Goal: Transaction & Acquisition: Subscribe to service/newsletter

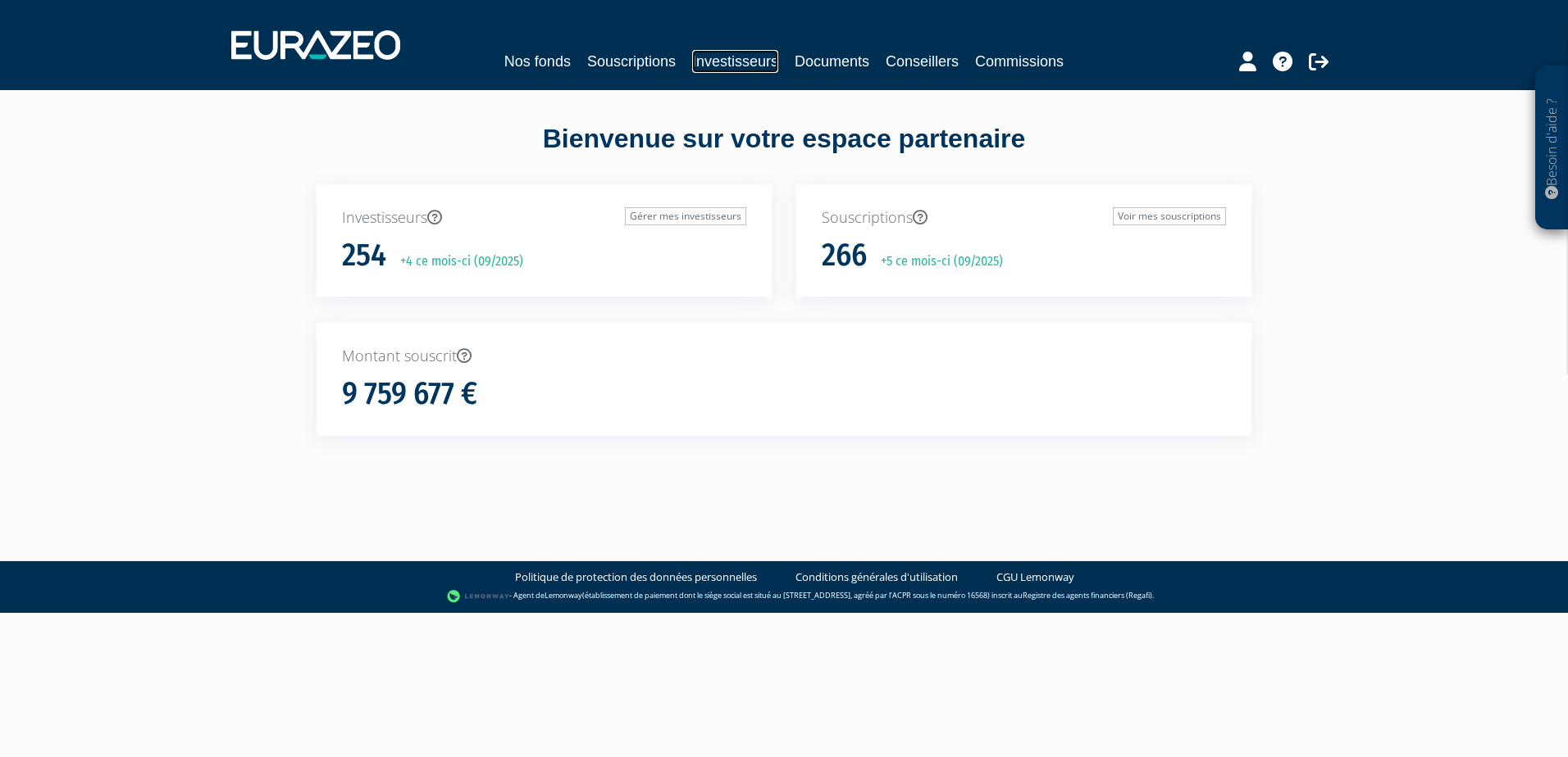
click at [702, 57] on link "Investisseurs" at bounding box center [734, 61] width 86 height 23
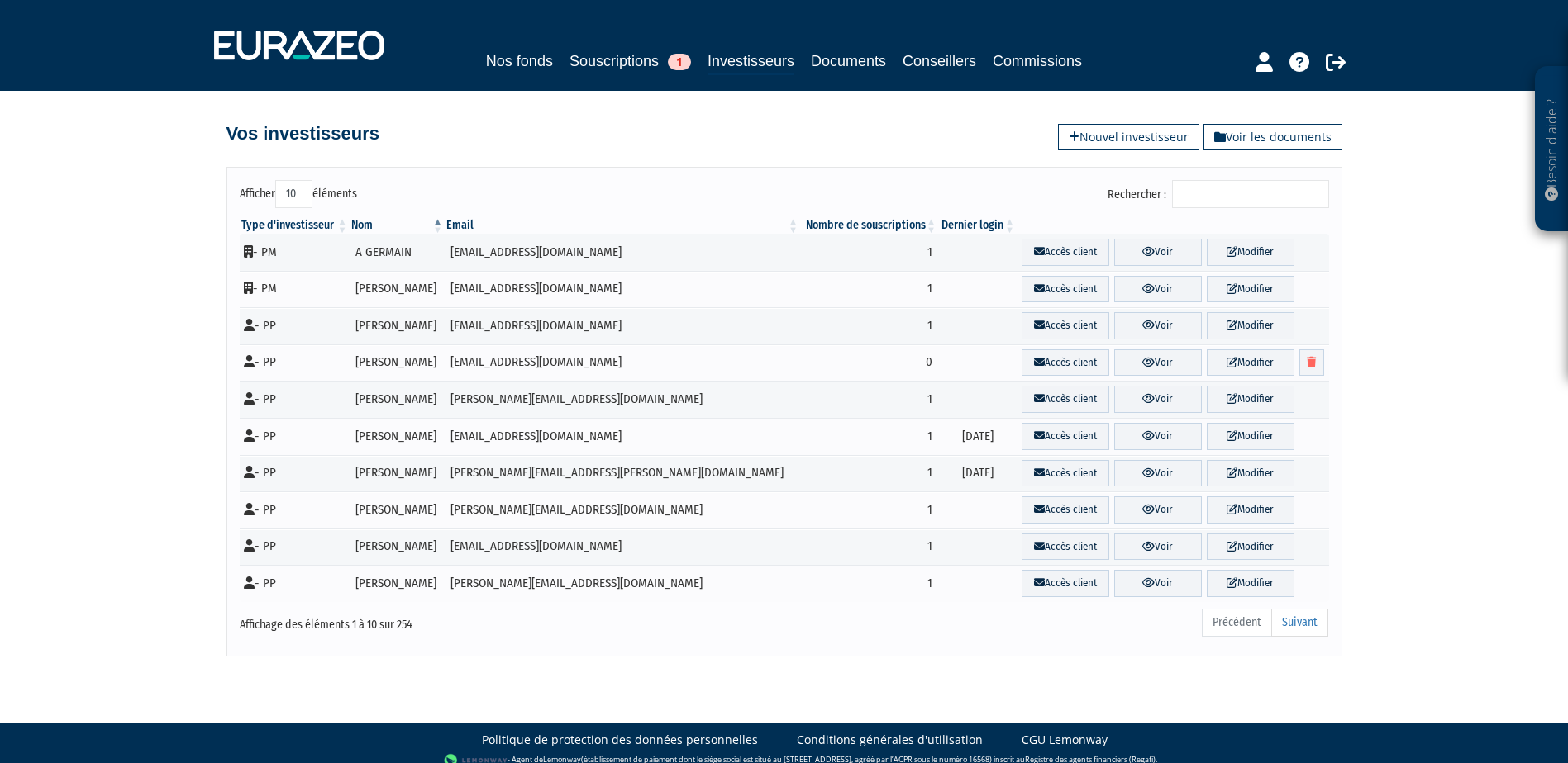
click at [1263, 203] on input "Rechercher :" at bounding box center [1251, 194] width 157 height 28
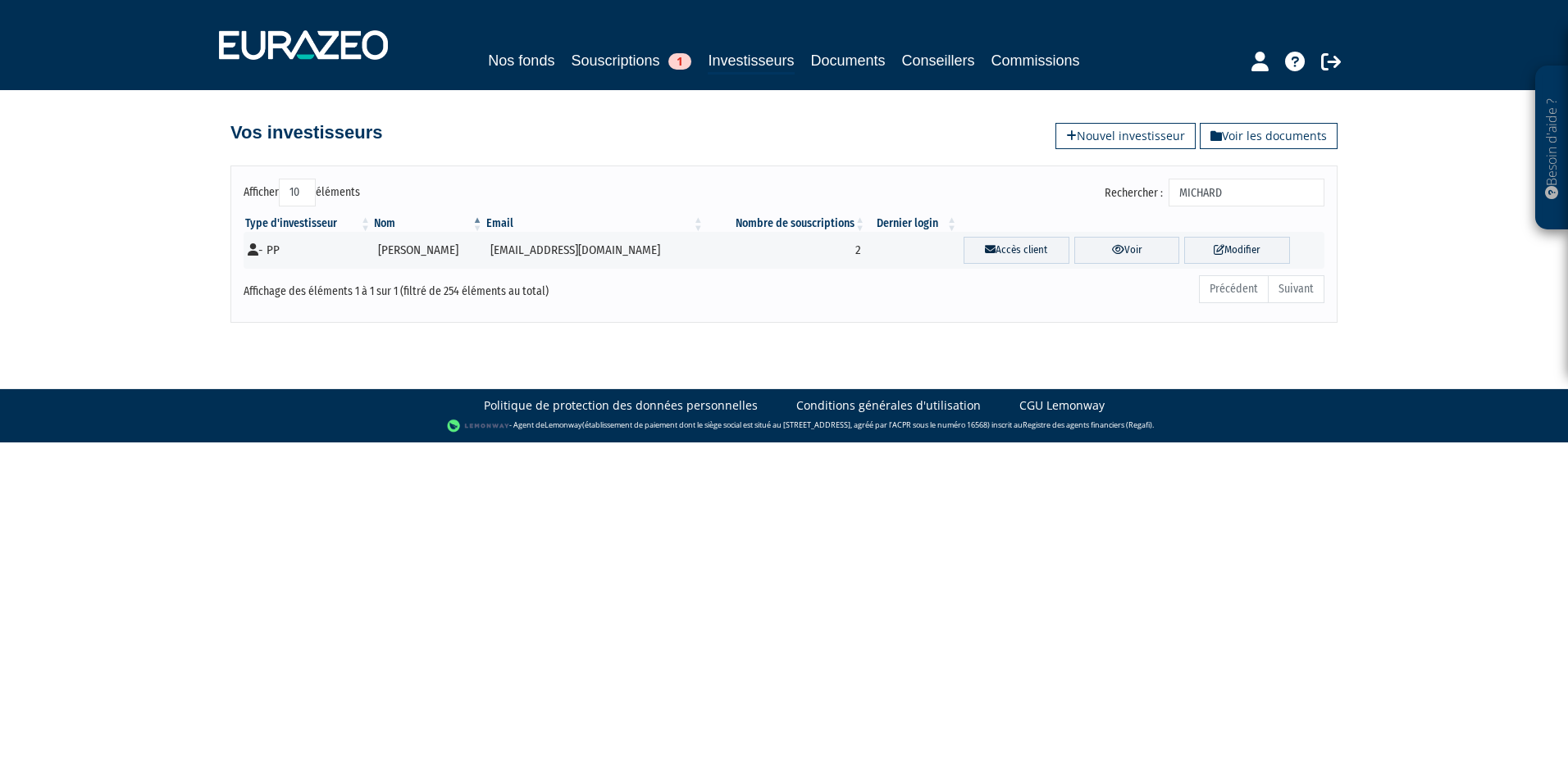
type input "MICHARD"
click at [739, 72] on link "Investisseurs" at bounding box center [750, 61] width 86 height 26
click at [1116, 146] on link "Nouvel investisseur" at bounding box center [1125, 137] width 140 height 27
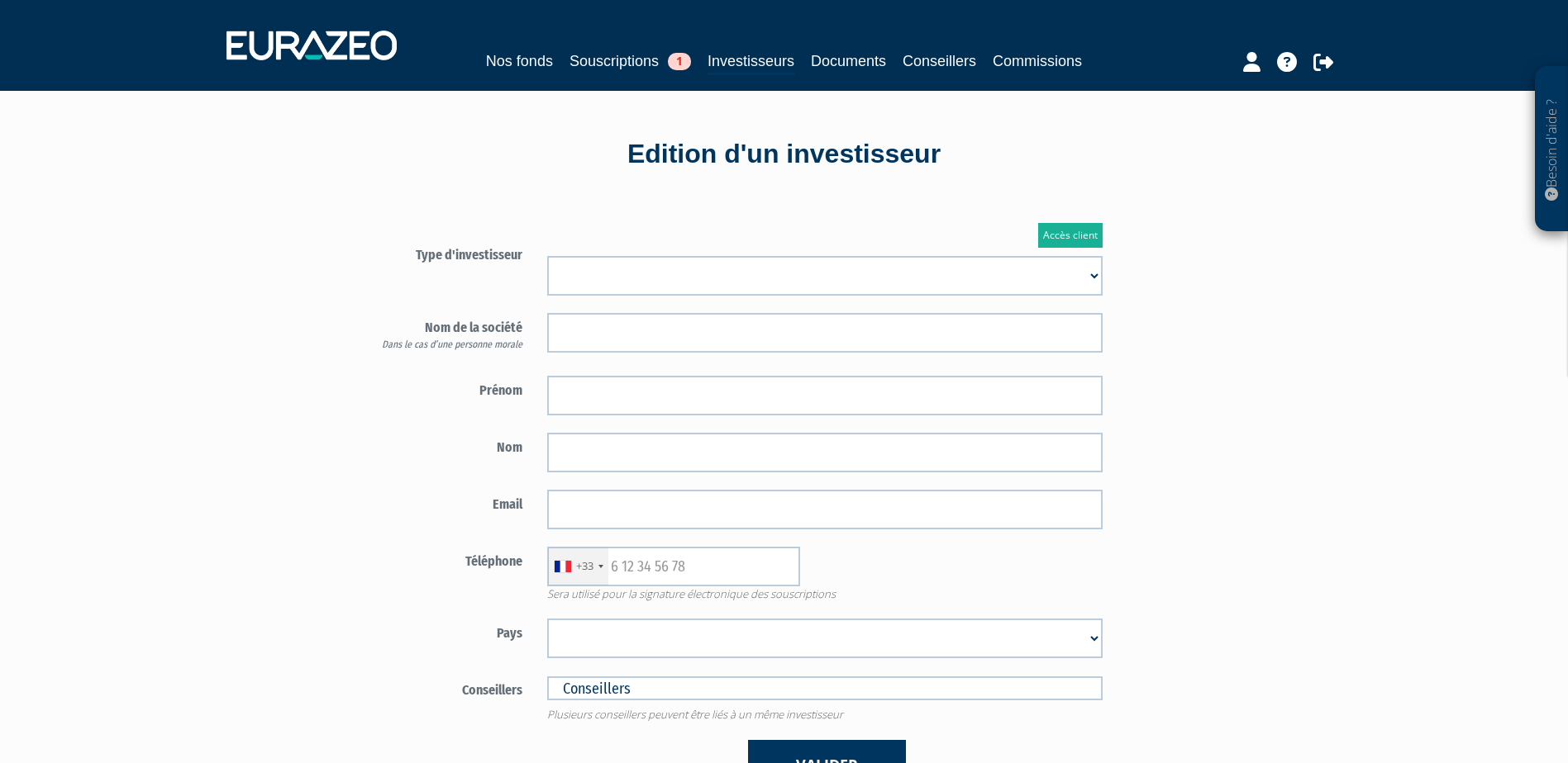
click at [645, 281] on select "Mr Mme Société" at bounding box center [824, 276] width 555 height 39
select select "3"
click at [547, 256] on select "Mr Mme Société" at bounding box center [824, 276] width 555 height 39
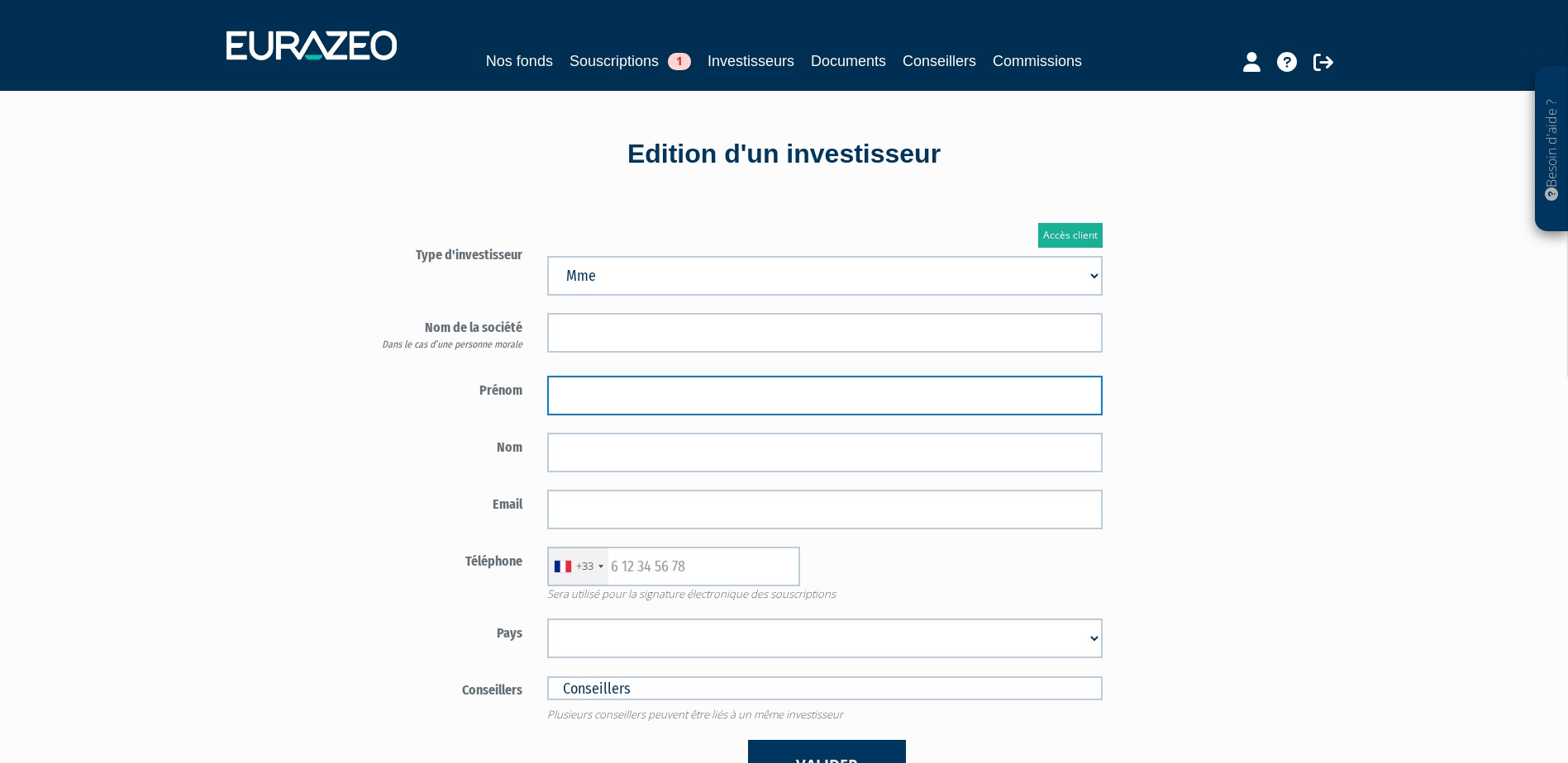
click at [620, 398] on input "text" at bounding box center [824, 396] width 555 height 39
paste input "Chloé"
type input "Chloé"
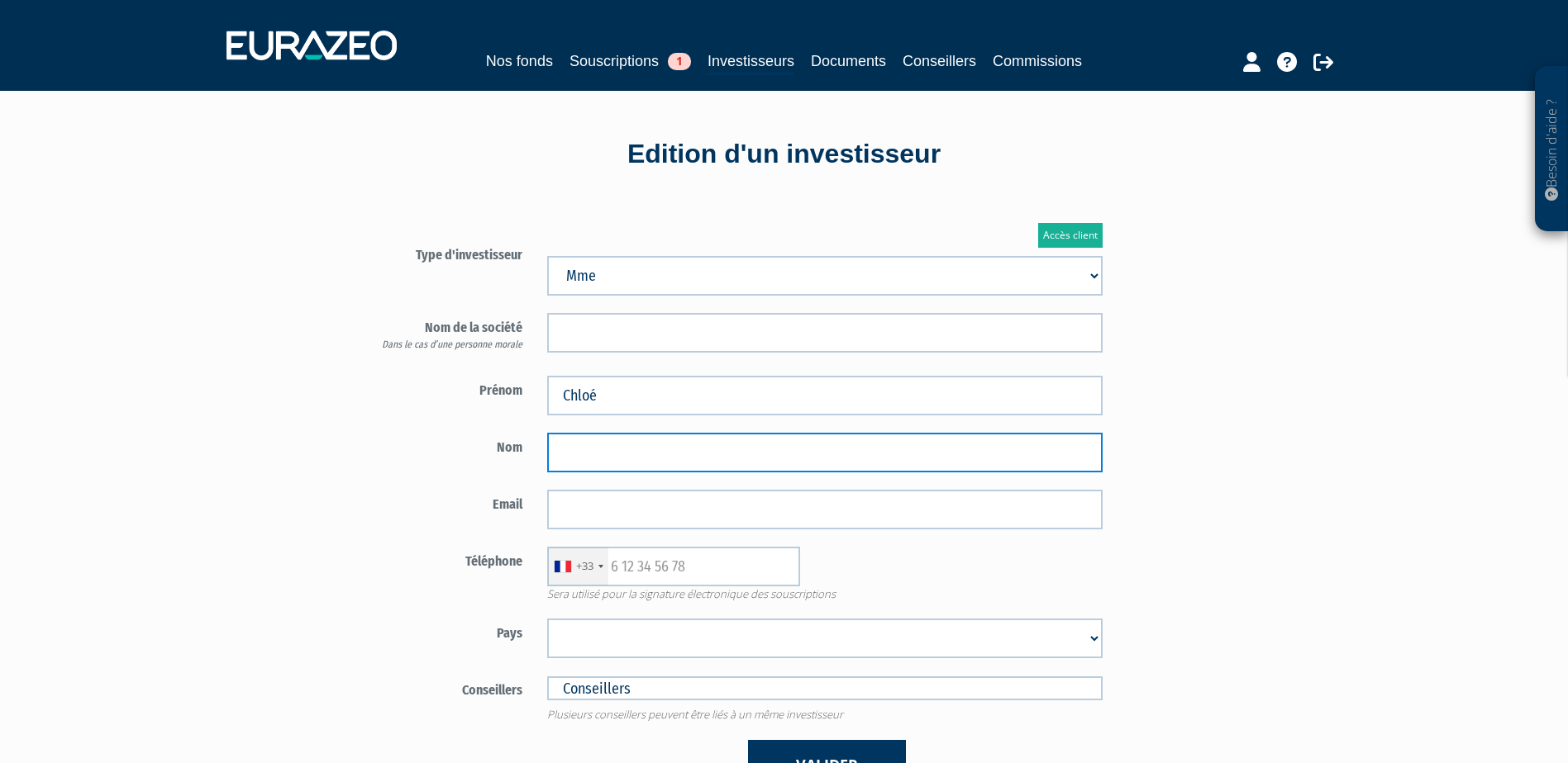
click at [637, 449] on input "text" at bounding box center [824, 453] width 555 height 39
type input "MICHARD"
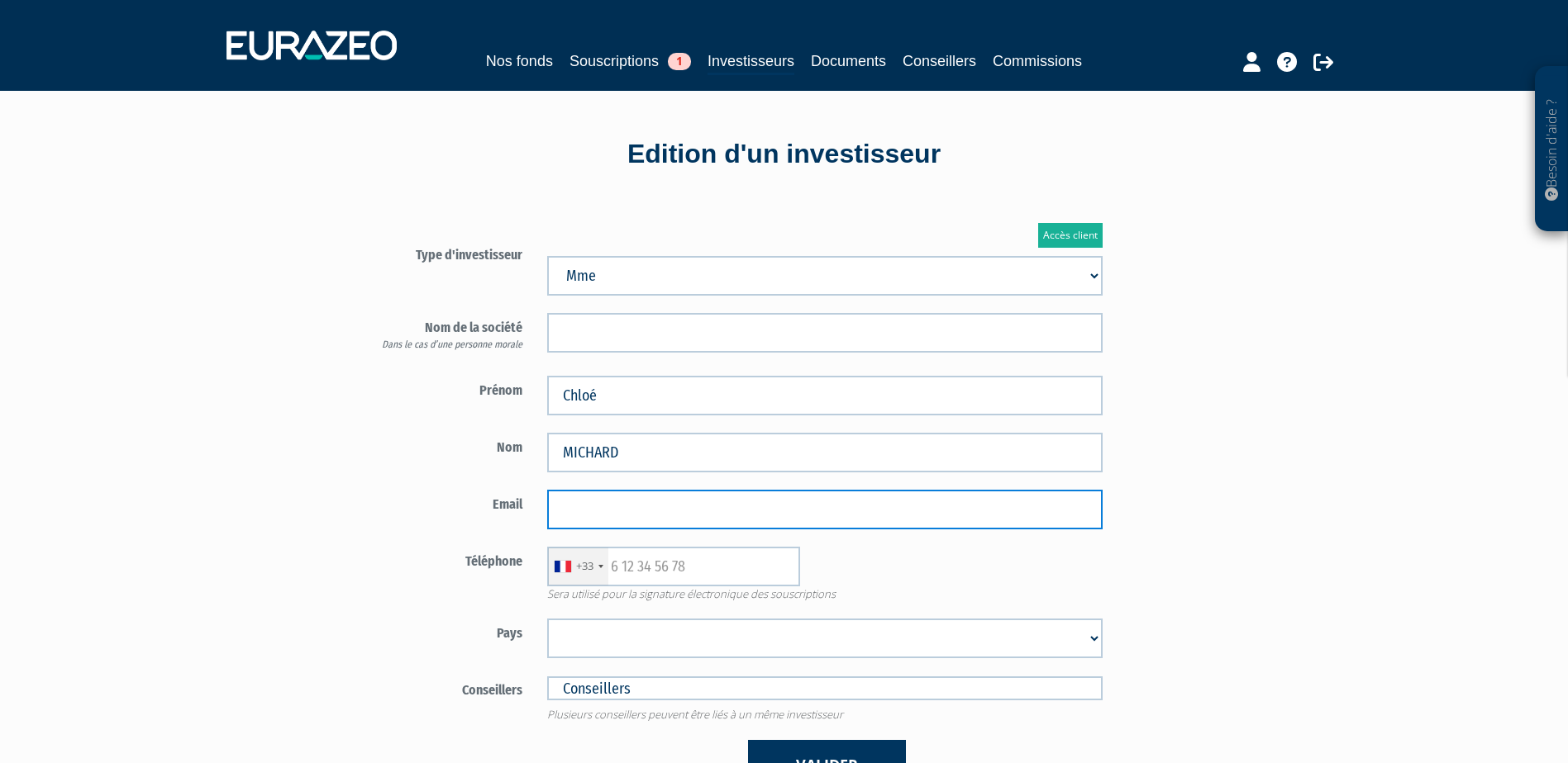
click at [624, 511] on input "email" at bounding box center [824, 509] width 555 height 39
paste input "chloe.michard69@gmail.com"
type input "chloe.michard69@gmail.com"
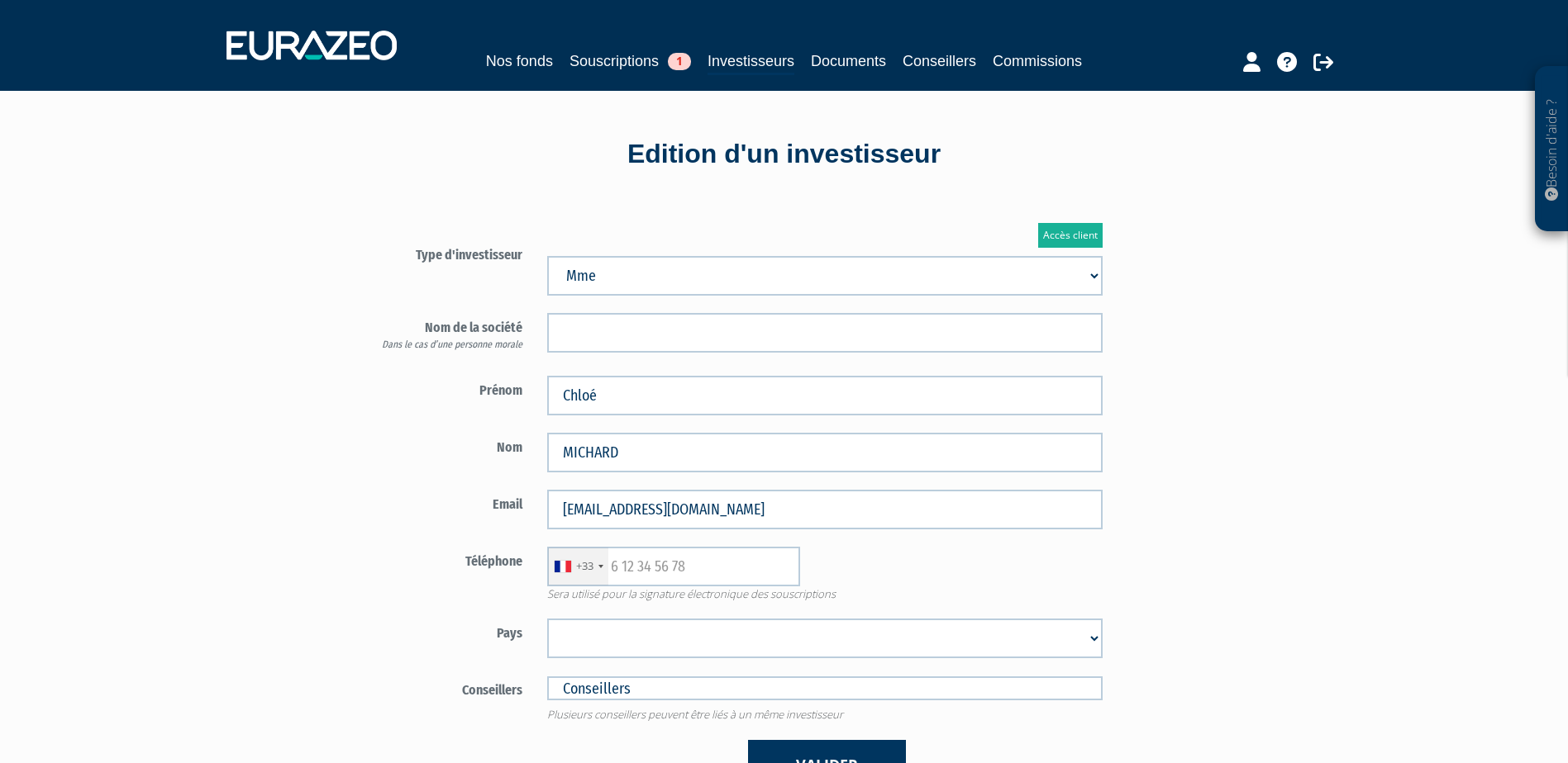
click at [1230, 507] on div "Accès client Type d'investisseur Mr Mme Société" at bounding box center [826, 507] width 967 height 617
click at [635, 581] on input "text" at bounding box center [673, 566] width 253 height 39
paste input "0782828641"
type input "0782828641"
click at [880, 584] on div "+33 France +33 Germany (Deutschland) +49 Switzerland (Schweiz) +41 Belgium (Bel…" at bounding box center [824, 566] width 580 height 39
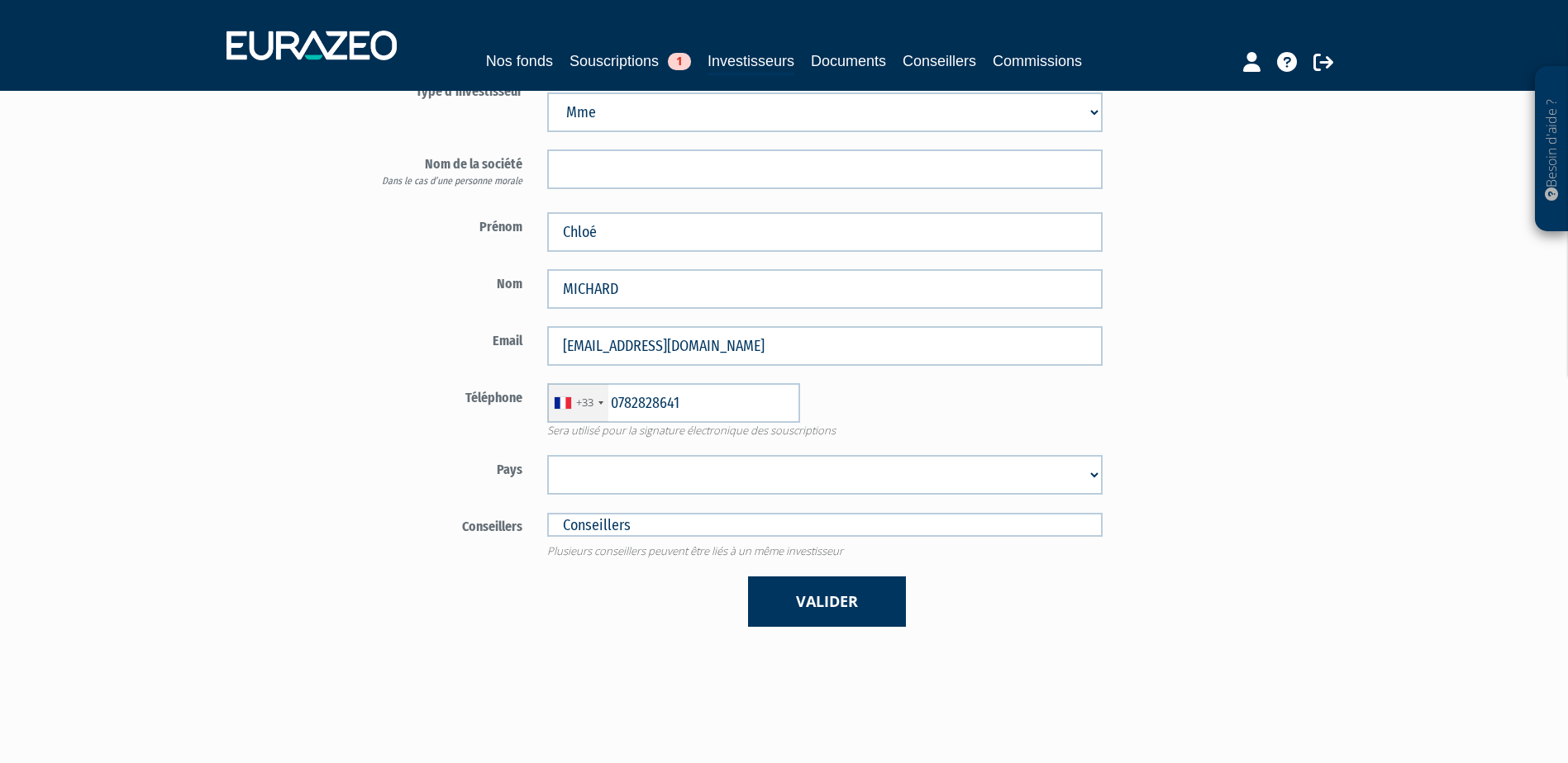
scroll to position [165, 0]
click at [725, 482] on select "Afghanistan Afrique du Sud Albanie Algérie Allemagne Andorre Angola Anguilla An…" at bounding box center [824, 474] width 555 height 39
select select "75"
click at [547, 454] on select "Afghanistan Afrique du Sud Albanie Algérie Allemagne Andorre Angola Anguilla An…" at bounding box center [824, 474] width 555 height 39
click at [312, 400] on div "Accès client Type d'investisseur Mr Mme Société Dans le cas d’une personne mora…" at bounding box center [620, 341] width 636 height 617
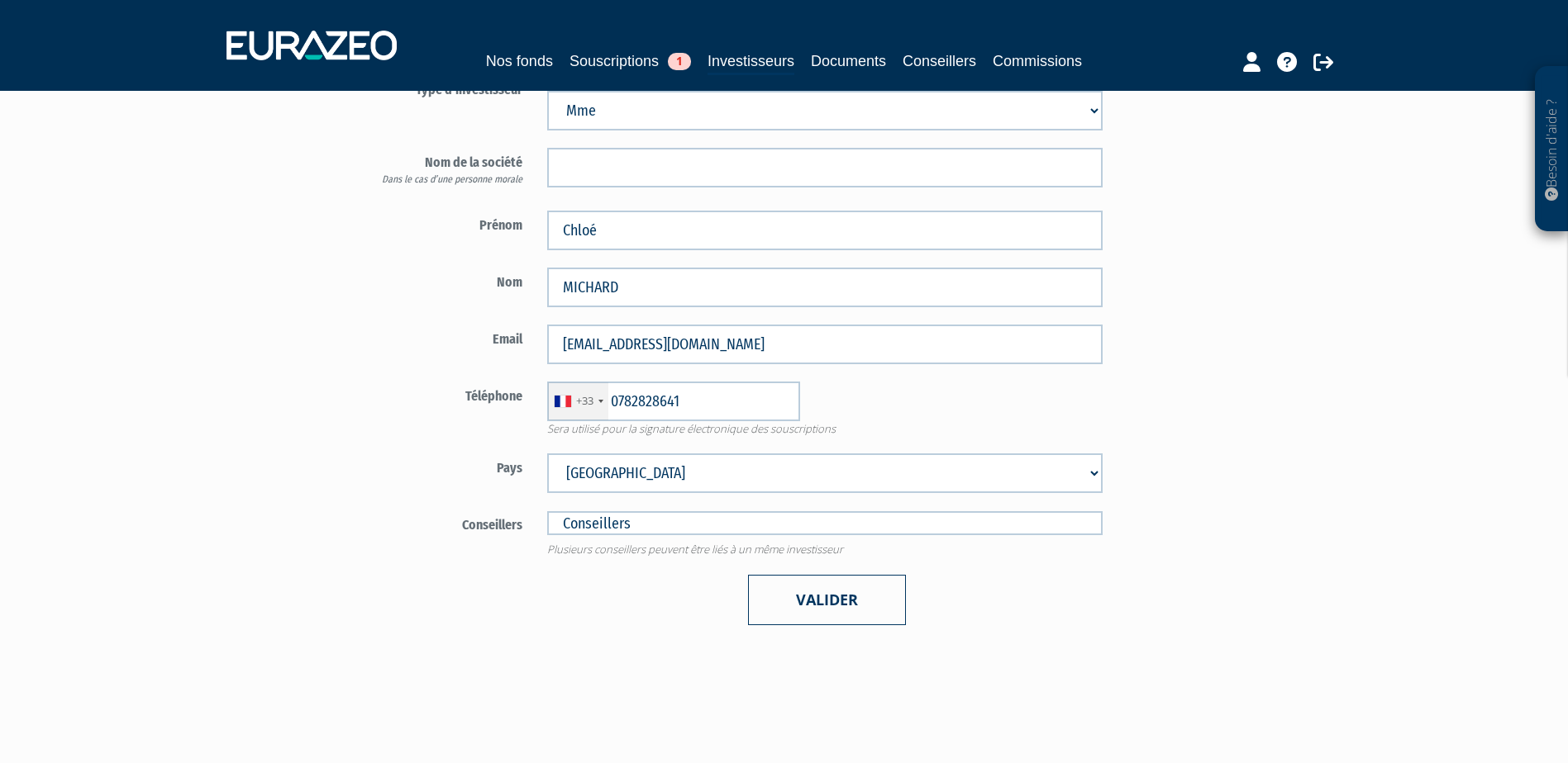
click at [793, 604] on button "Valider" at bounding box center [827, 600] width 158 height 50
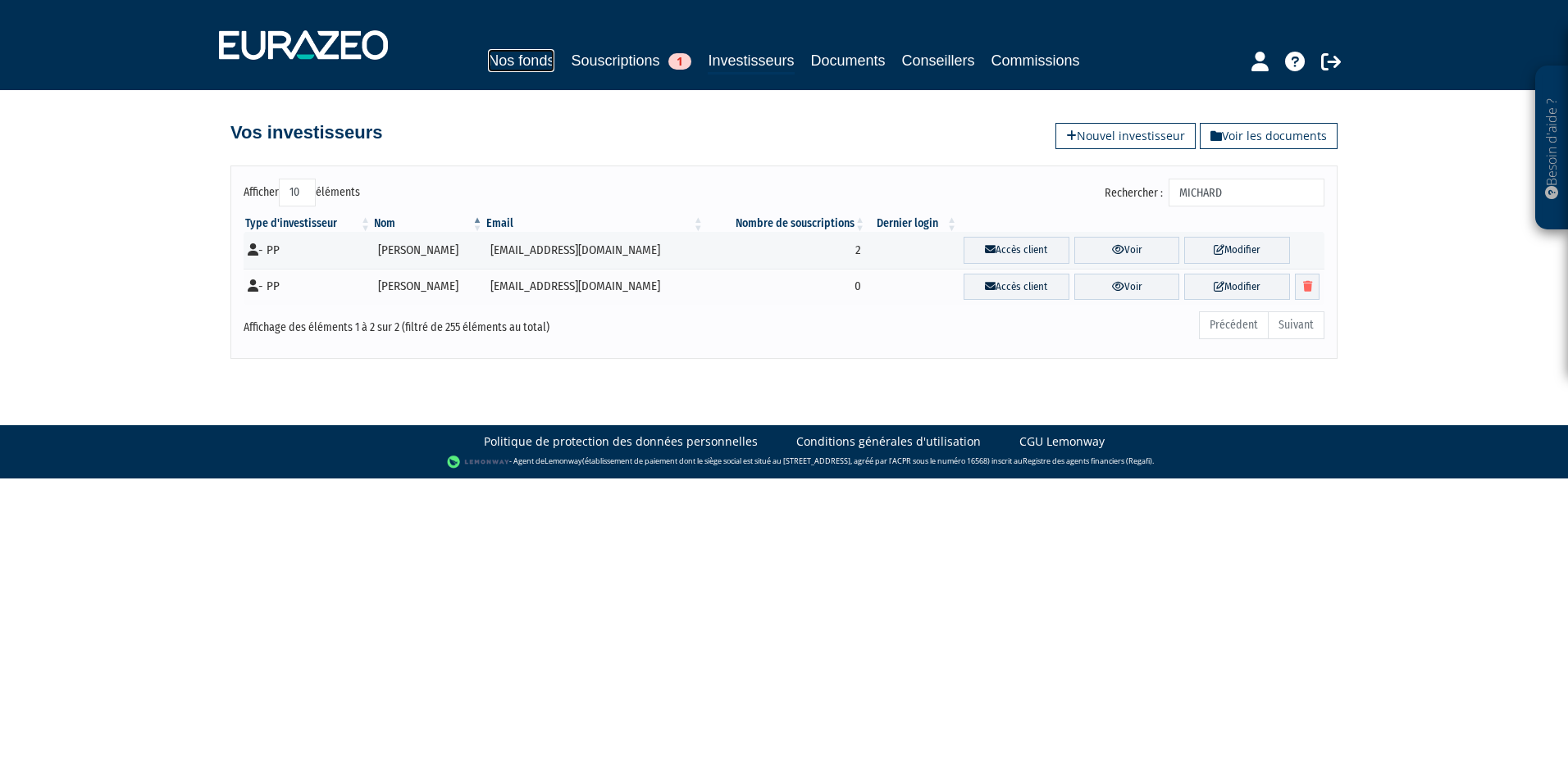
click at [492, 56] on link "Nos fonds" at bounding box center [521, 60] width 67 height 23
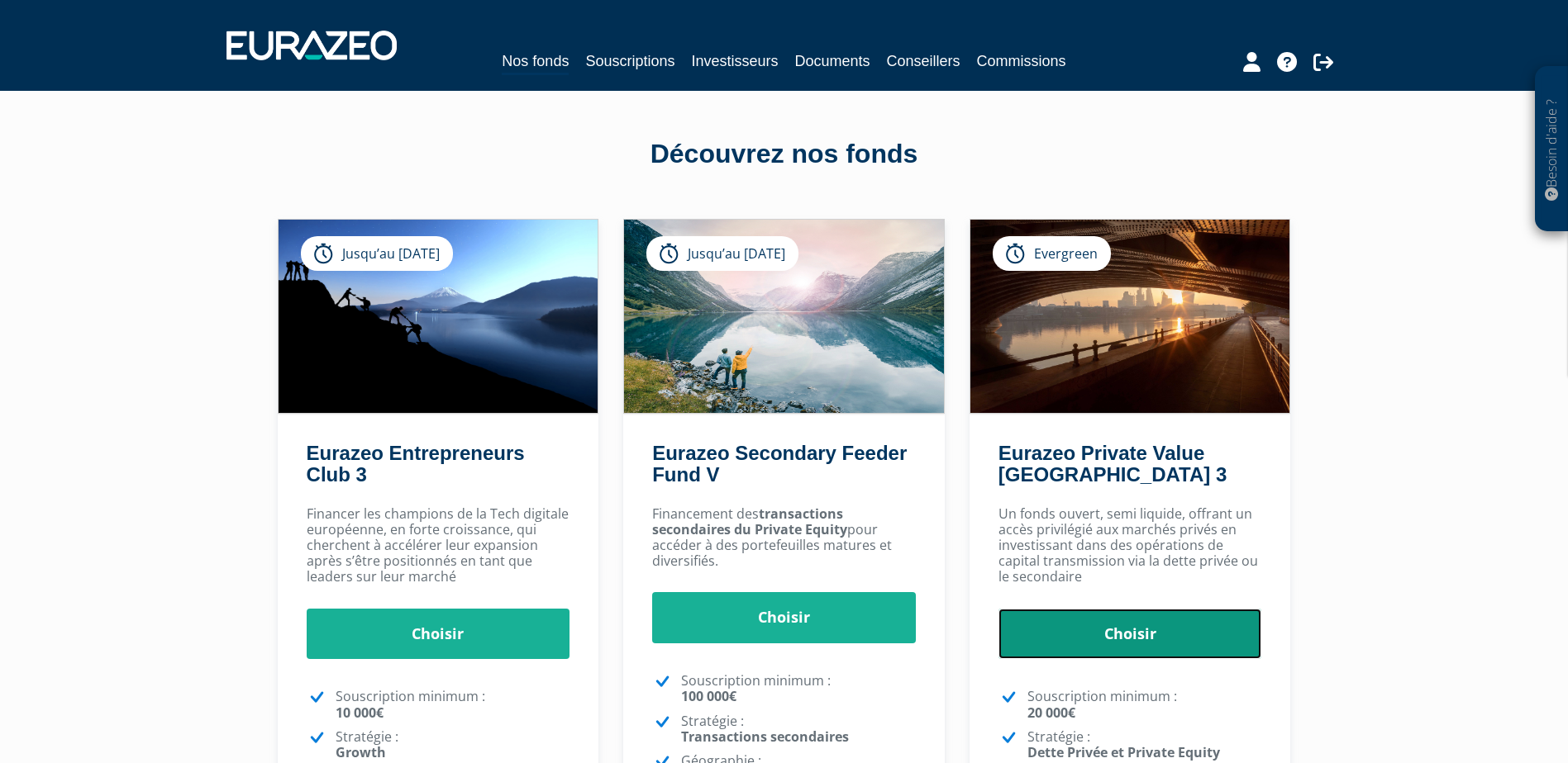
click at [1103, 655] on link "Choisir" at bounding box center [1130, 633] width 264 height 51
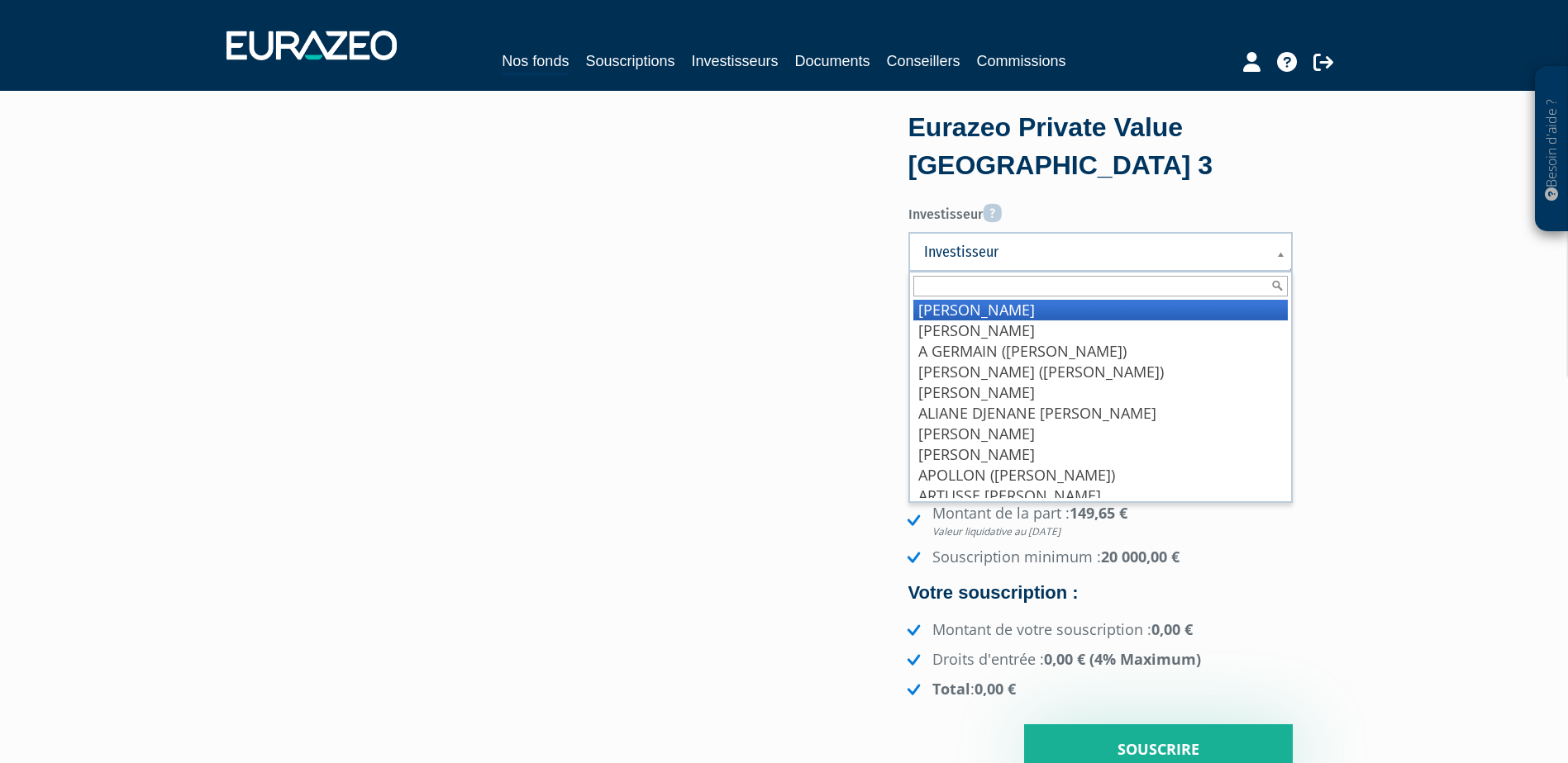
click at [994, 256] on span "Investisseur" at bounding box center [1090, 252] width 332 height 20
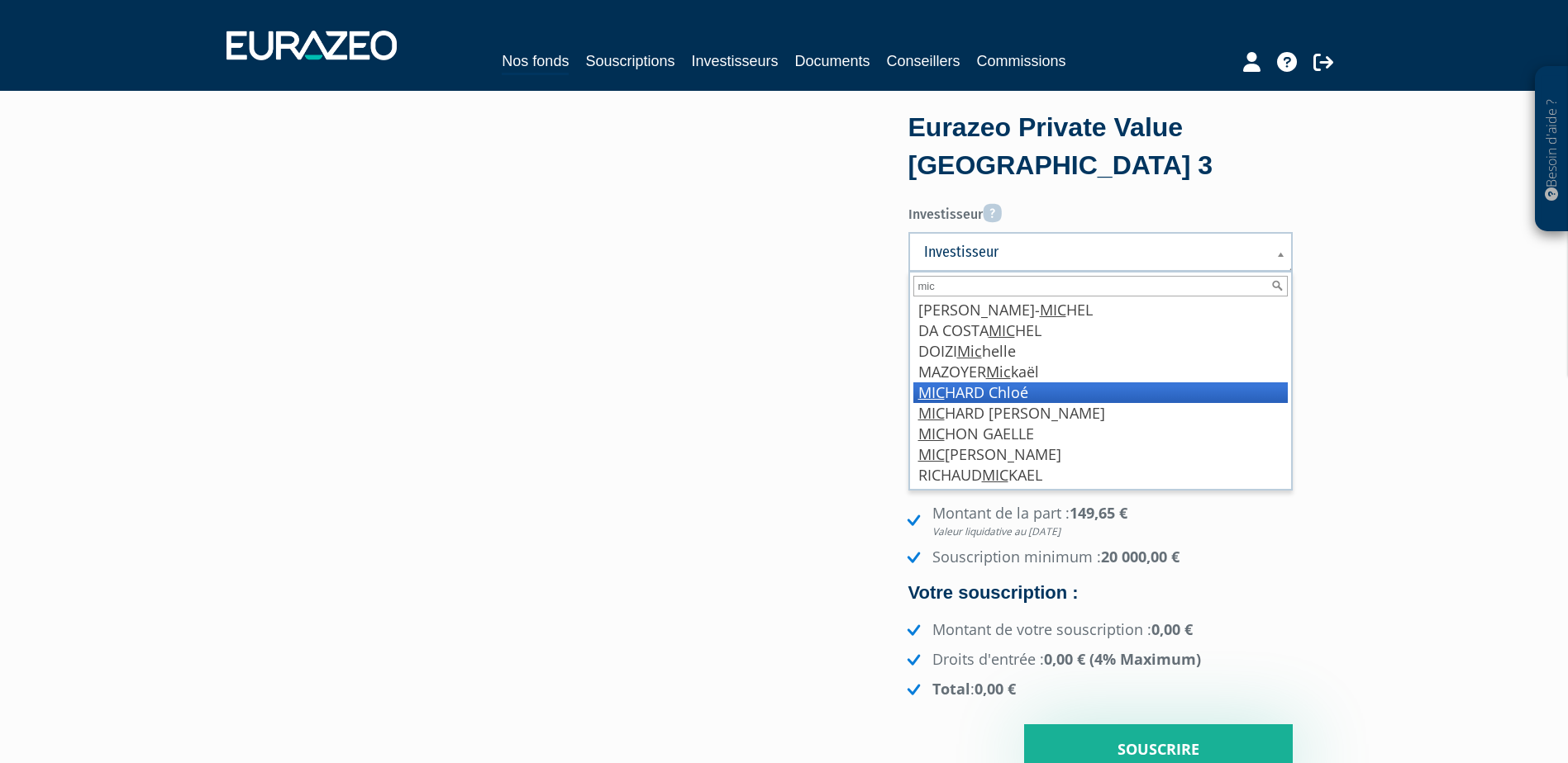
type input "mic"
click at [995, 385] on li "MIC HARD Chloé" at bounding box center [1100, 392] width 375 height 21
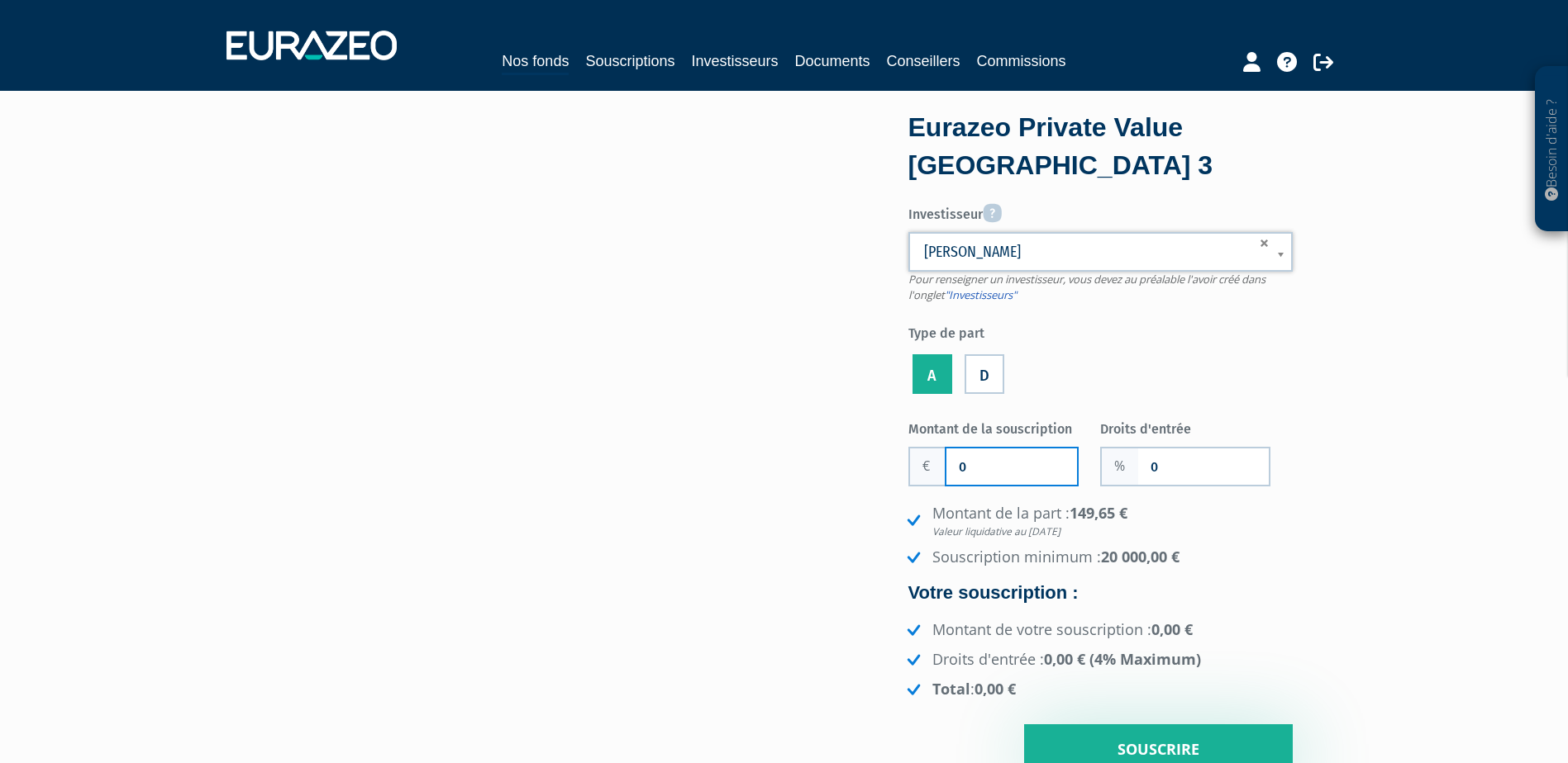
click at [997, 483] on input "0" at bounding box center [1012, 466] width 131 height 37
type input "70 000"
click at [1182, 456] on input "0" at bounding box center [1203, 466] width 131 height 37
type input "3"
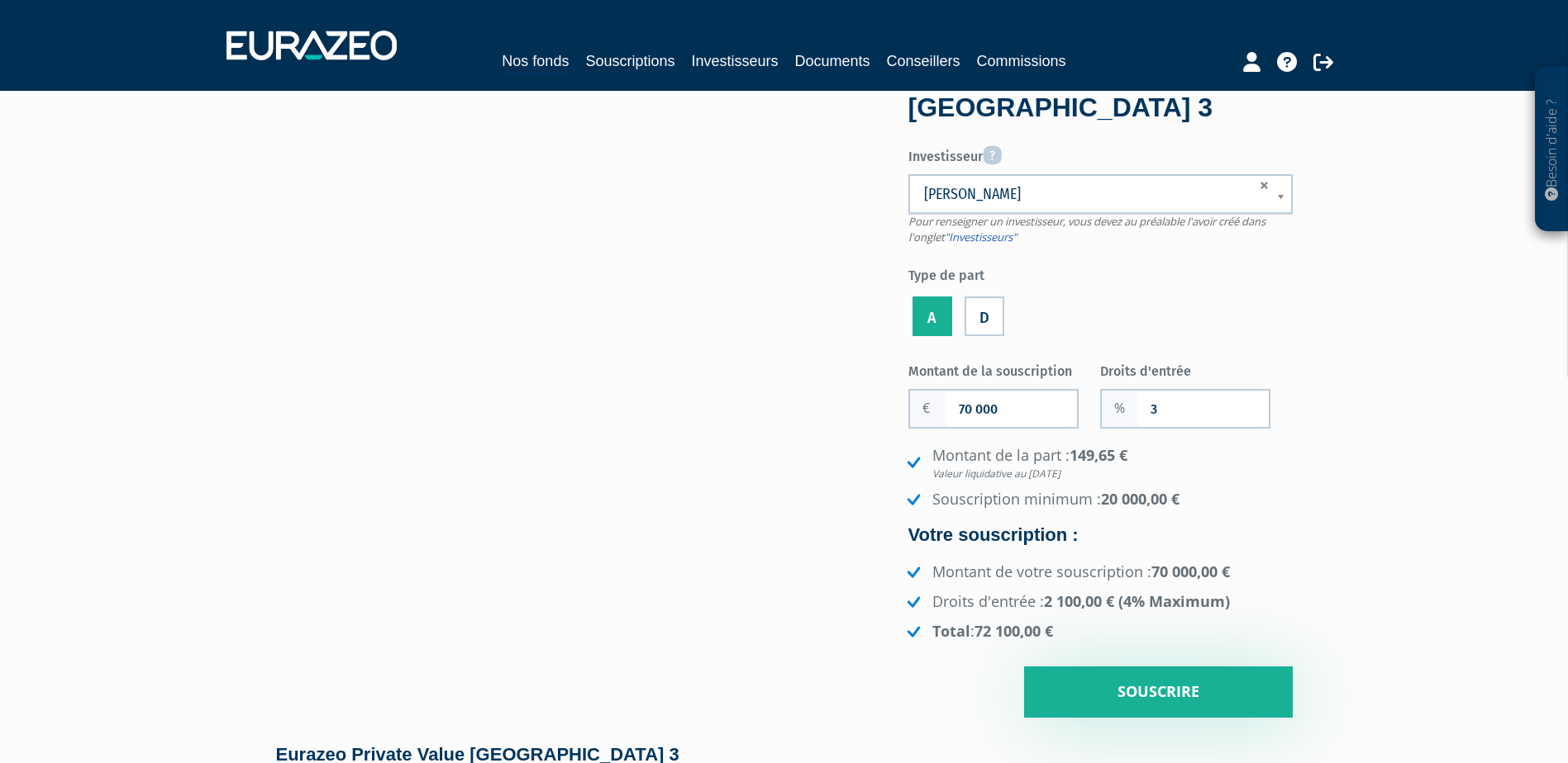
scroll to position [82, 0]
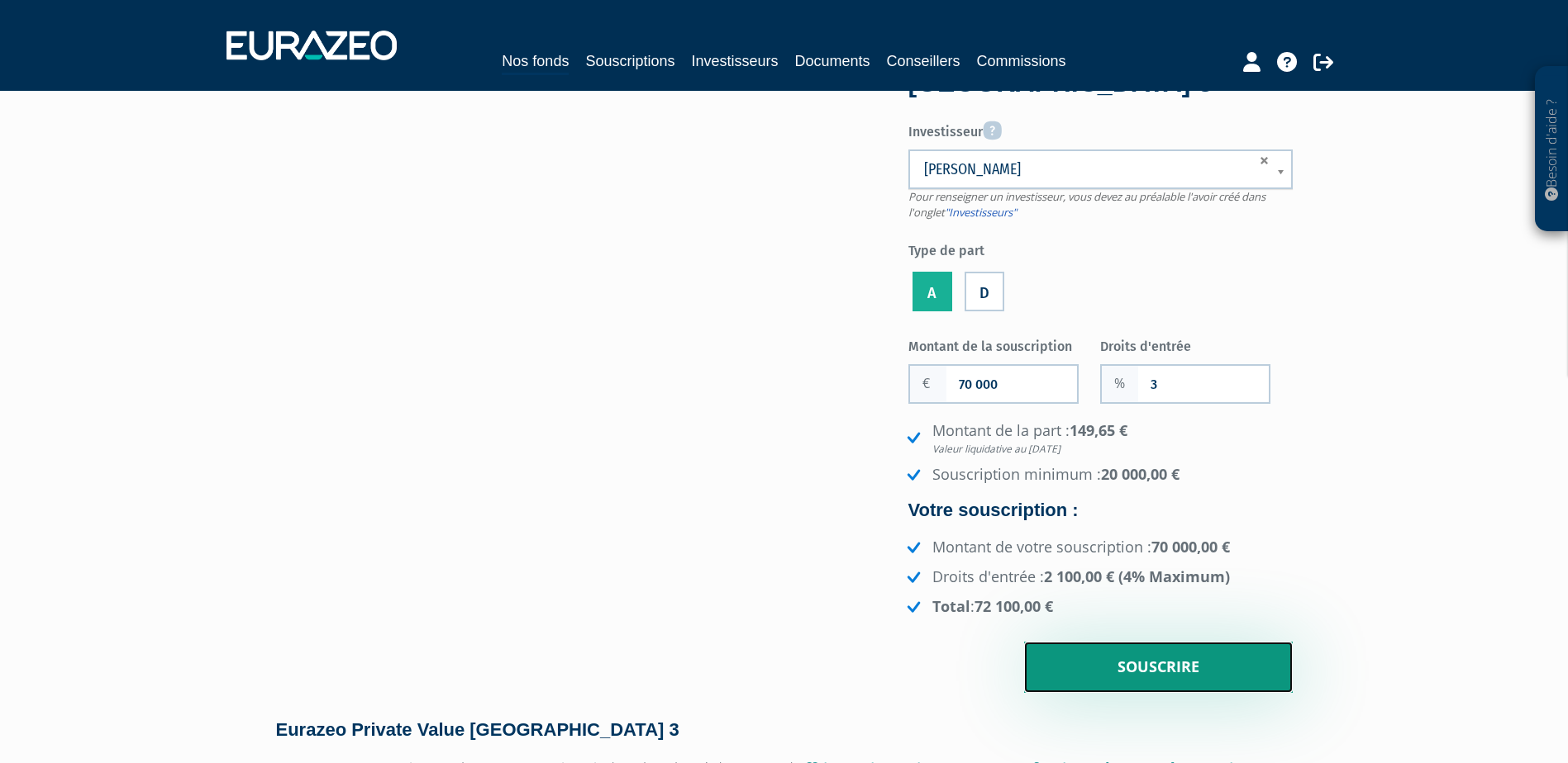
click at [1180, 662] on input "Souscrire" at bounding box center [1159, 667] width 269 height 51
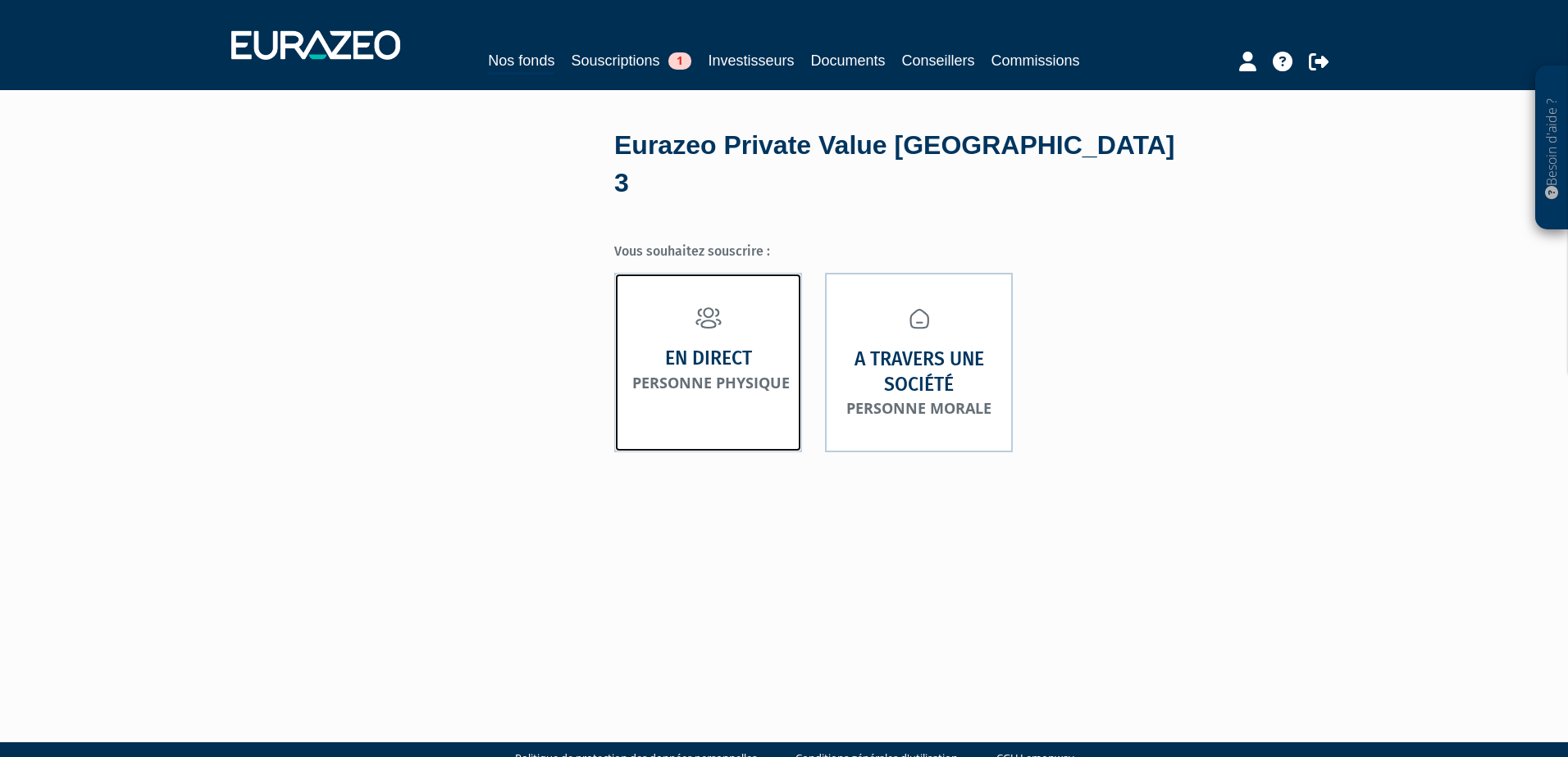
click at [652, 321] on link "En direct Personne physique" at bounding box center [709, 363] width 188 height 180
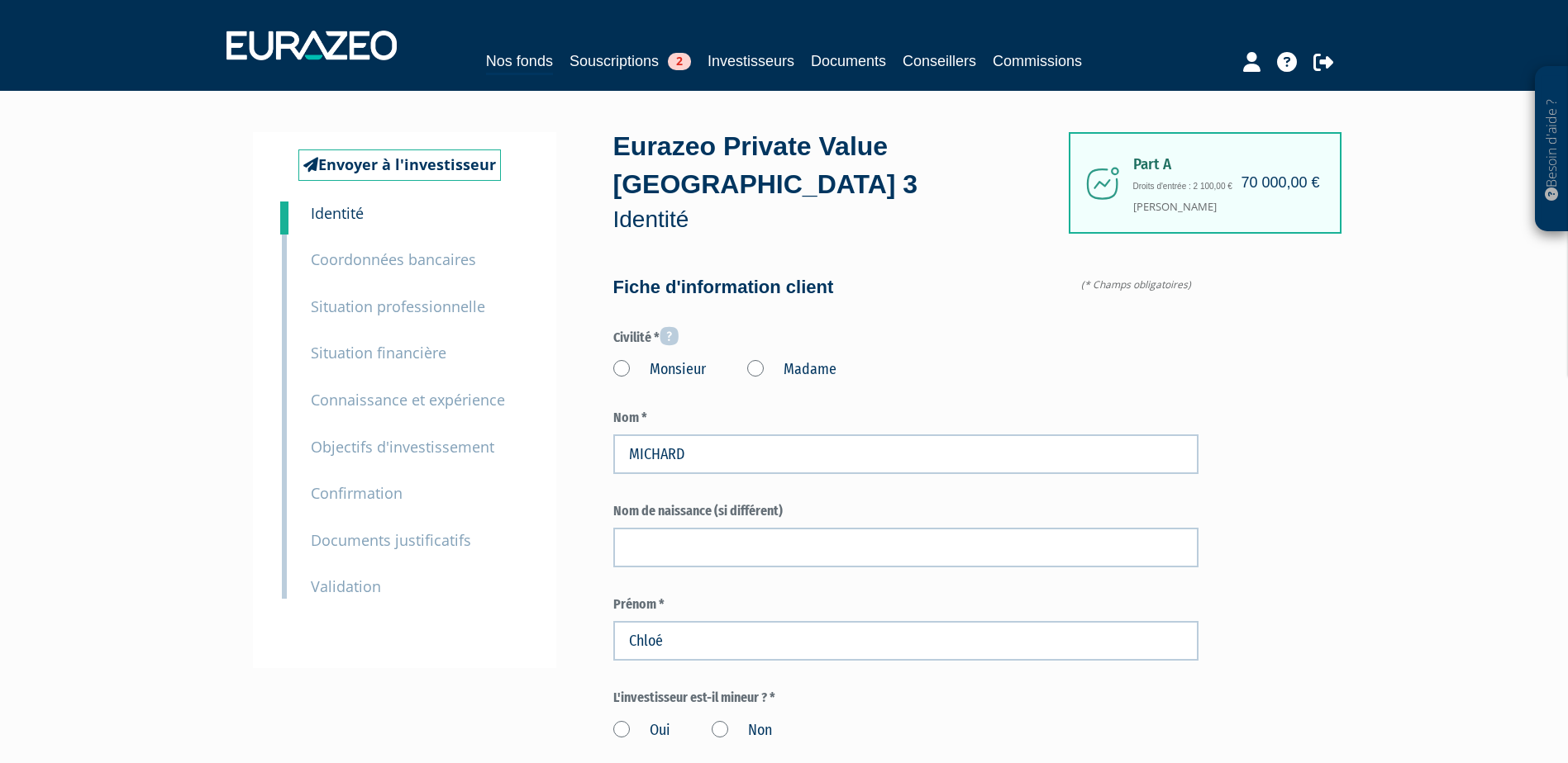
type input "7 82 82 86 41"
click at [758, 359] on label "Madame" at bounding box center [792, 370] width 89 height 21
click at [0, 0] on "Madame" at bounding box center [0, 0] width 0 height 0
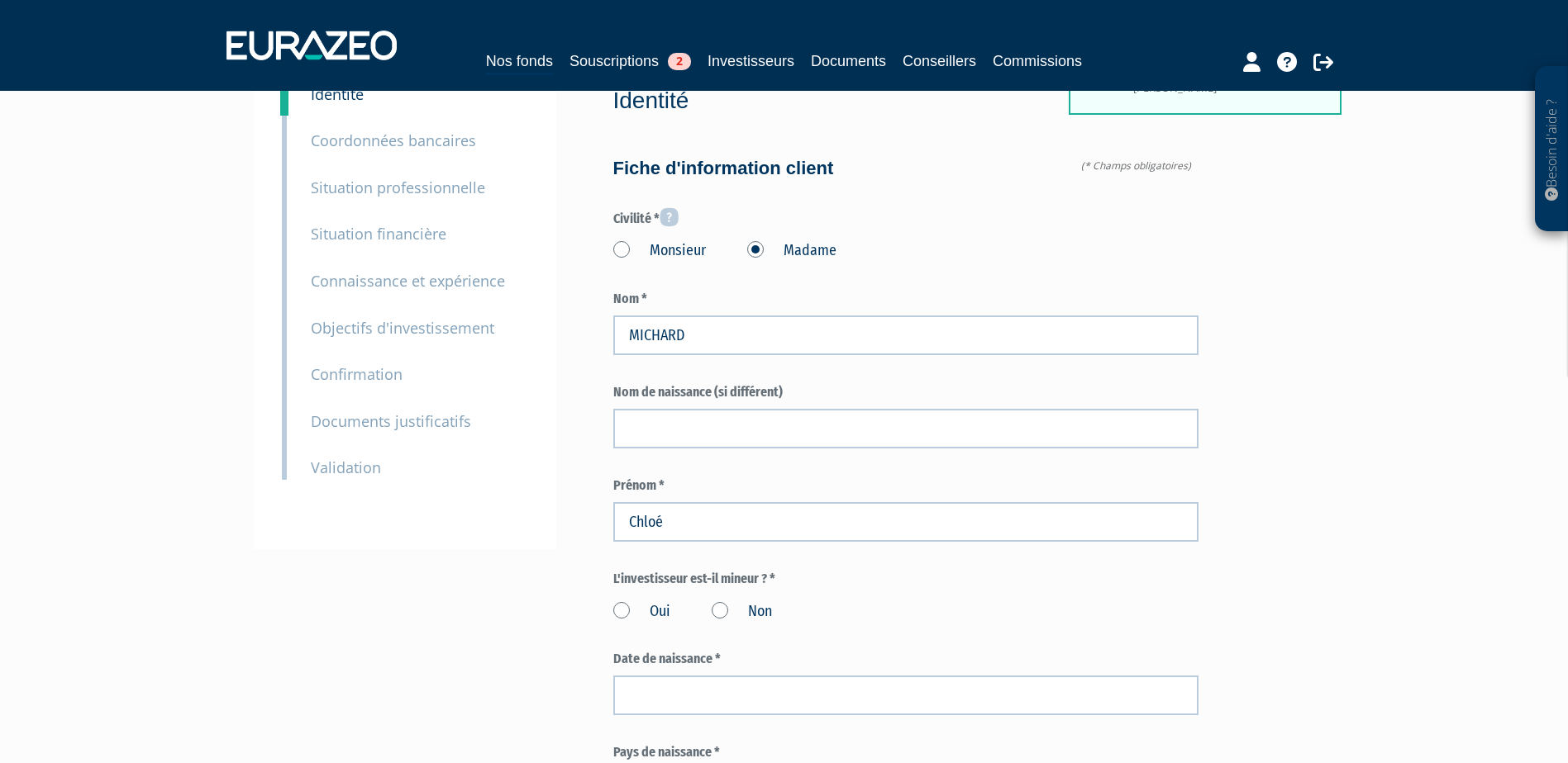
scroll to position [247, 0]
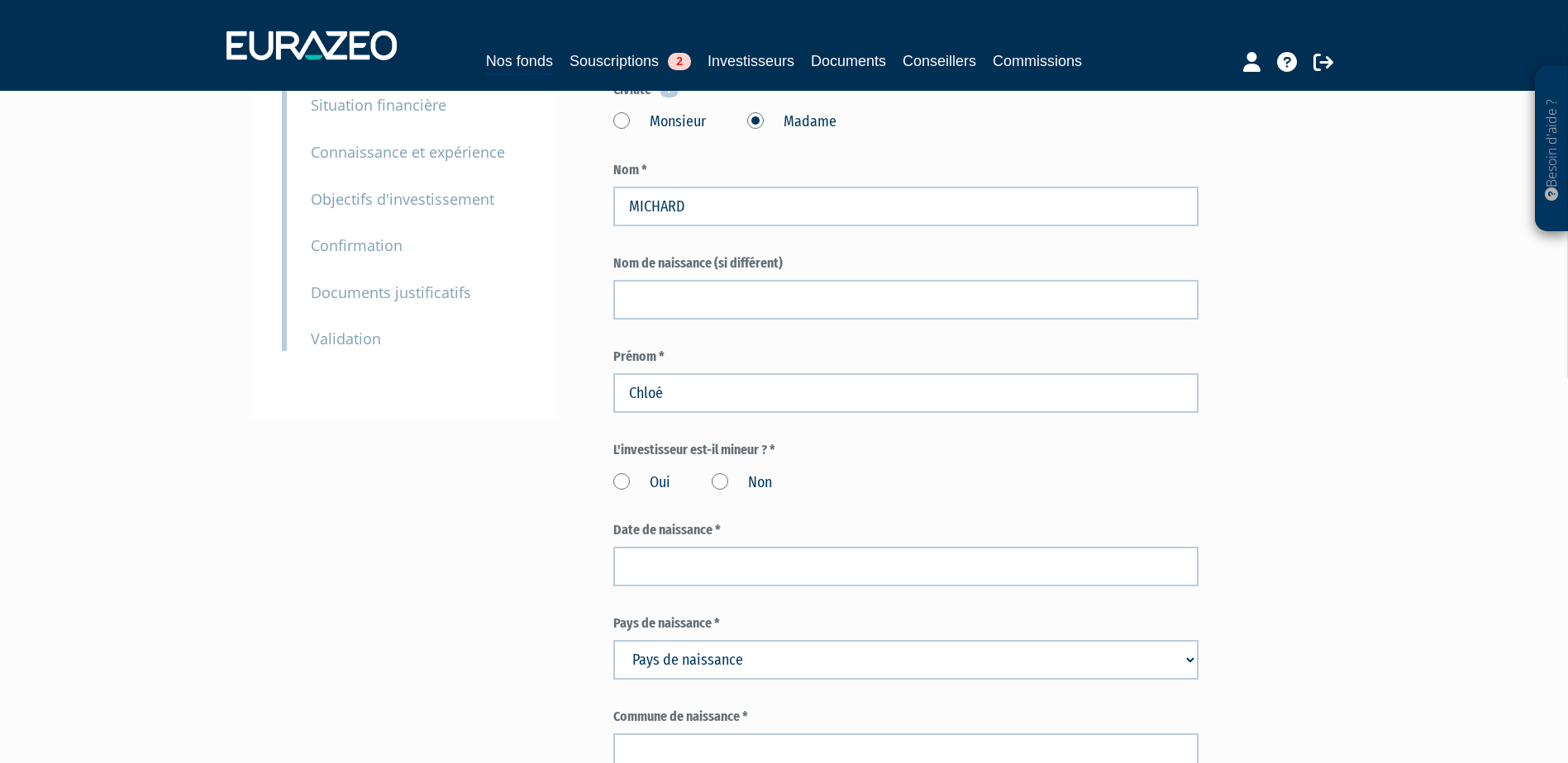
click at [713, 473] on label "Non" at bounding box center [742, 483] width 61 height 21
click at [0, 0] on input "Non" at bounding box center [0, 0] width 0 height 0
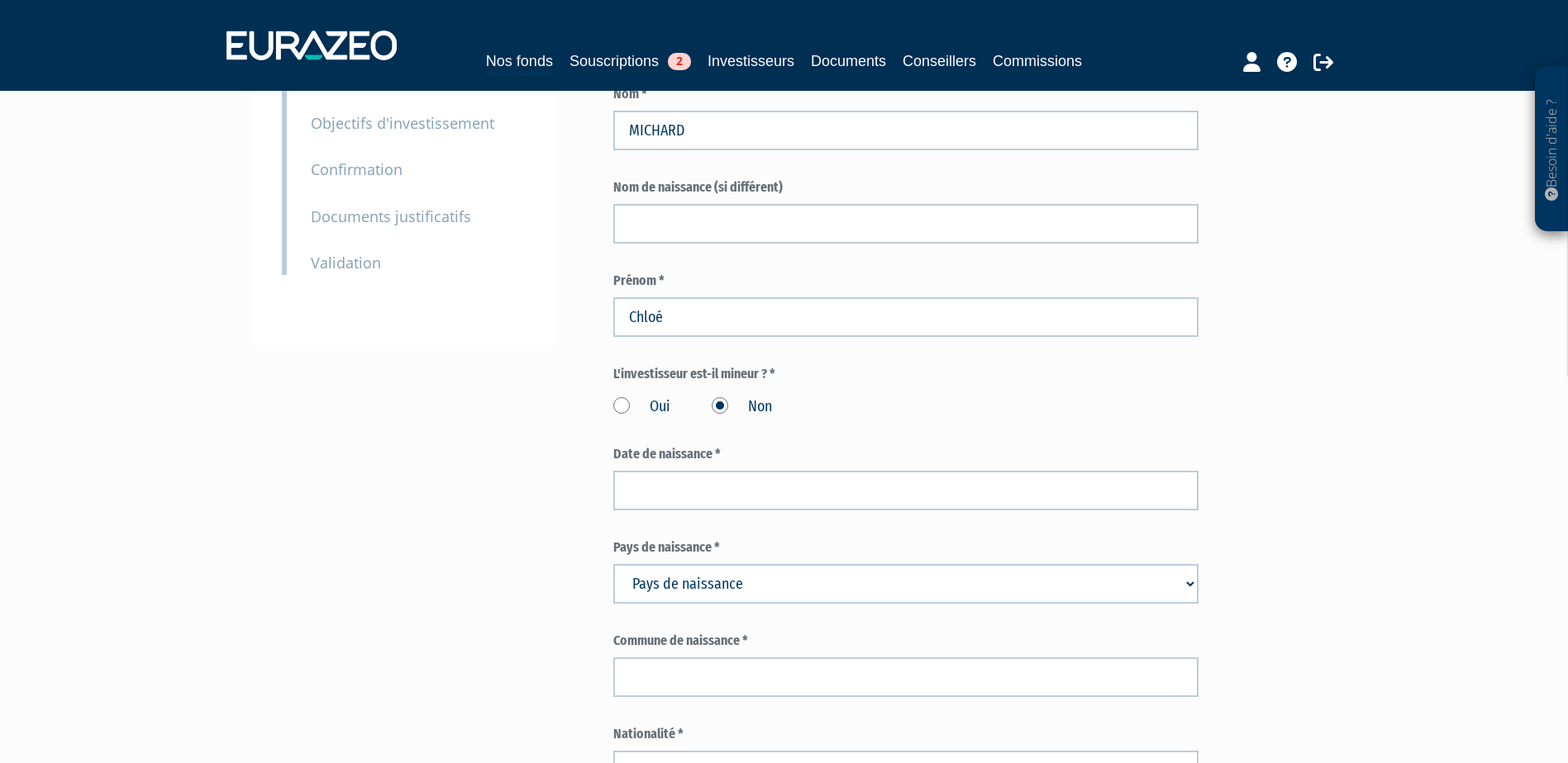
scroll to position [331, 0]
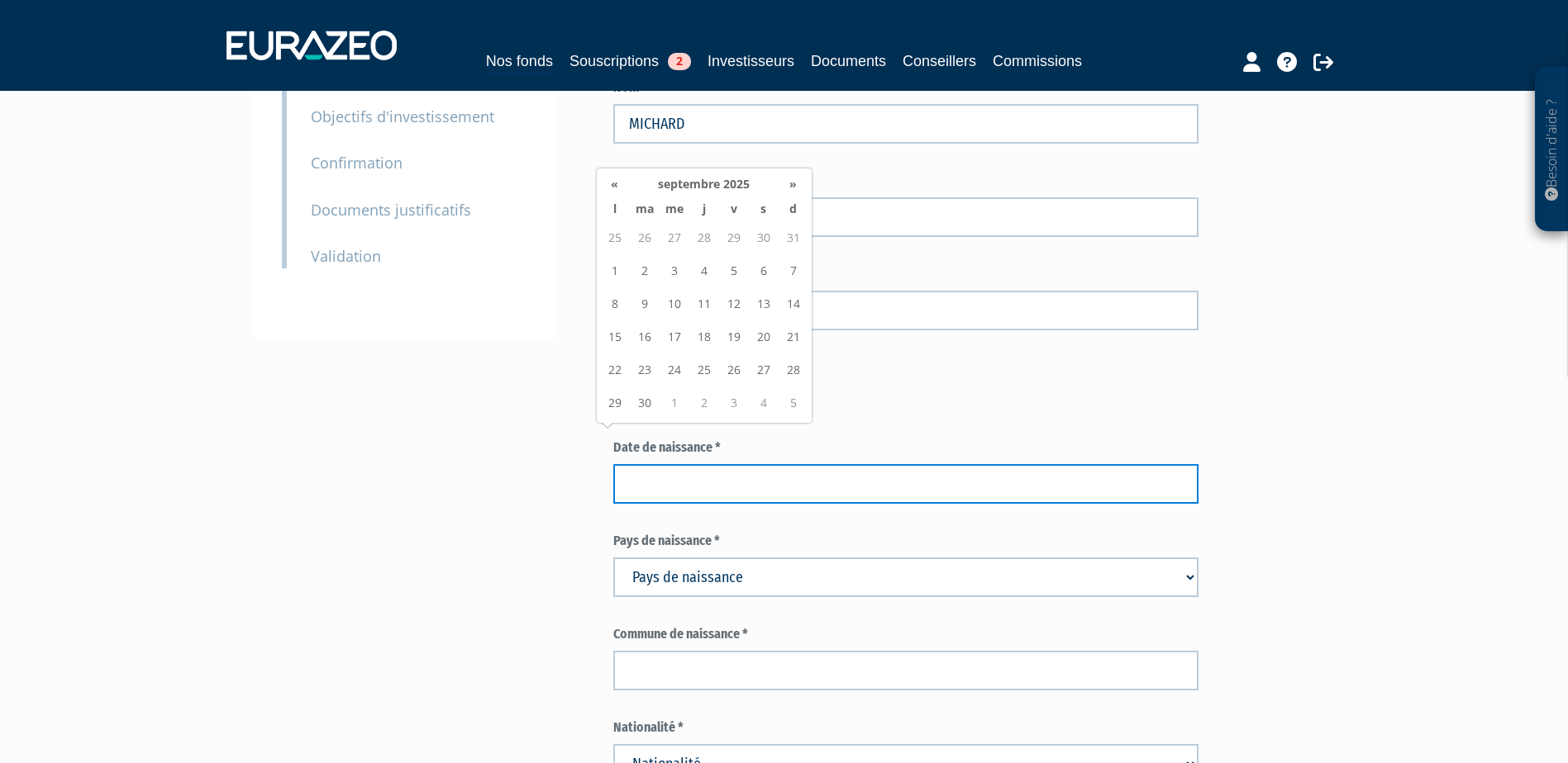
click at [717, 465] on input at bounding box center [906, 484] width 586 height 39
type input "25/05/2004"
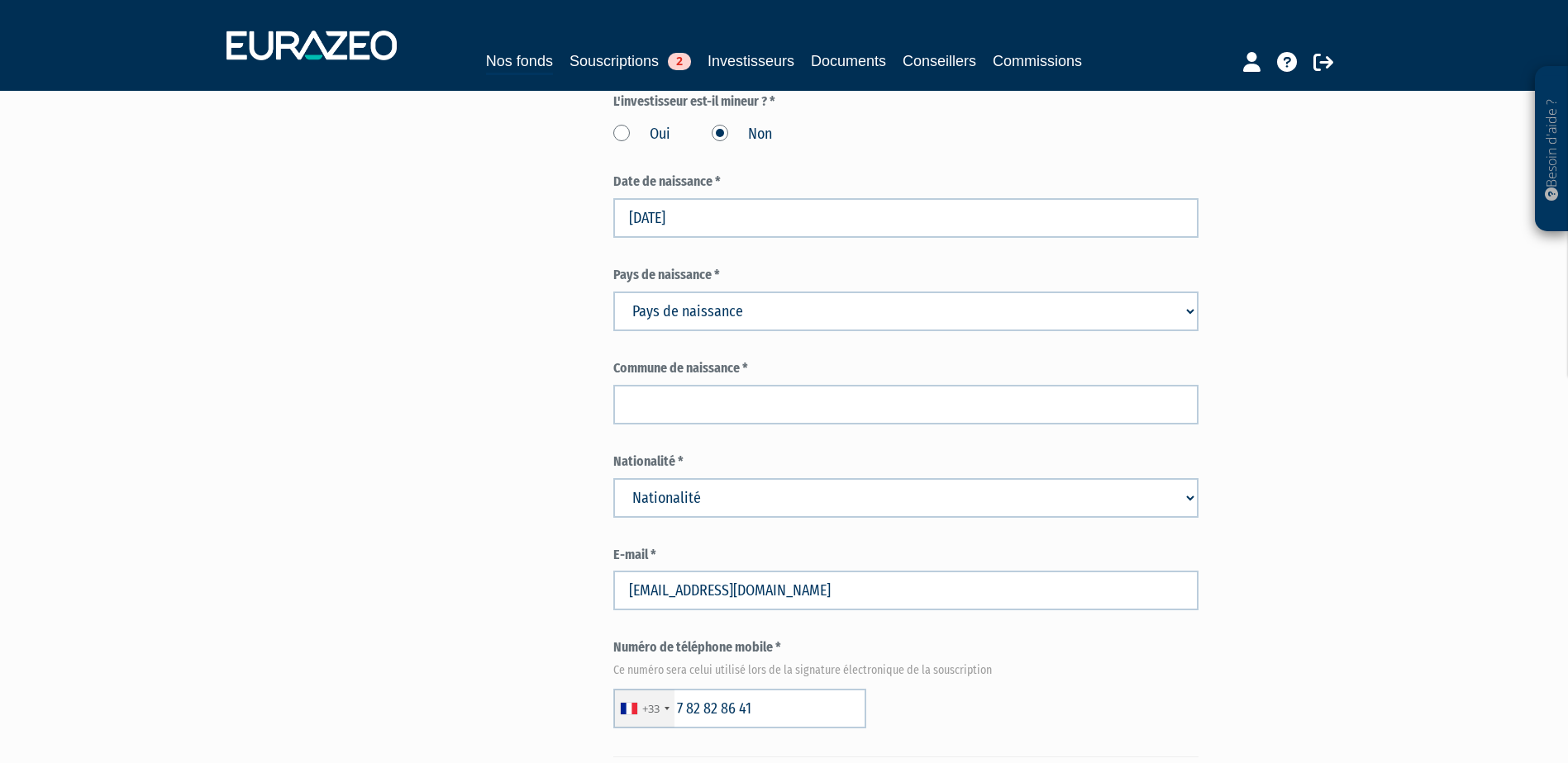
scroll to position [502, 0]
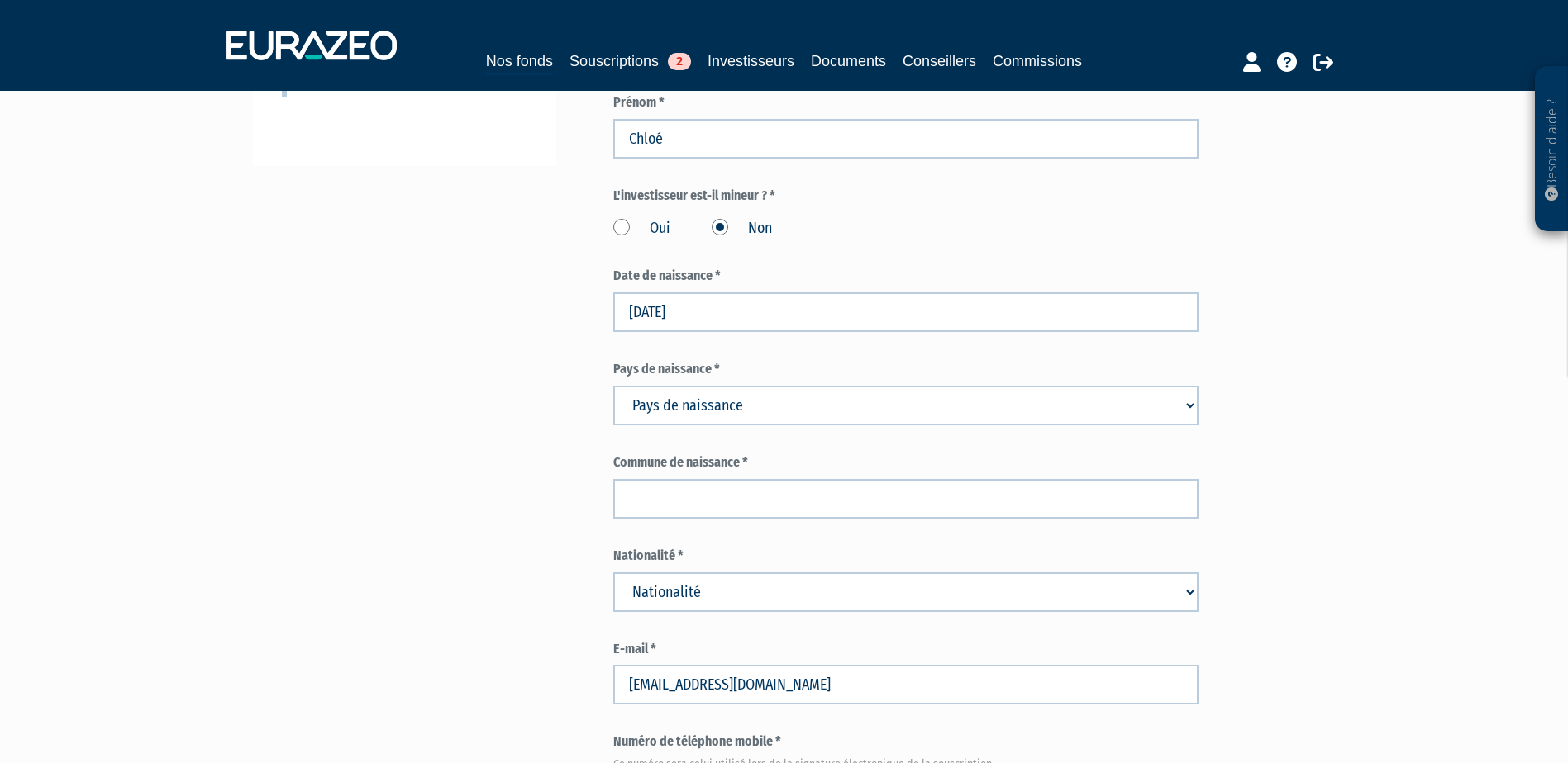
click at [697, 386] on select "Pays de naissance Afghanistan Afrique du Sud Albanie Algérie Allemagne Andorre" at bounding box center [906, 406] width 586 height 39
select select "75"
click at [613, 386] on select "Pays de naissance Afghanistan Afrique du Sud Albanie Algérie Allemagne Andorre" at bounding box center [906, 406] width 586 height 39
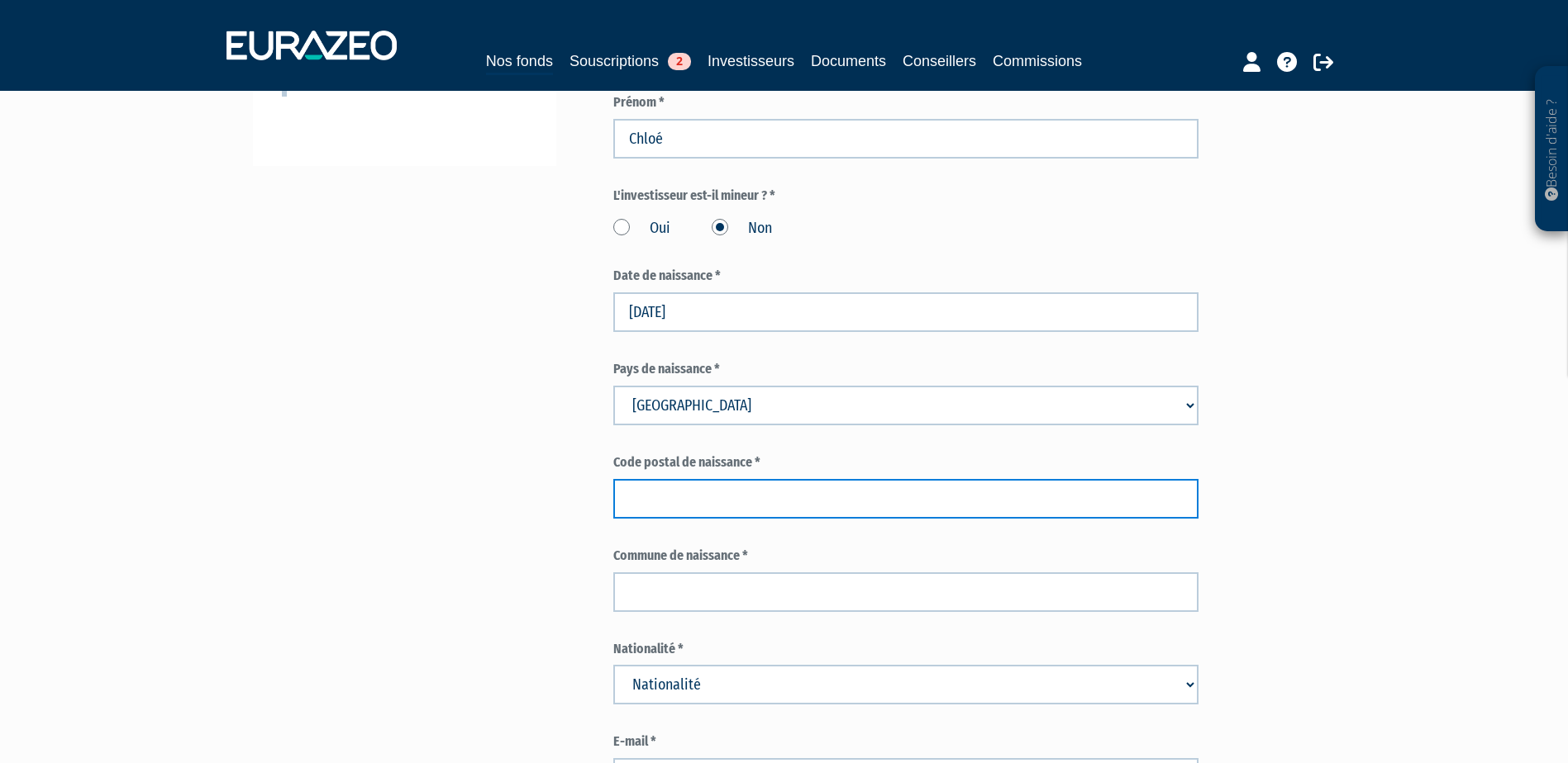
click at [810, 479] on input "text" at bounding box center [906, 499] width 586 height 39
click at [738, 479] on input "text" at bounding box center [906, 499] width 586 height 39
paste input "69390"
type input "69390"
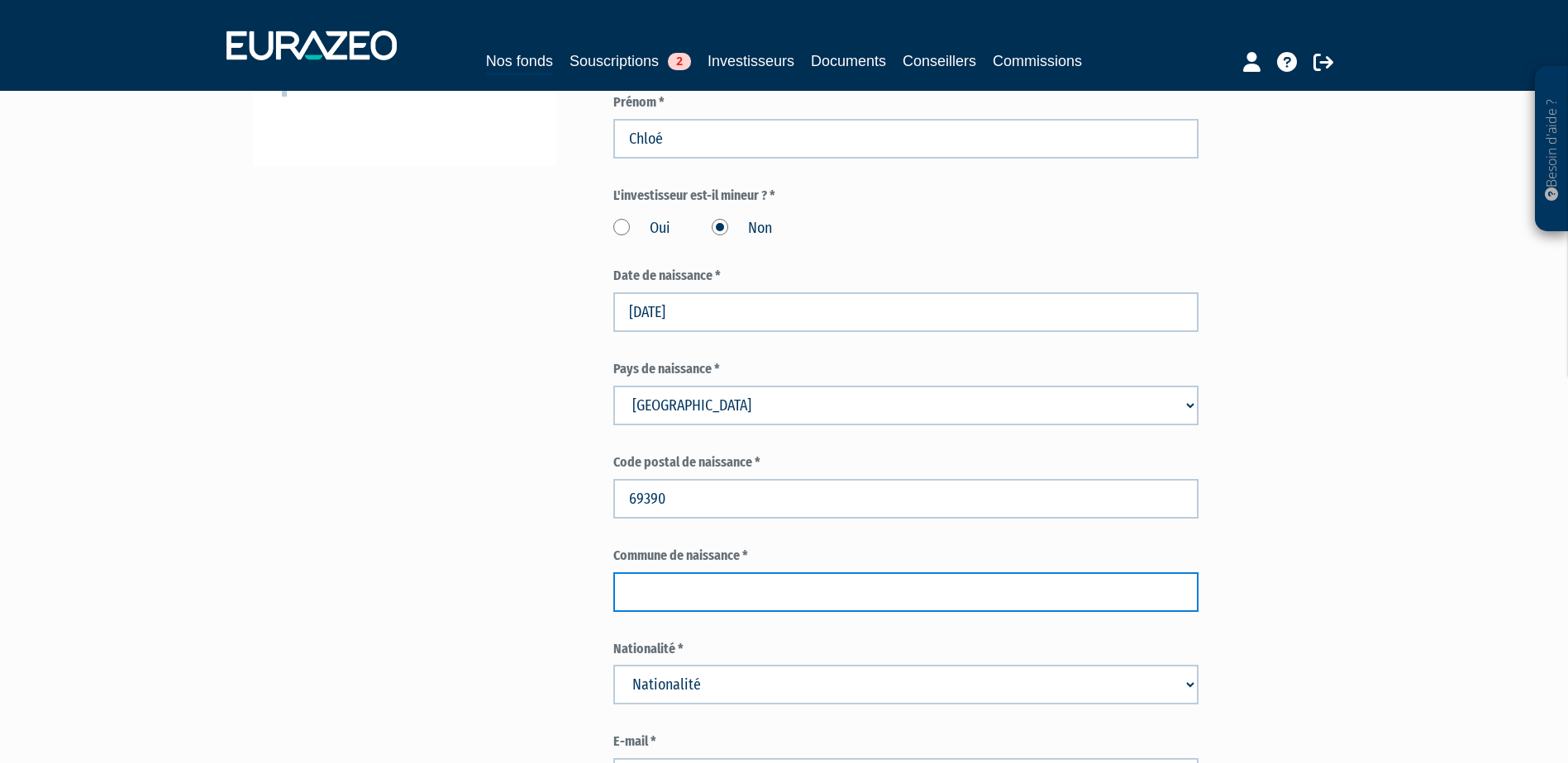
click at [652, 573] on input "text" at bounding box center [906, 592] width 586 height 39
paste input "VERNAISON"
drag, startPoint x: 759, startPoint y: 549, endPoint x: 635, endPoint y: 558, distance: 124.3
click at [635, 573] on input "VERNAISON" at bounding box center [906, 592] width 586 height 39
type input "VILLEURBANNE"
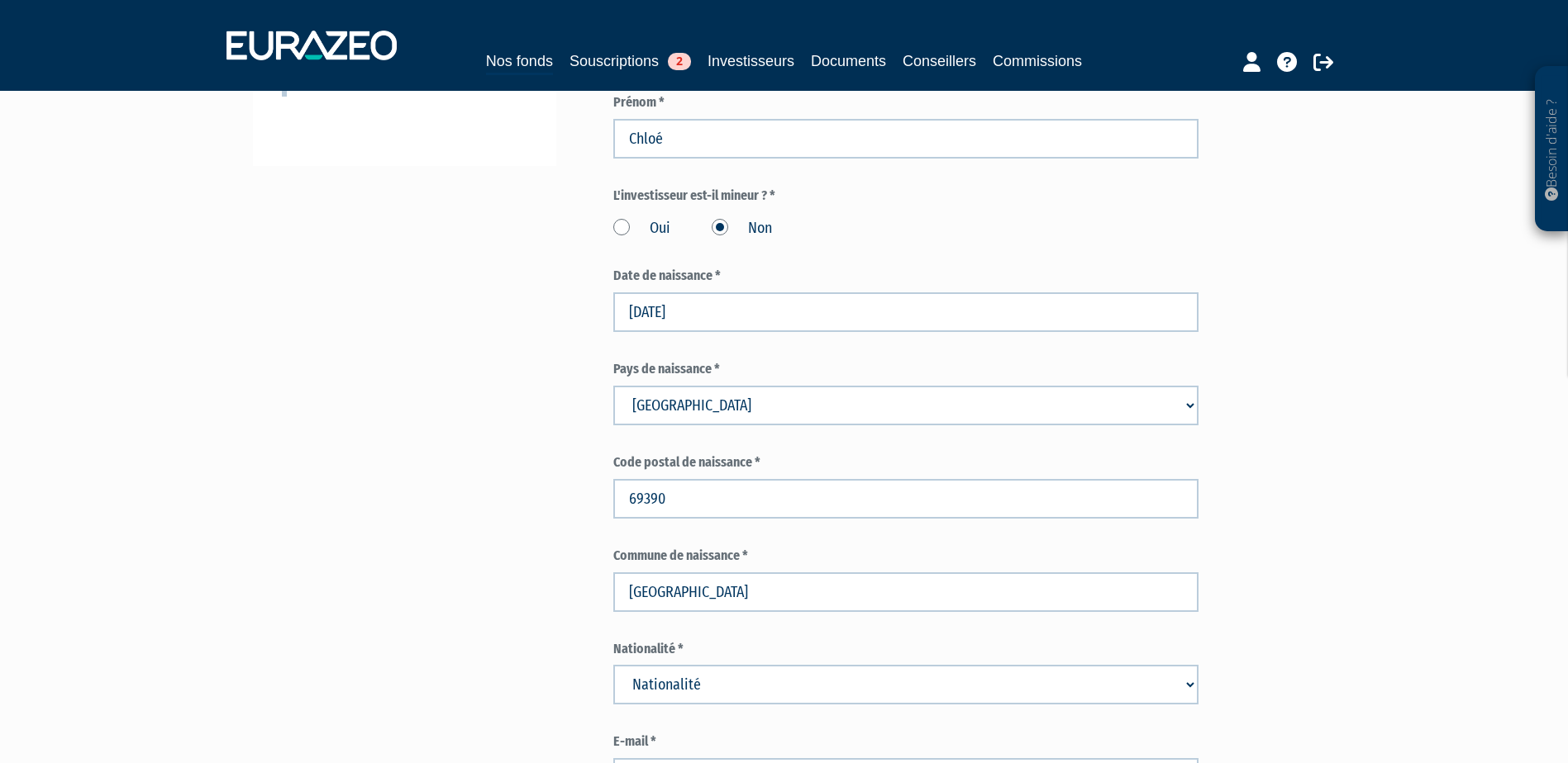
click at [708, 665] on select "Nationalité Afghanistan Afrique du Sud Albanie Algérie Allemagne Andorre" at bounding box center [906, 684] width 586 height 39
select select "75"
click at [613, 665] on select "Nationalité Afghanistan Afrique du Sud Albanie Algérie Allemagne Andorre" at bounding box center [906, 684] width 586 height 39
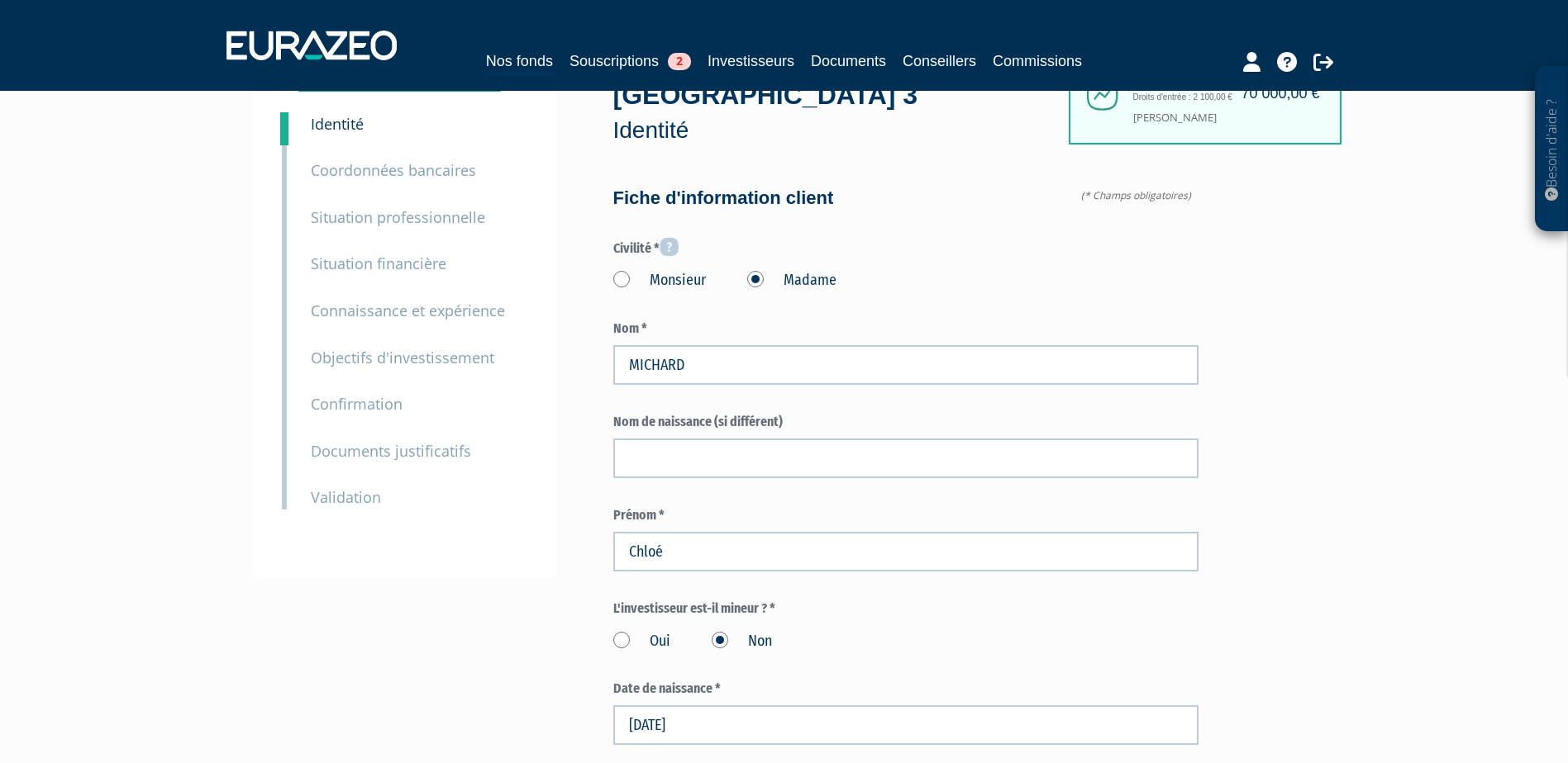
scroll to position [0, 0]
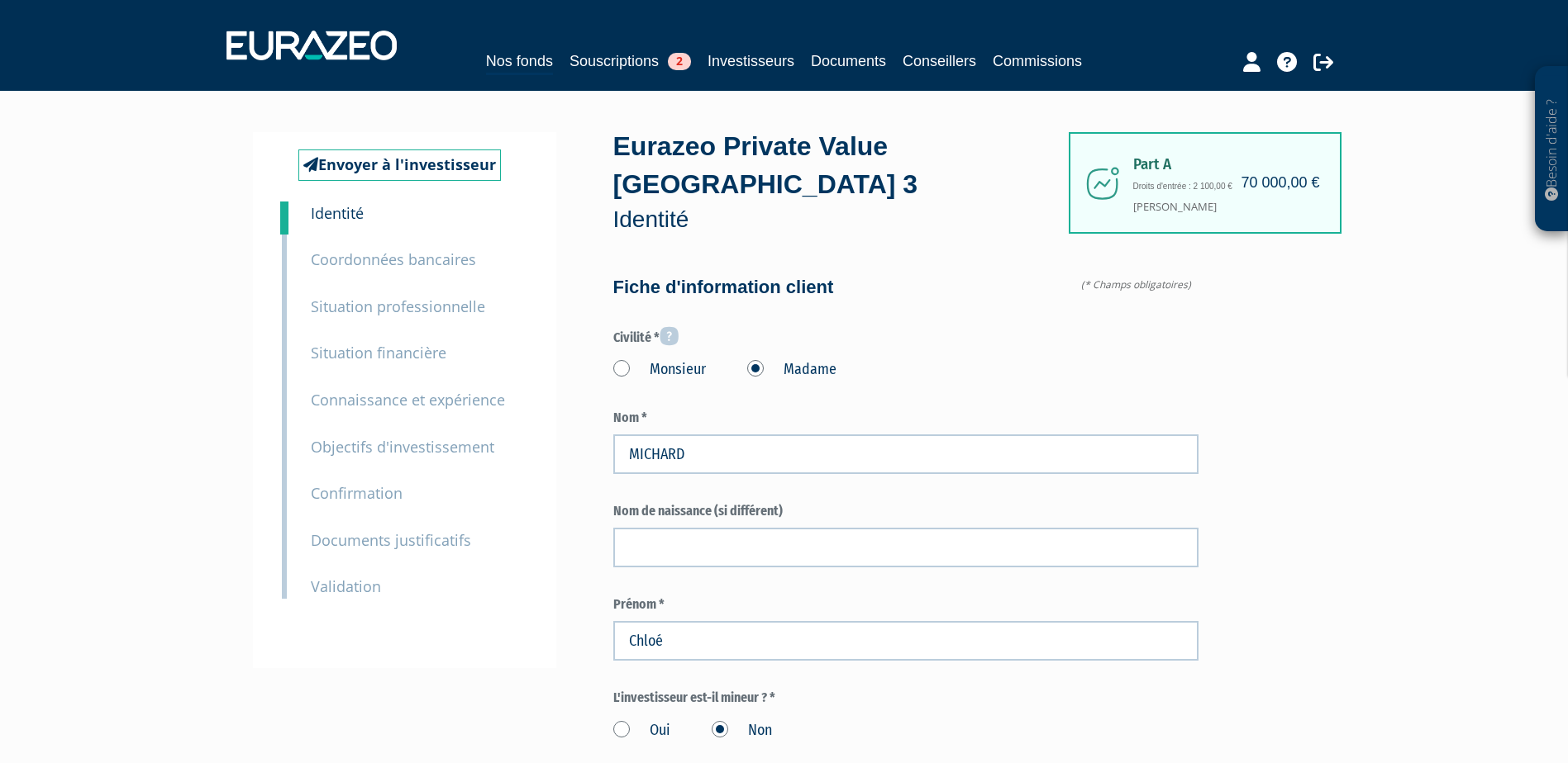
click at [697, 359] on label "Monsieur" at bounding box center [660, 370] width 93 height 21
click at [0, 0] on input "Monsieur" at bounding box center [0, 0] width 0 height 0
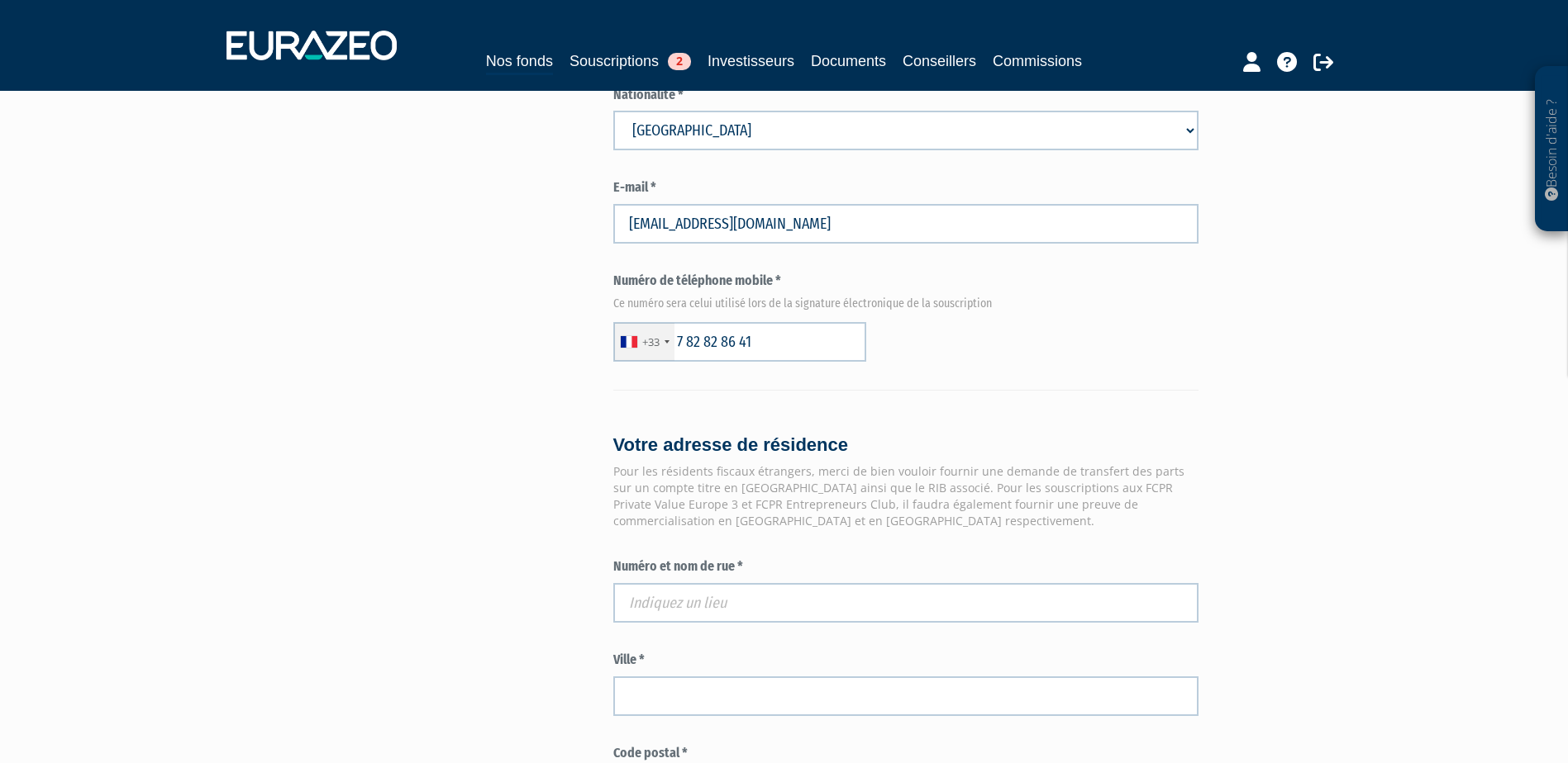
scroll to position [1157, 0]
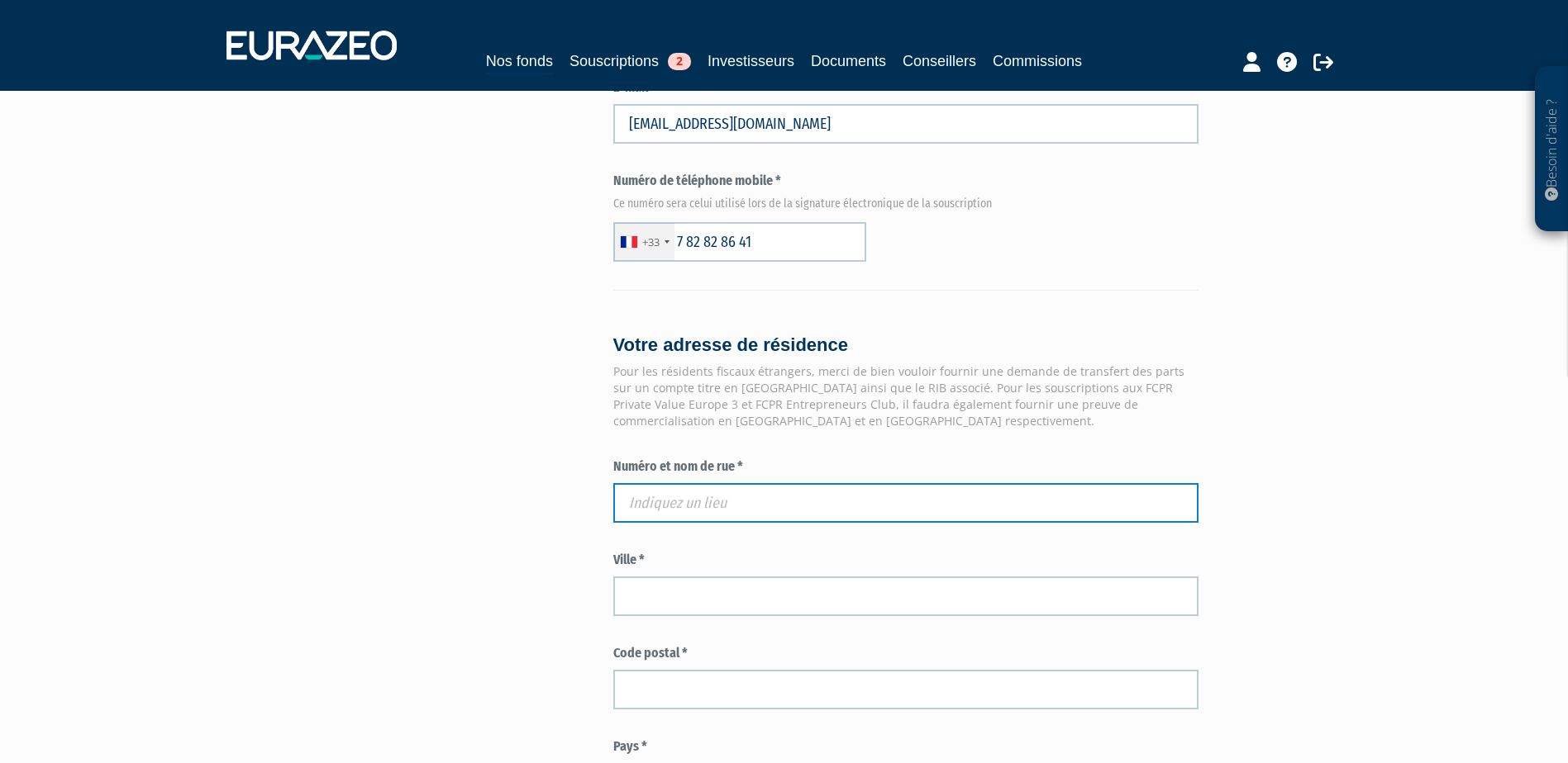
click at [662, 483] on input "text" at bounding box center [906, 503] width 586 height 39
paste input "2 RUE DES NOISETIERS"
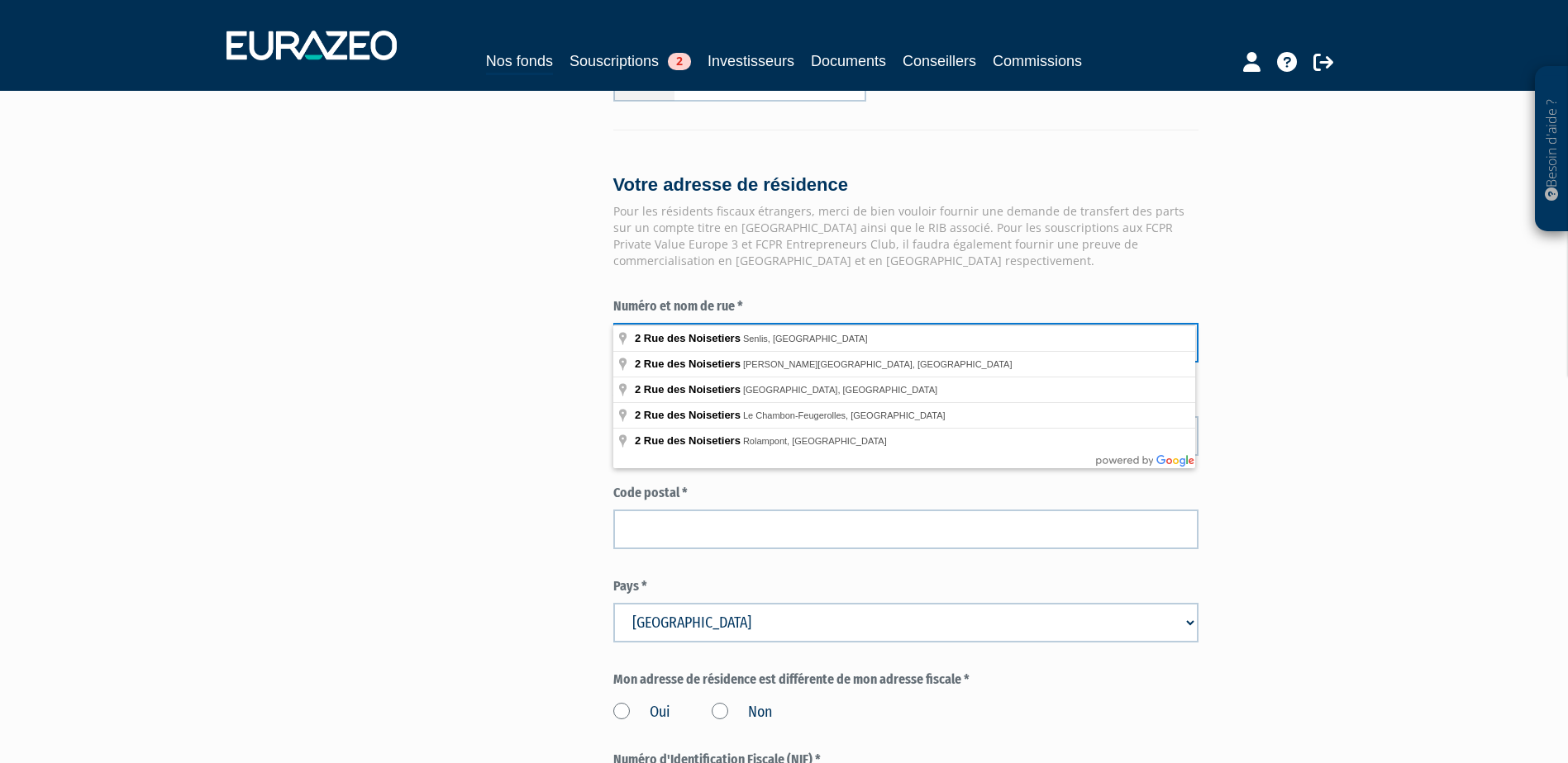
scroll to position [1321, 0]
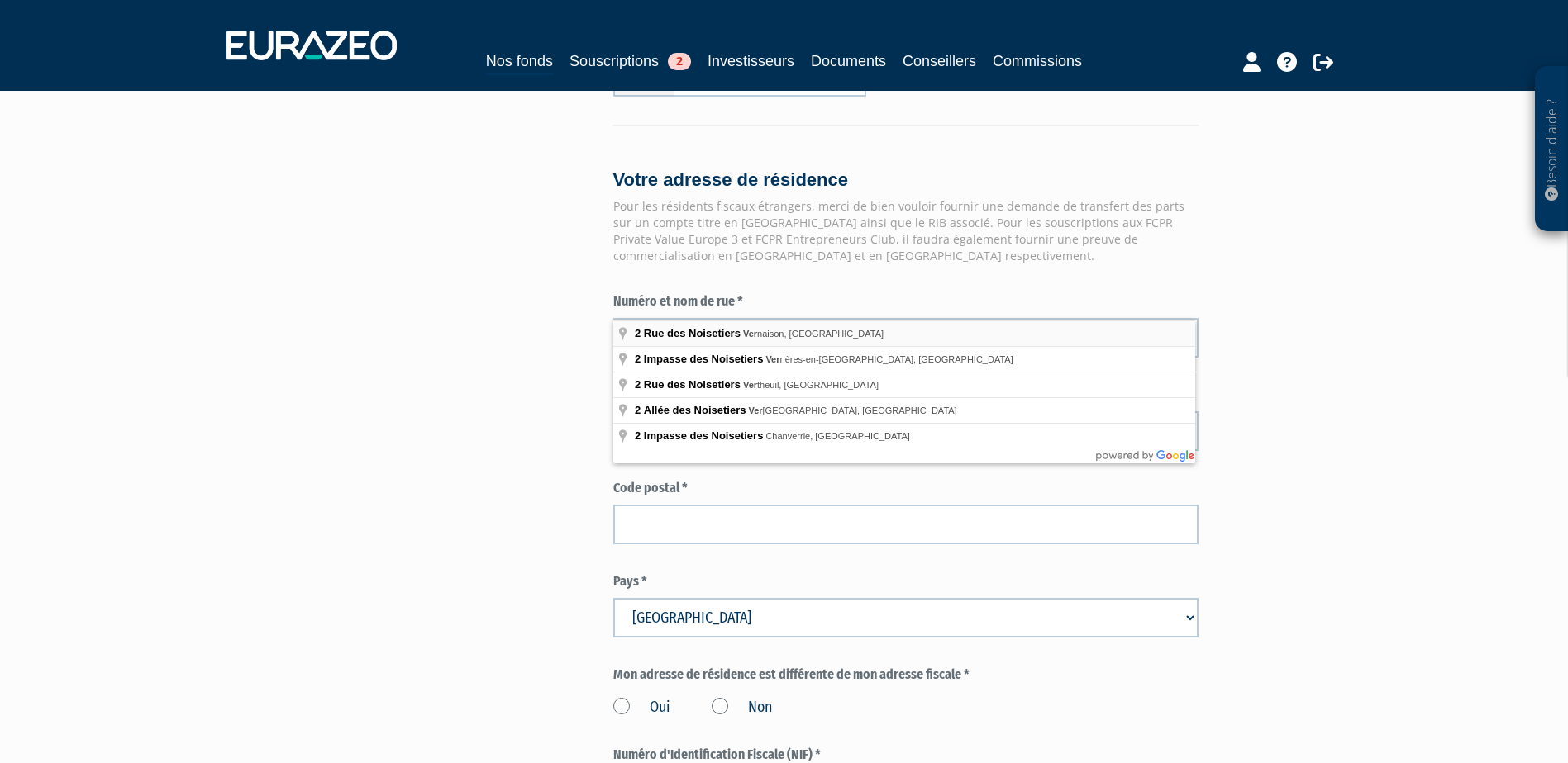
type input "2 Rue des Noisetiers, Vernaison, France"
type input "Vernaison"
type input "69390"
type input "2 Rue des Noisetiers"
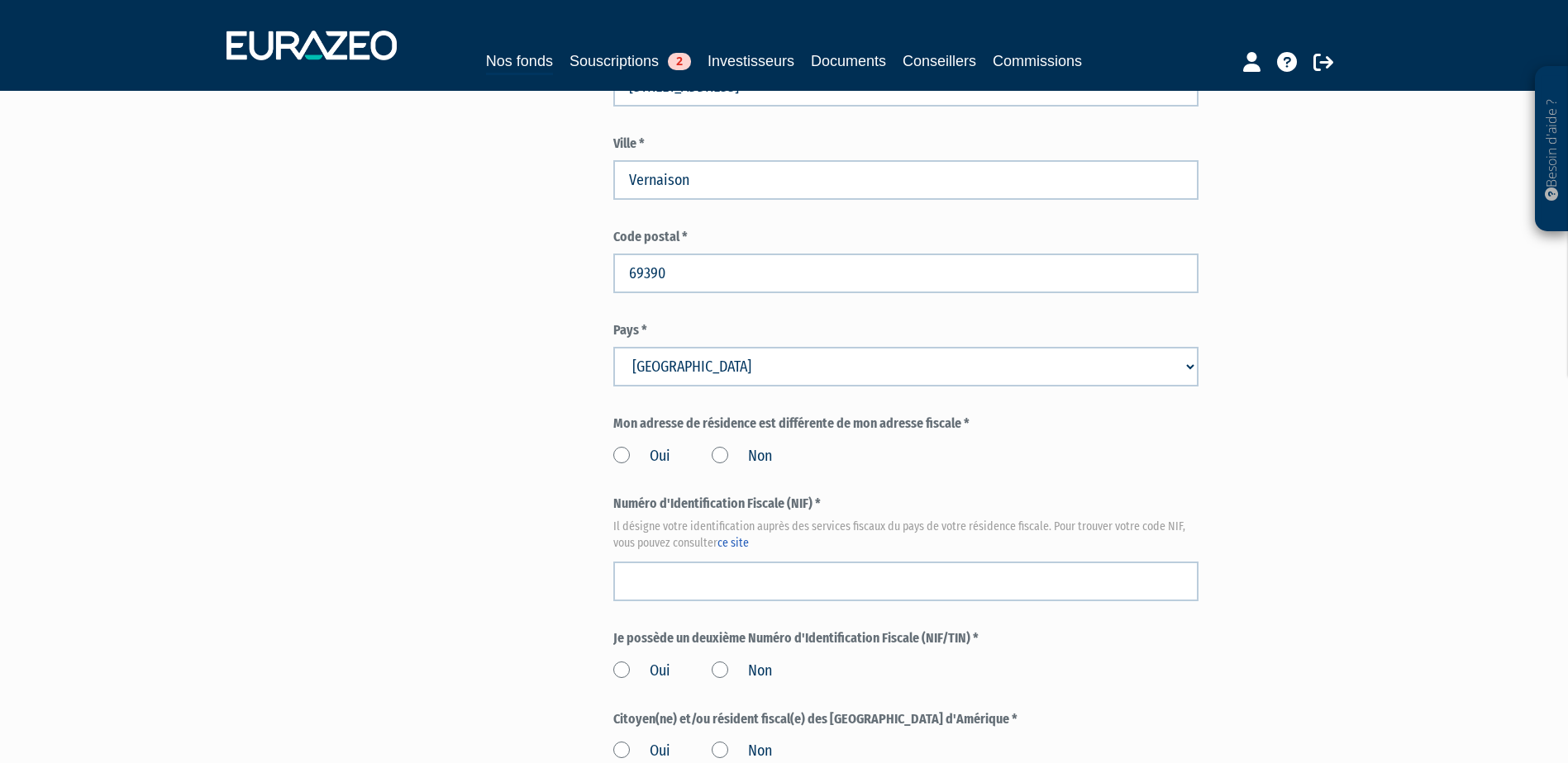
scroll to position [1652, 0]
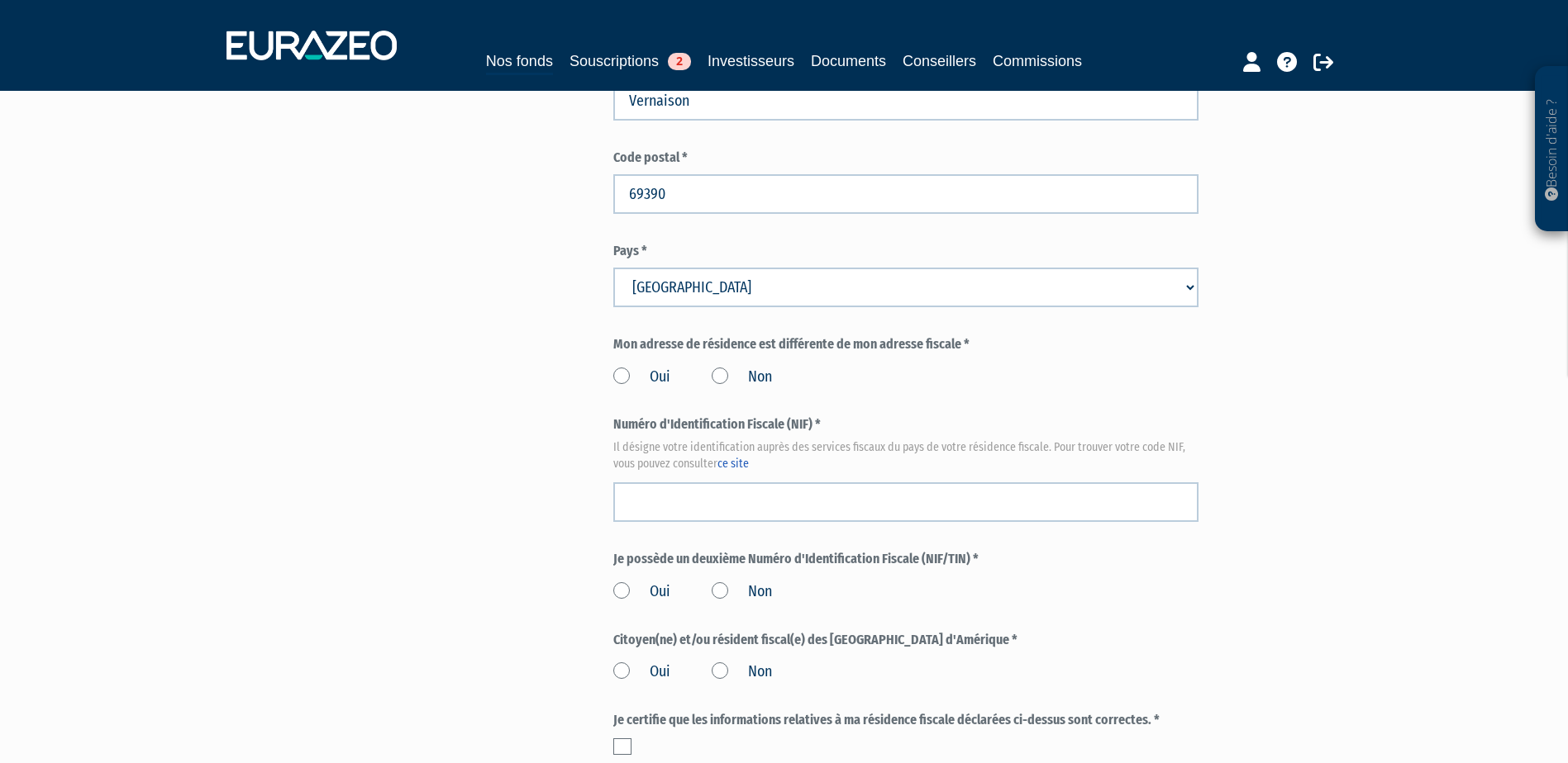
click at [724, 367] on label "Non" at bounding box center [742, 378] width 61 height 21
click at [0, 0] on input "Non" at bounding box center [0, 0] width 0 height 0
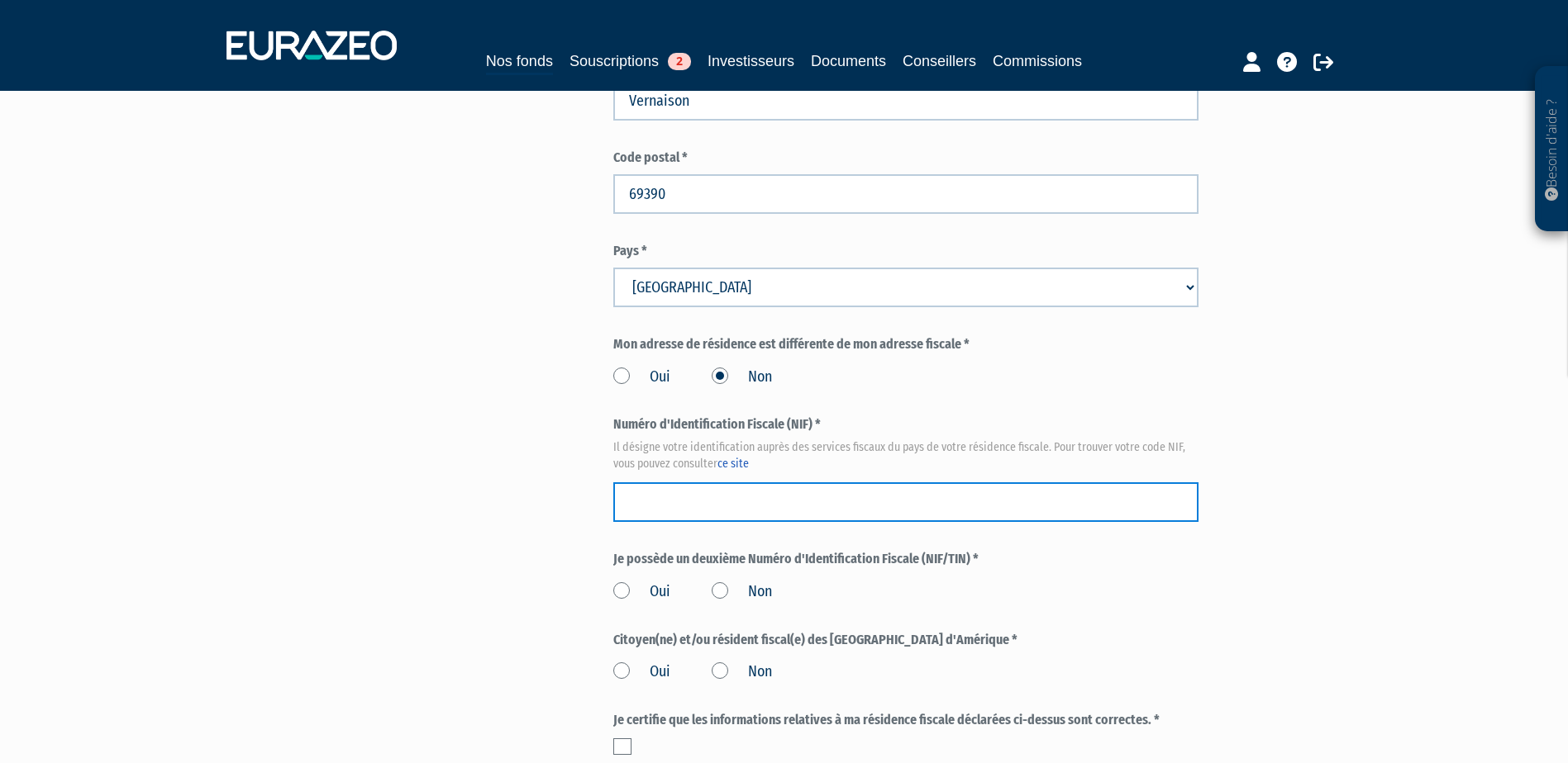
click at [822, 482] on input "text" at bounding box center [906, 502] width 586 height 39
paste input "13 12 299 515 415"
click at [647, 482] on input "13 12 299 515 415" at bounding box center [906, 502] width 586 height 39
click at [660, 482] on input "1312 299 515 415" at bounding box center [906, 502] width 586 height 39
click at [682, 482] on input "1312299 515 415" at bounding box center [906, 502] width 586 height 39
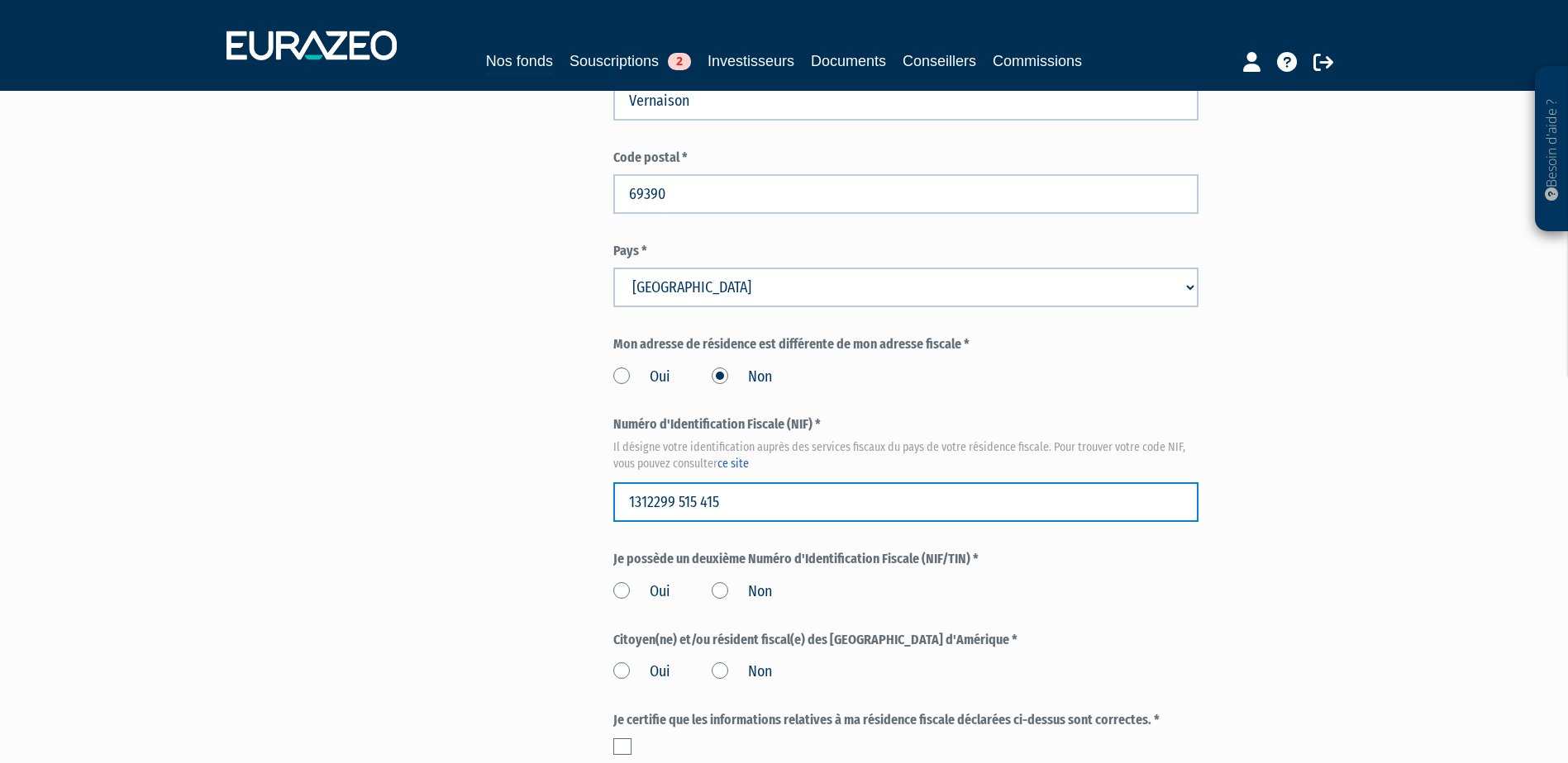
click at [680, 482] on input "1312299 515 415" at bounding box center [906, 502] width 586 height 39
click at [698, 482] on input "1312299515 415" at bounding box center [906, 502] width 586 height 39
type input "1312299515415"
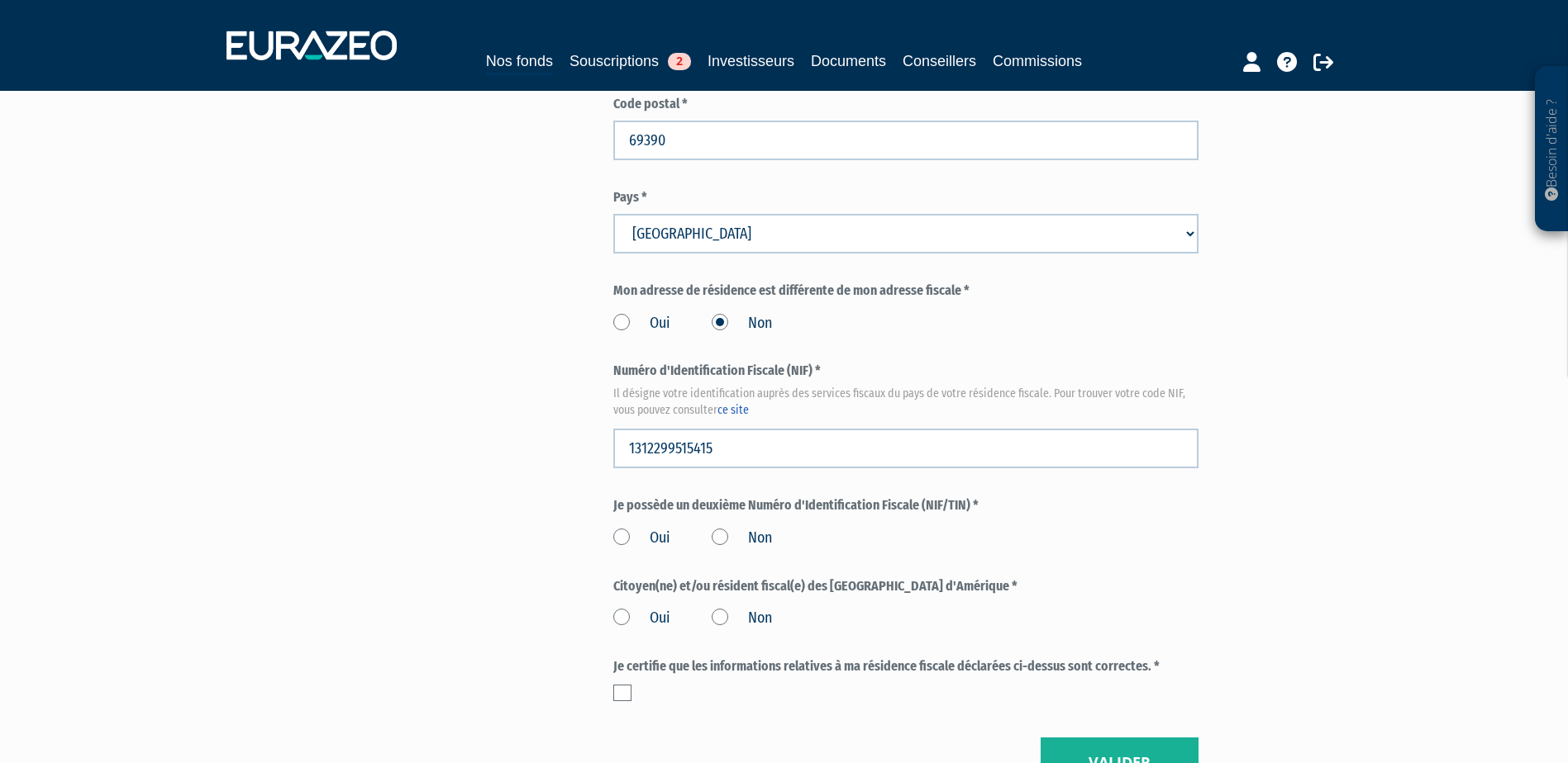
scroll to position [1735, 0]
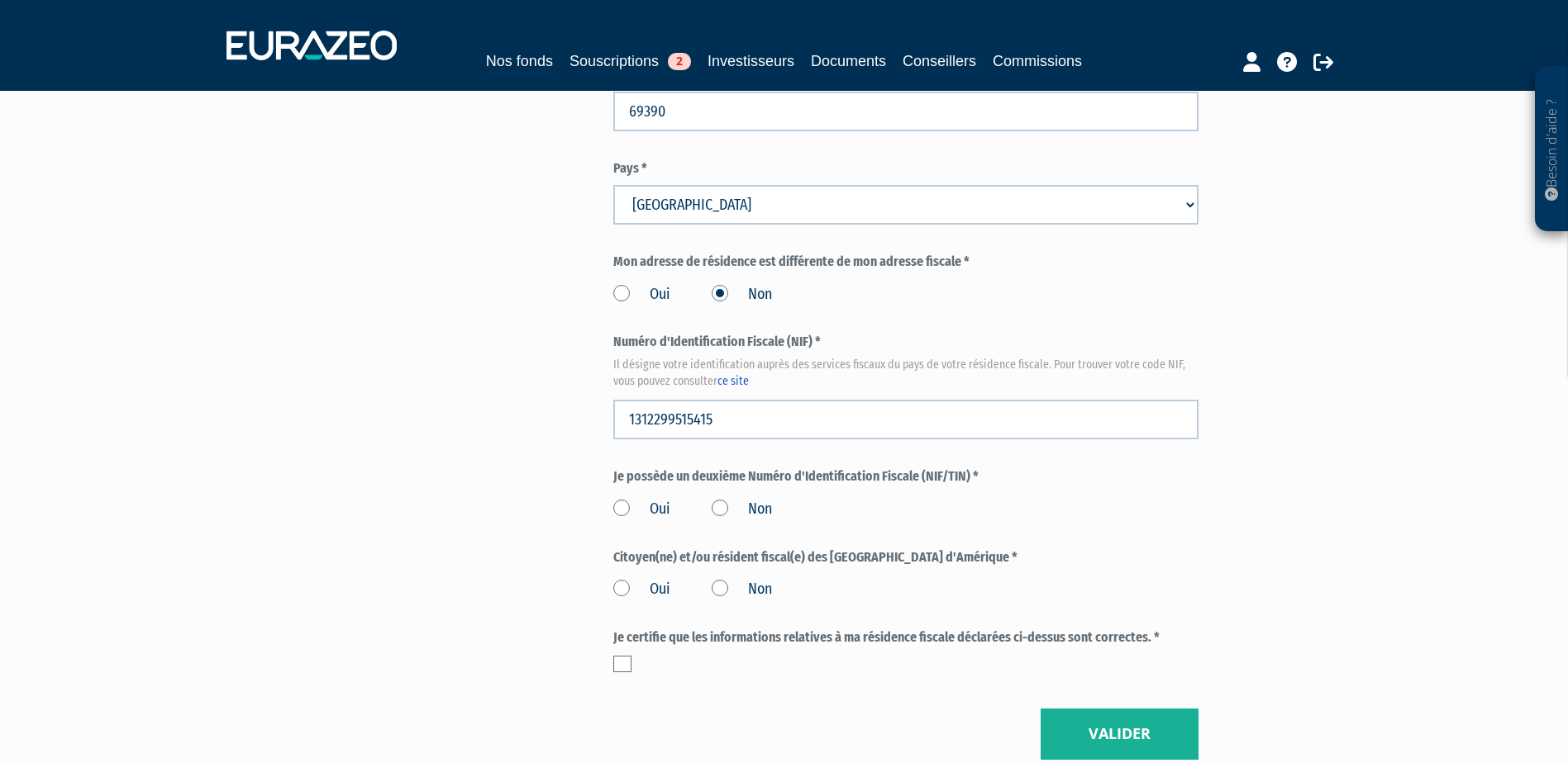
click at [725, 499] on label "Non" at bounding box center [742, 510] width 61 height 21
click at [0, 0] on input "Non" at bounding box center [0, 0] width 0 height 0
click at [713, 579] on label "Non" at bounding box center [742, 590] width 61 height 21
click at [0, 0] on input "Non" at bounding box center [0, 0] width 0 height 0
click at [621, 656] on label at bounding box center [622, 664] width 18 height 16
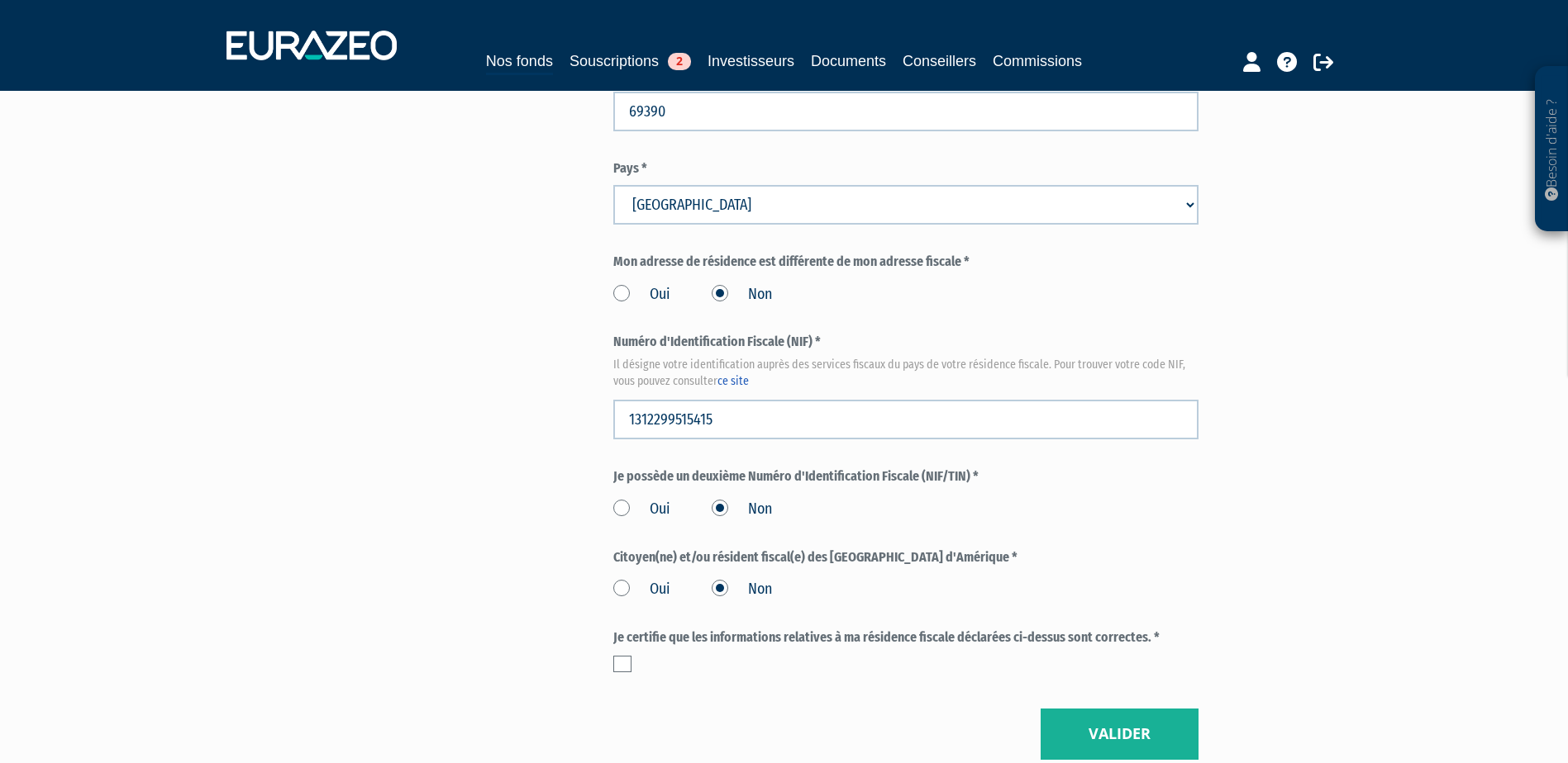
click at [0, 0] on input "checkbox" at bounding box center [0, 0] width 0 height 0
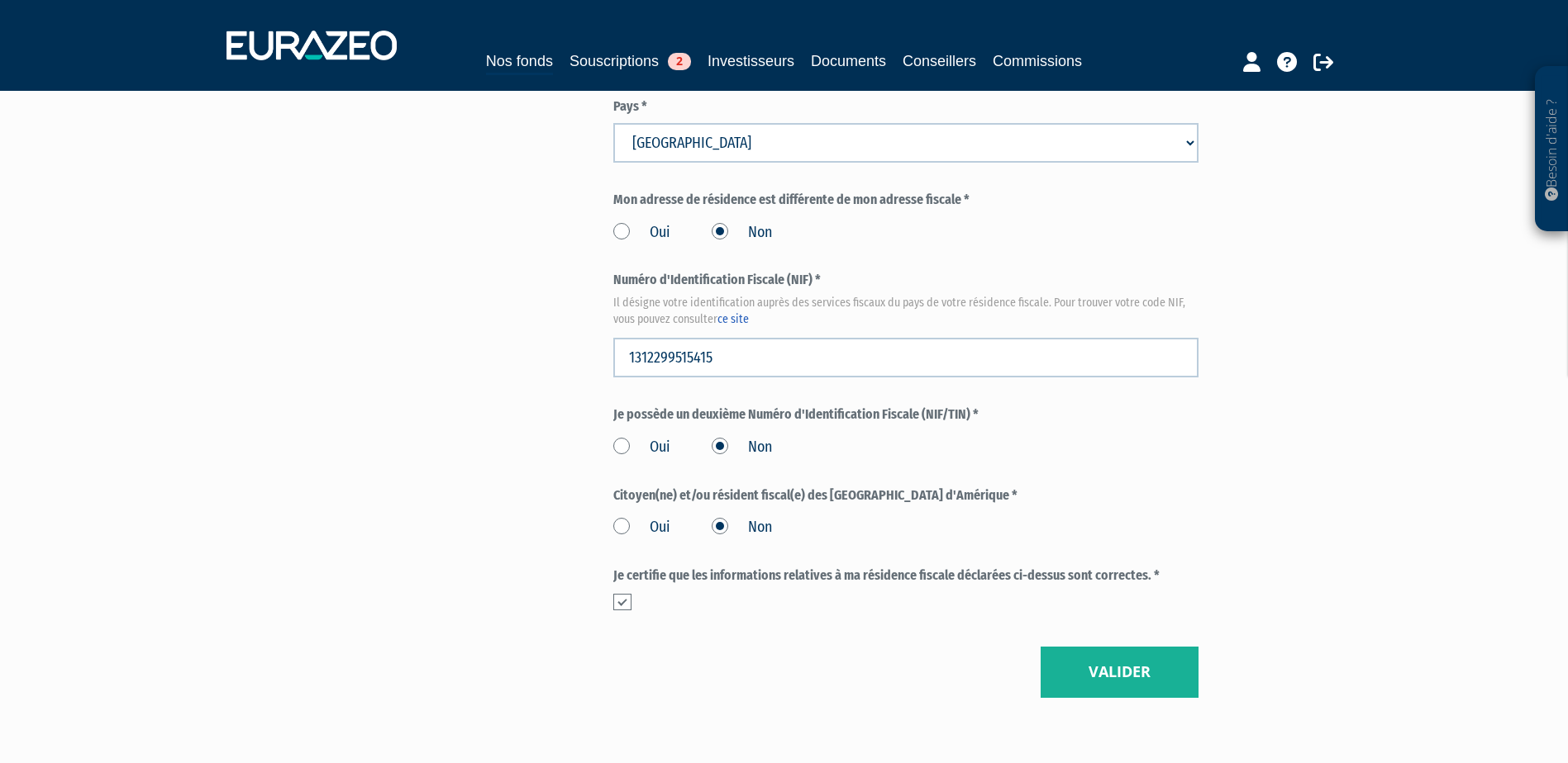
scroll to position [1854, 0]
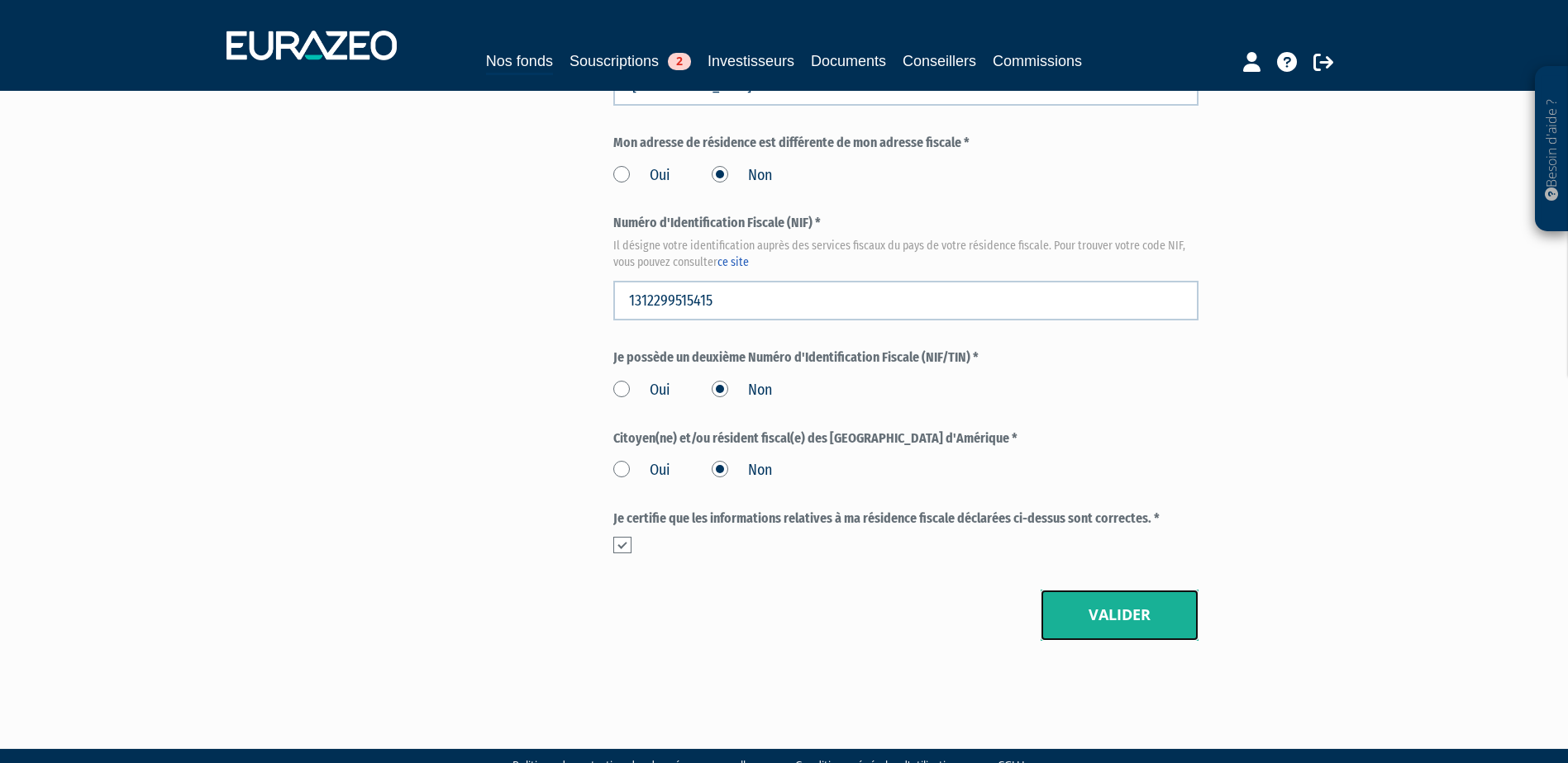
click at [1137, 590] on button "Valider" at bounding box center [1119, 615] width 158 height 51
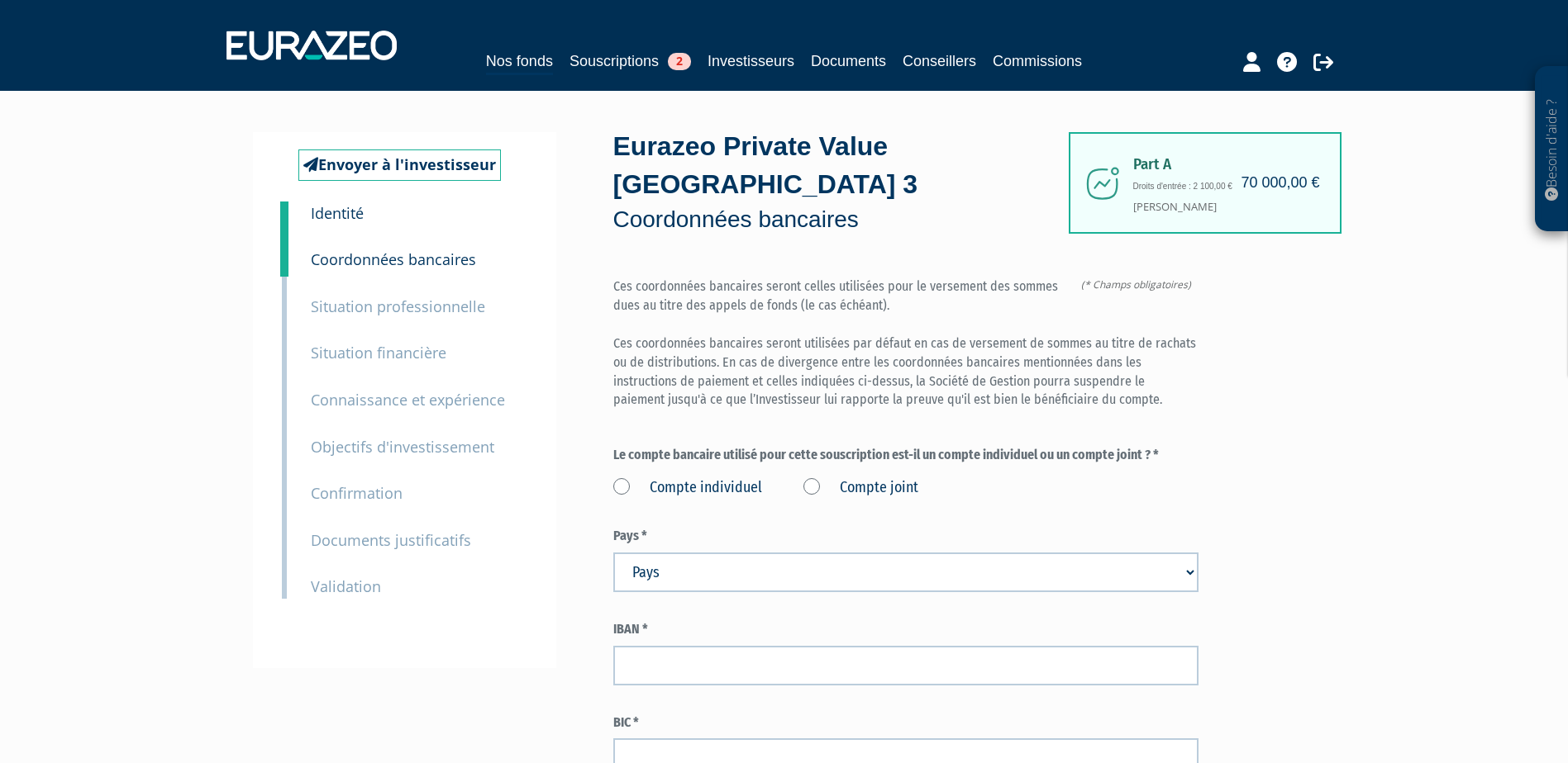
click at [630, 477] on label "Compte individuel" at bounding box center [687, 488] width 148 height 21
click at [0, 0] on individuel "Compte individuel" at bounding box center [0, 0] width 0 height 0
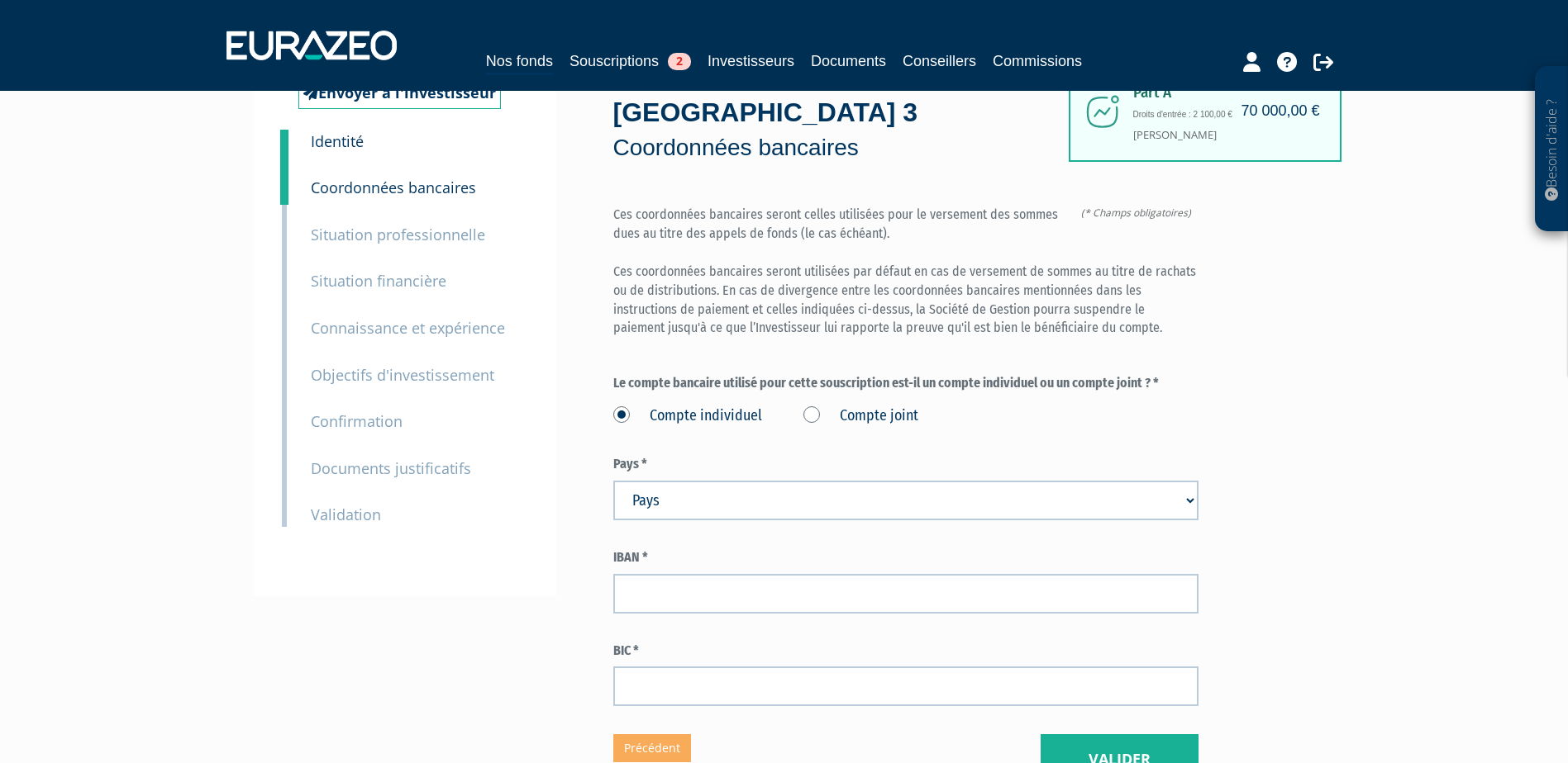
scroll to position [165, 0]
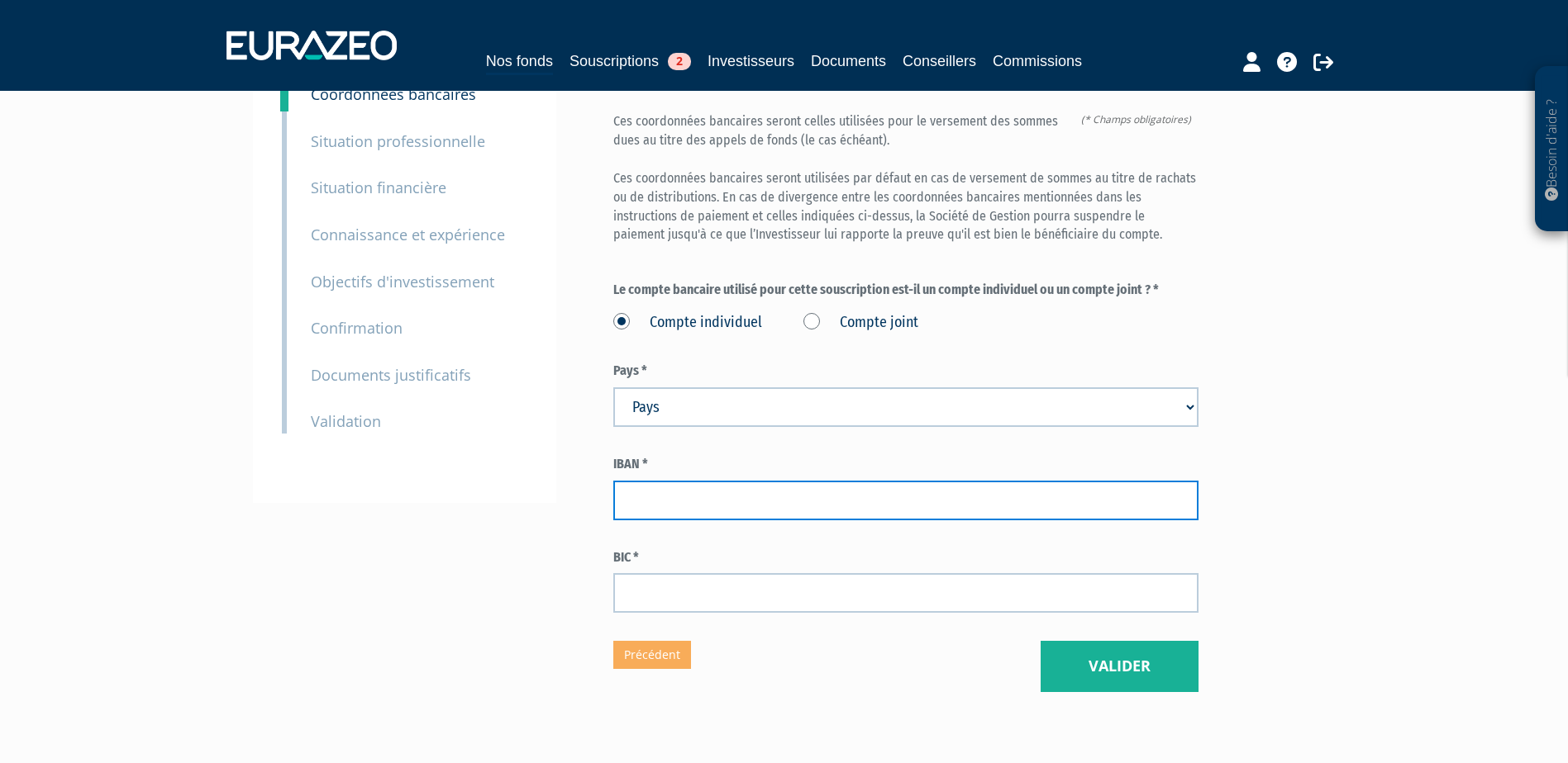
click at [750, 481] on input "text" at bounding box center [906, 500] width 586 height 39
paste input "FR76 1382 5002 0004 5174 0700 652"
type input "[FINANCIAL_ID]"
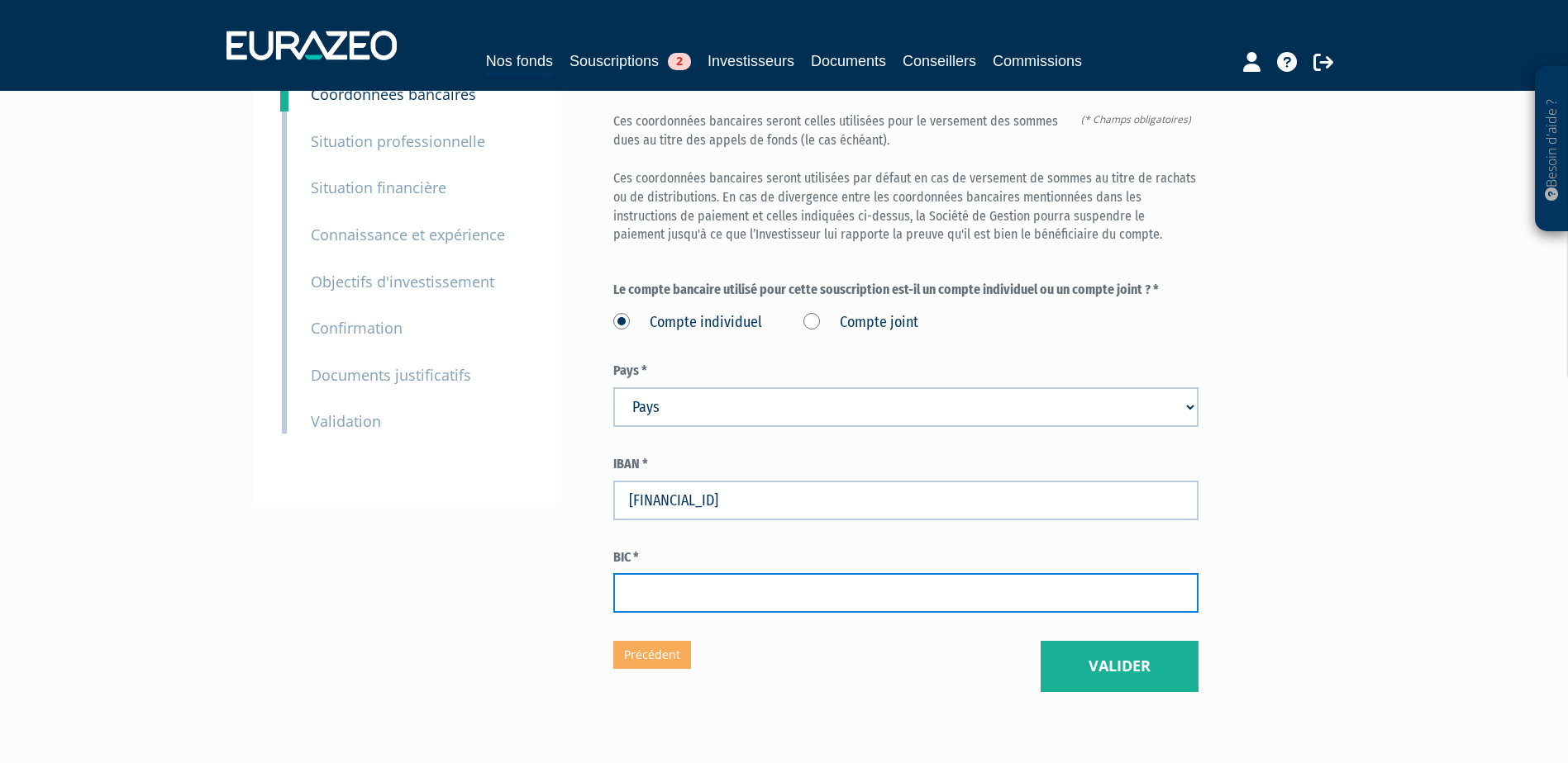
click at [756, 574] on input "text" at bounding box center [906, 593] width 586 height 39
click at [653, 574] on input "text" at bounding box center [906, 593] width 586 height 39
paste input "CEPAFRPP382"
type input "CEPAFRPP382"
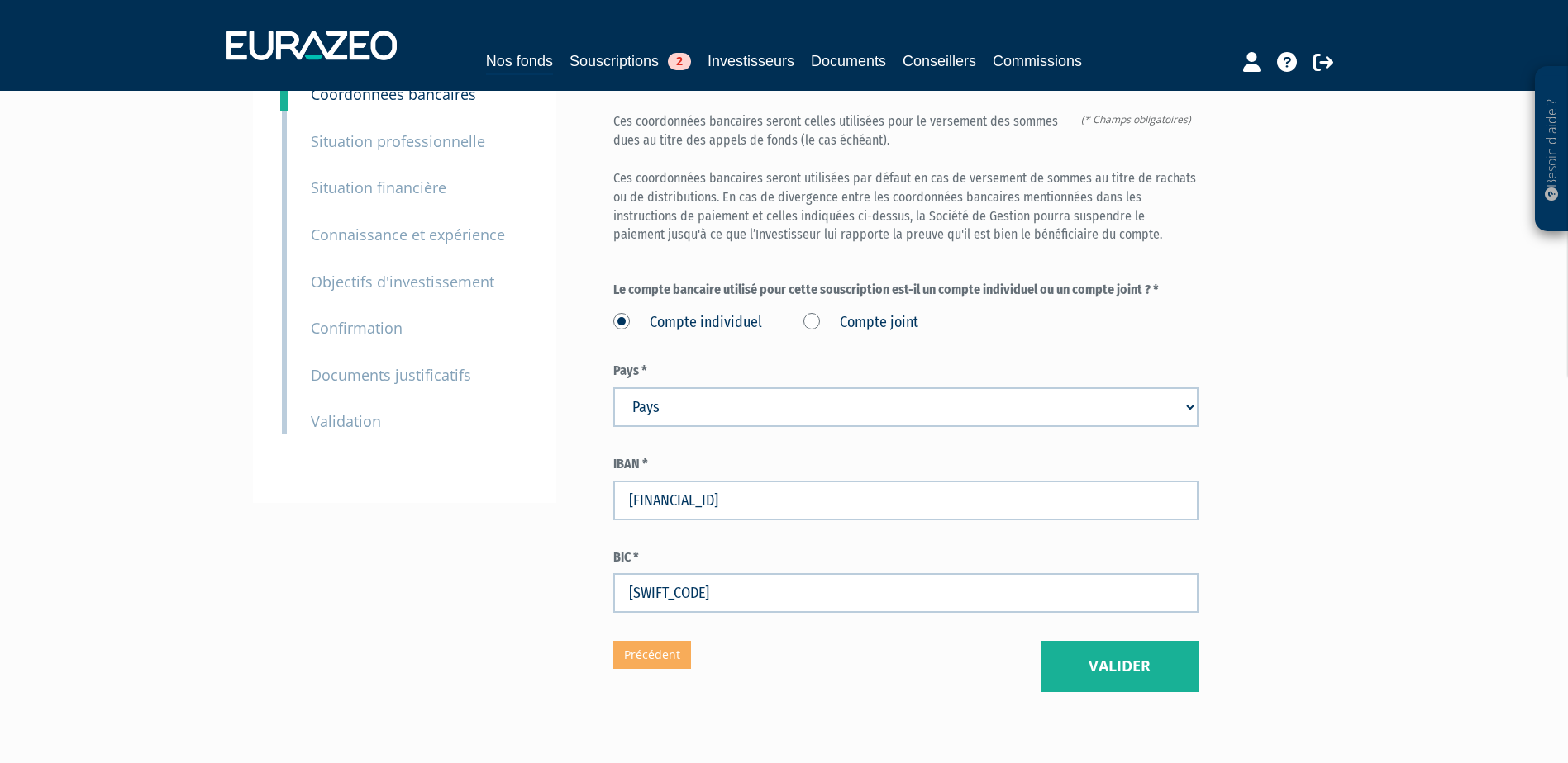
click at [409, 549] on div "Envoyer à l'investisseur 1 Identité 2 Coordonnées bancaires 3 Situation profess…" at bounding box center [784, 330] width 1038 height 725
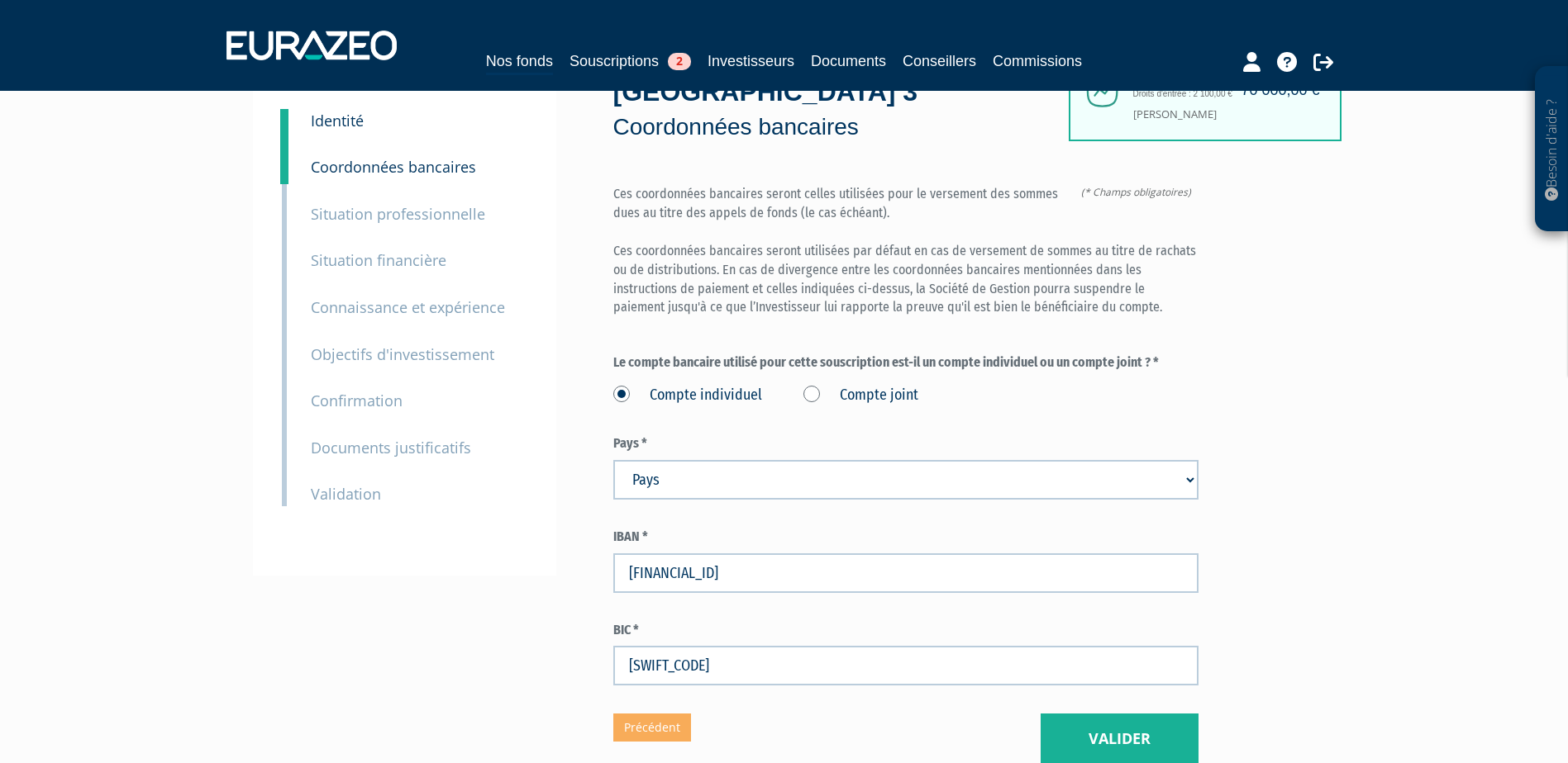
scroll to position [217, 0]
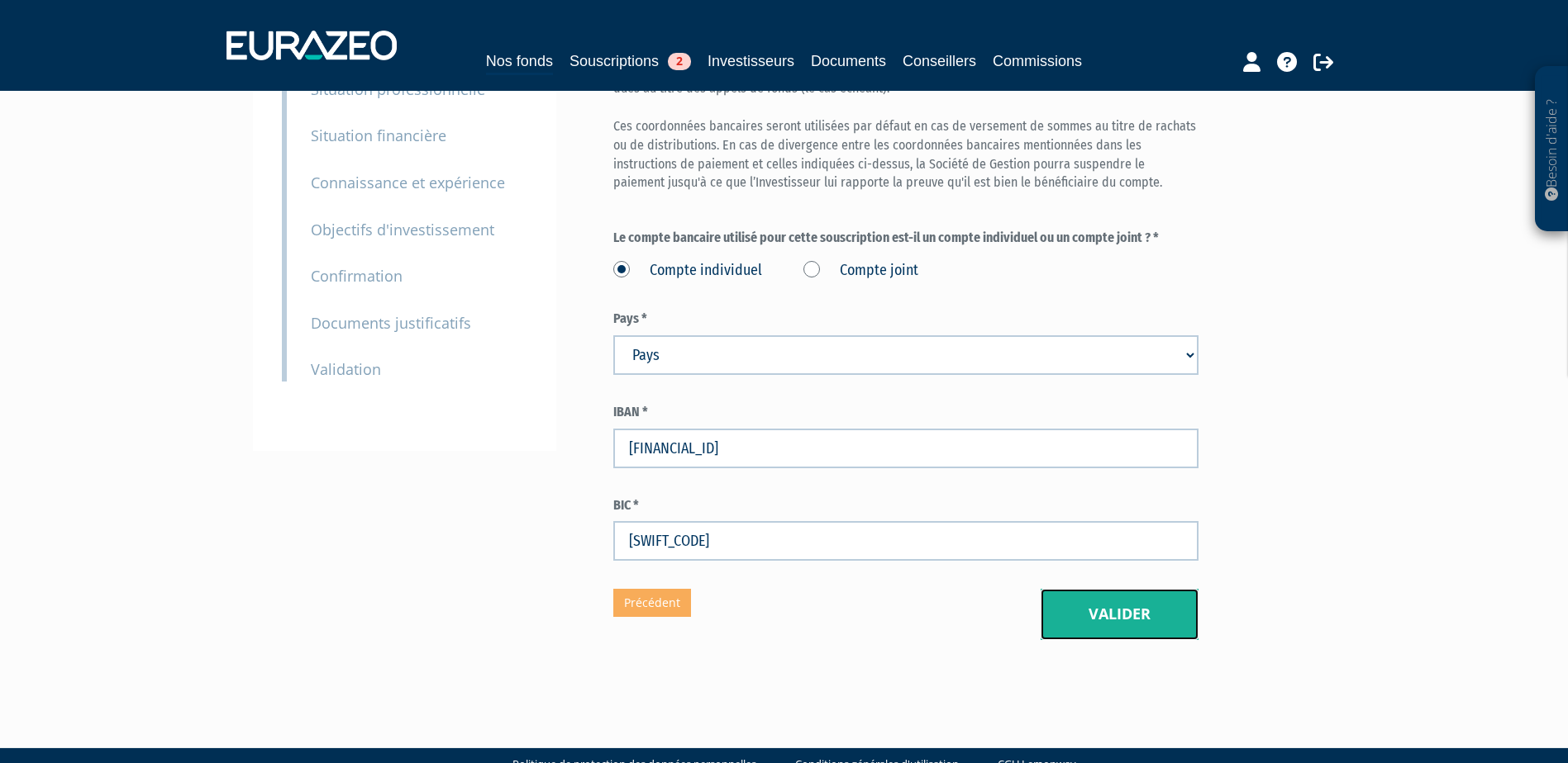
click at [1065, 589] on button "Valider" at bounding box center [1119, 614] width 158 height 51
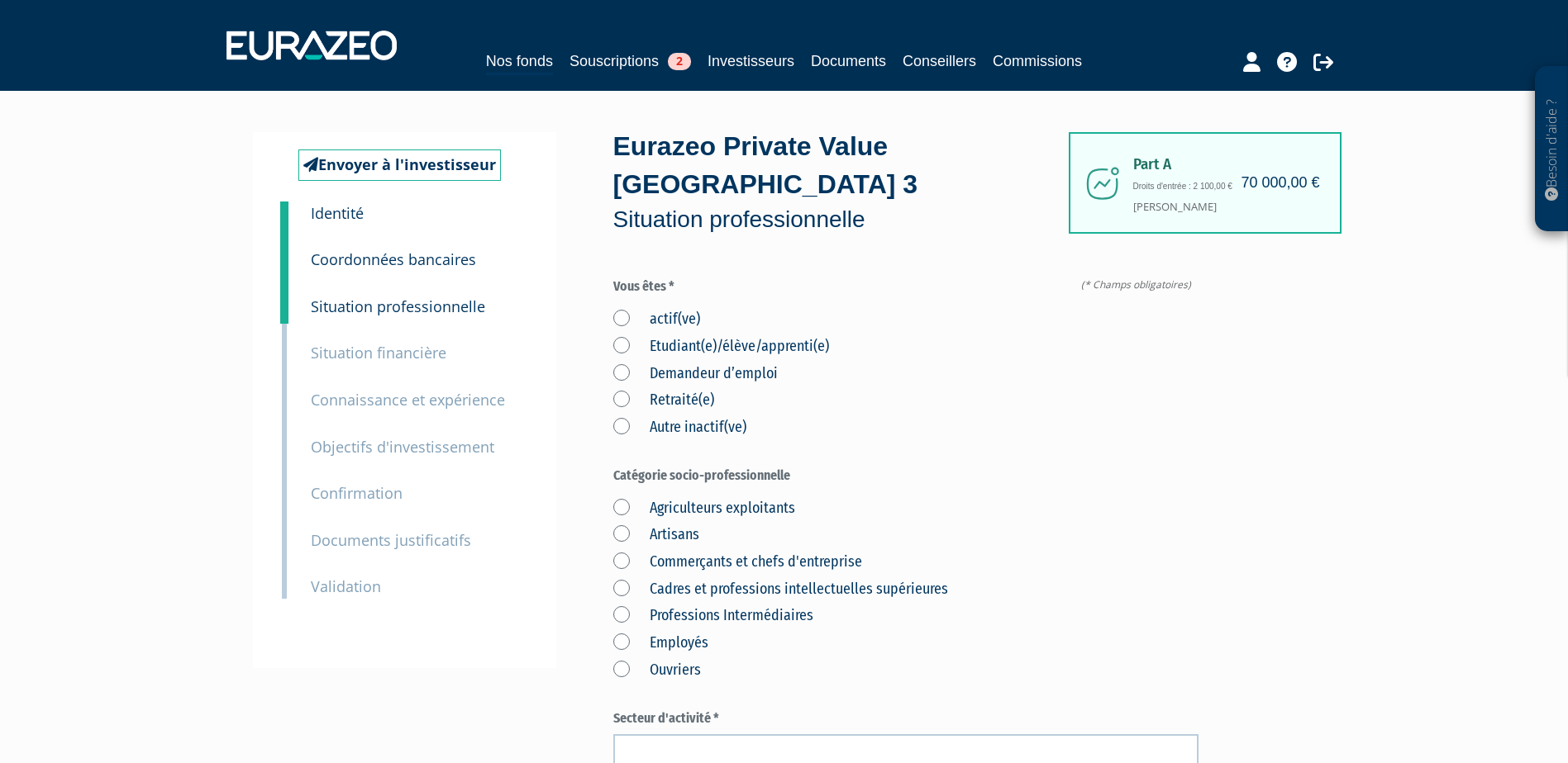
click at [619, 309] on label "actif(ve)" at bounding box center [656, 320] width 87 height 21
click at [0, 0] on input "actif(ve)" at bounding box center [0, 0] width 0 height 0
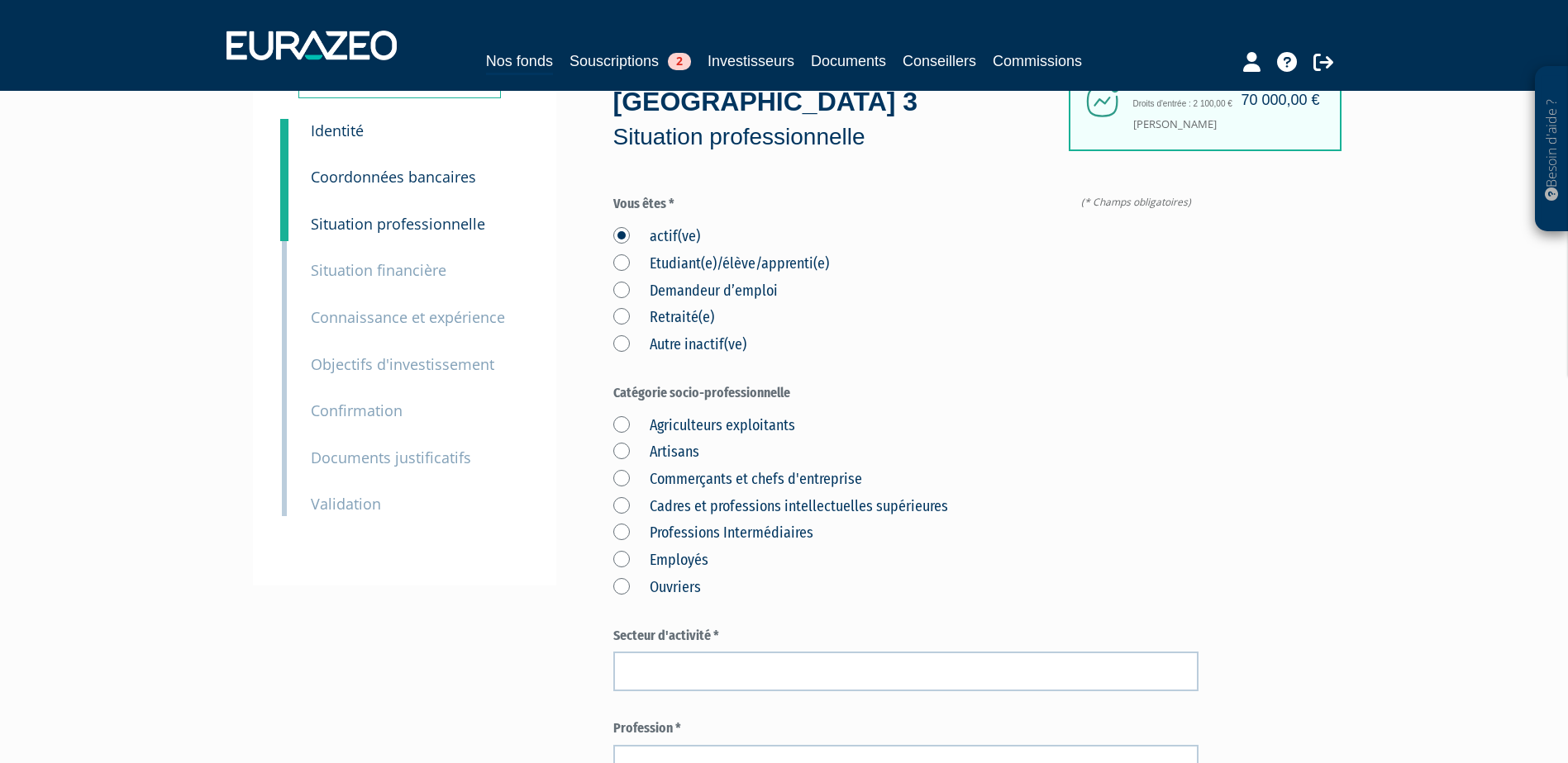
click at [633, 334] on label "Autre inactif(ve)" at bounding box center [679, 345] width 133 height 21
click at [0, 0] on inactif\(ve\) "Autre inactif(ve)" at bounding box center [0, 0] width 0 height 0
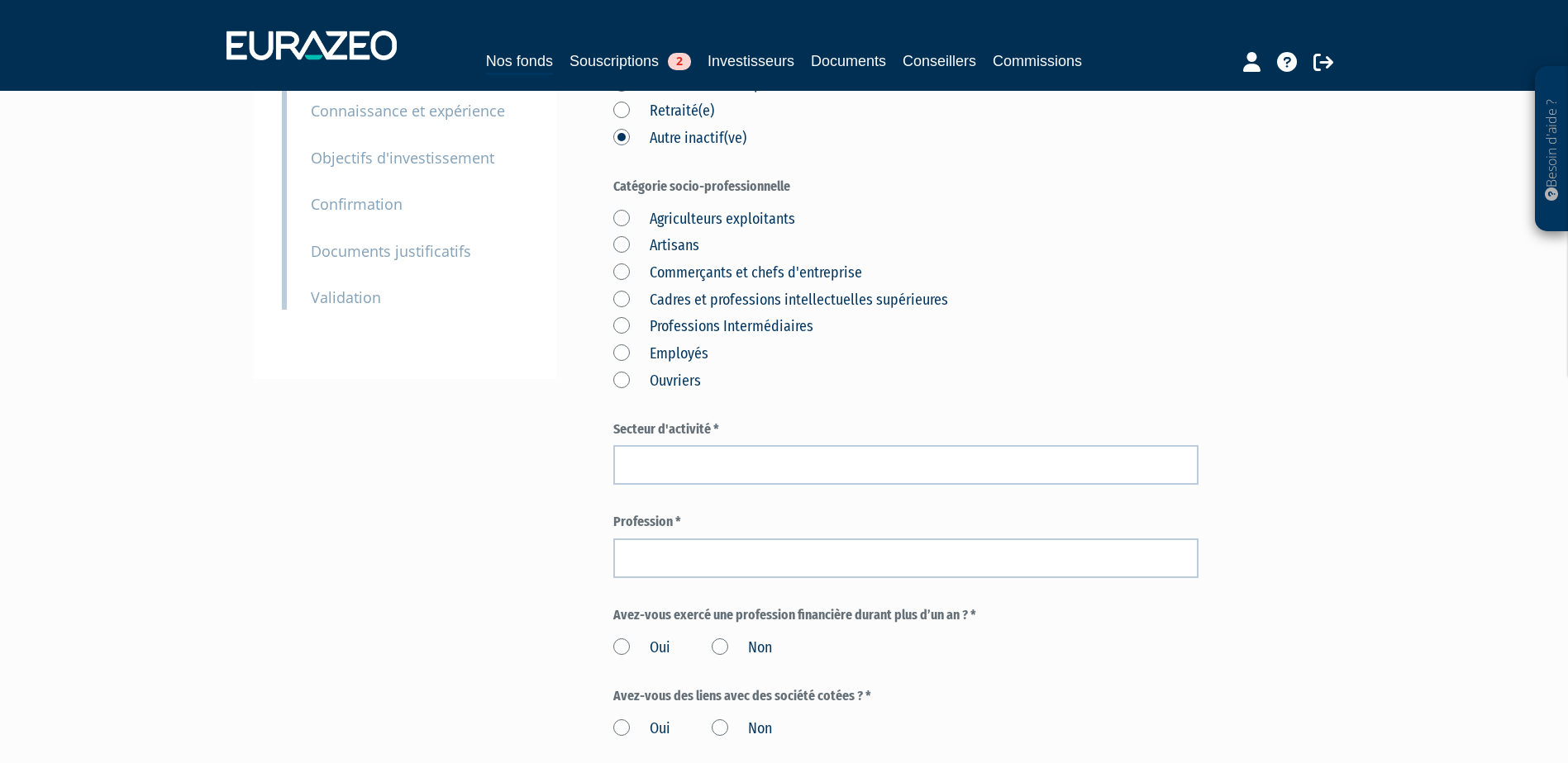
scroll to position [331, 0]
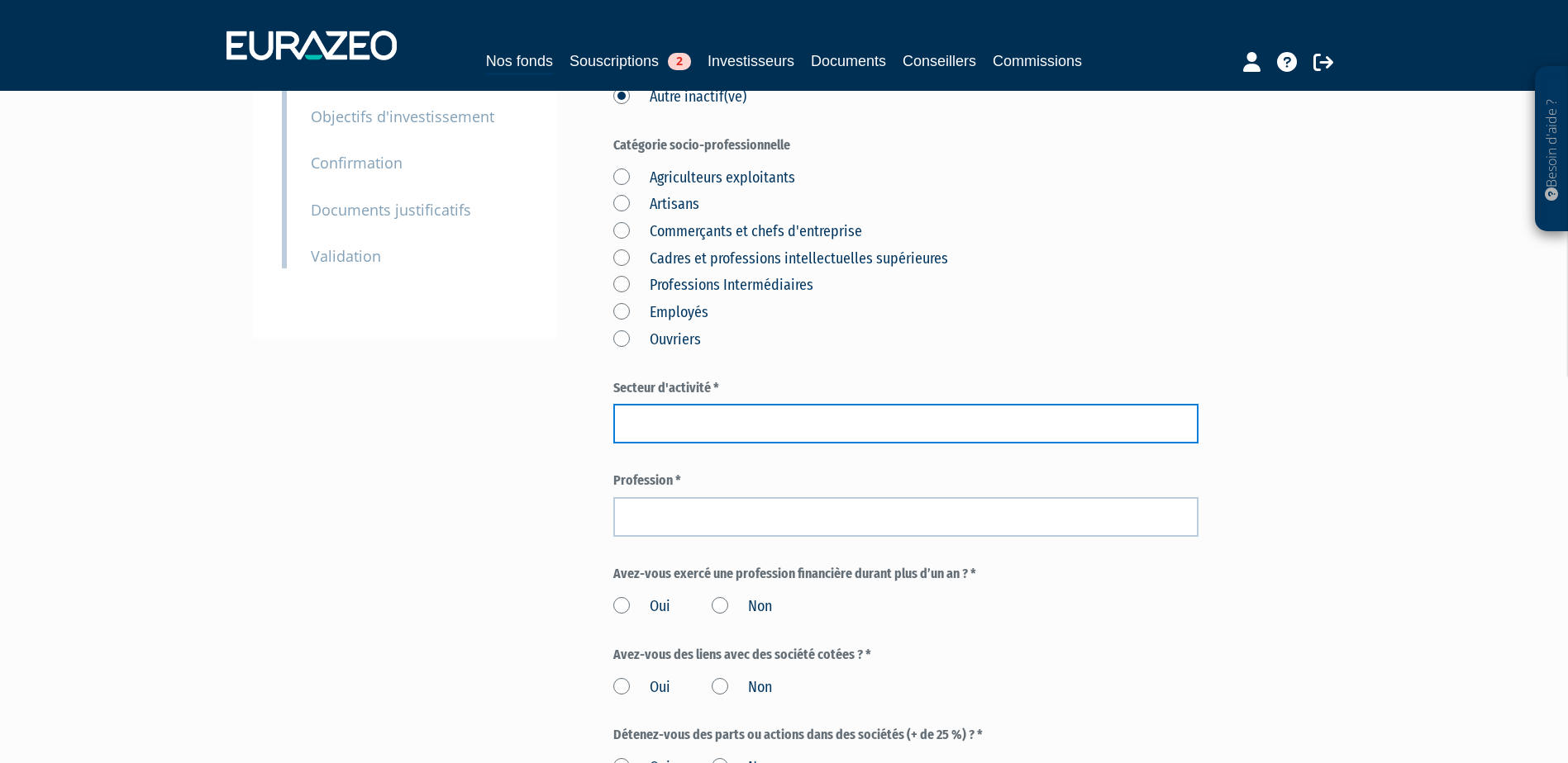
click at [675, 404] on input "text" at bounding box center [906, 423] width 586 height 39
type input "inactive"
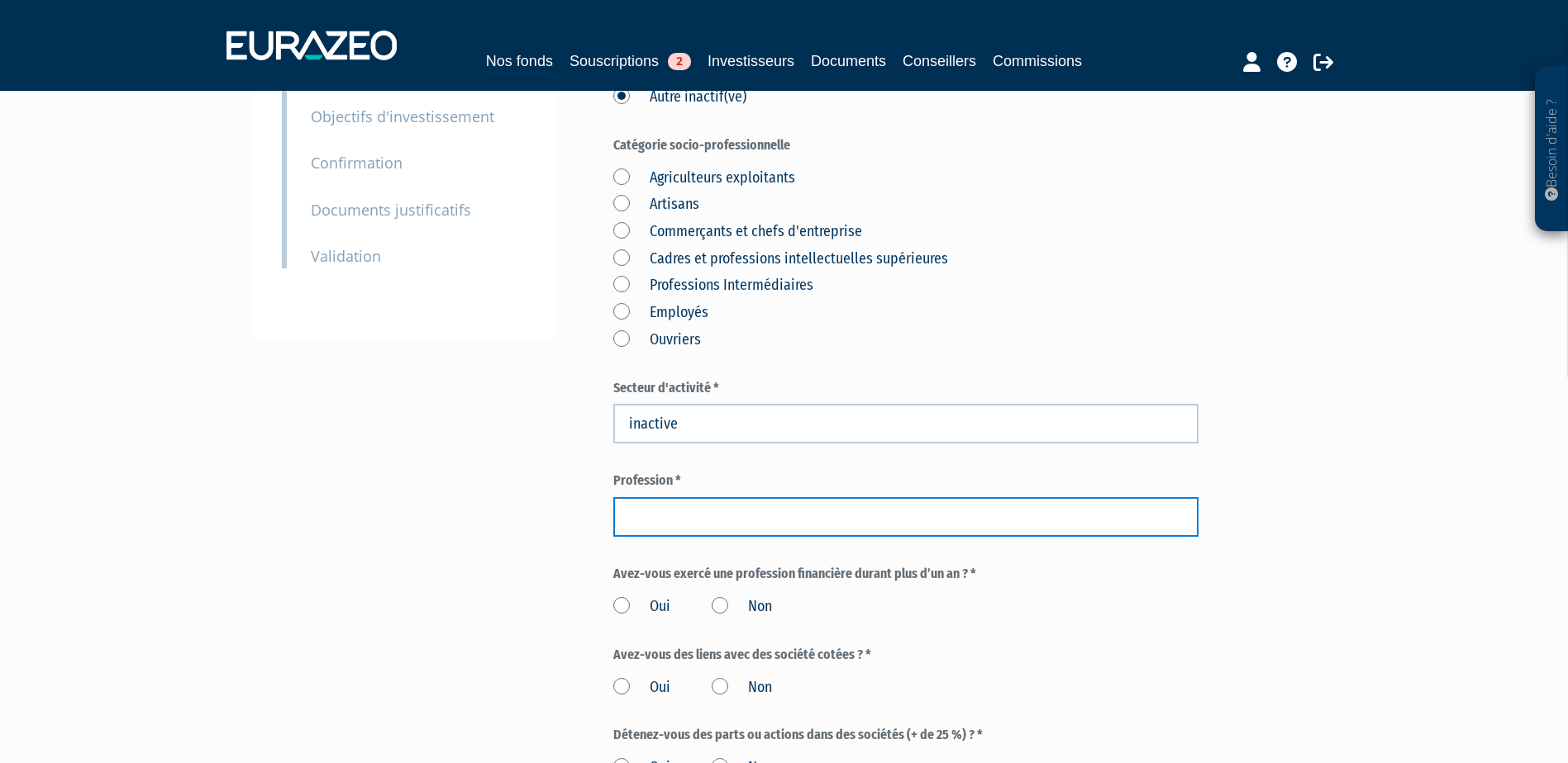
click at [679, 498] on input "text" at bounding box center [906, 517] width 586 height 39
type input "inactive"
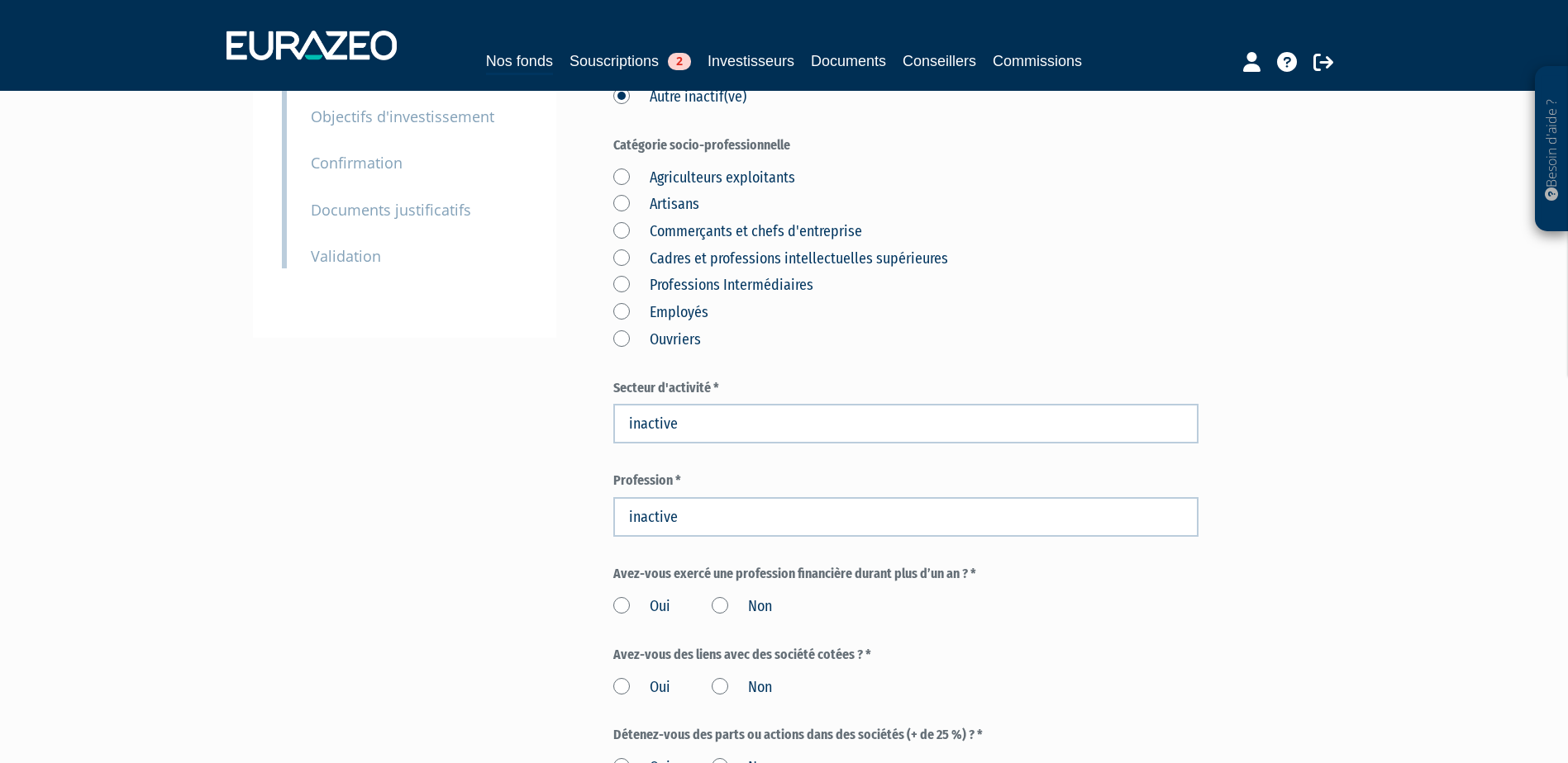
scroll to position [413, 0]
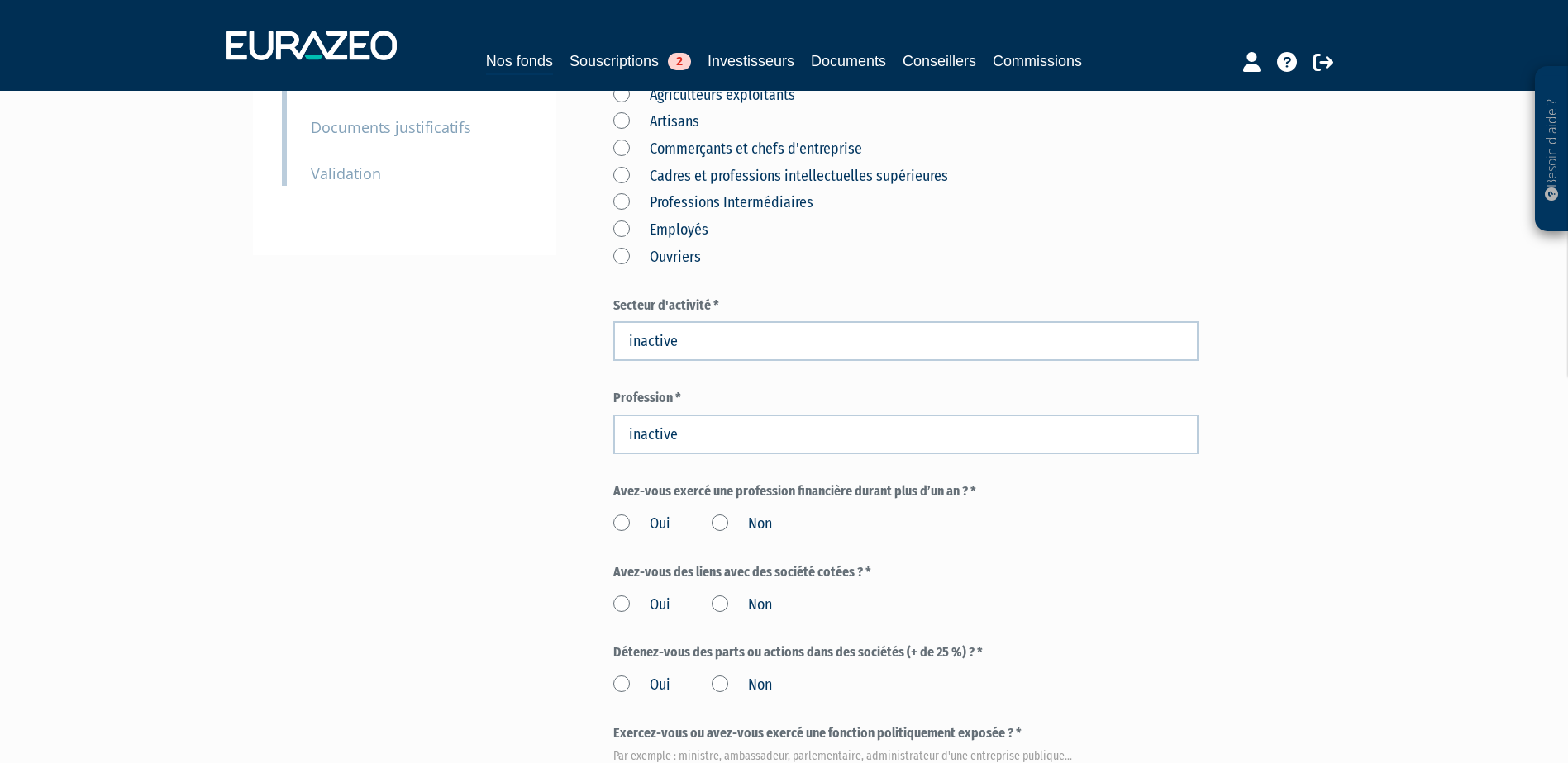
click at [724, 514] on label "Non" at bounding box center [742, 524] width 61 height 21
click at [0, 0] on input "Non" at bounding box center [0, 0] width 0 height 0
click at [717, 595] on label "Non" at bounding box center [742, 606] width 61 height 21
click at [0, 0] on input "Non" at bounding box center [0, 0] width 0 height 0
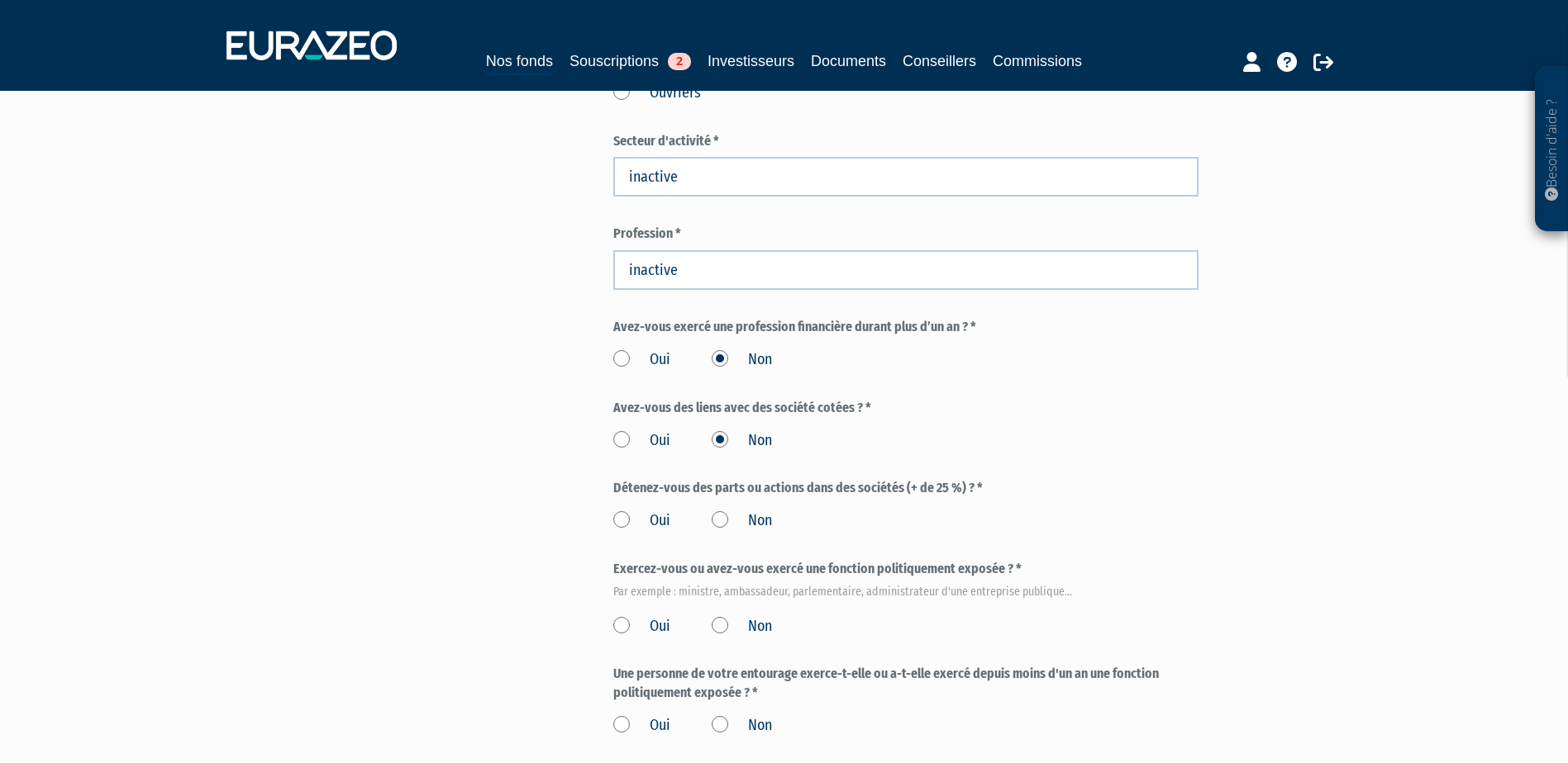
scroll to position [578, 0]
click at [723, 510] on label "Non" at bounding box center [742, 521] width 61 height 21
click at [0, 0] on input "Non" at bounding box center [0, 0] width 0 height 0
click at [718, 616] on label "Non" at bounding box center [742, 626] width 61 height 21
click at [0, 0] on input "Non" at bounding box center [0, 0] width 0 height 0
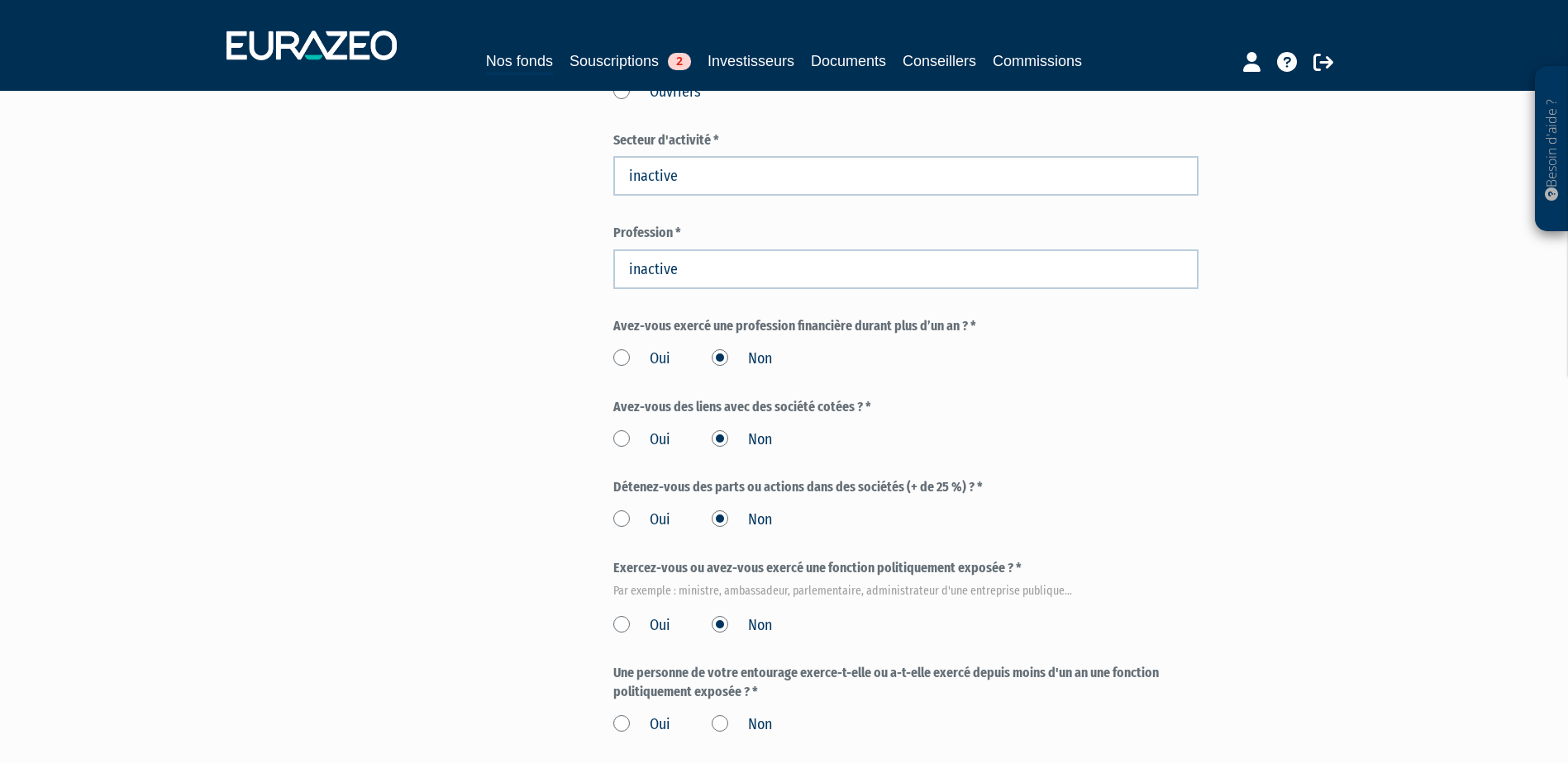
click at [728, 715] on label "Non" at bounding box center [742, 725] width 61 height 21
click at [0, 0] on input "Non" at bounding box center [0, 0] width 0 height 0
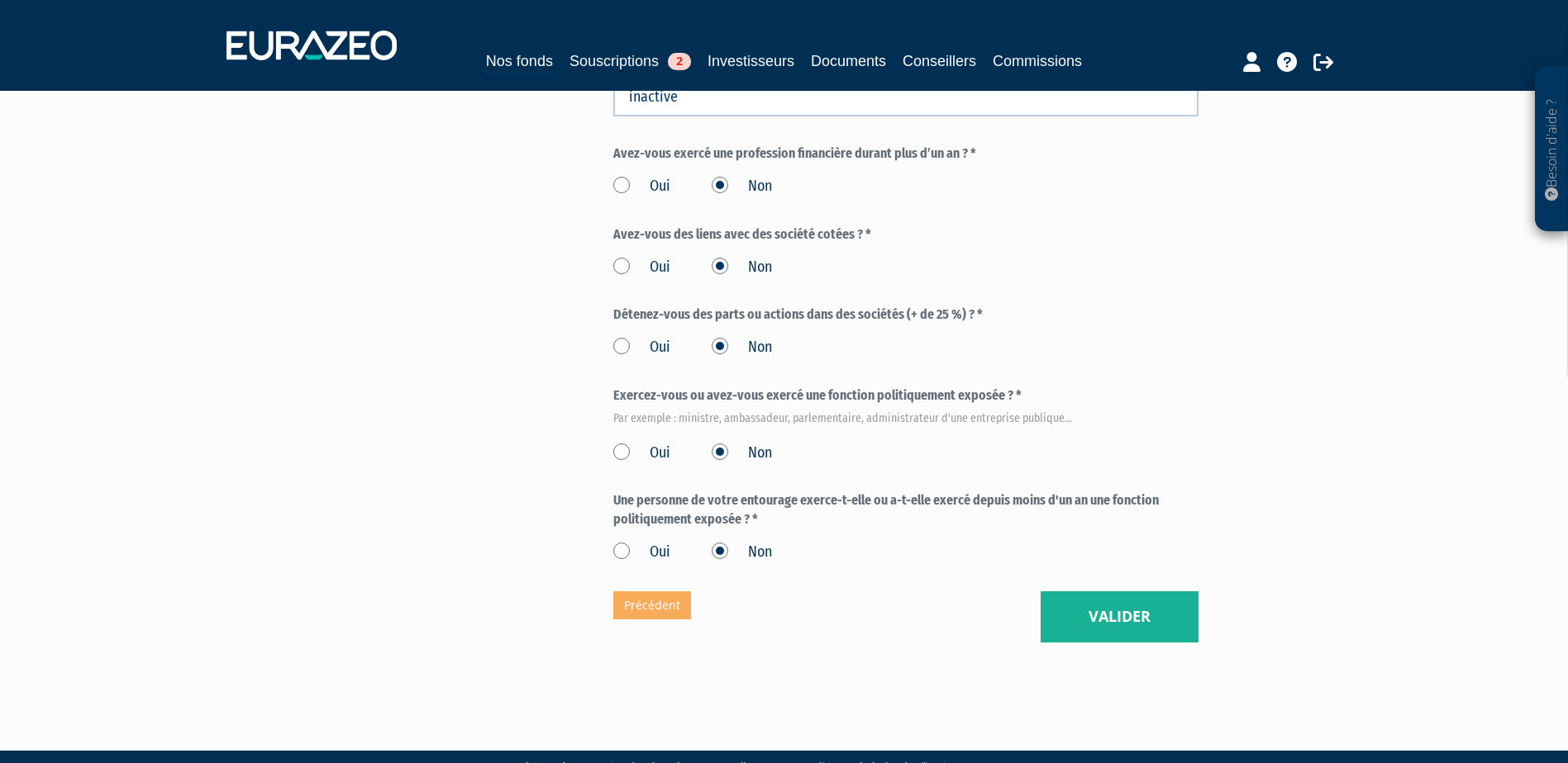
scroll to position [752, 0]
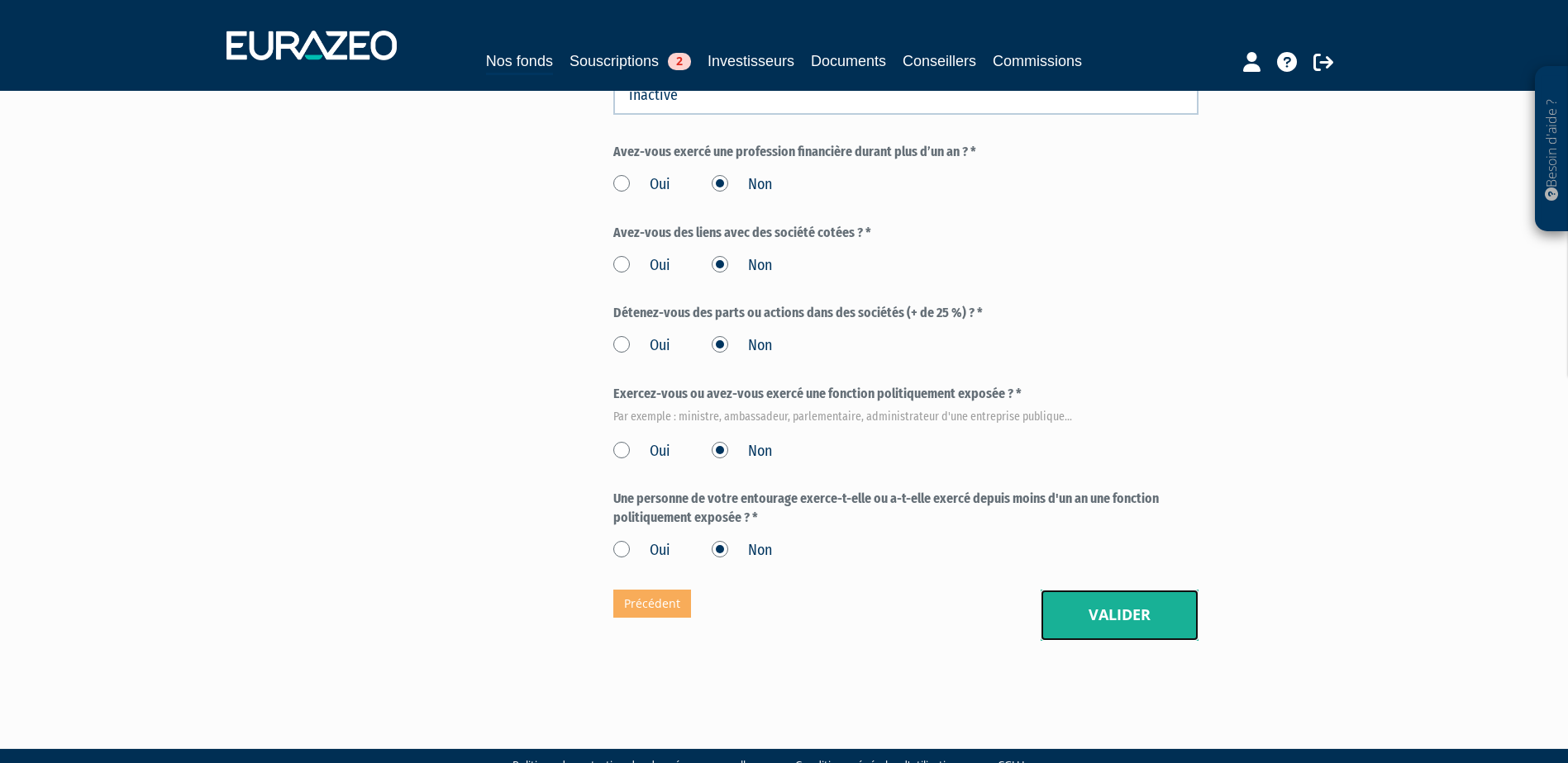
click at [1099, 590] on button "Valider" at bounding box center [1119, 615] width 158 height 51
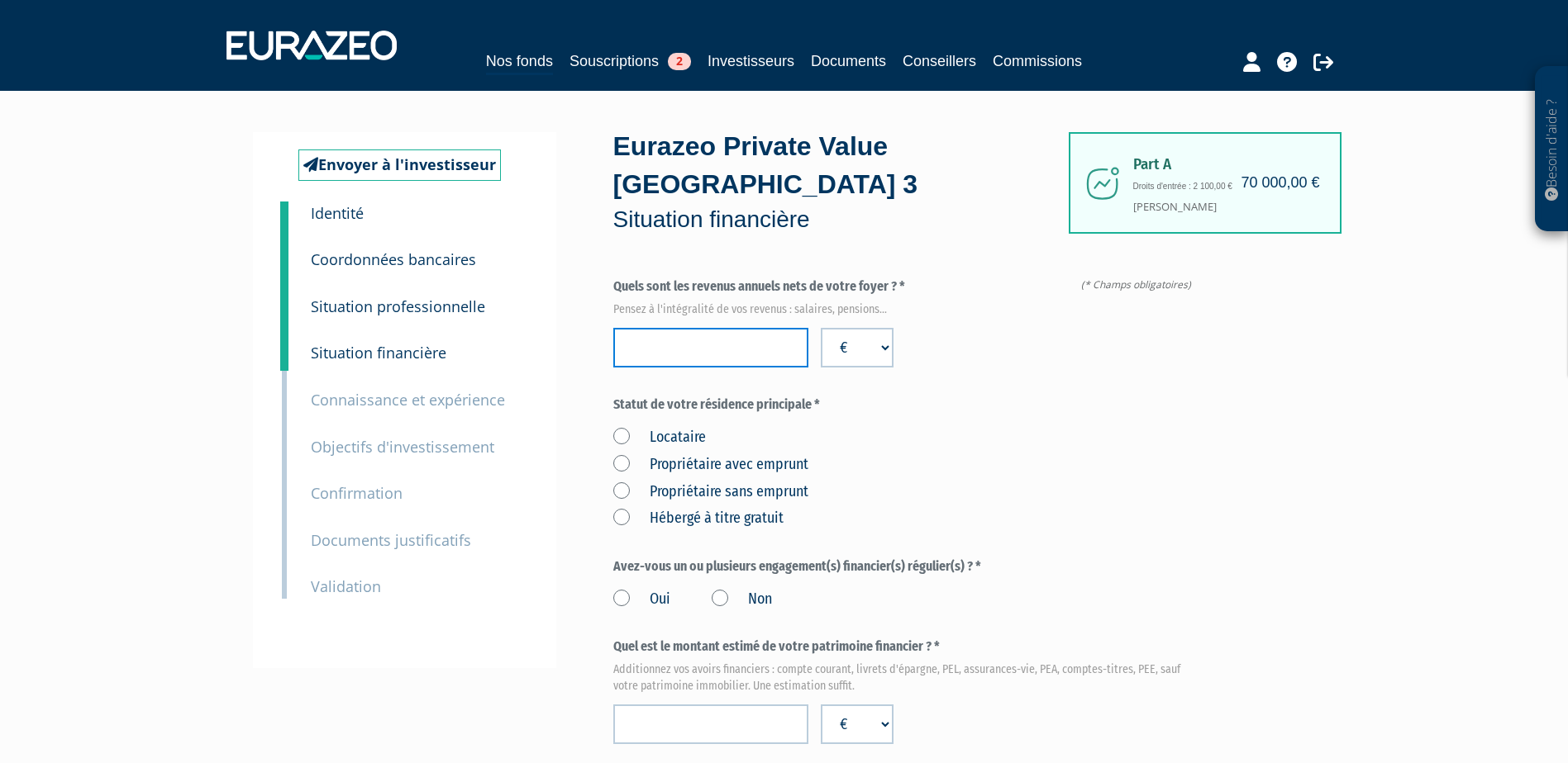
click at [714, 328] on input "number" at bounding box center [711, 348] width 195 height 39
type input "0"
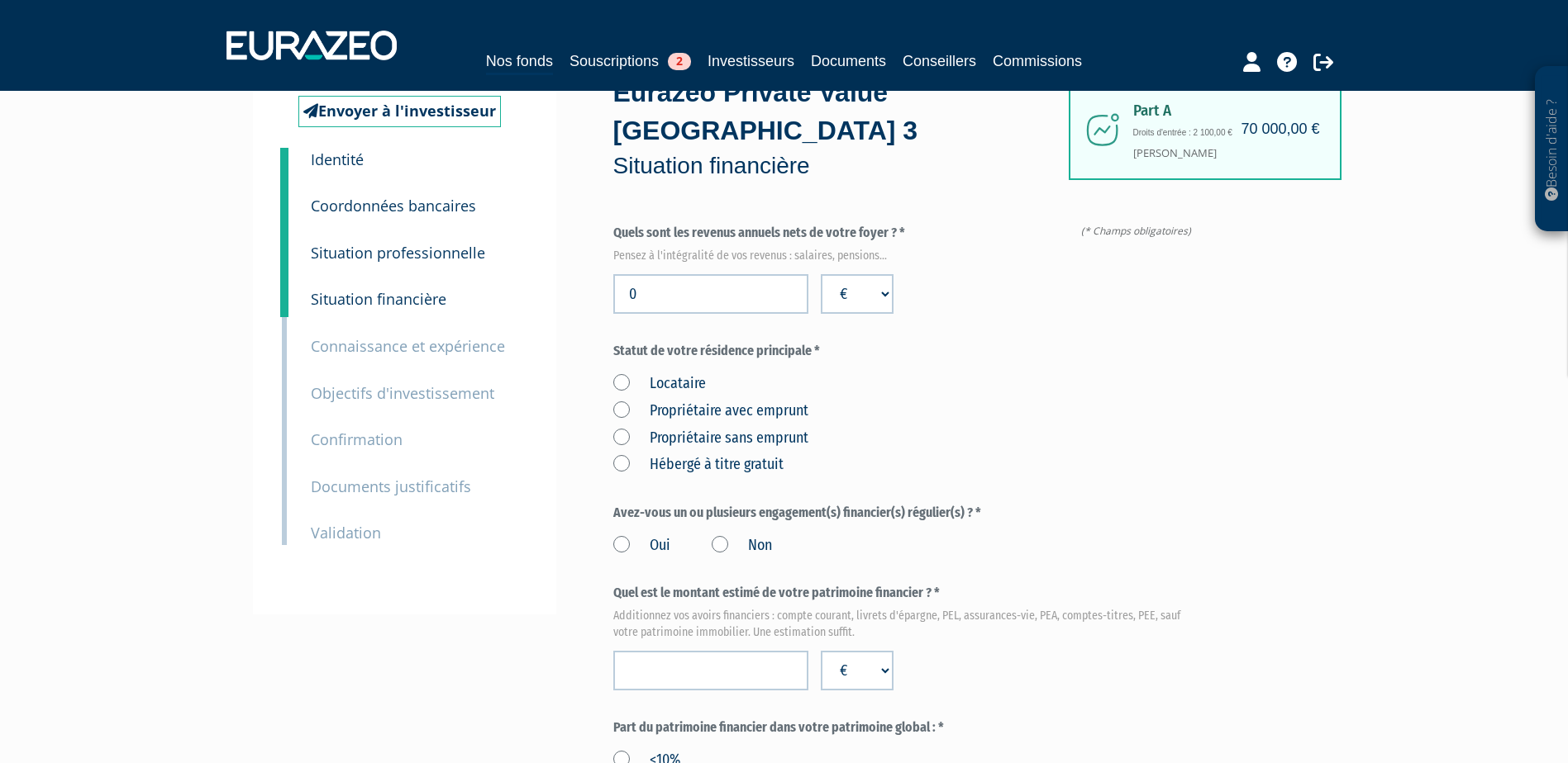
scroll to position [82, 0]
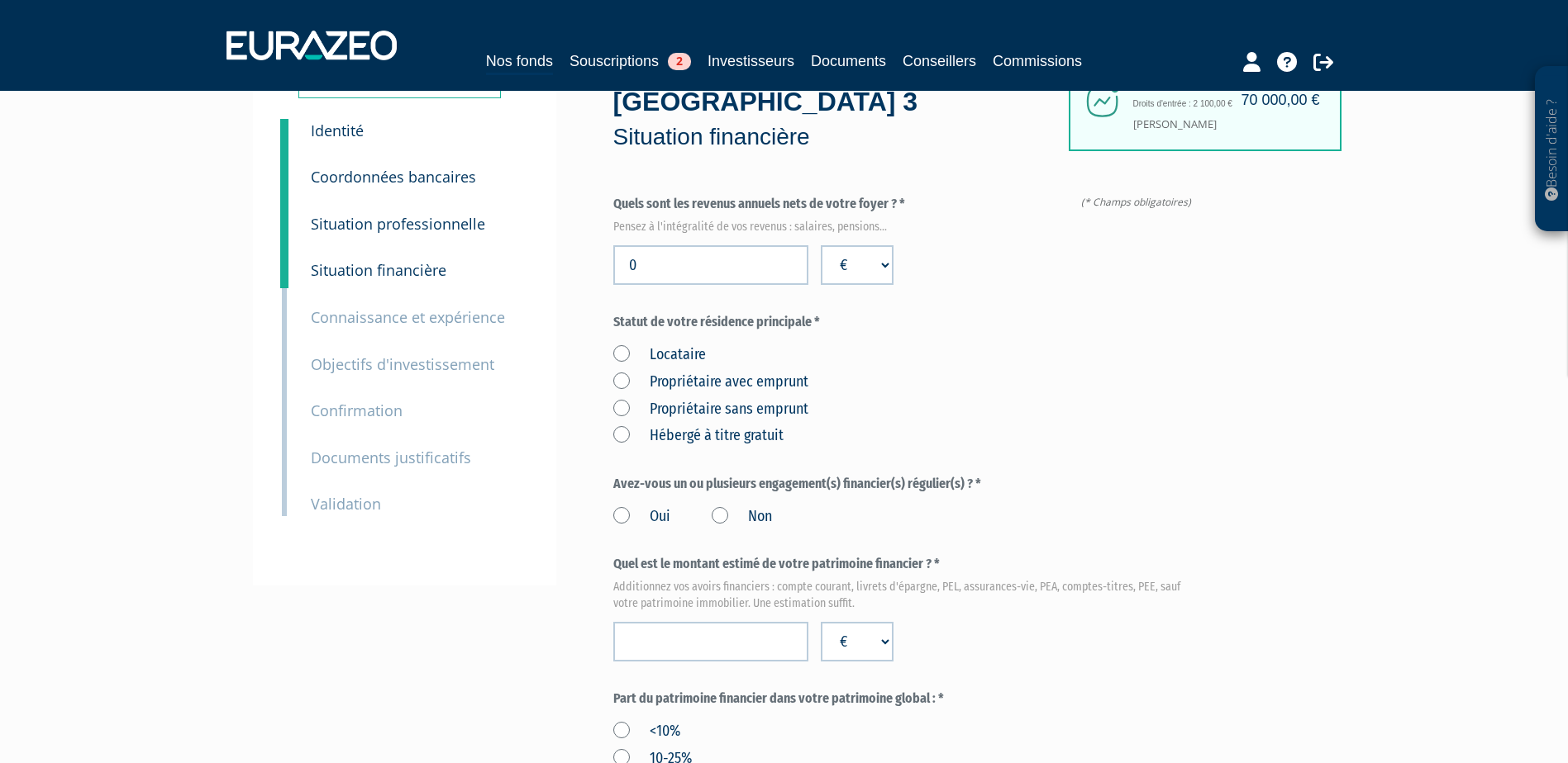
click at [635, 425] on label "Hébergé à titre gratuit" at bounding box center [698, 436] width 170 height 21
click at [0, 0] on gratuit "Hébergé à titre gratuit" at bounding box center [0, 0] width 0 height 0
click at [724, 507] on label "Non" at bounding box center [742, 517] width 61 height 21
click at [0, 0] on input "Non" at bounding box center [0, 0] width 0 height 0
click at [750, 622] on input "number" at bounding box center [711, 641] width 195 height 39
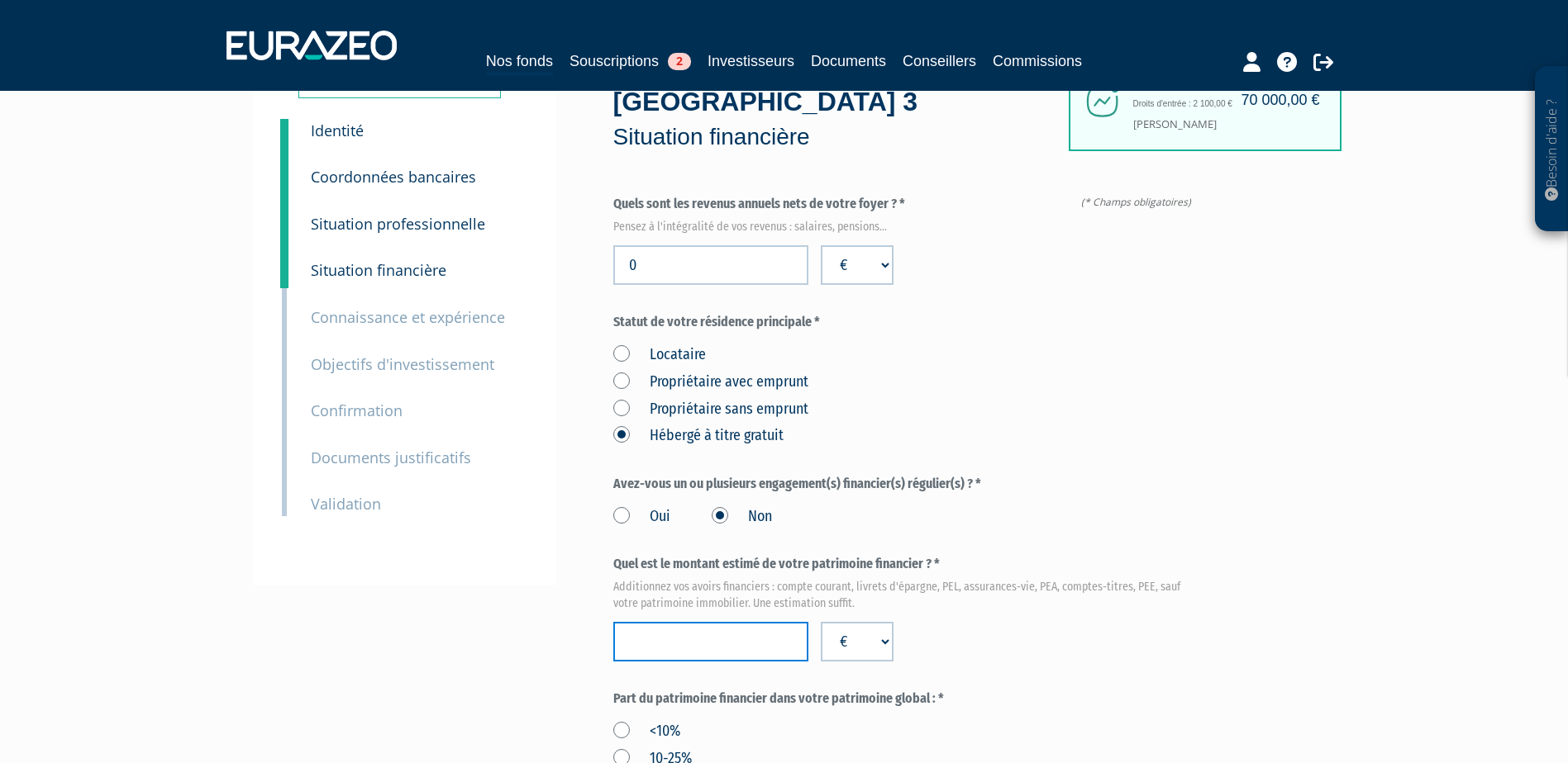
click at [702, 622] on input "number" at bounding box center [711, 641] width 195 height 39
paste input "280865"
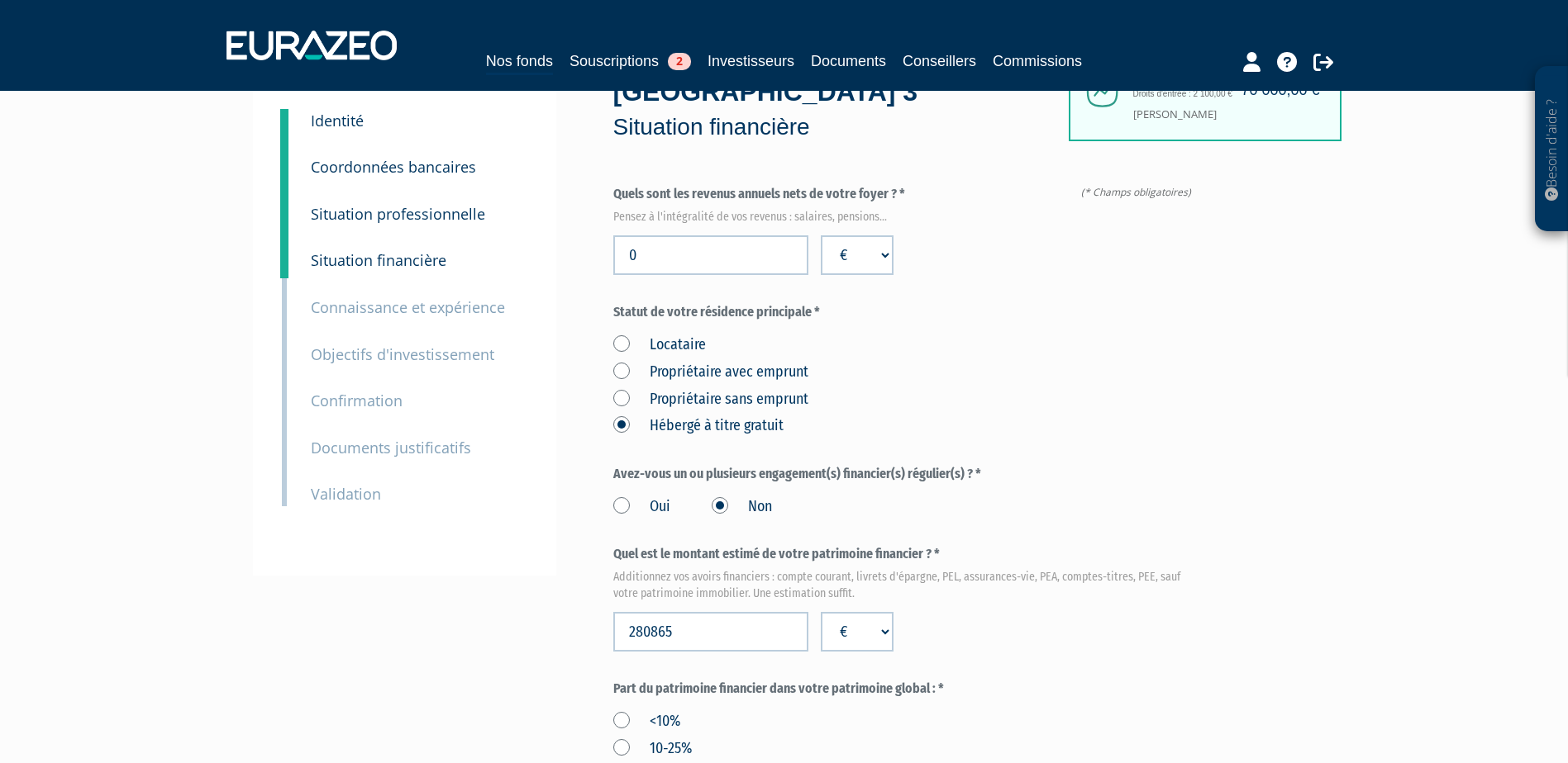
scroll to position [247, 0]
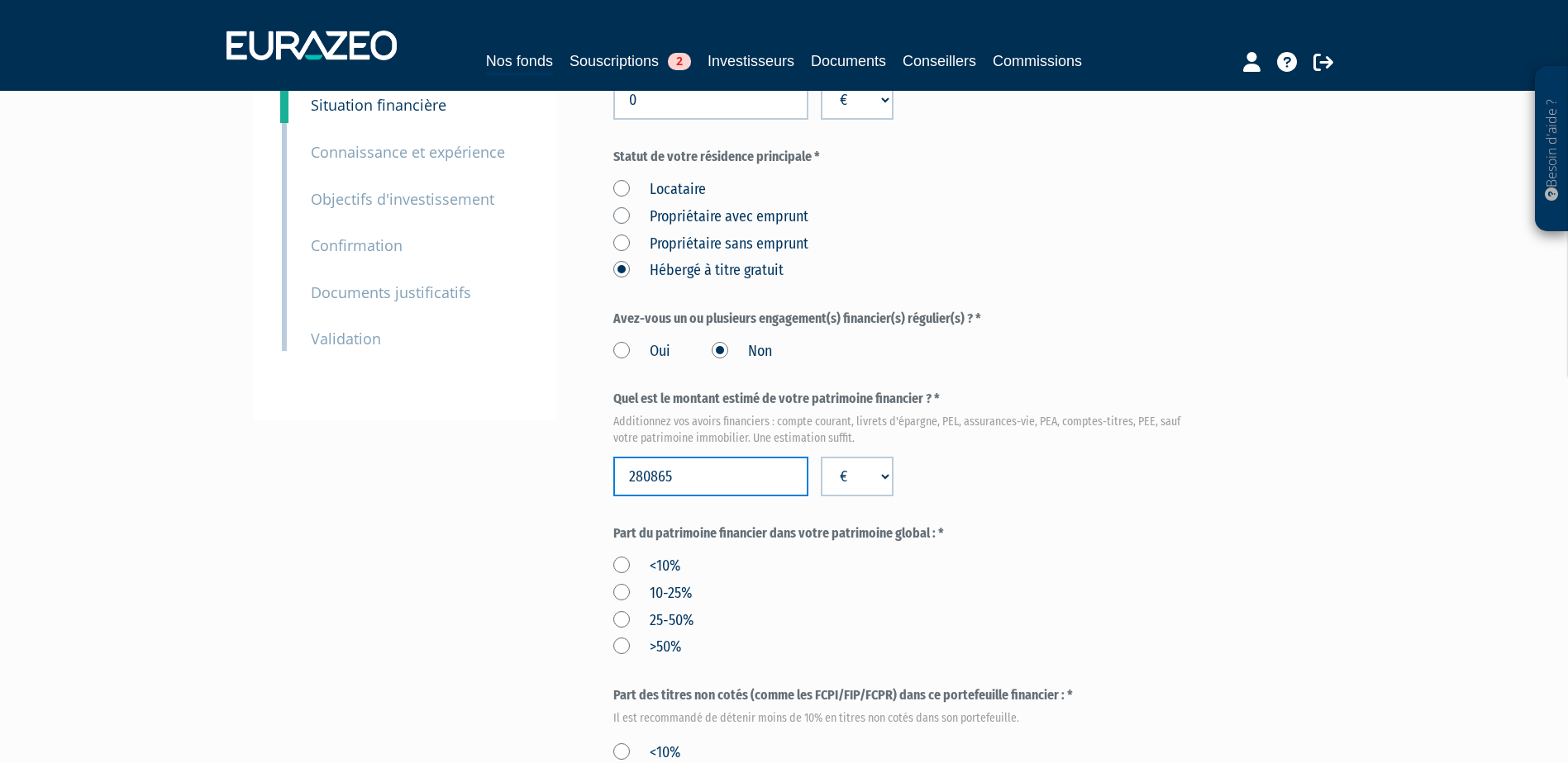
drag, startPoint x: 653, startPoint y: 436, endPoint x: 679, endPoint y: 437, distance: 26.0
click at [679, 457] on input "280865" at bounding box center [711, 476] width 195 height 39
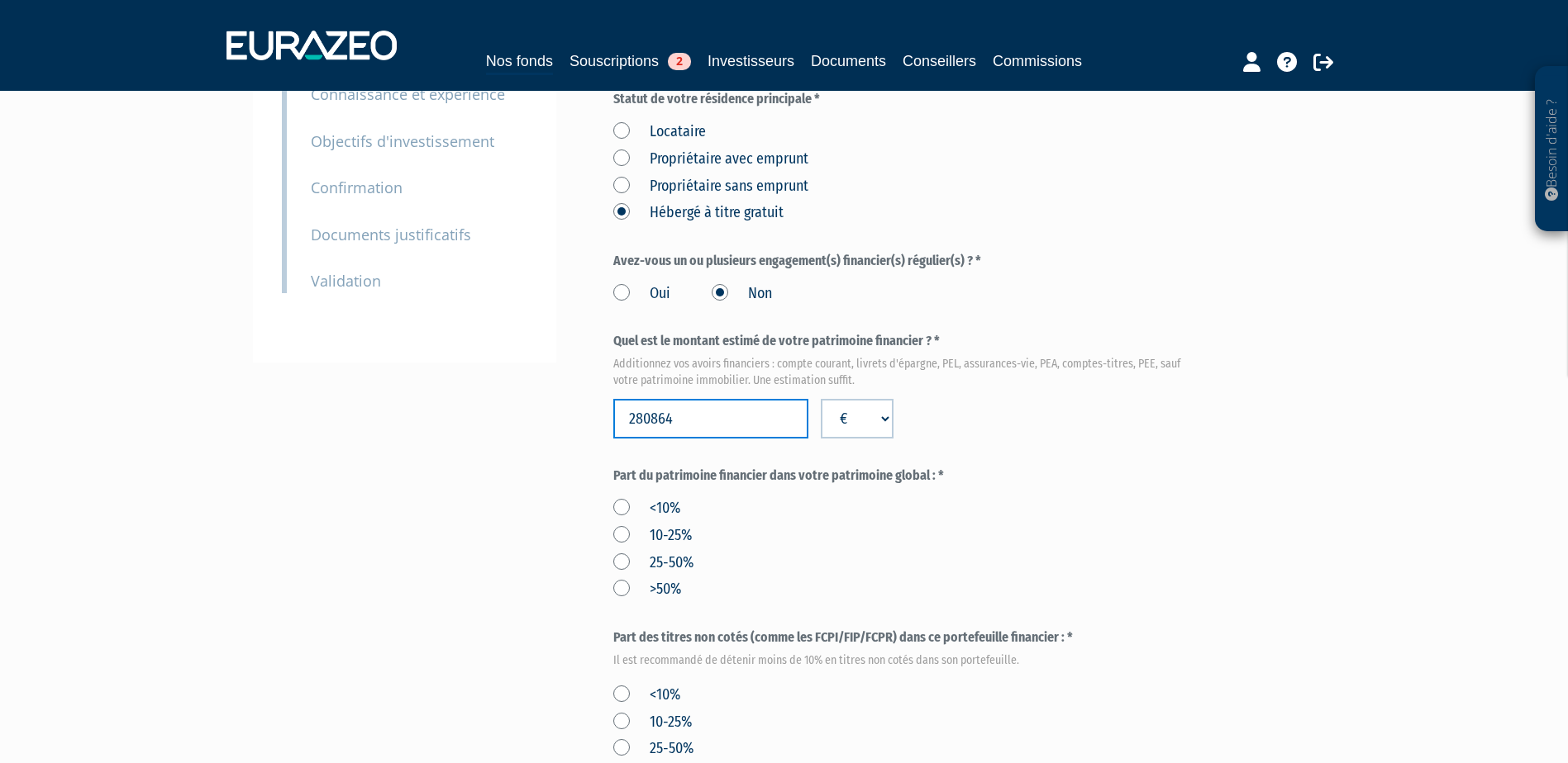
scroll to position [331, 0]
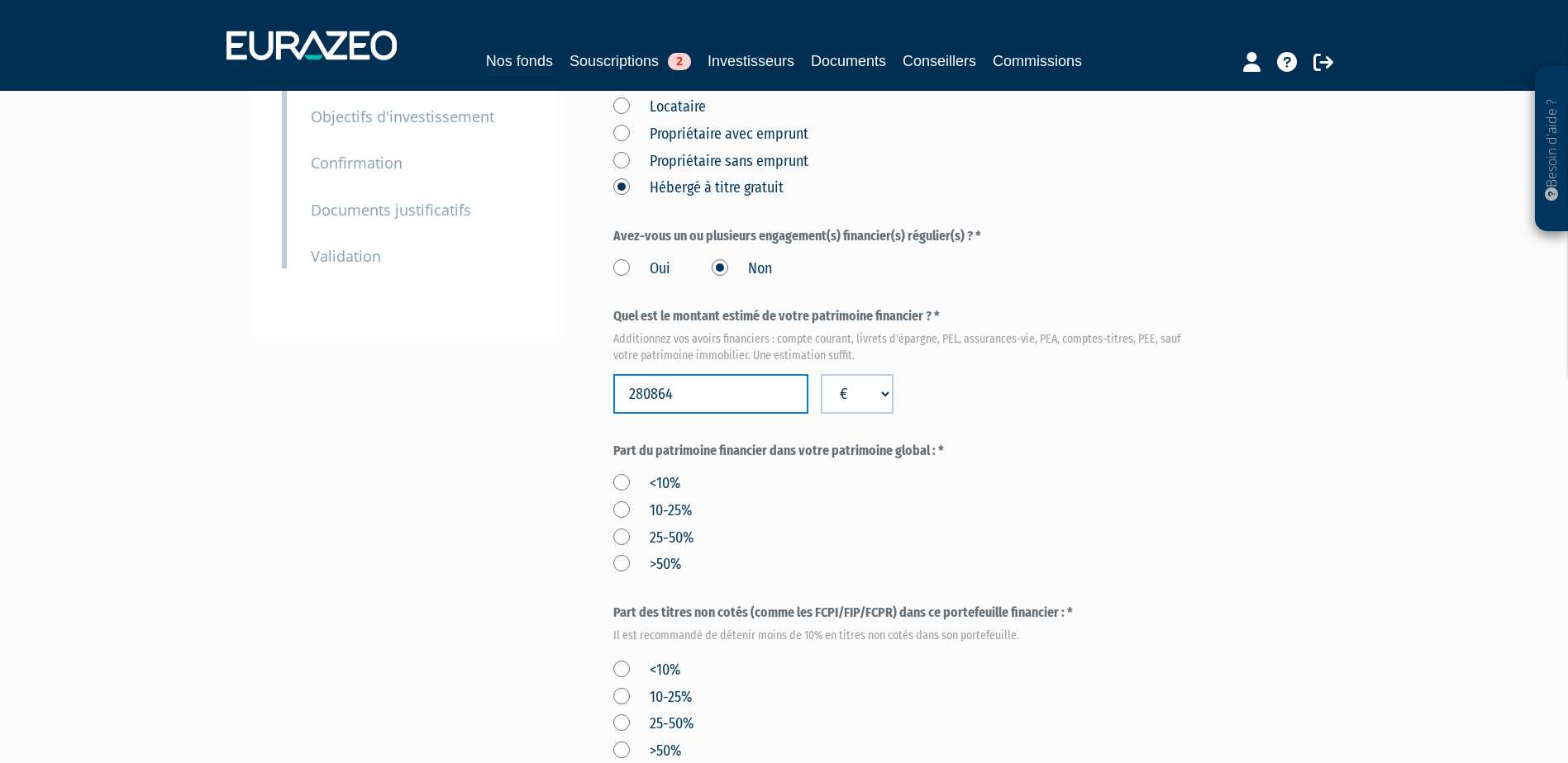
type input "280864"
click at [615, 554] on label ">50%" at bounding box center [647, 565] width 68 height 21
click at [0, 0] on input ">50%" at bounding box center [0, 0] width 0 height 0
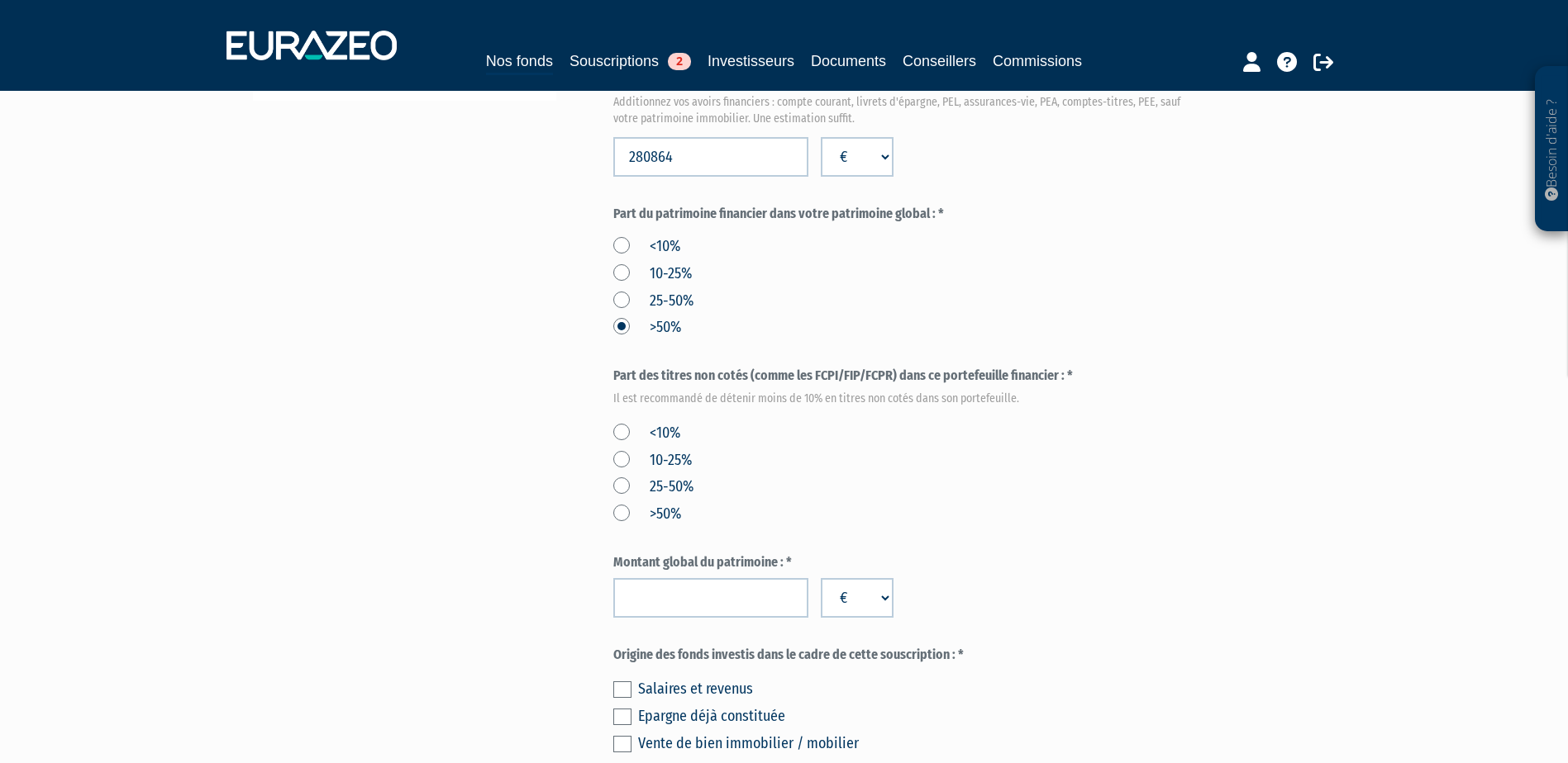
scroll to position [661, 0]
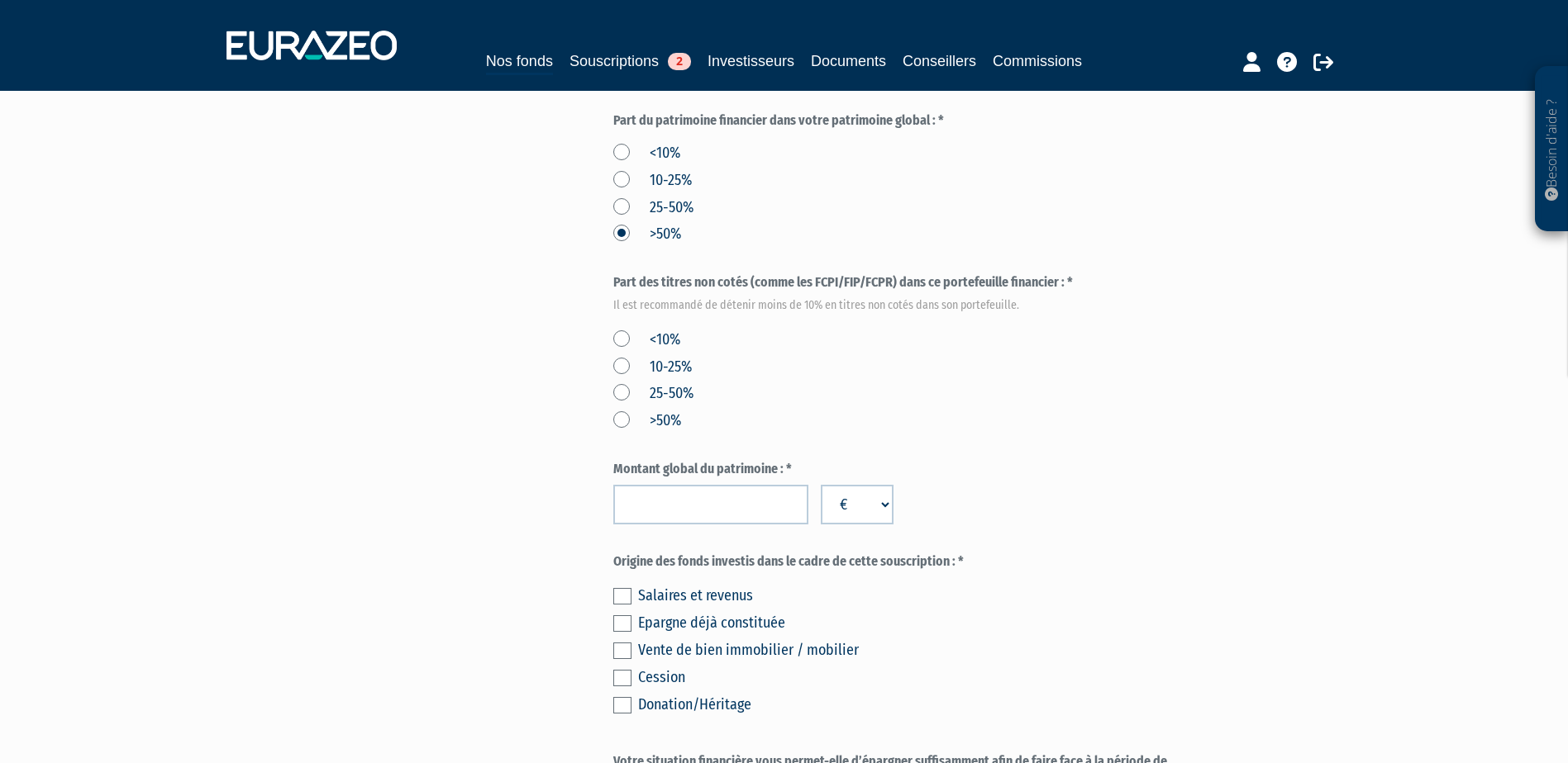
click at [624, 330] on label "<10%" at bounding box center [646, 340] width 67 height 21
click at [0, 0] on input "<10%" at bounding box center [0, 0] width 0 height 0
click at [678, 485] on input "number" at bounding box center [711, 505] width 195 height 39
paste input "280865"
type input "280865"
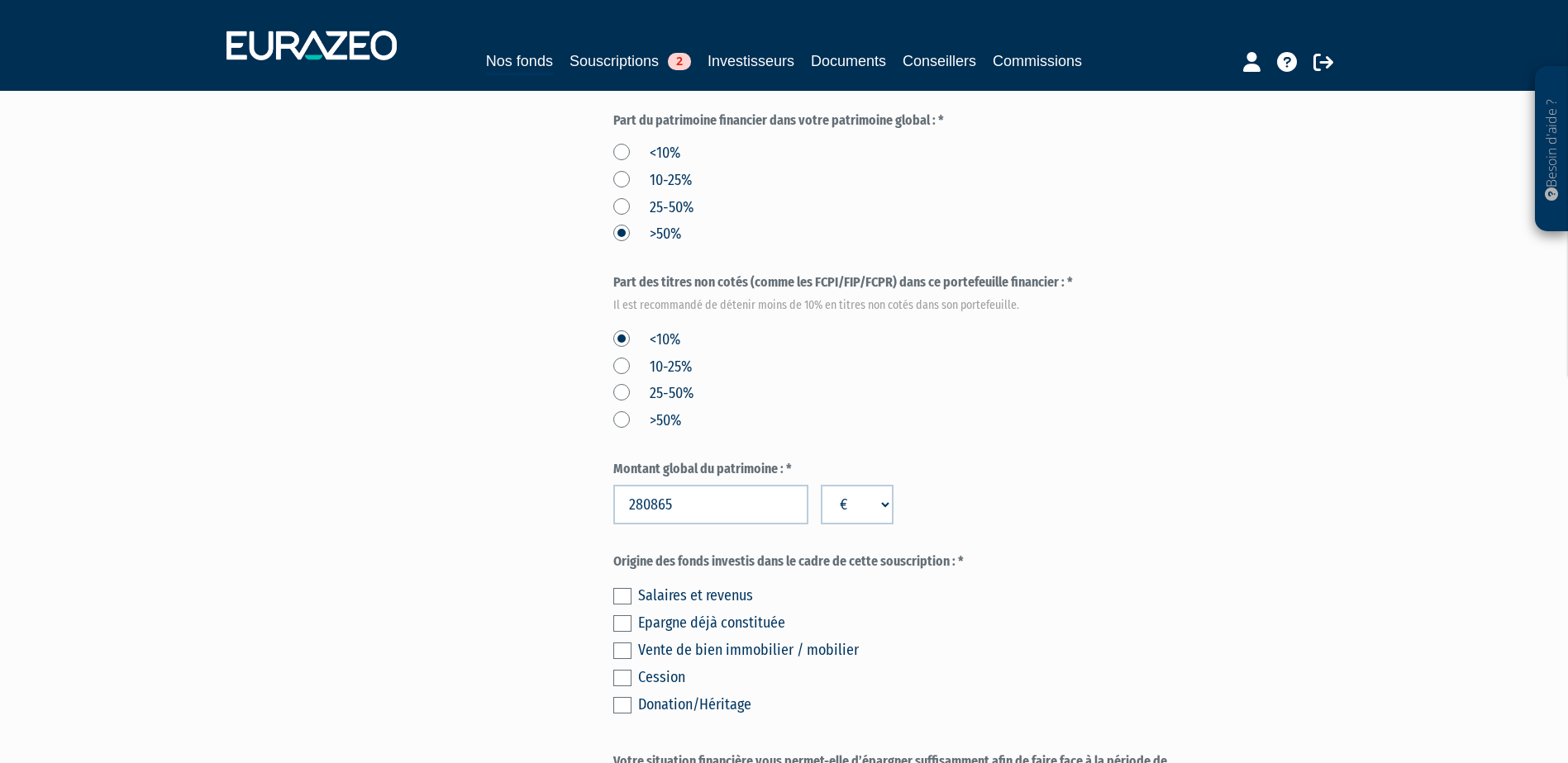
click at [504, 510] on div "Envoyer à l'investisseur 1 Identité 2 Coordonnées bancaires 3 Situation profess…" at bounding box center [784, 187] width 1038 height 1431
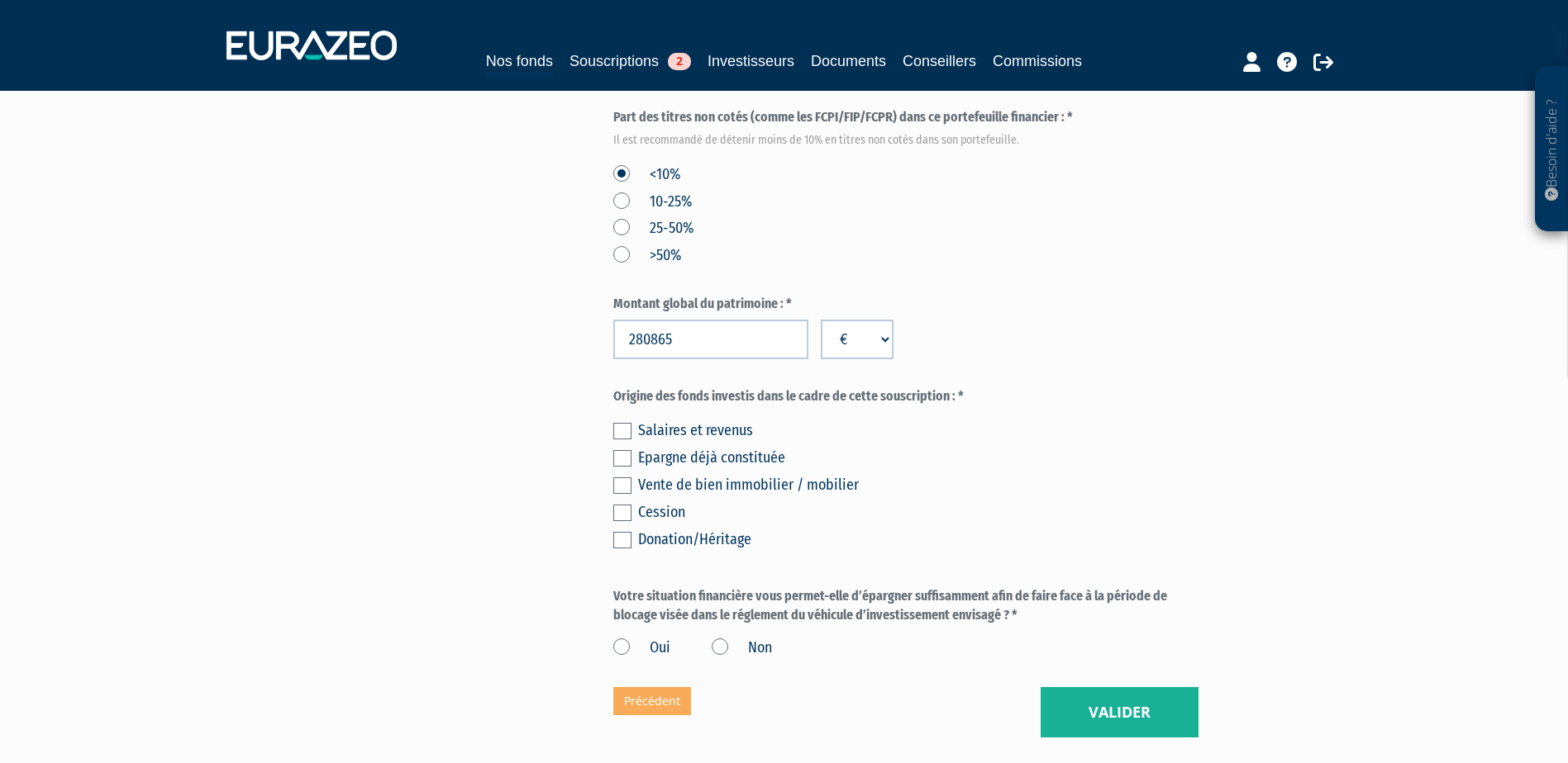
click at [625, 450] on label at bounding box center [622, 458] width 18 height 16
click at [0, 0] on input "checkbox" at bounding box center [0, 0] width 0 height 0
click at [618, 638] on label "Oui" at bounding box center [642, 649] width 57 height 21
click at [0, 0] on input "Oui" at bounding box center [0, 0] width 0 height 0
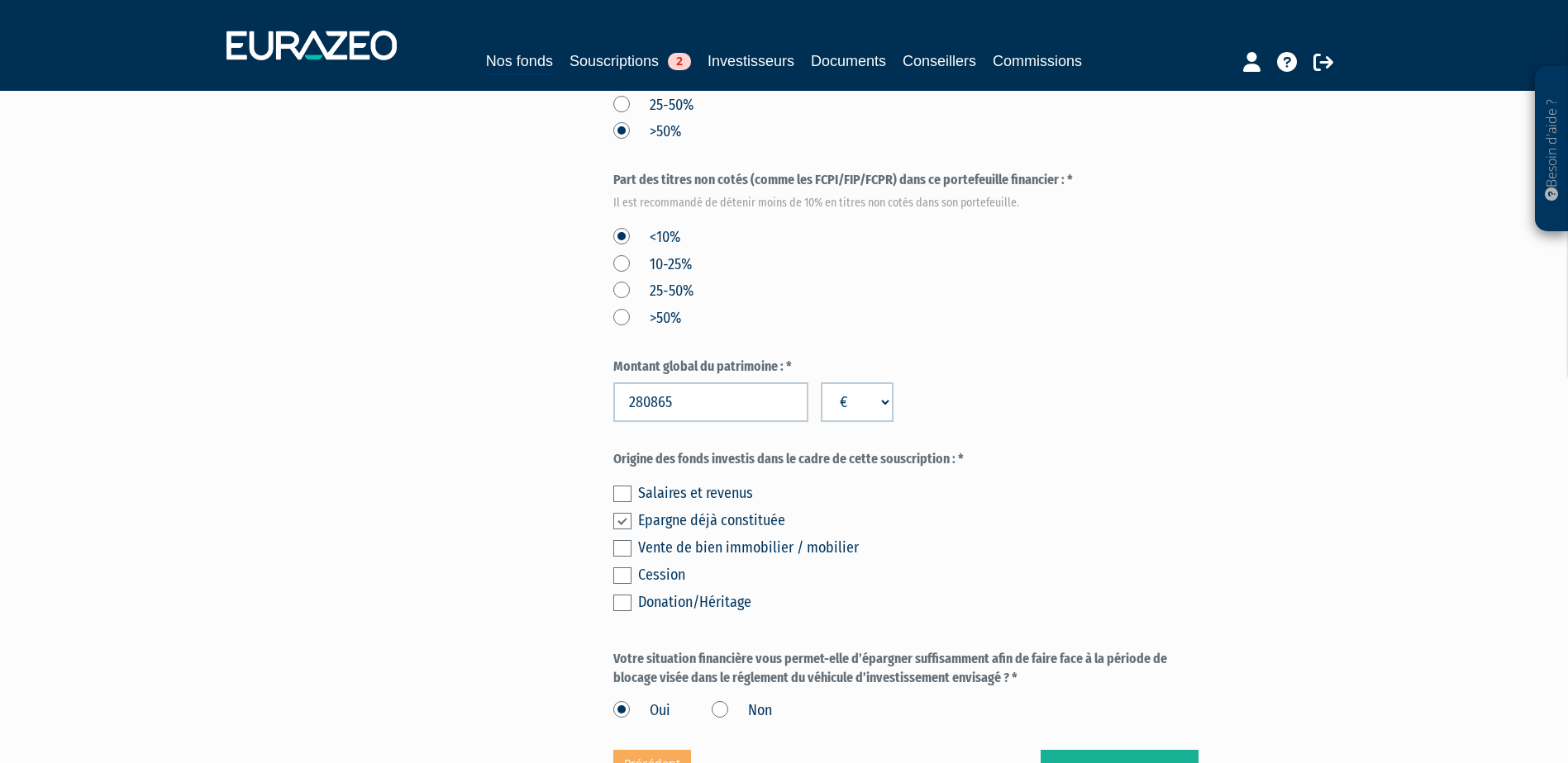
scroll to position [924, 0]
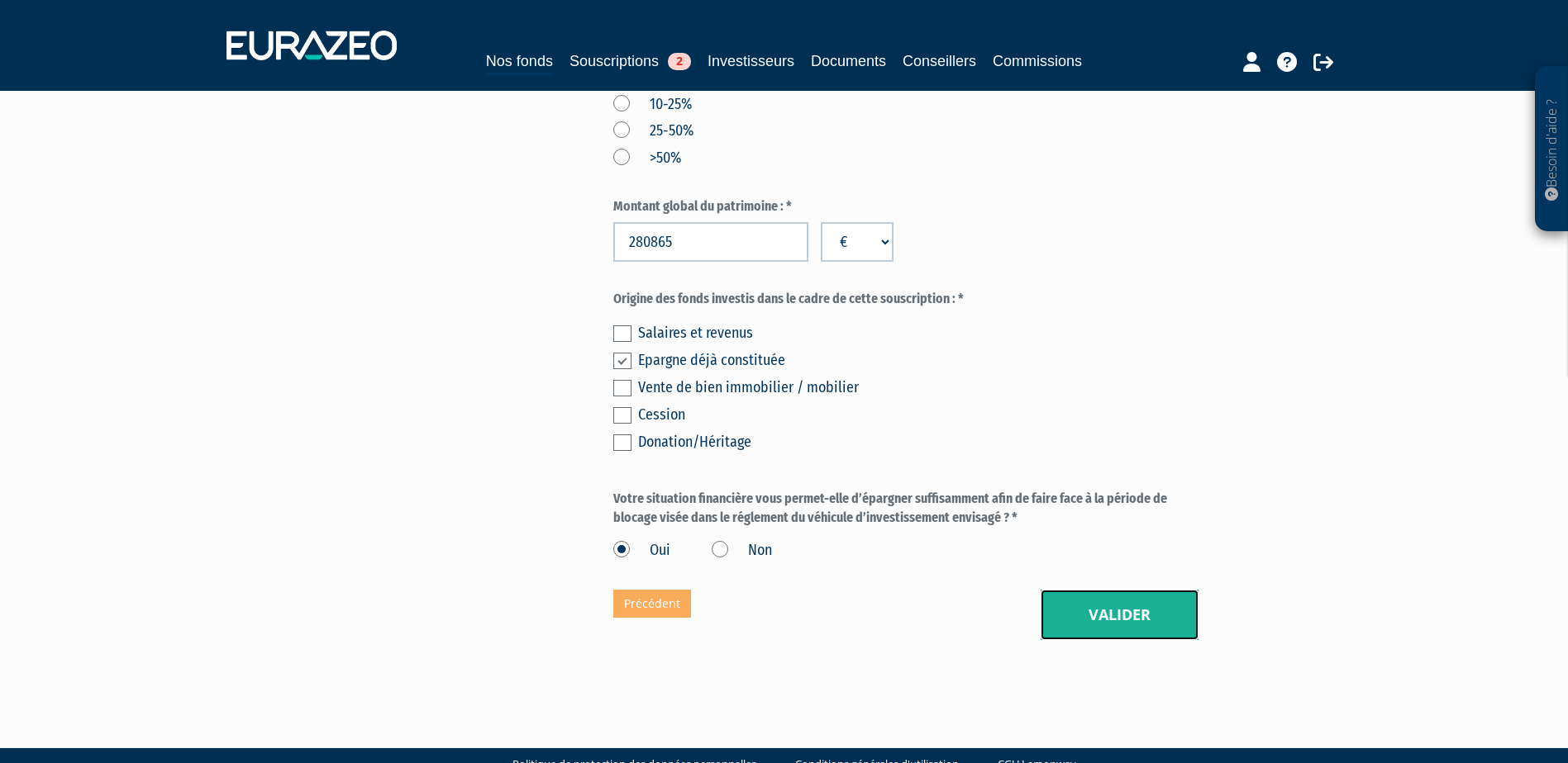
click at [1071, 590] on button "Valider" at bounding box center [1119, 615] width 158 height 51
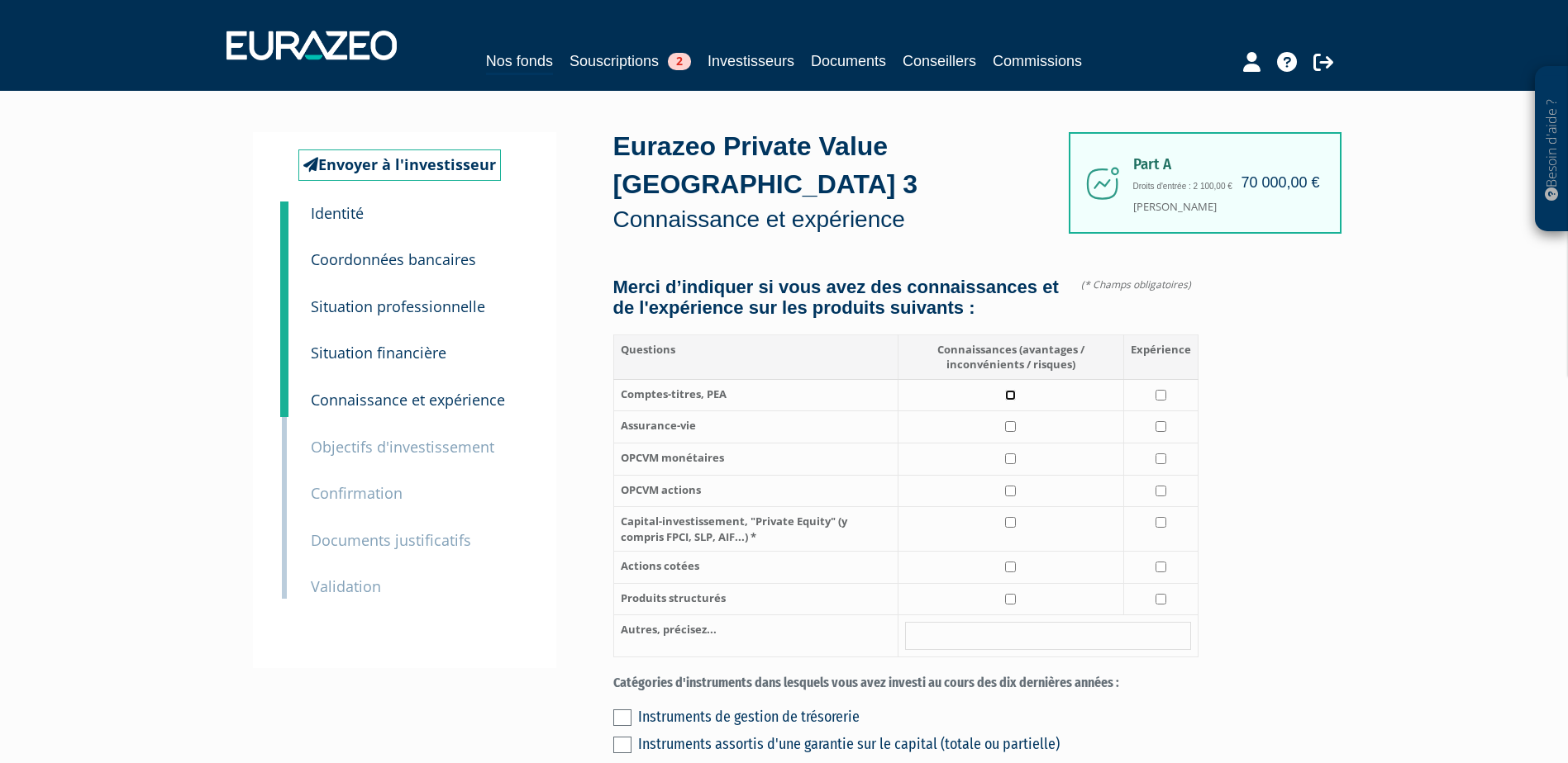
click at [1014, 390] on input "checkbox" at bounding box center [1010, 395] width 11 height 11
checkbox input "true"
click at [1159, 390] on input "checkbox" at bounding box center [1161, 395] width 11 height 11
checkbox input "true"
click at [1010, 517] on input "checkbox" at bounding box center [1010, 523] width 11 height 11
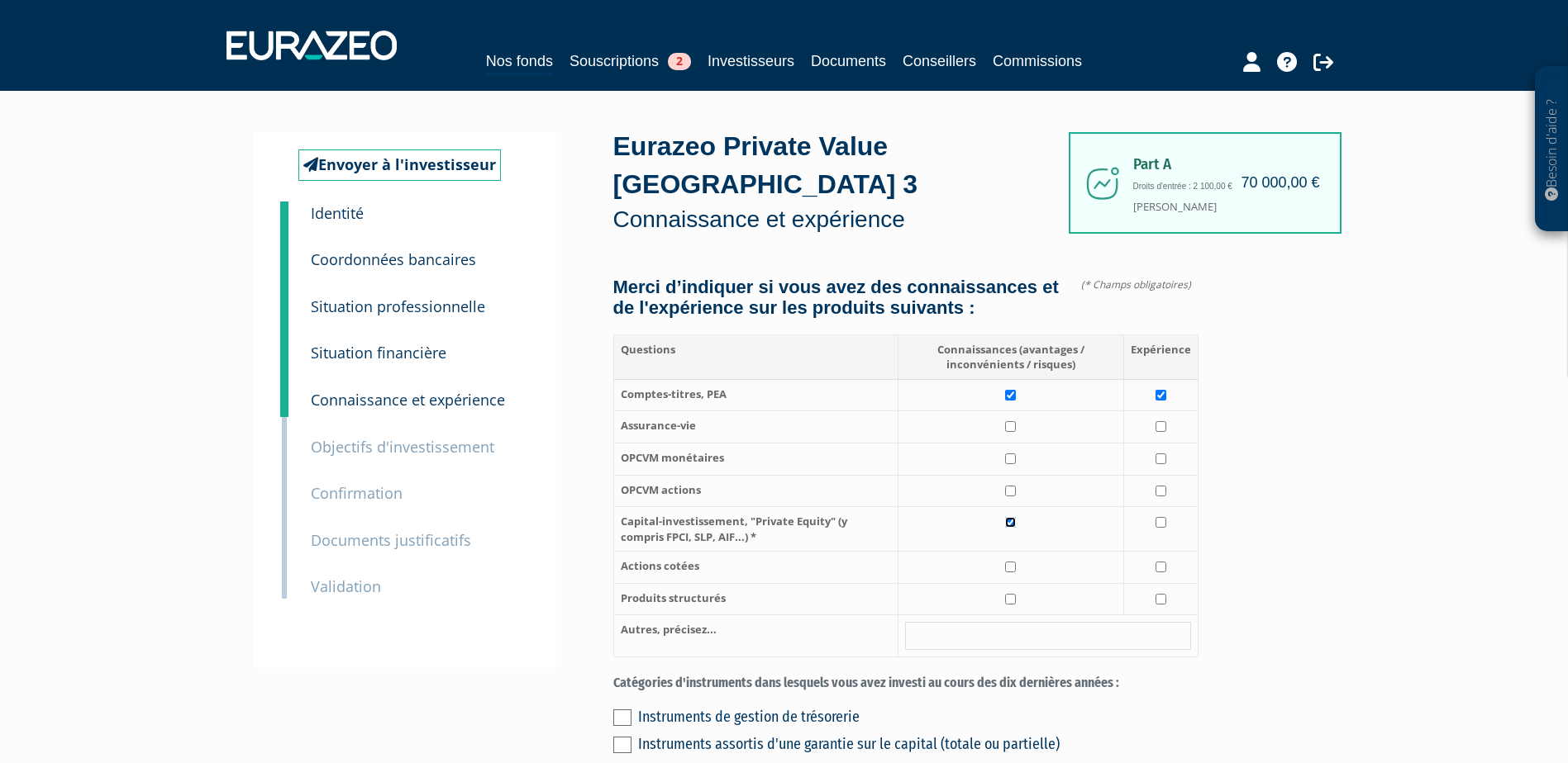
checkbox input "true"
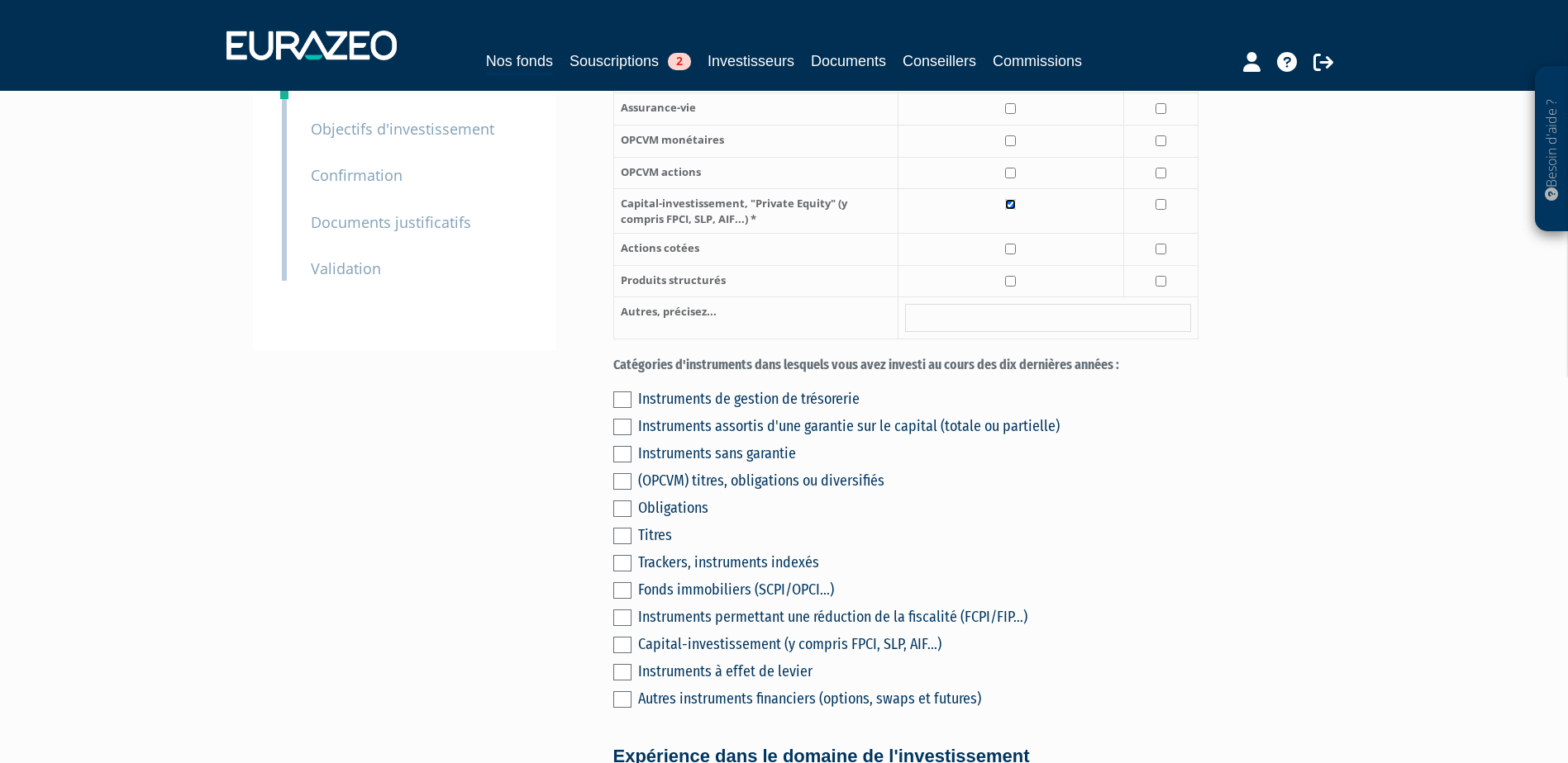
scroll to position [331, 0]
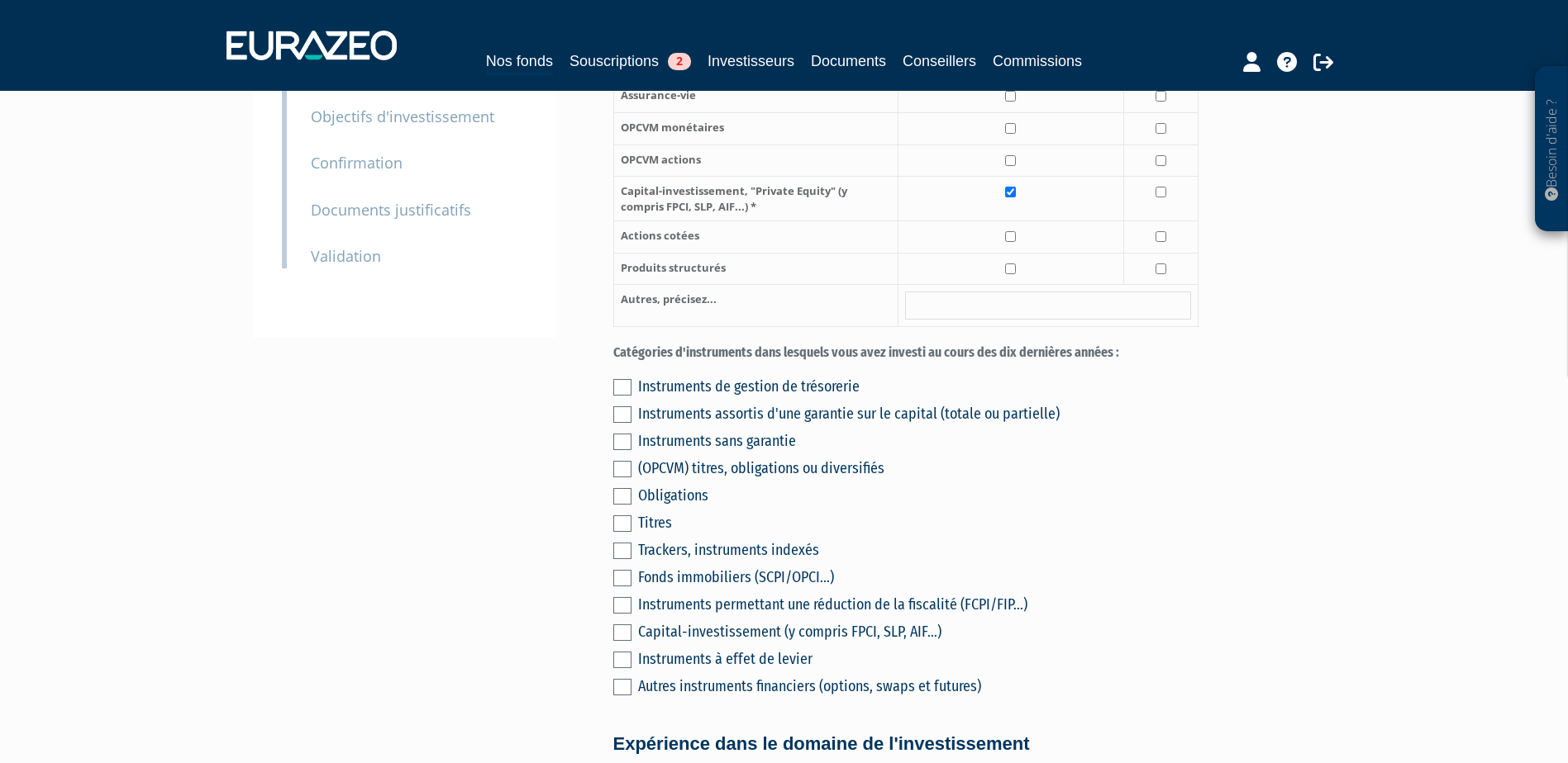
click at [619, 379] on label at bounding box center [622, 387] width 18 height 16
click at [0, 0] on input "checkbox" at bounding box center [0, 0] width 0 height 0
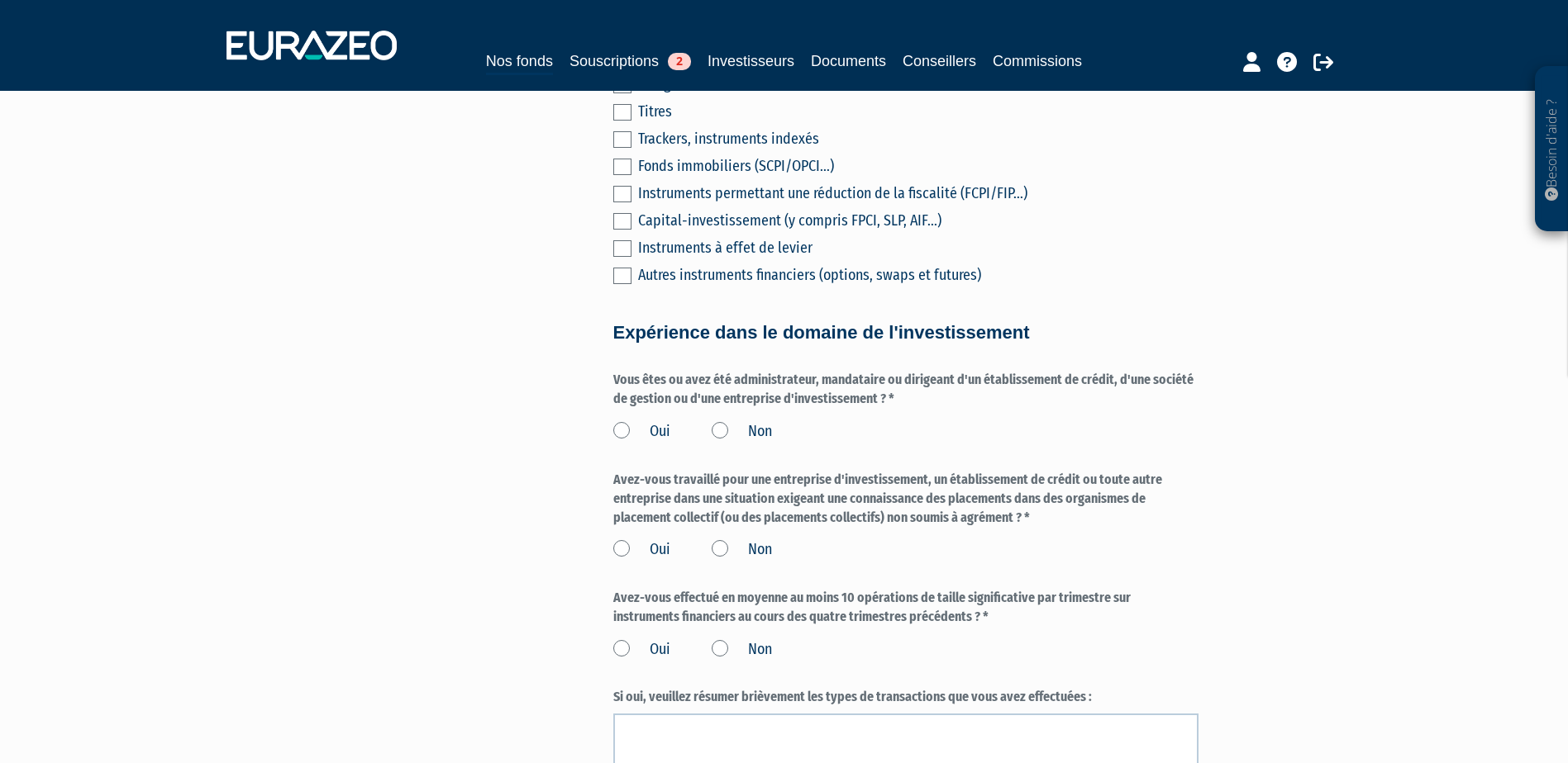
scroll to position [743, 0]
click at [715, 420] on label "Non" at bounding box center [742, 431] width 61 height 21
click at [0, 0] on input "Non" at bounding box center [0, 0] width 0 height 0
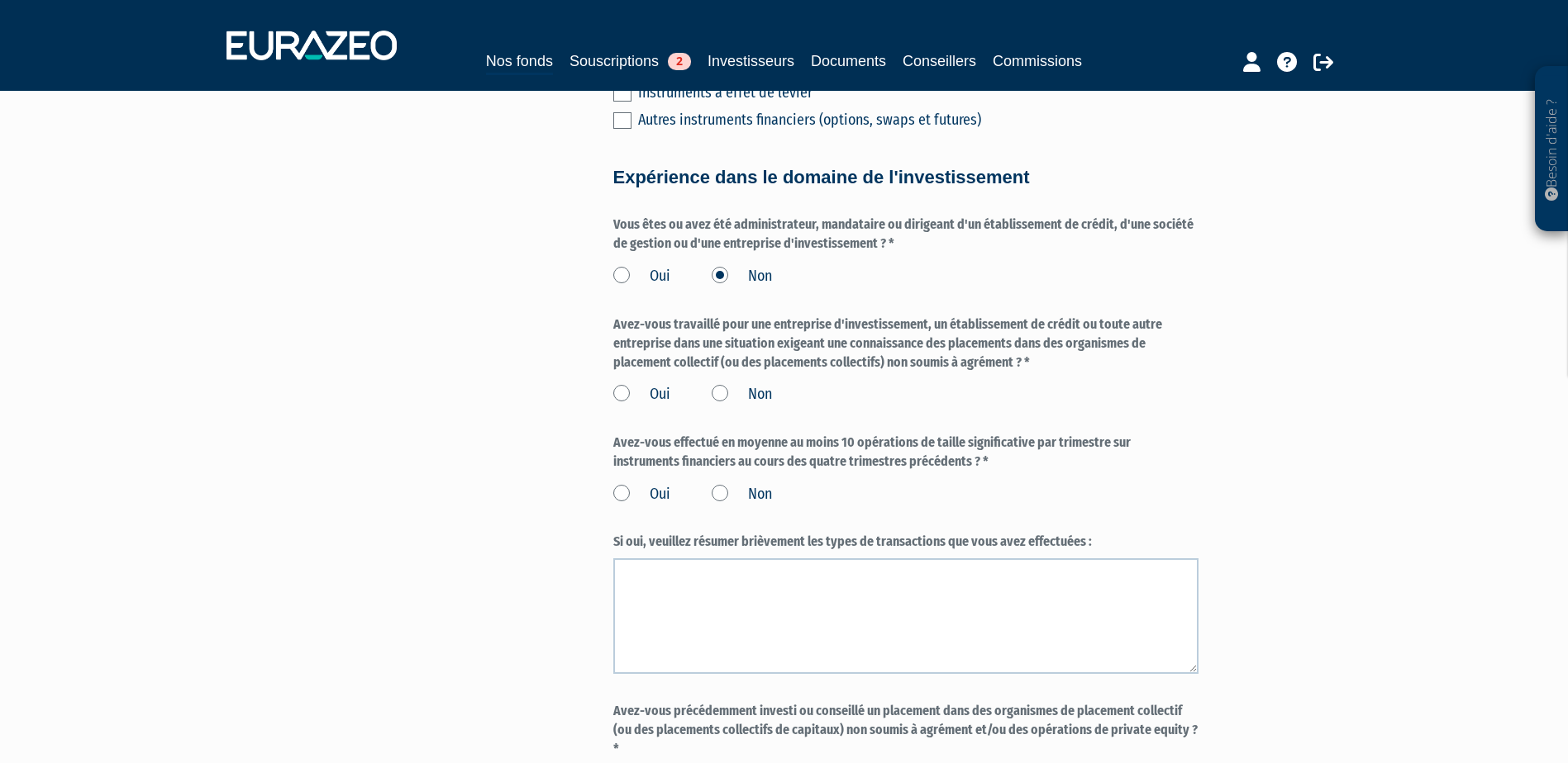
scroll to position [909, 0]
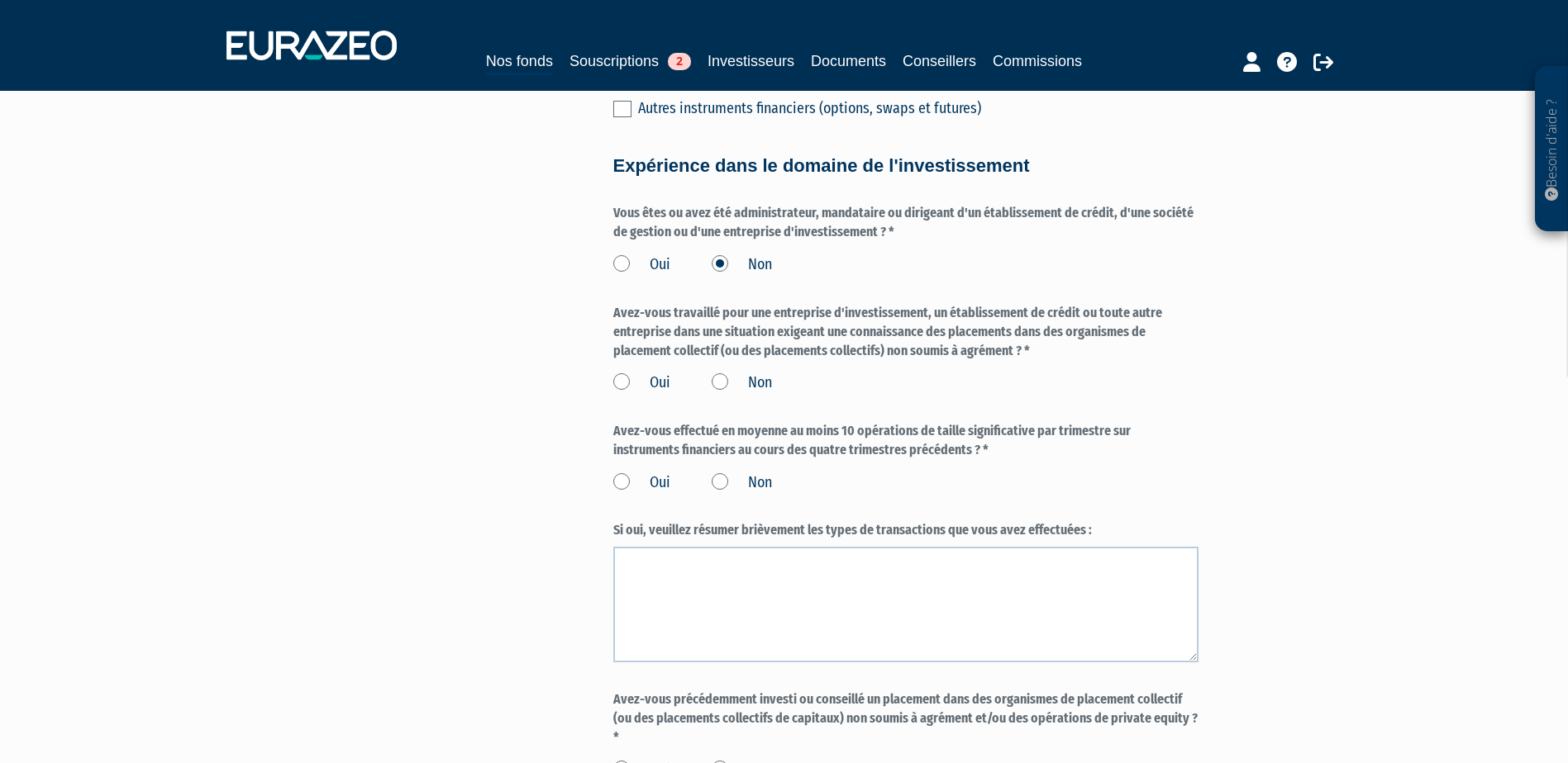
click at [721, 373] on label "Non" at bounding box center [742, 383] width 61 height 21
click at [0, 0] on input "Non" at bounding box center [0, 0] width 0 height 0
click at [733, 473] on label "Non" at bounding box center [742, 483] width 61 height 21
click at [0, 0] on input "Non" at bounding box center [0, 0] width 0 height 0
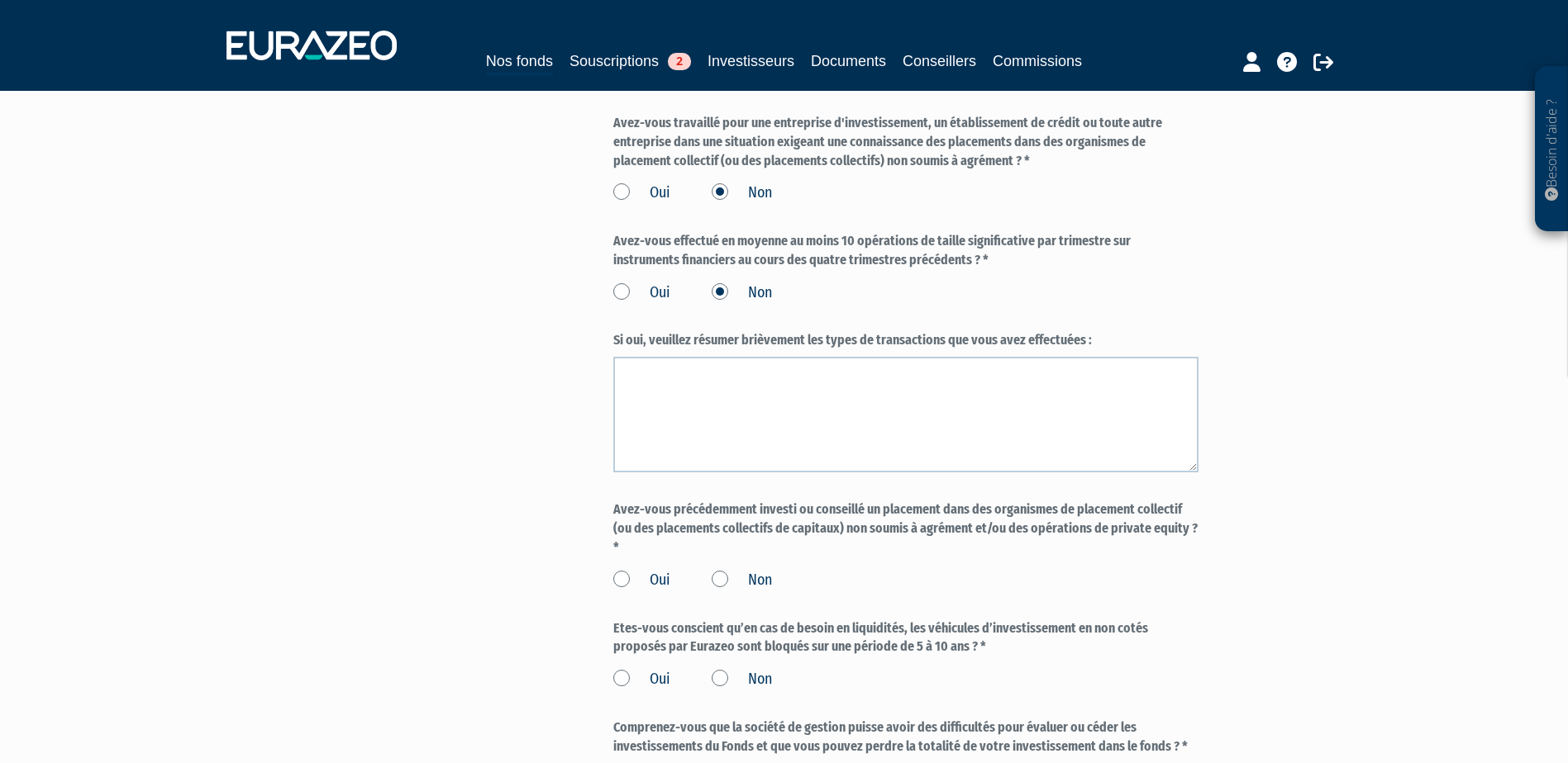
scroll to position [1157, 0]
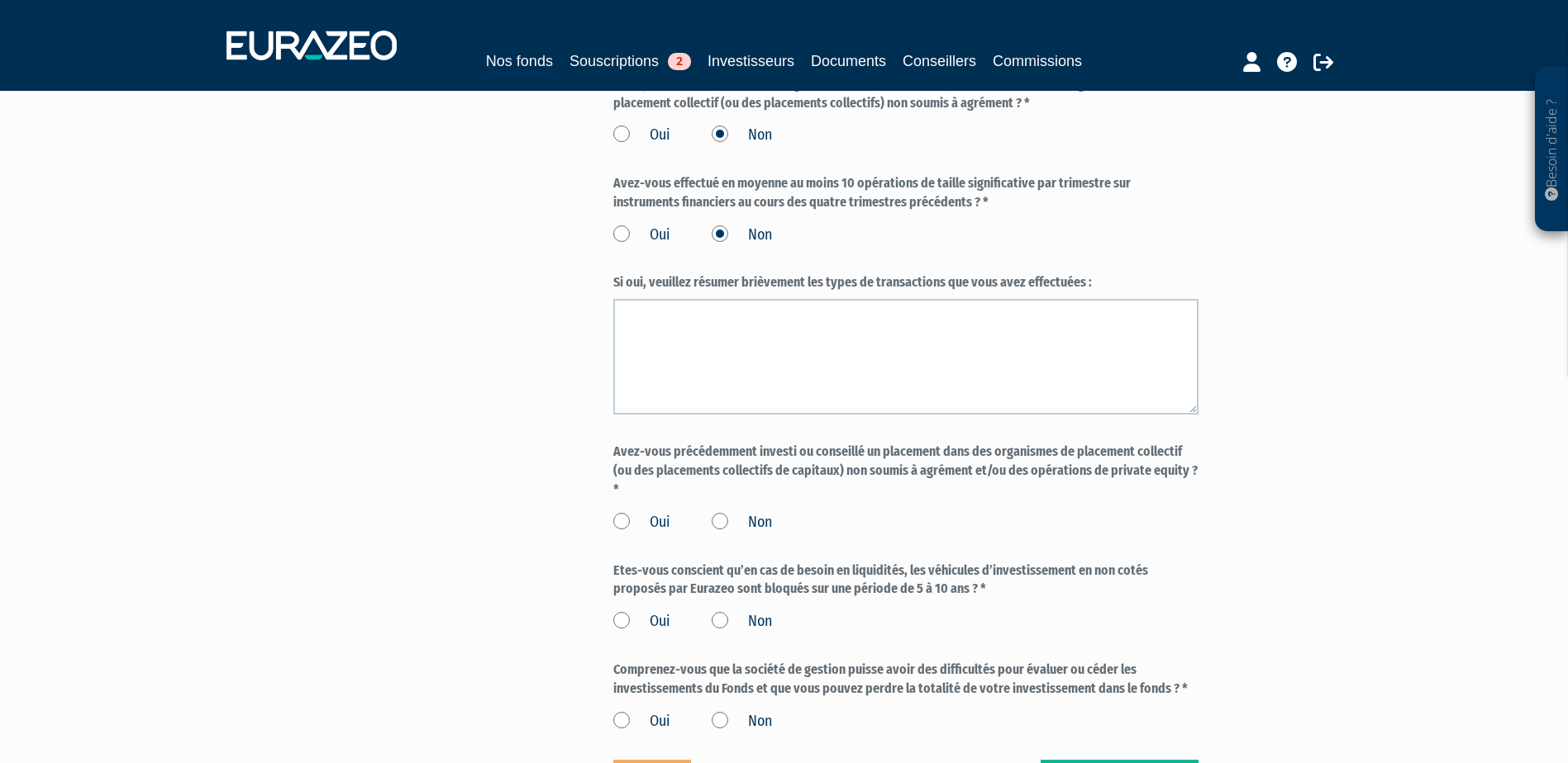
click at [724, 512] on label "Non" at bounding box center [742, 523] width 61 height 21
click at [0, 0] on input "Non" at bounding box center [0, 0] width 0 height 0
click at [622, 611] on label "Oui" at bounding box center [642, 622] width 57 height 21
click at [0, 0] on input "Oui" at bounding box center [0, 0] width 0 height 0
click at [620, 711] on label "Oui" at bounding box center [642, 722] width 57 height 21
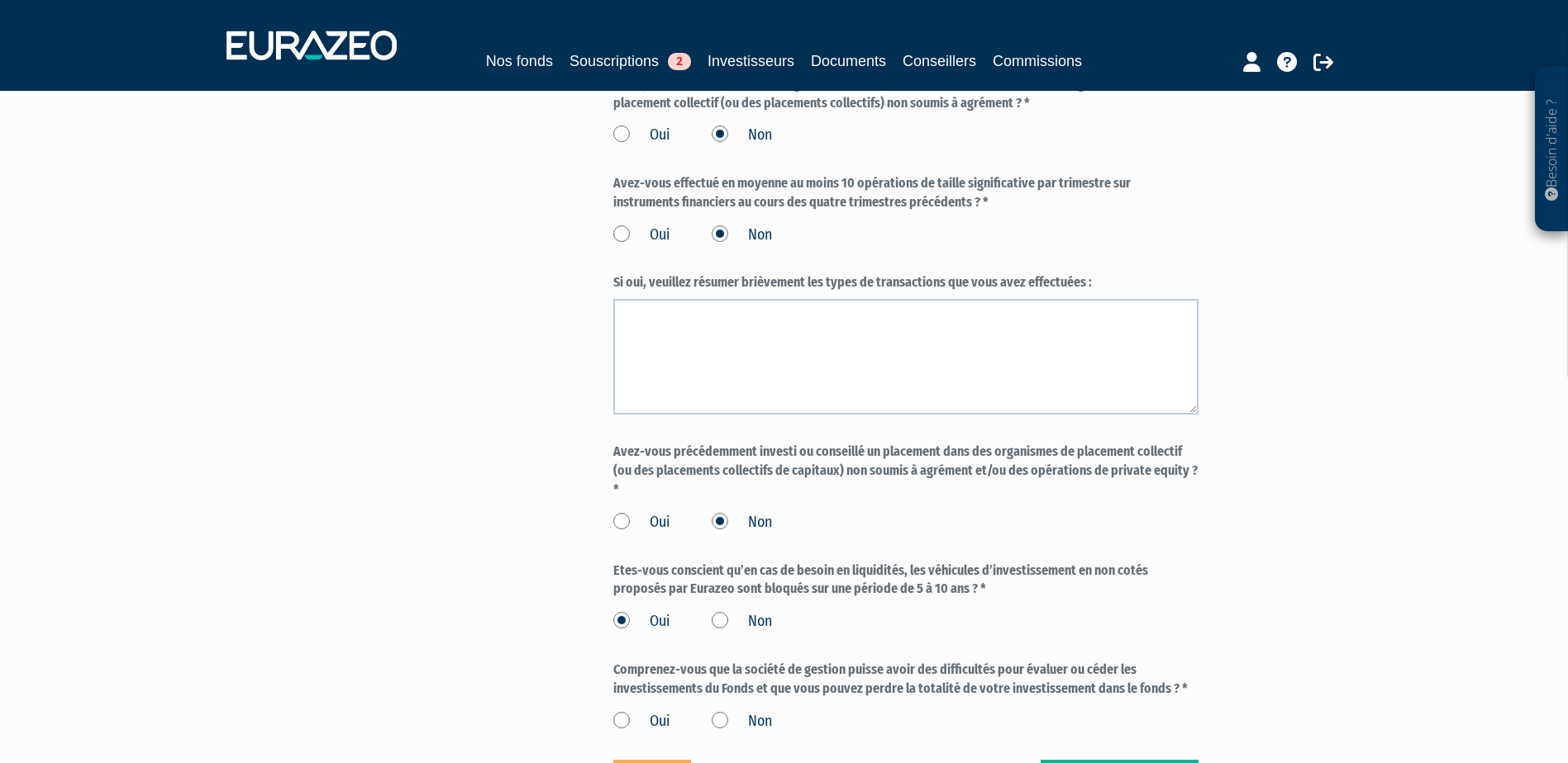
click at [0, 0] on input "Oui" at bounding box center [0, 0] width 0 height 0
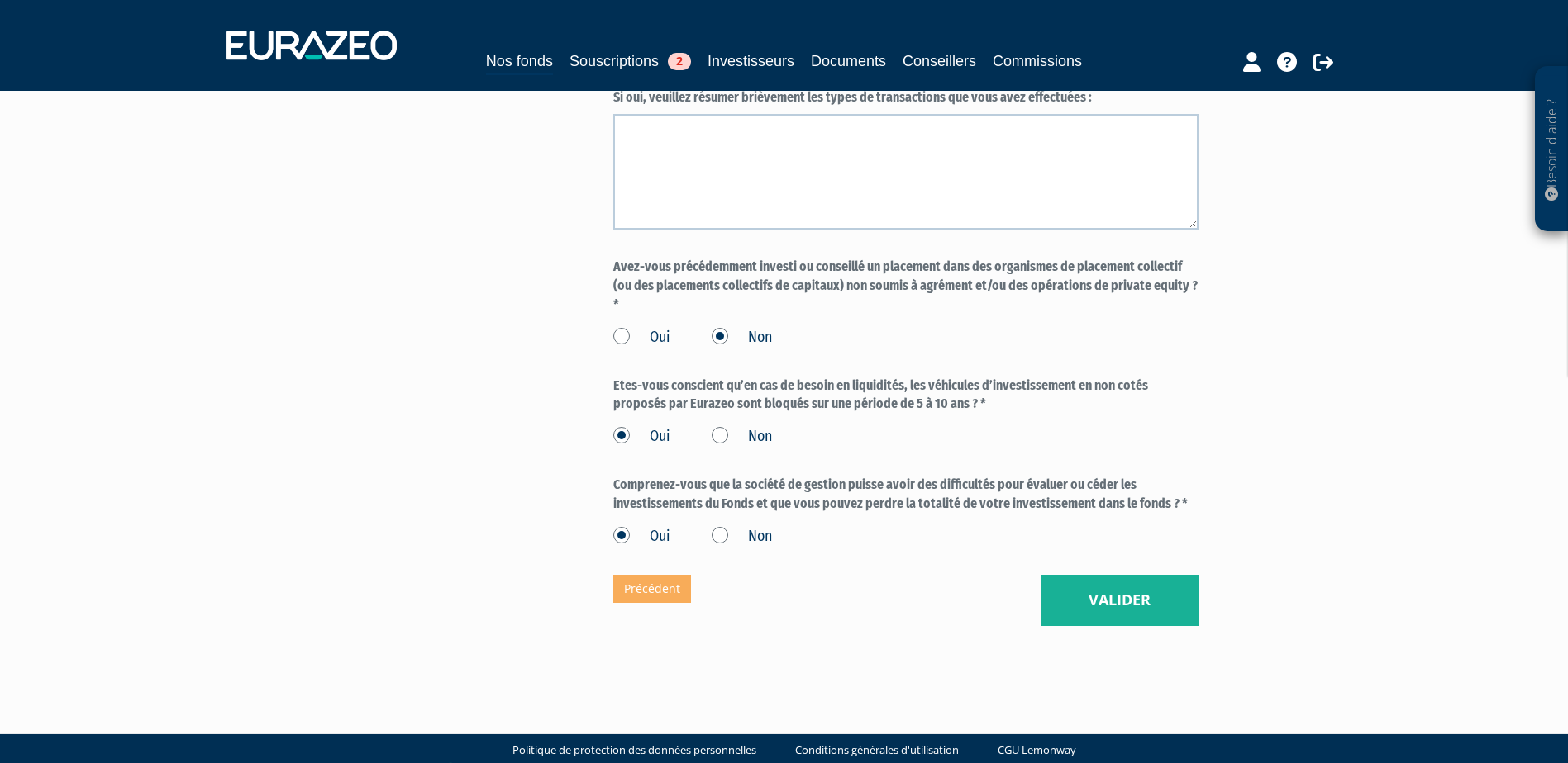
scroll to position [1347, 0]
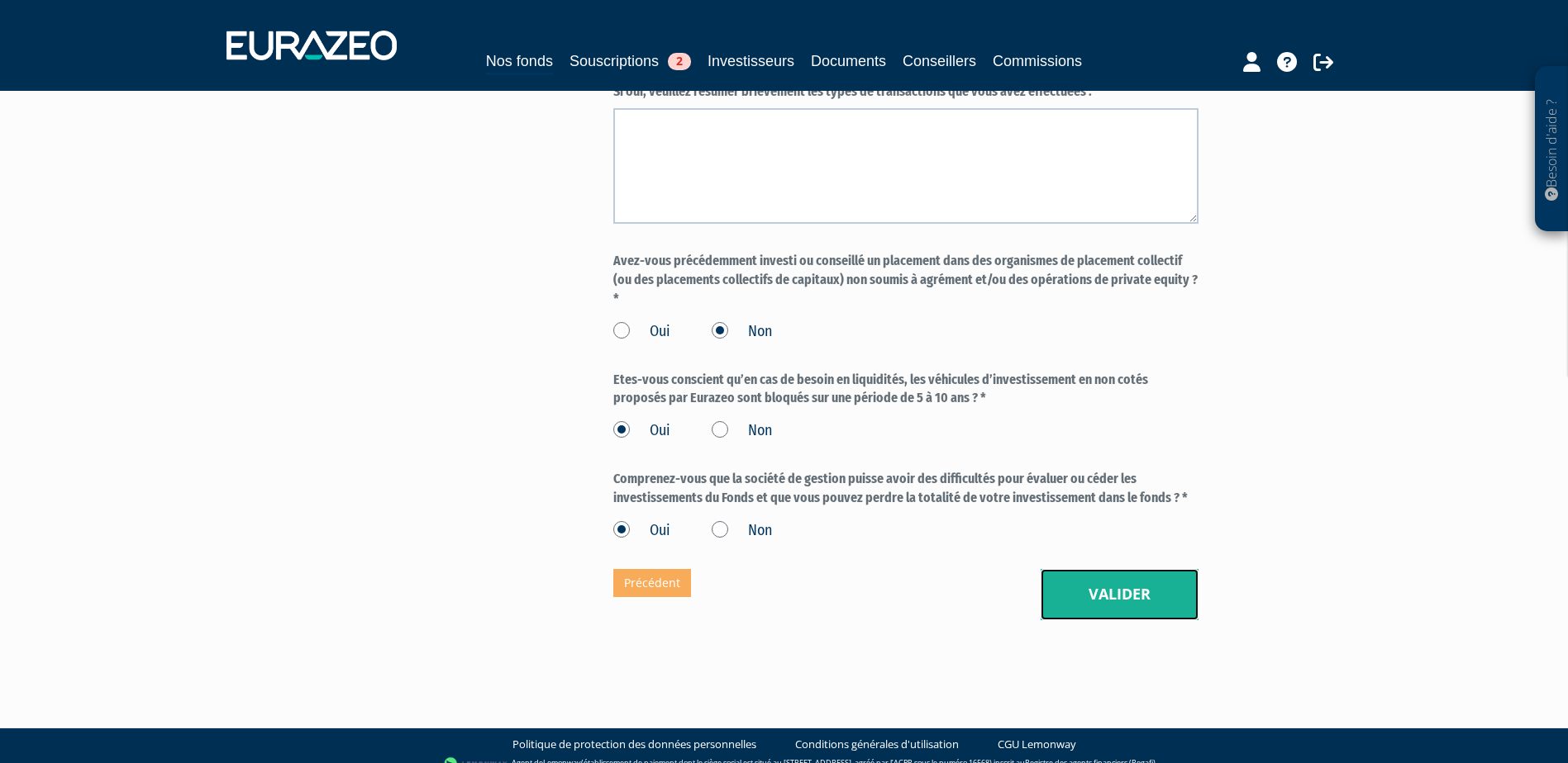
click at [1103, 574] on button "Valider" at bounding box center [1119, 594] width 158 height 51
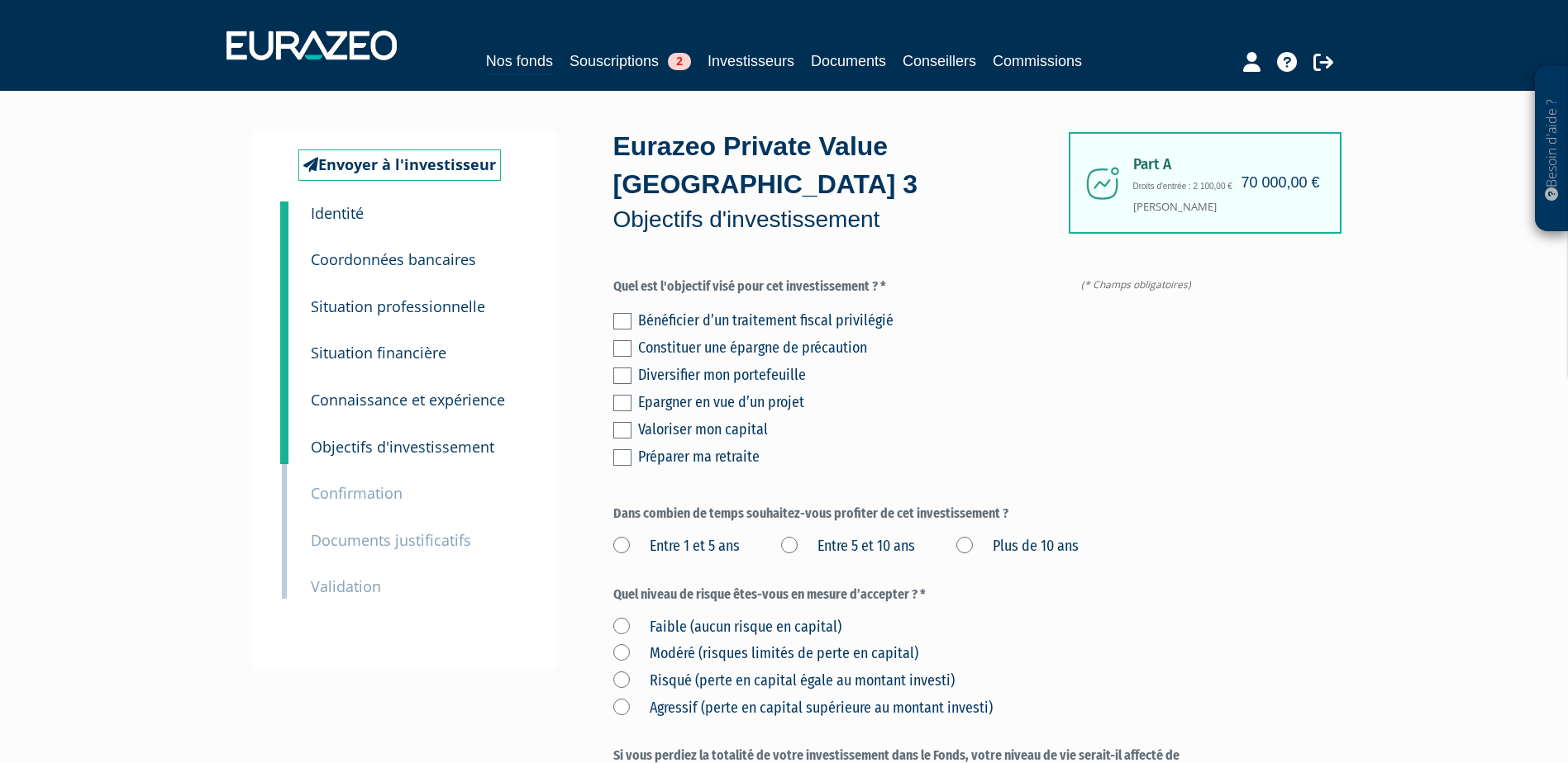
click at [620, 367] on label at bounding box center [622, 375] width 18 height 16
click at [0, 0] on input "checkbox" at bounding box center [0, 0] width 0 height 0
click at [968, 536] on label "Plus de 10 ans" at bounding box center [1017, 547] width 122 height 21
click at [0, 0] on ans "Plus de 10 ans" at bounding box center [0, 0] width 0 height 0
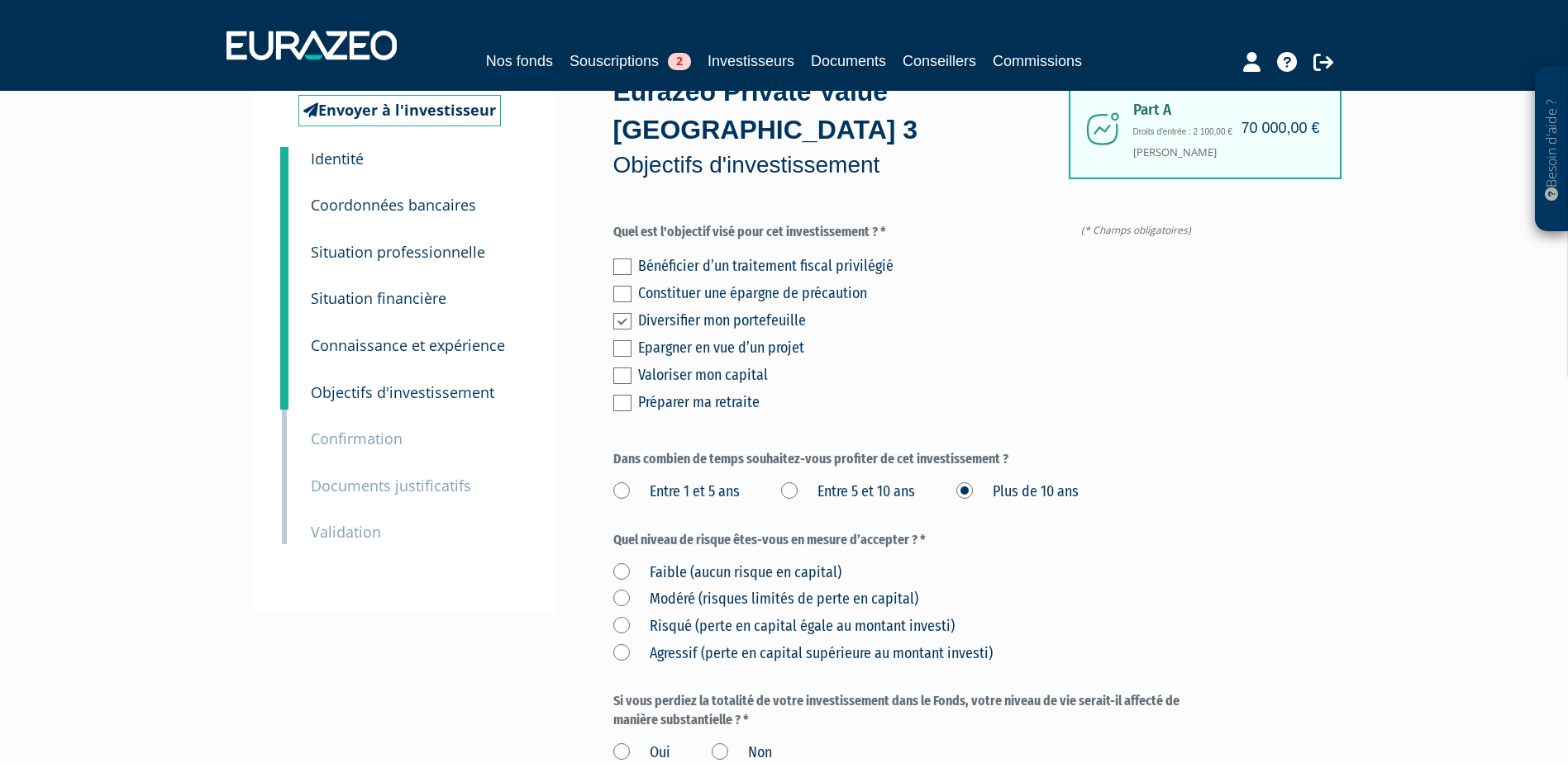
scroll to position [82, 0]
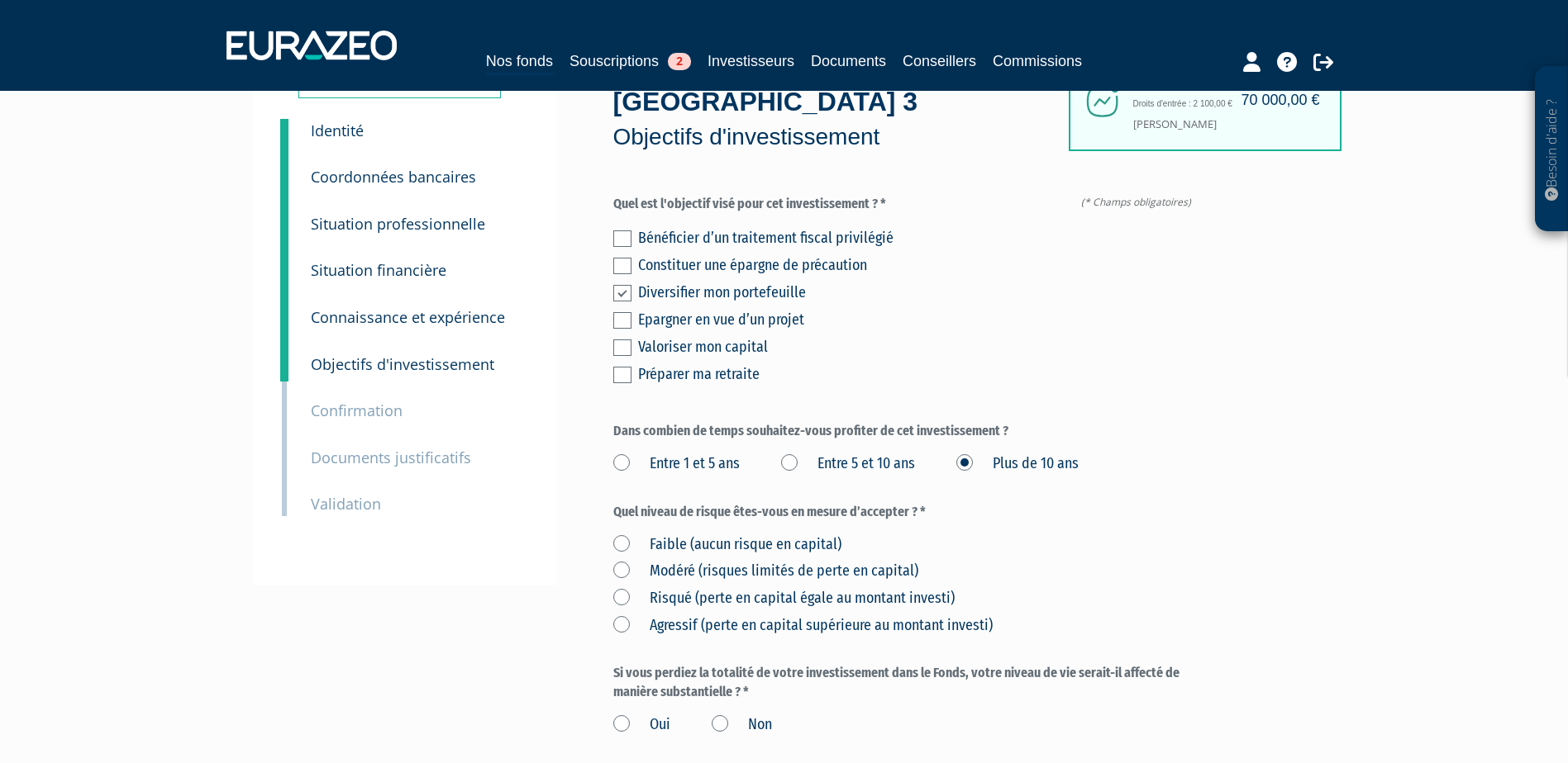
click at [729, 549] on div "Faible (aucun risque en capital) Modéré (risques limités de perte en capital) R…" at bounding box center [906, 583] width 586 height 108
click at [630, 588] on label "Risqué (perte en capital égale au montant investi)" at bounding box center [784, 599] width 341 height 21
click at [0, 0] on investi\) "Risqué (perte en capital égale au montant investi)" at bounding box center [0, 0] width 0 height 0
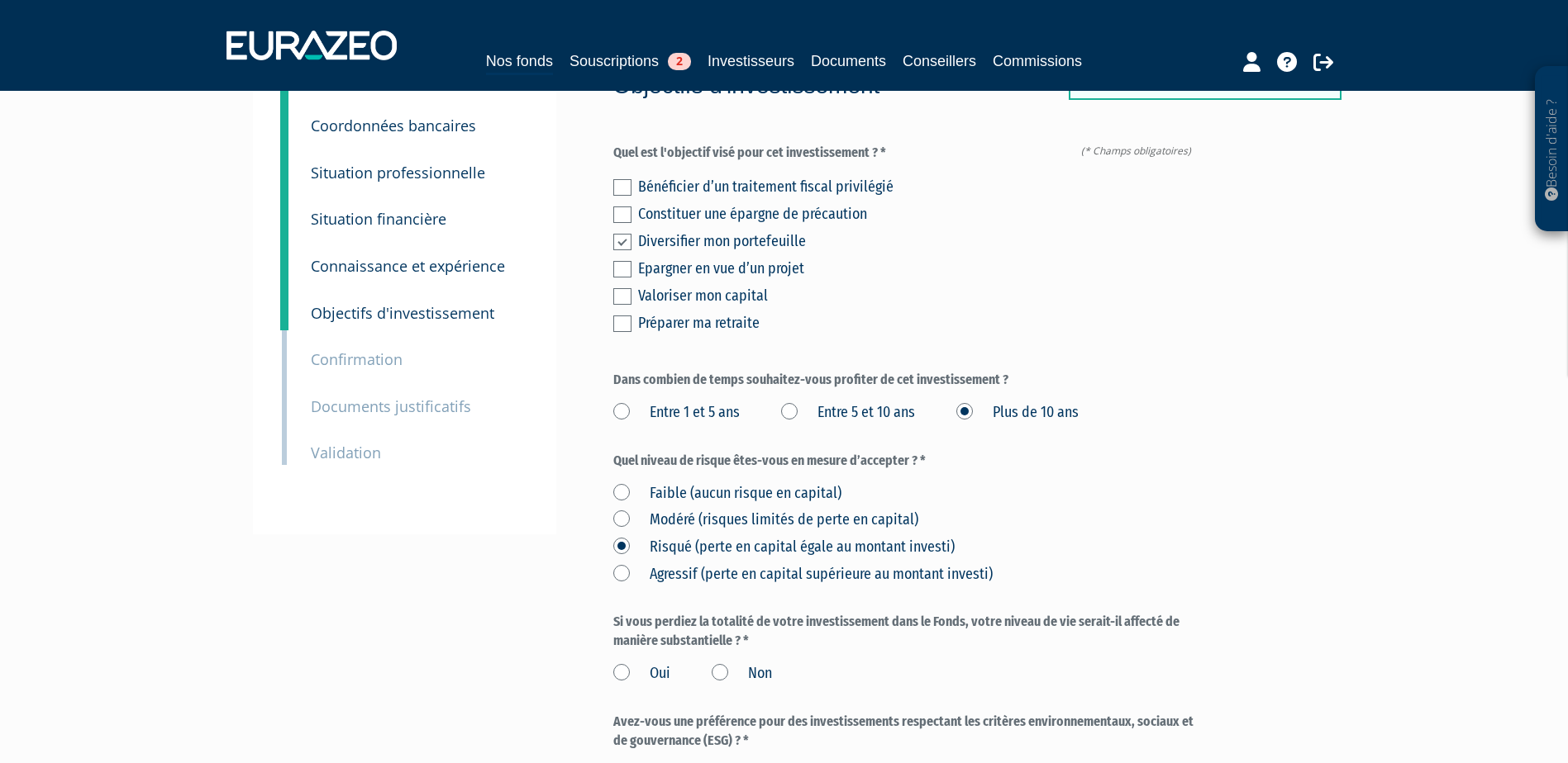
scroll to position [247, 0]
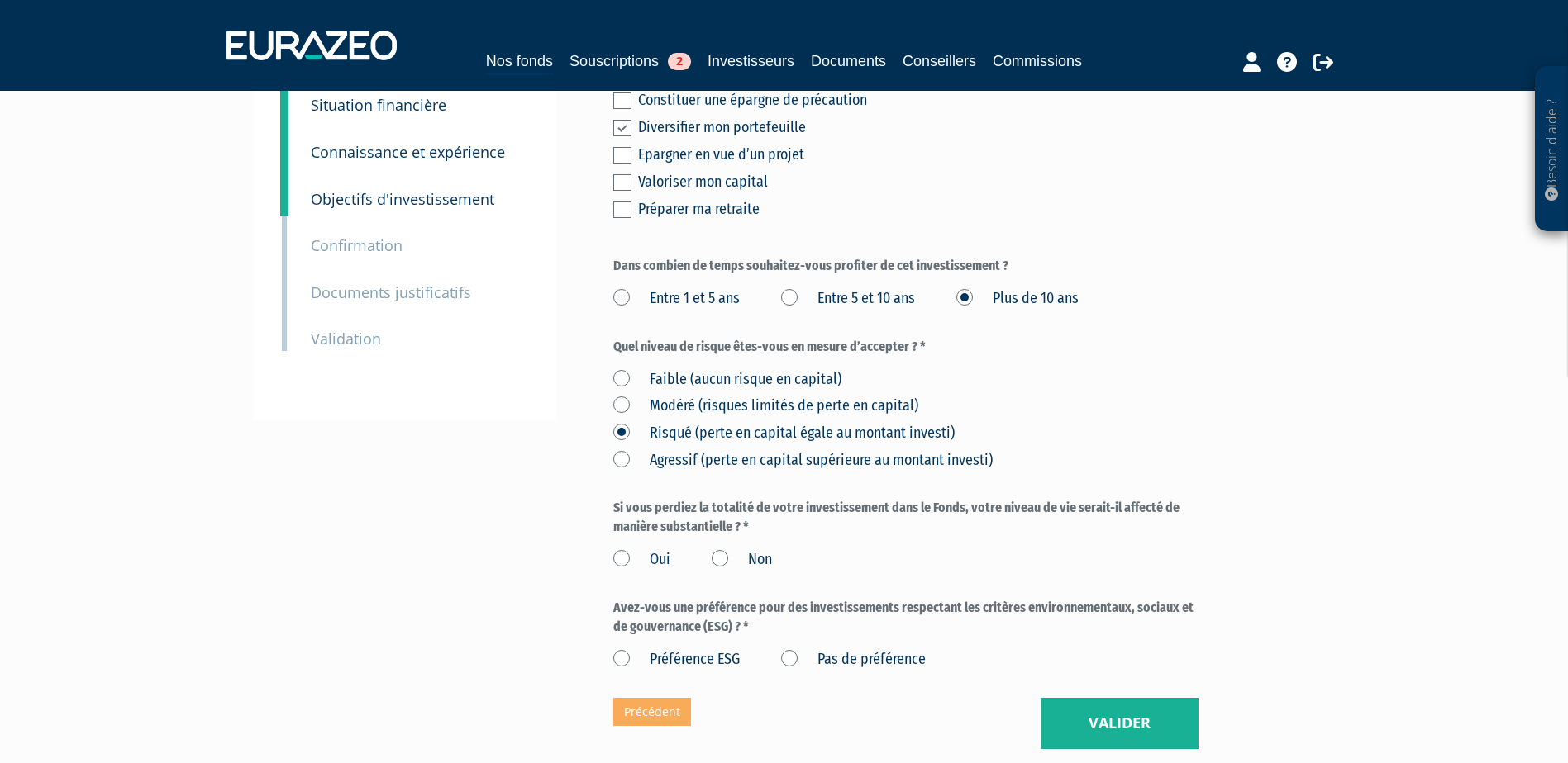
click at [721, 549] on label "Non" at bounding box center [742, 560] width 61 height 21
click at [0, 0] on input "Non" at bounding box center [0, 0] width 0 height 0
click at [805, 650] on label "Pas de préférence" at bounding box center [854, 660] width 145 height 21
click at [0, 0] on préférence "Pas de préférence" at bounding box center [0, 0] width 0 height 0
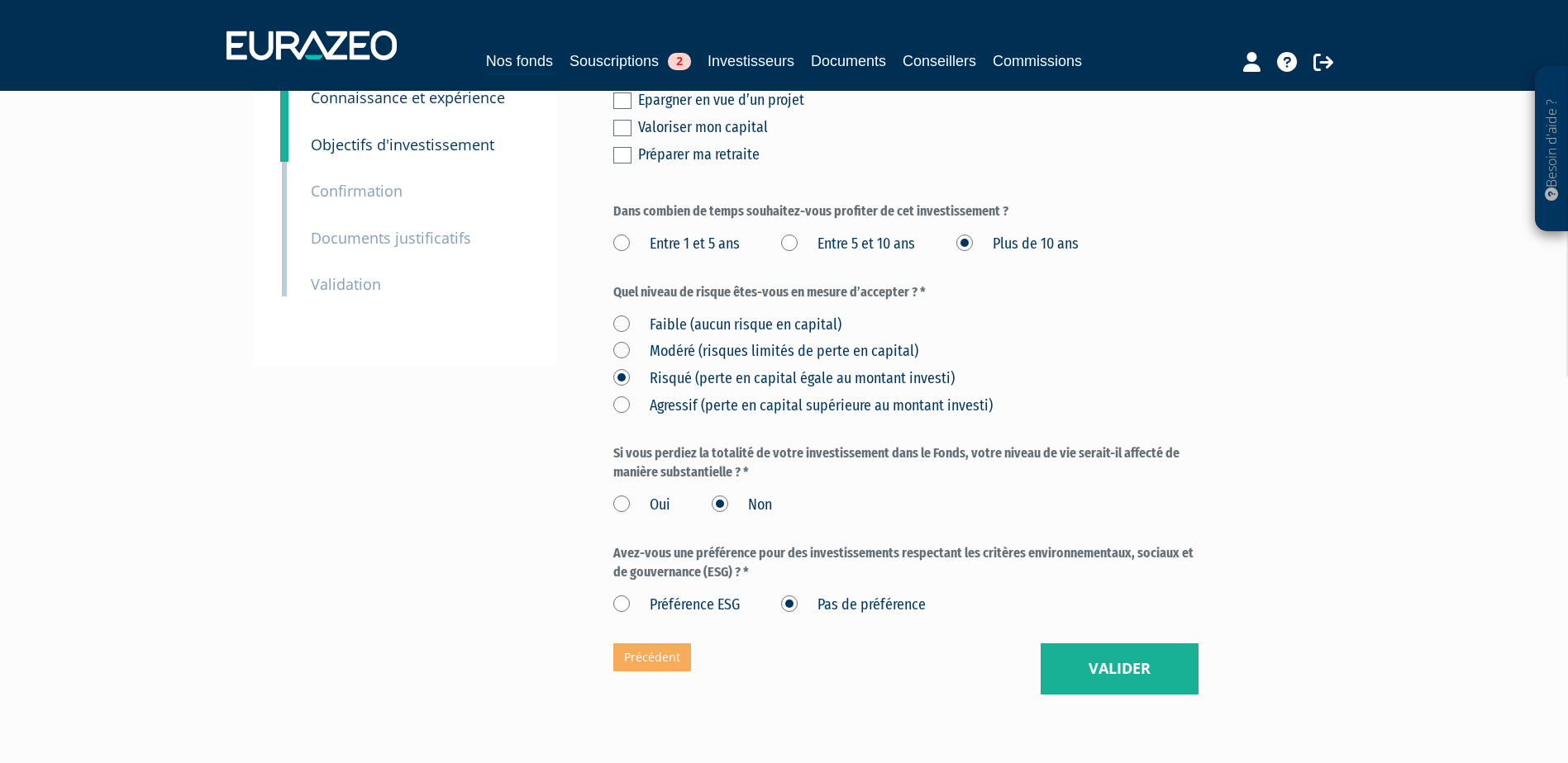
scroll to position [331, 0]
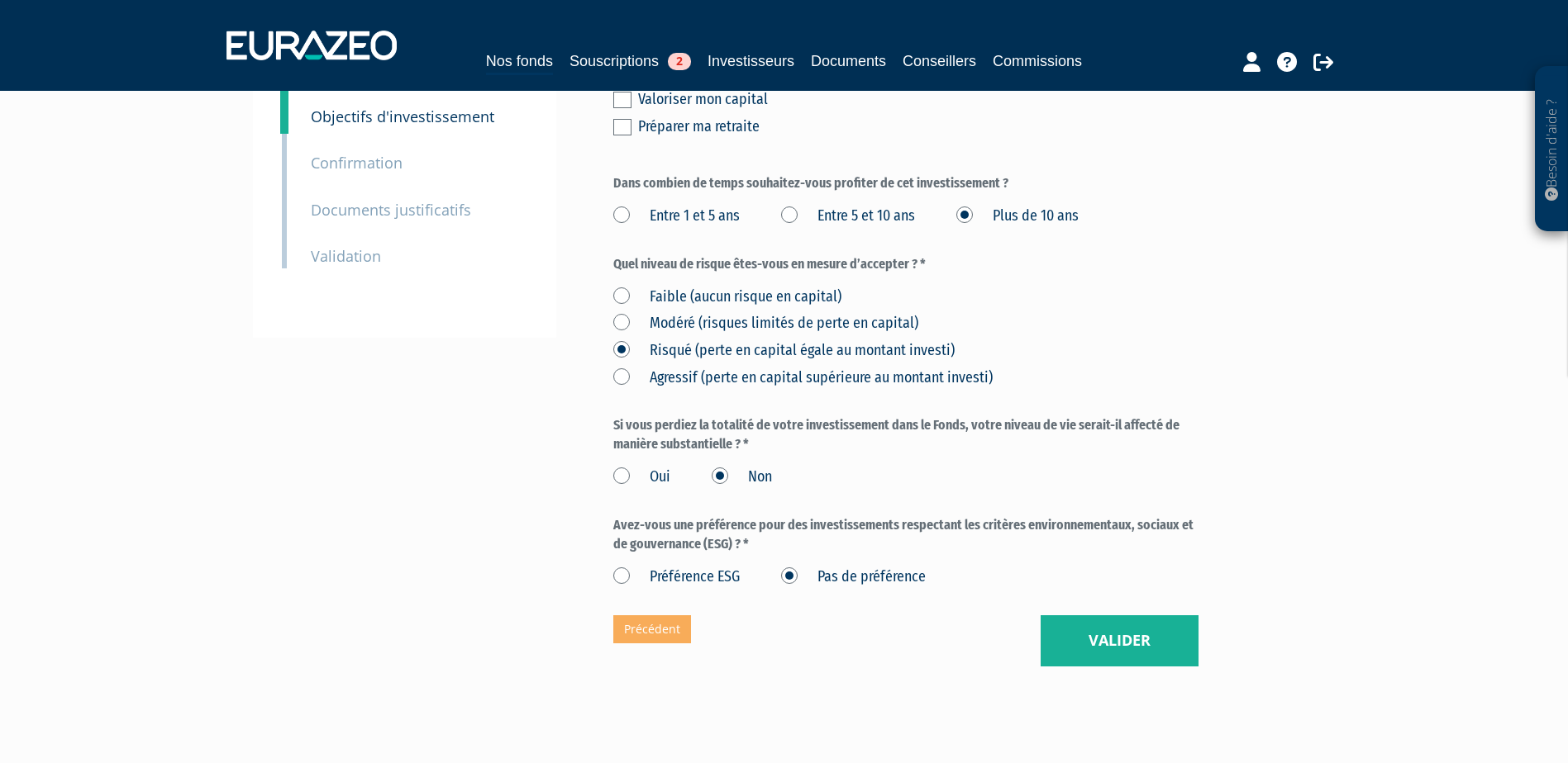
click at [653, 566] on label "Préférence ESG" at bounding box center [676, 577] width 126 height 21
click at [0, 0] on ESG "Préférence ESG" at bounding box center [0, 0] width 0 height 0
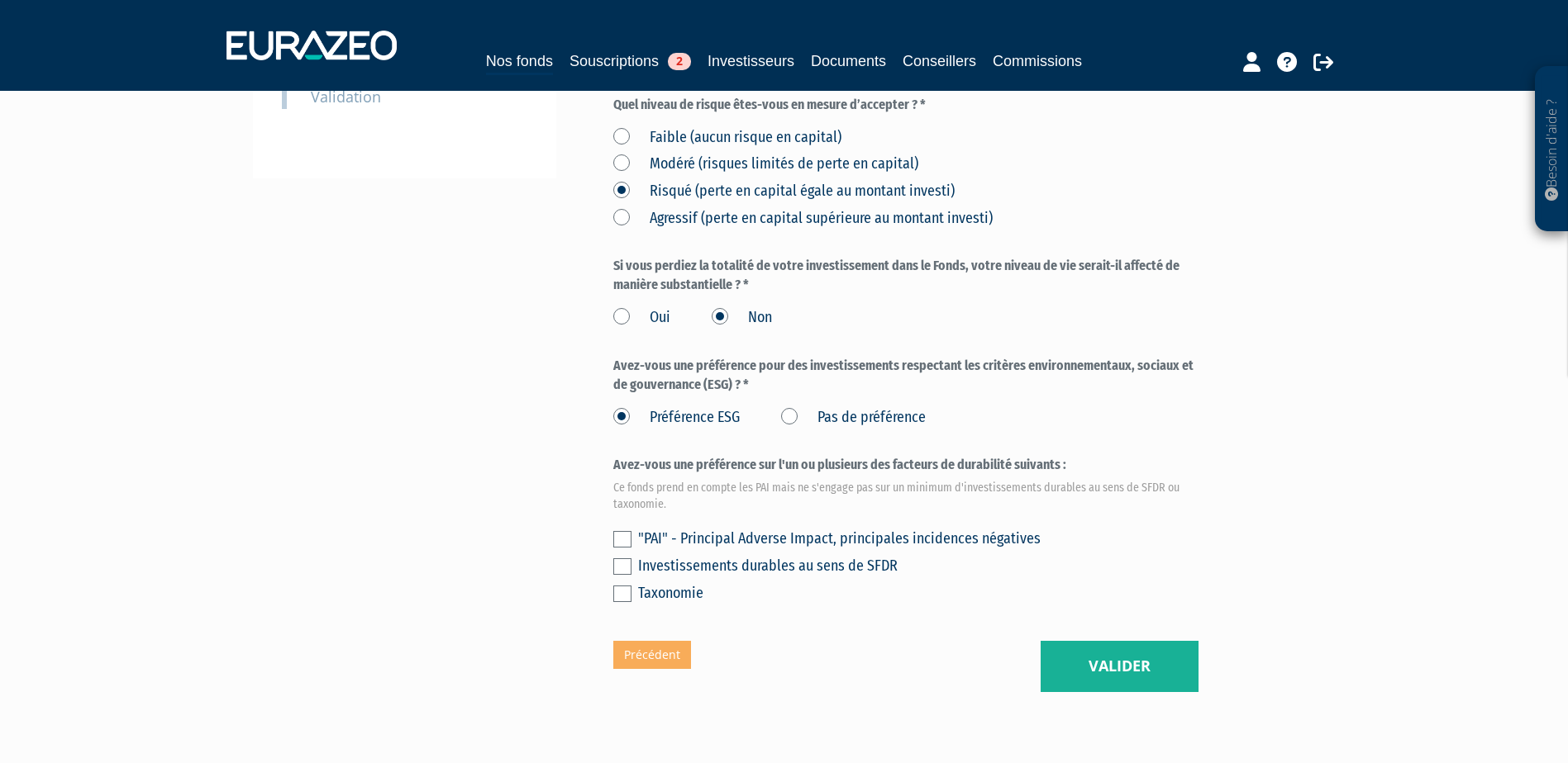
scroll to position [496, 0]
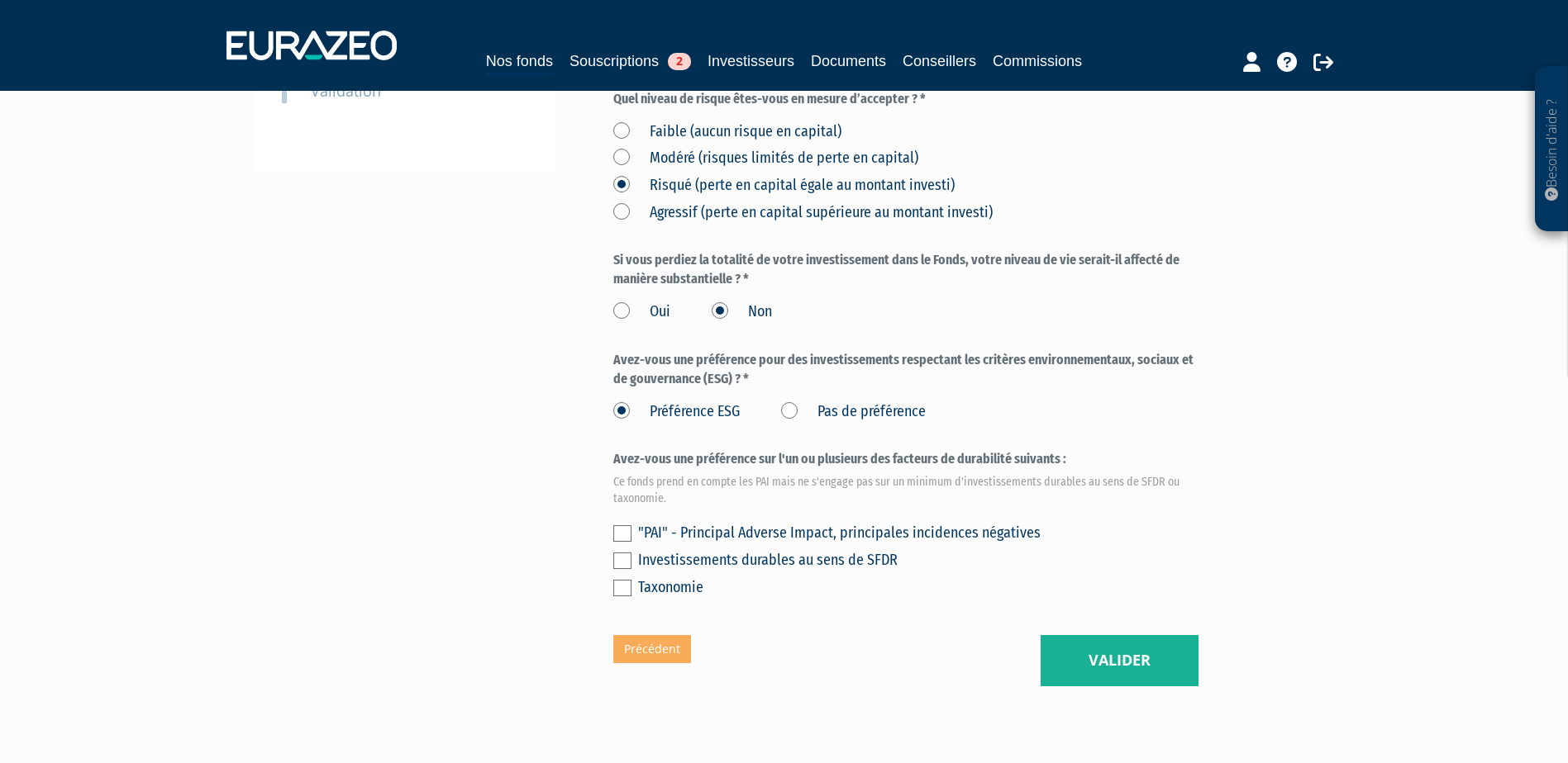
click at [785, 401] on label "Pas de préférence" at bounding box center [854, 412] width 145 height 21
click at [0, 0] on préférence "Pas de préférence" at bounding box center [0, 0] width 0 height 0
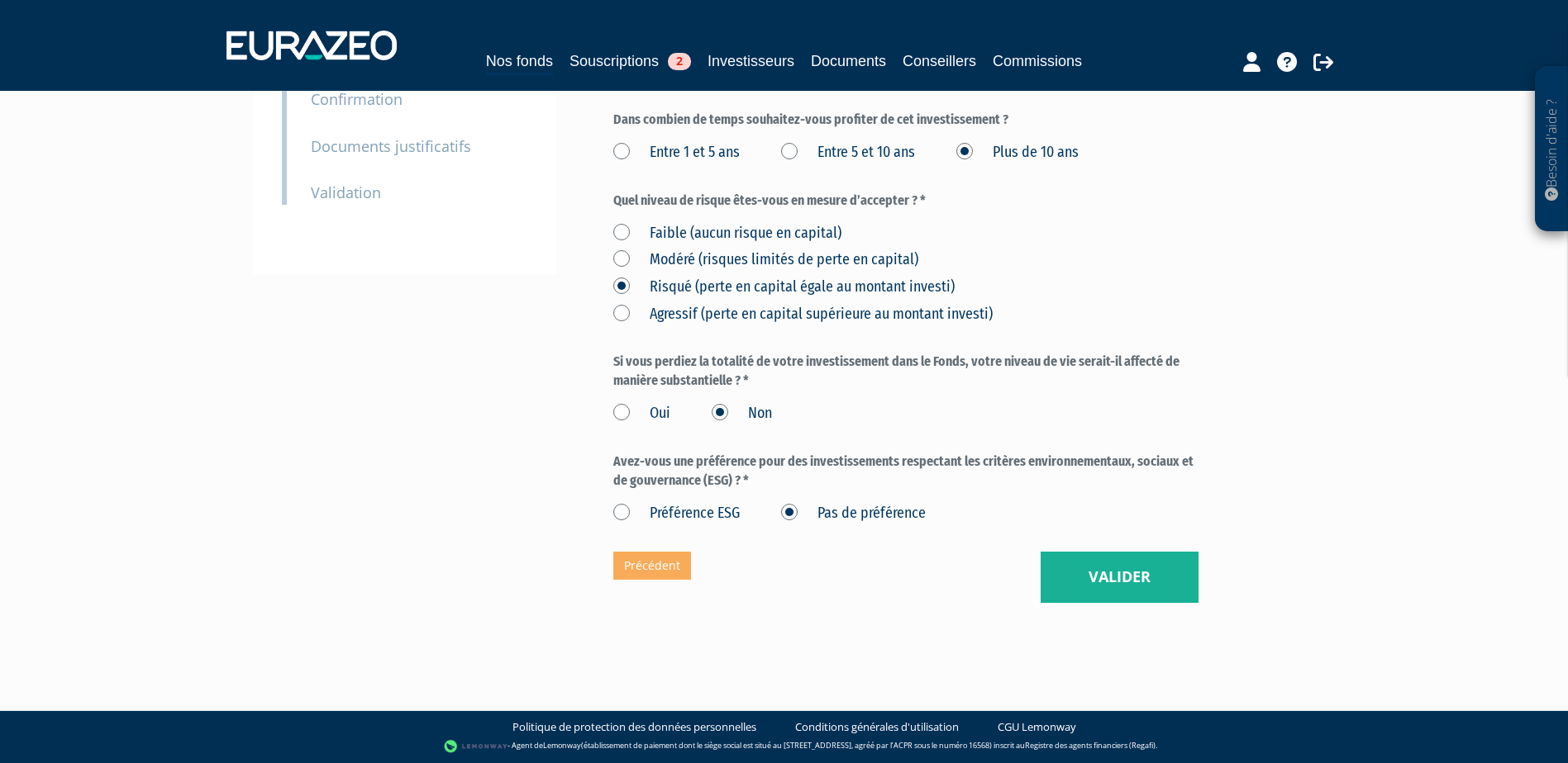
scroll to position [356, 0]
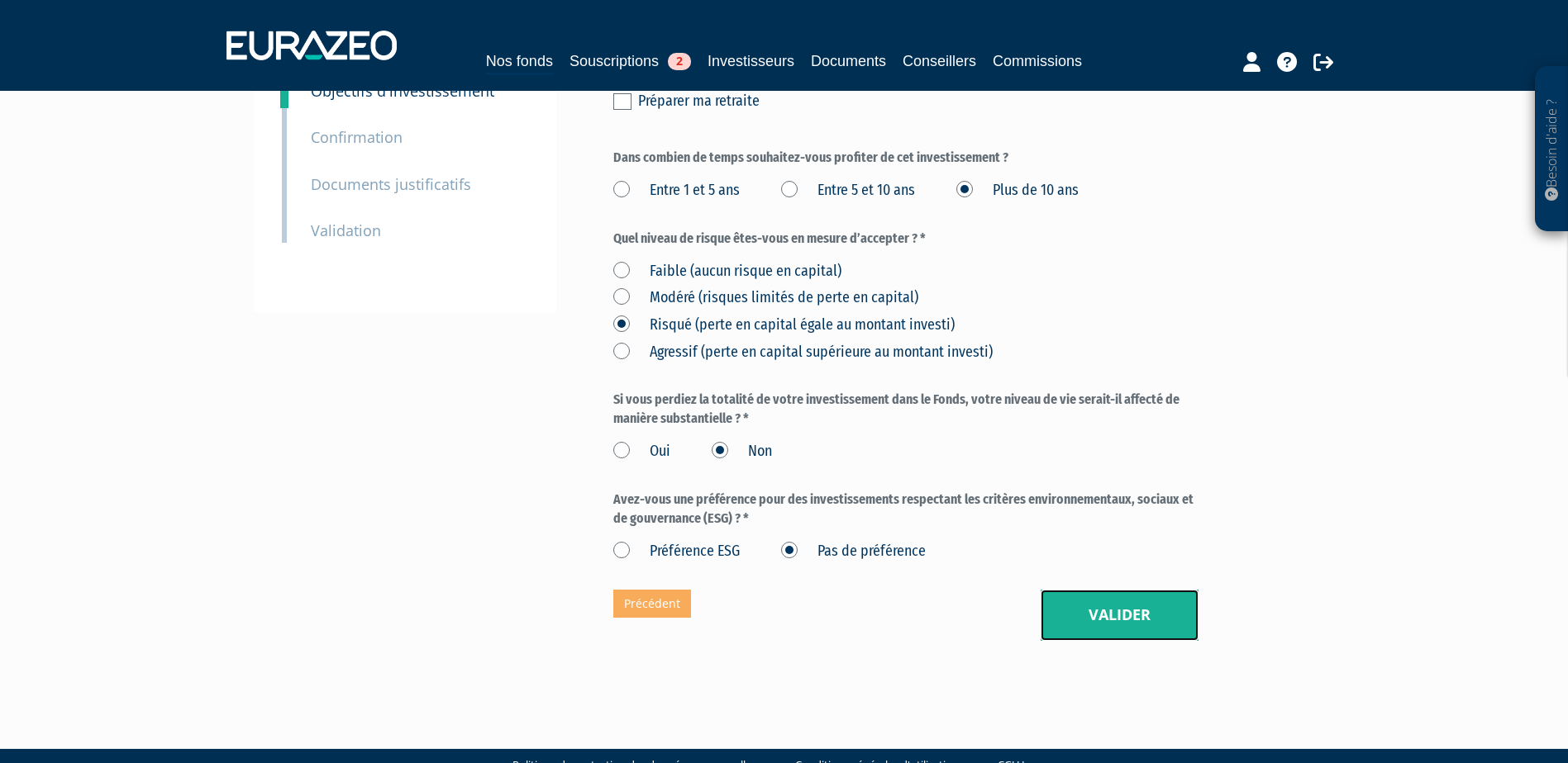
click at [1091, 590] on button "Valider" at bounding box center [1119, 615] width 158 height 51
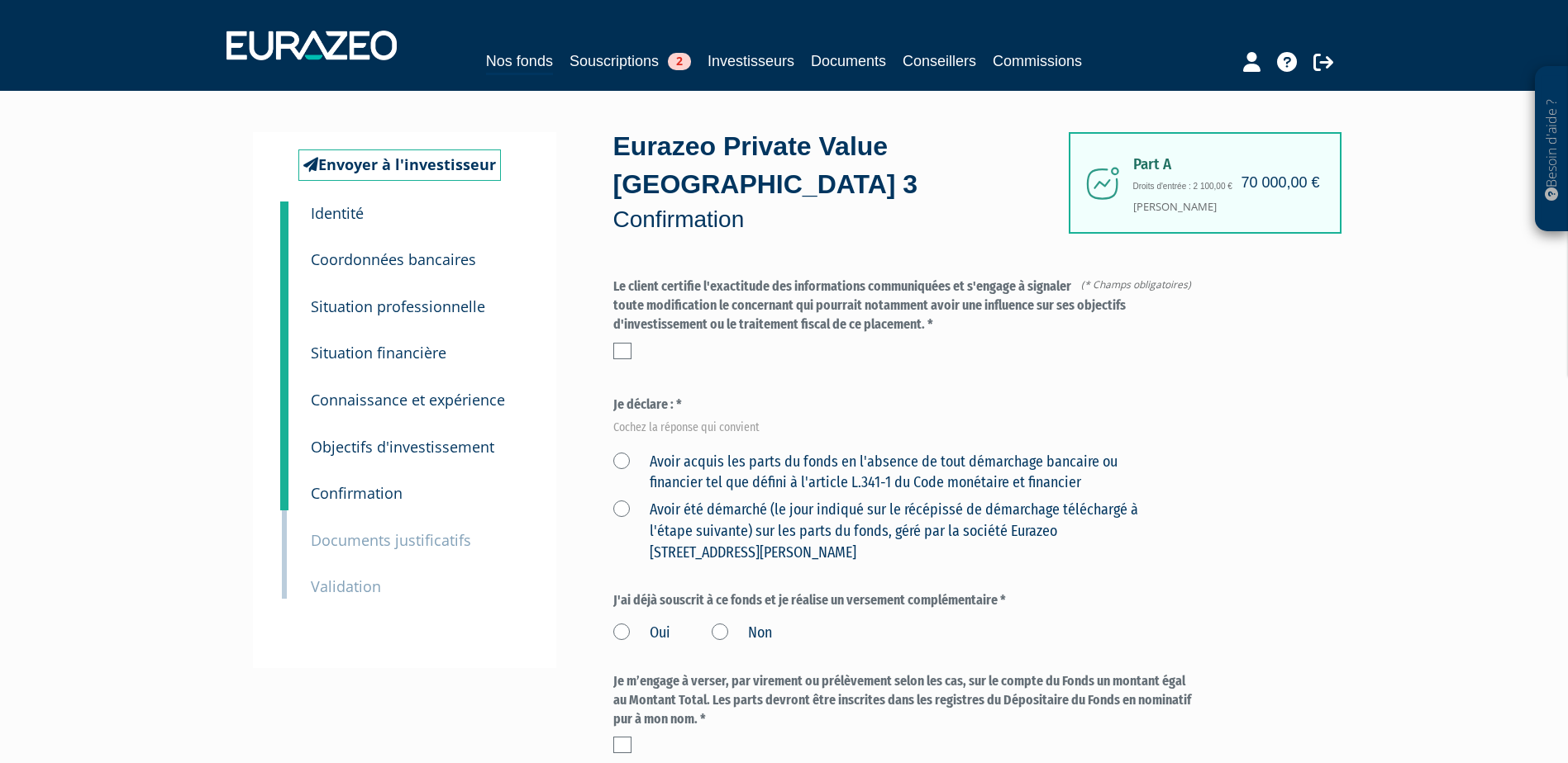
click at [614, 343] on label at bounding box center [622, 351] width 18 height 16
click at [0, 0] on input "checkbox" at bounding box center [0, 0] width 0 height 0
click at [628, 452] on label "Avoir acquis les parts du fonds en l'absence de tout démarchage bancaire ou fin…" at bounding box center [886, 473] width 546 height 42
click at [0, 0] on financier "Avoir acquis les parts du fonds en l'absence de tout démarchage bancaire ou fin…" at bounding box center [0, 0] width 0 height 0
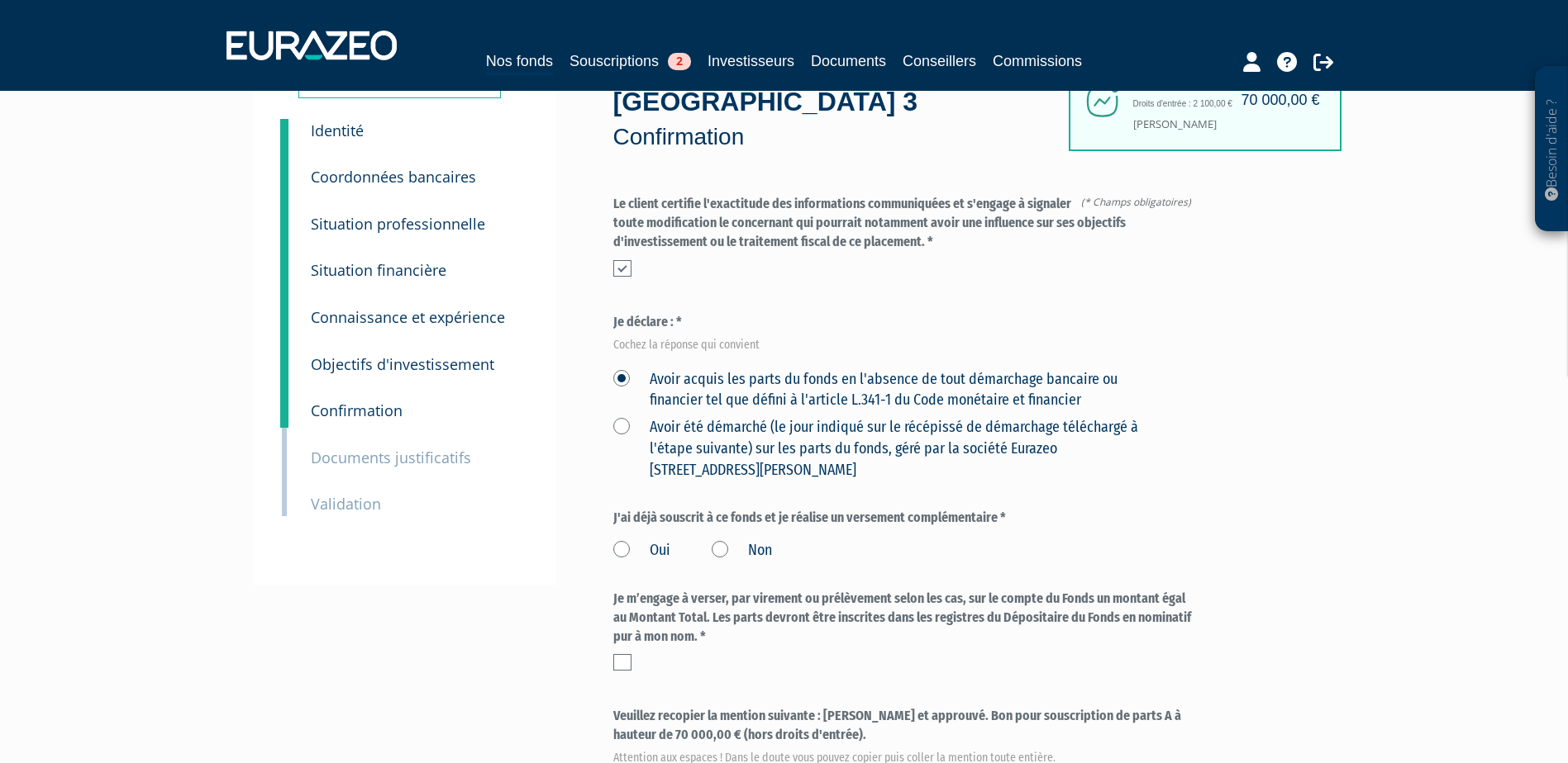
click at [719, 541] on label "Non" at bounding box center [742, 551] width 61 height 21
click at [0, 0] on input "Non" at bounding box center [0, 0] width 0 height 0
click at [628, 654] on label at bounding box center [622, 662] width 18 height 16
click at [0, 0] on input "checkbox" at bounding box center [0, 0] width 0 height 0
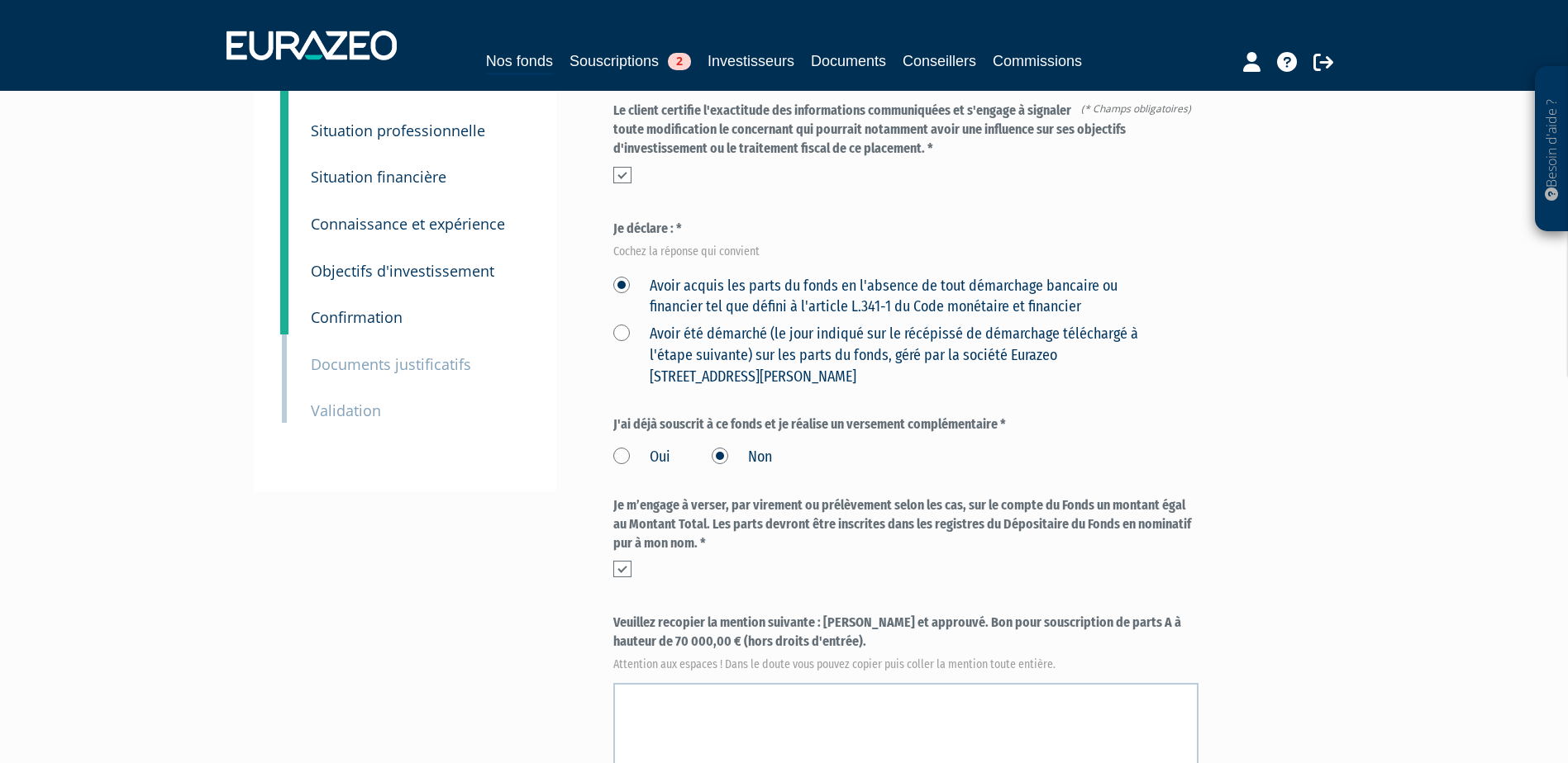
scroll to position [331, 0]
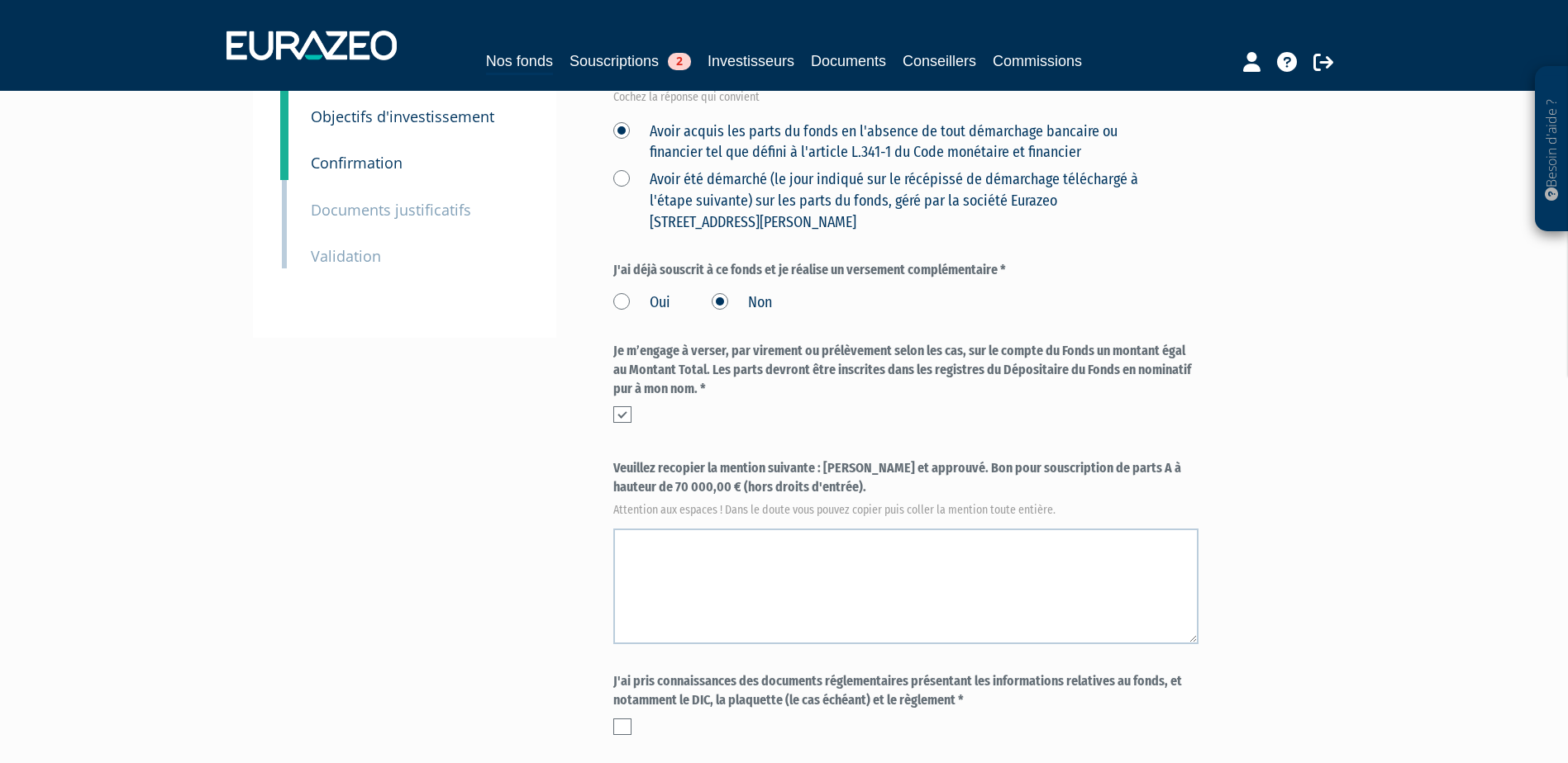
drag, startPoint x: 824, startPoint y: 433, endPoint x: 830, endPoint y: 449, distance: 17.1
click at [830, 459] on label "Veuillez recopier la mention suivante : [PERSON_NAME] et approuvé. Bon pour sou…" at bounding box center [906, 486] width 586 height 54
copy label "[PERSON_NAME] et approuvé. Bon pour souscription de parts A à hauteur de 70 000…"
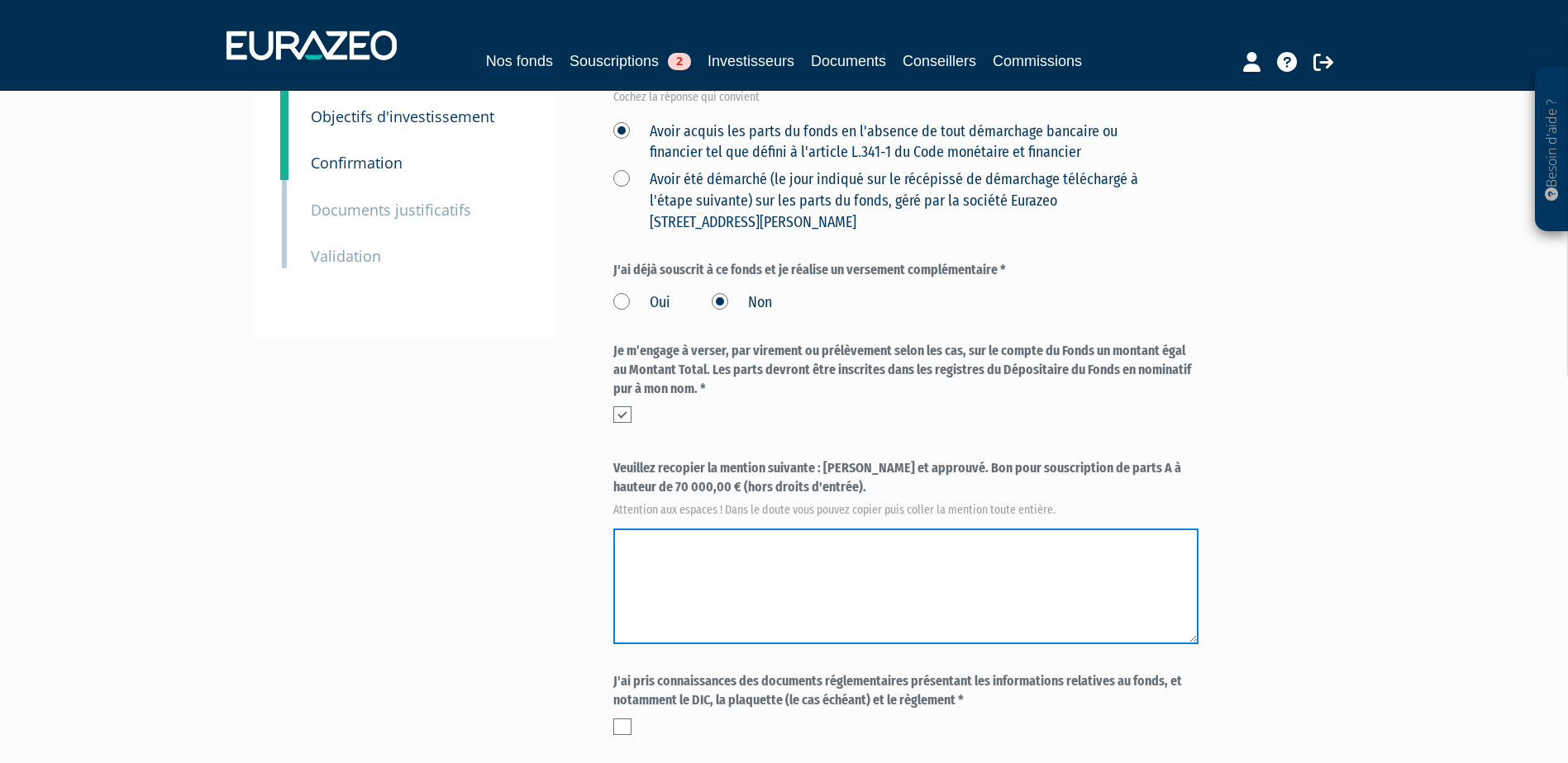
click at [835, 529] on textarea at bounding box center [906, 586] width 586 height 115
paste textarea "[PERSON_NAME] et approuvé. Bon pour souscription de parts A à hauteur de 70 000…"
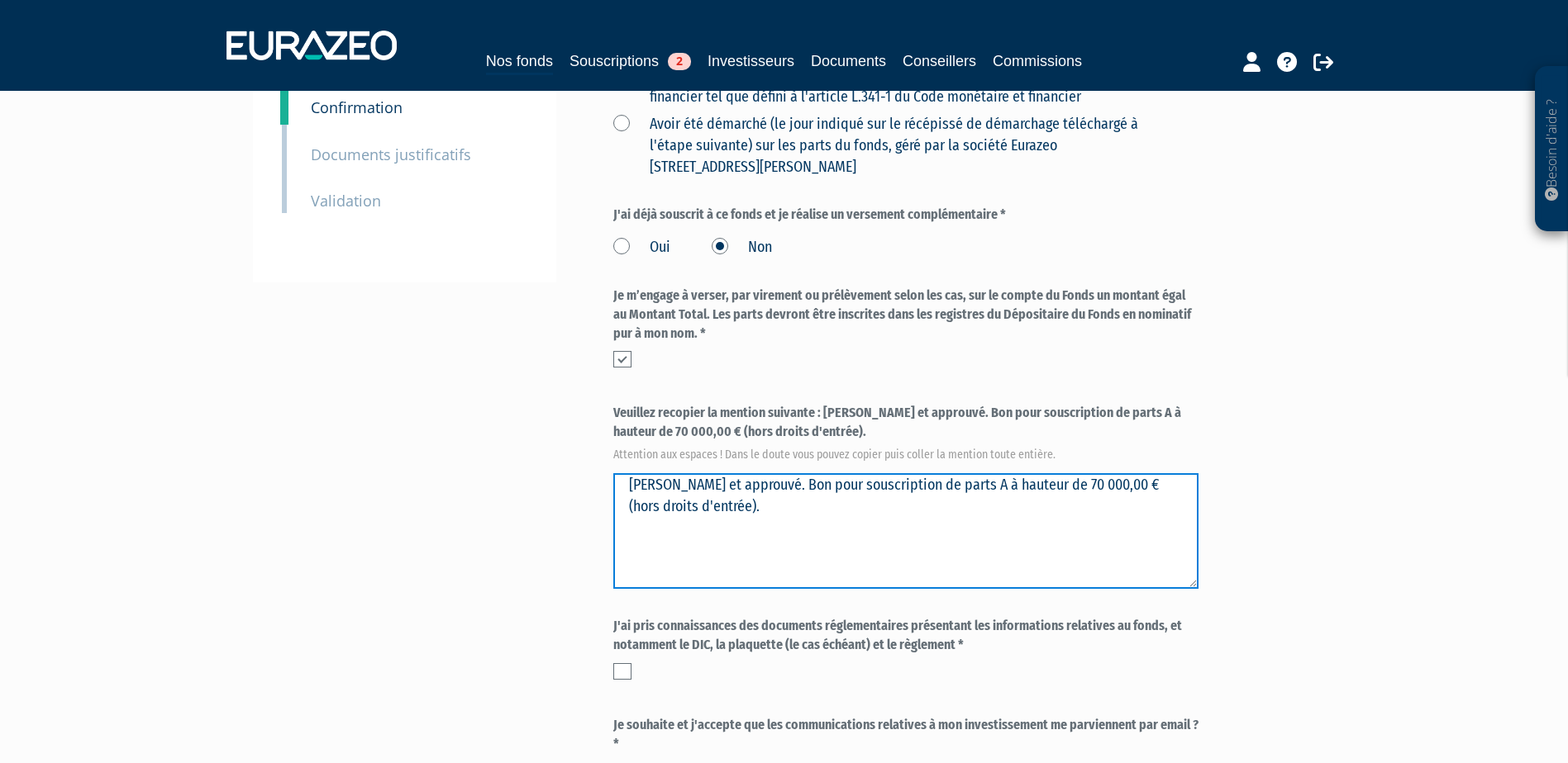
scroll to position [413, 0]
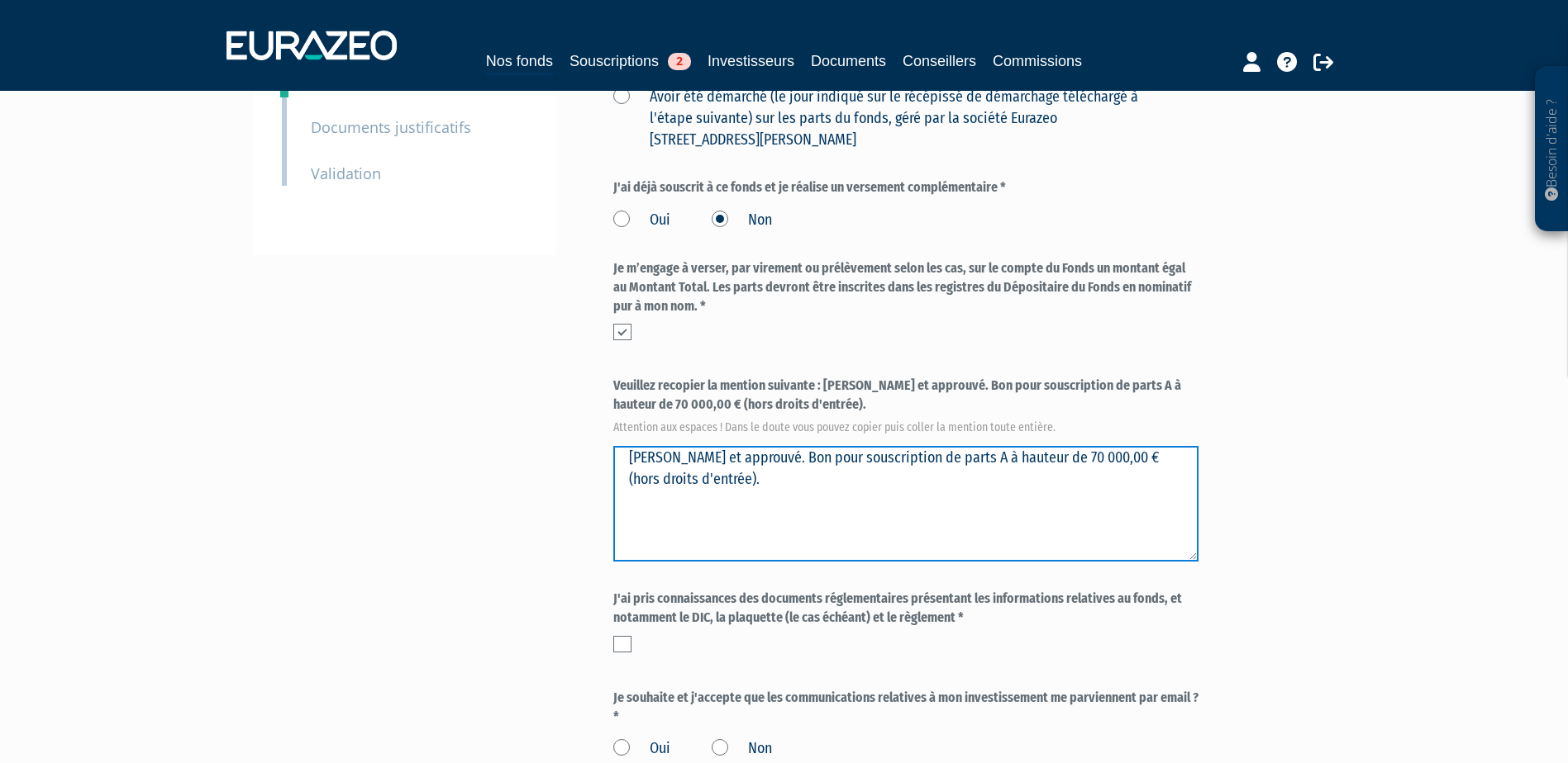
type textarea "[PERSON_NAME] et approuvé. Bon pour souscription de parts A à hauteur de 70 000…"
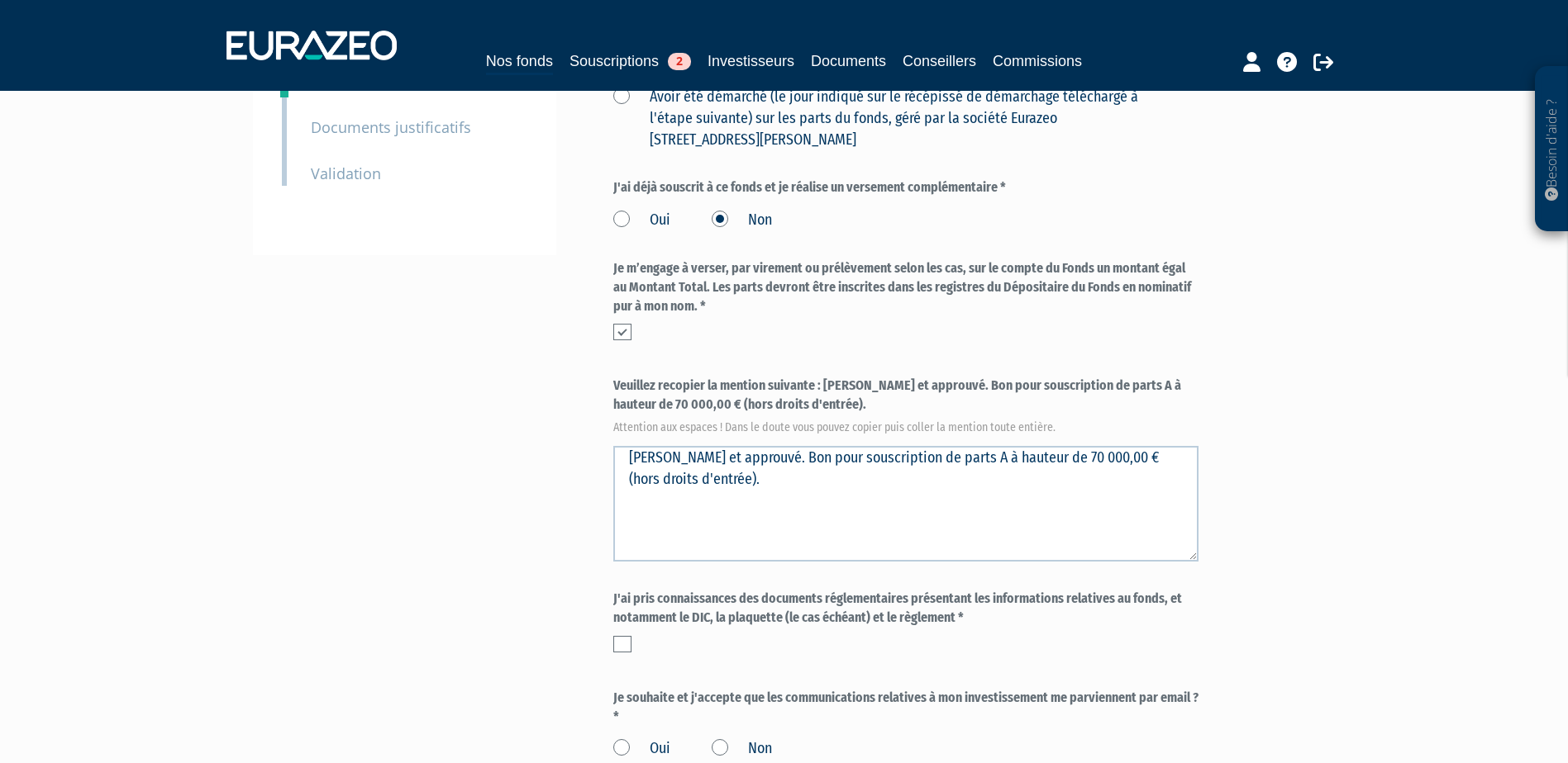
click at [618, 636] on label at bounding box center [622, 644] width 18 height 16
click at [0, 0] on input "checkbox" at bounding box center [0, 0] width 0 height 0
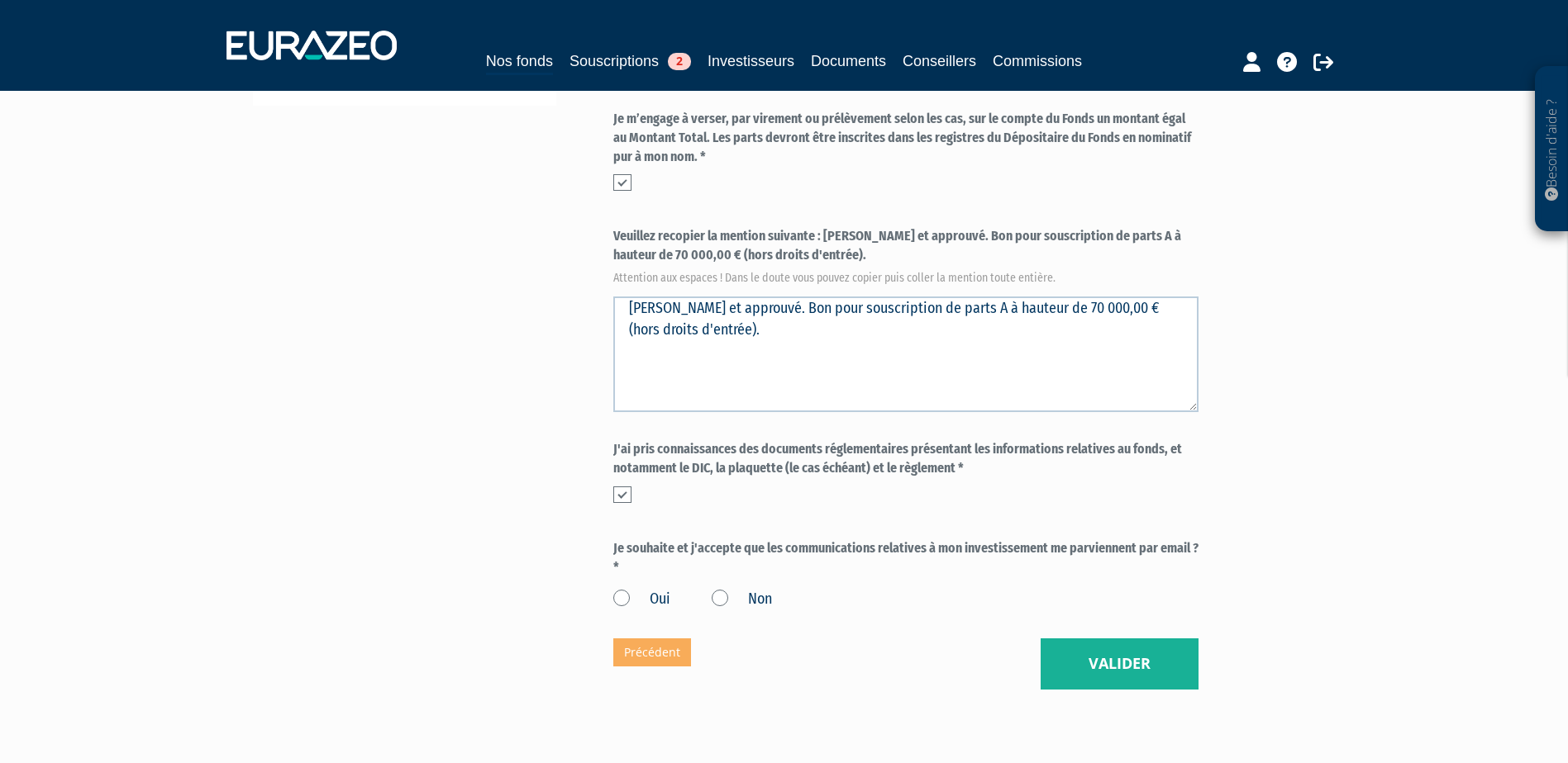
scroll to position [578, 0]
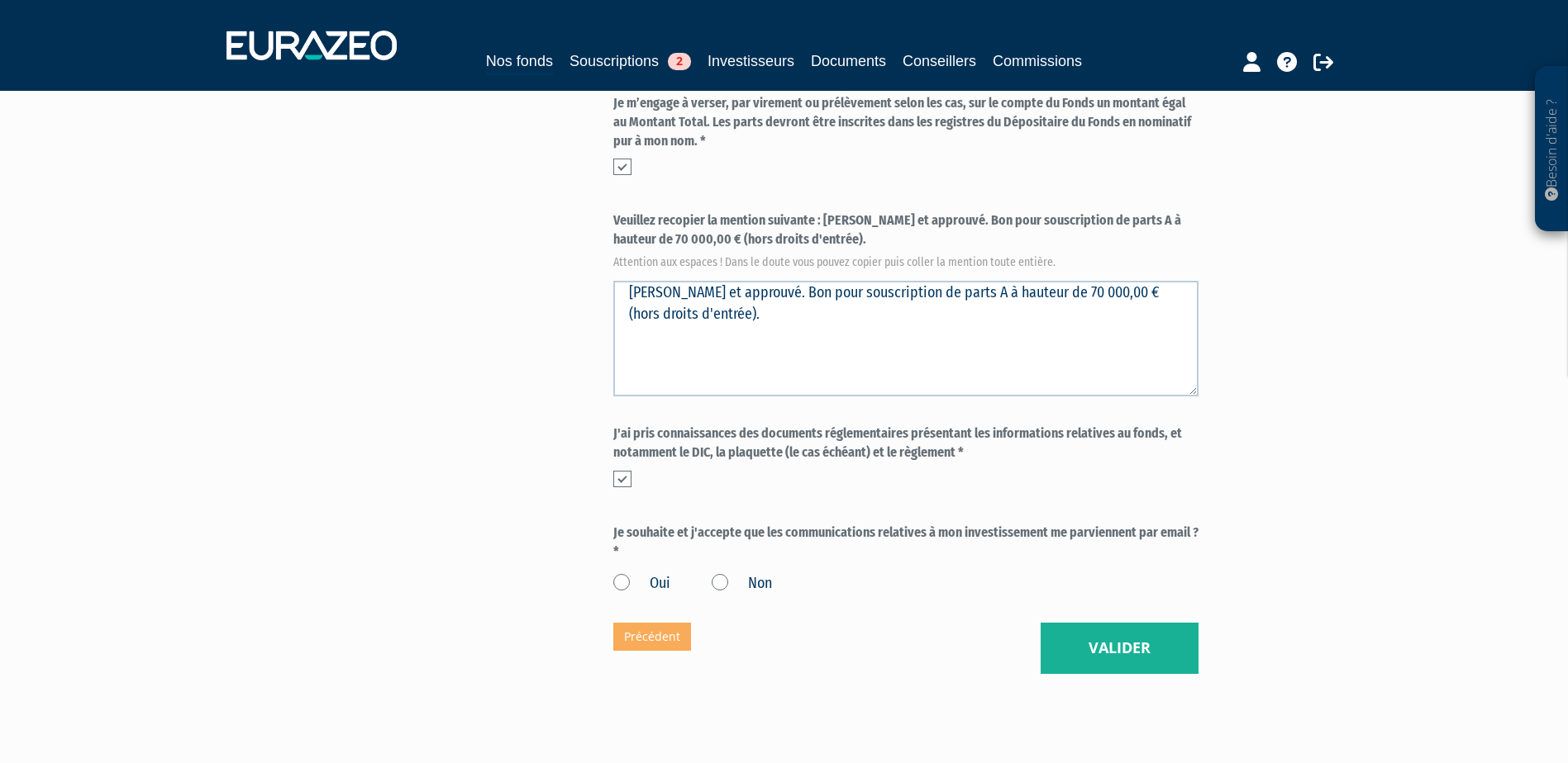
click at [626, 574] on label "Oui" at bounding box center [642, 584] width 57 height 21
click at [0, 0] on input "Oui" at bounding box center [0, 0] width 0 height 0
click at [1162, 623] on button "Valider" at bounding box center [1119, 648] width 158 height 51
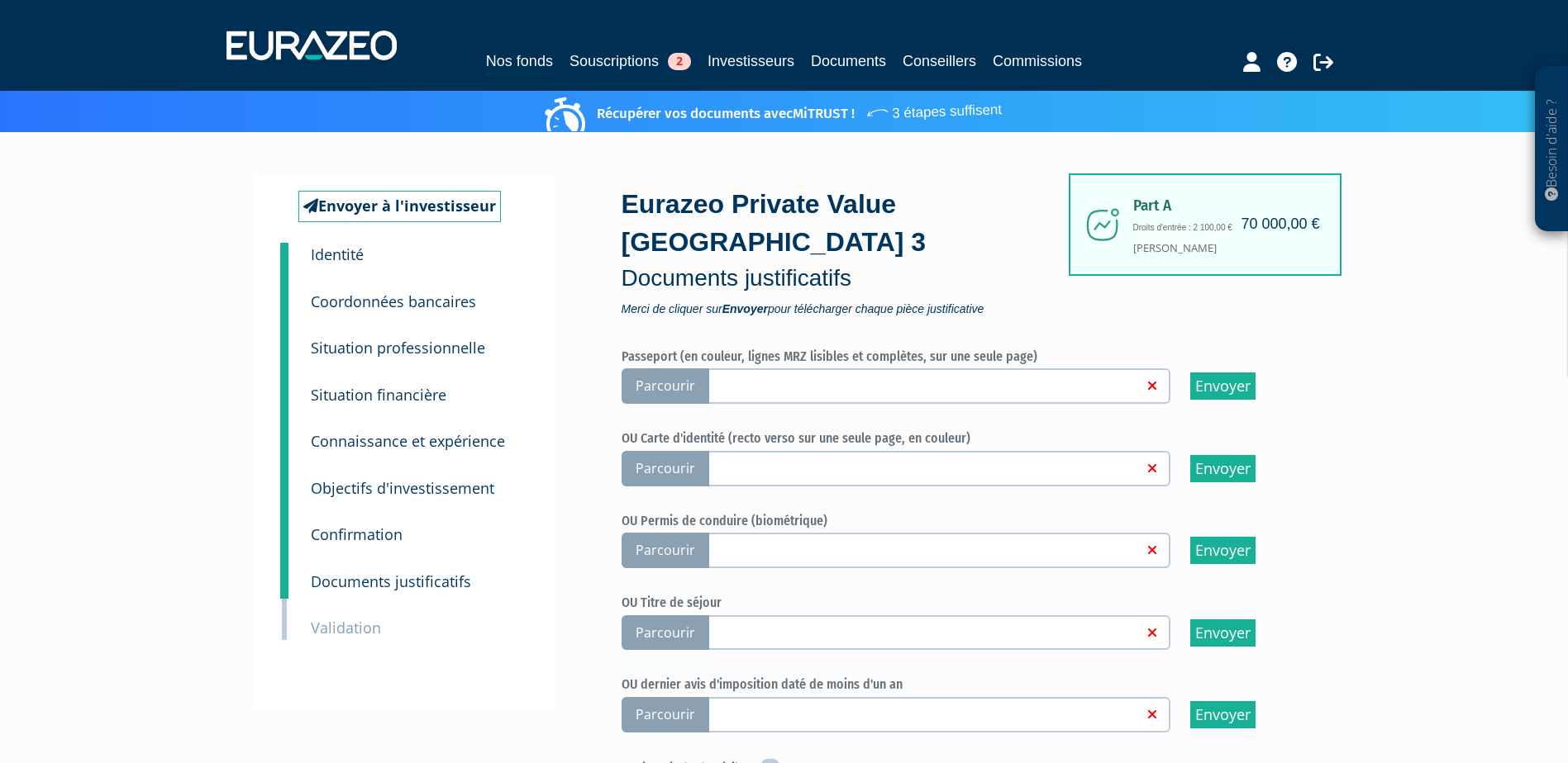
click at [787, 377] on link at bounding box center [923, 385] width 439 height 16
click at [0, 0] on input "Parcourir" at bounding box center [0, 0] width 0 height 0
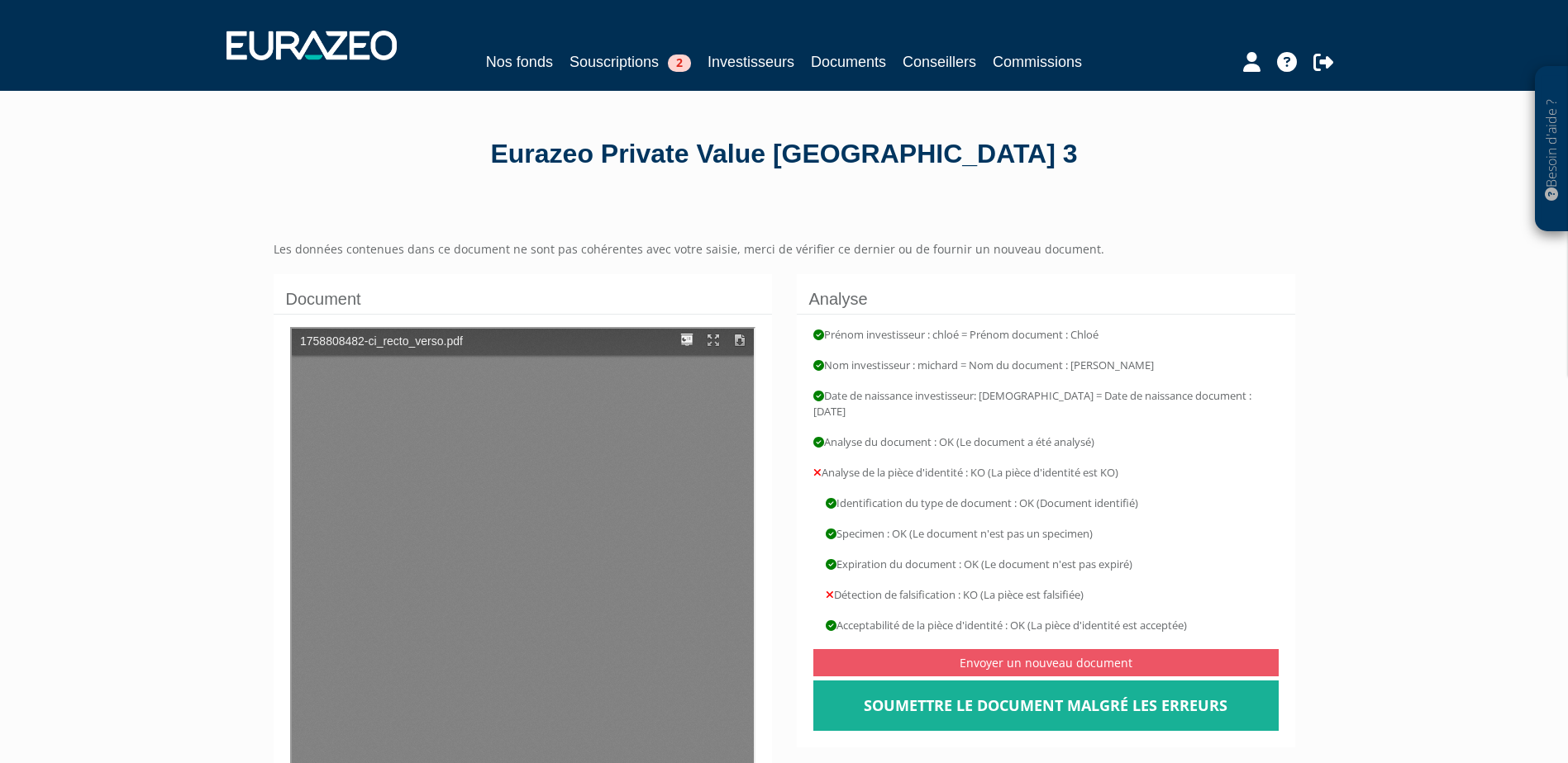
type input "1"
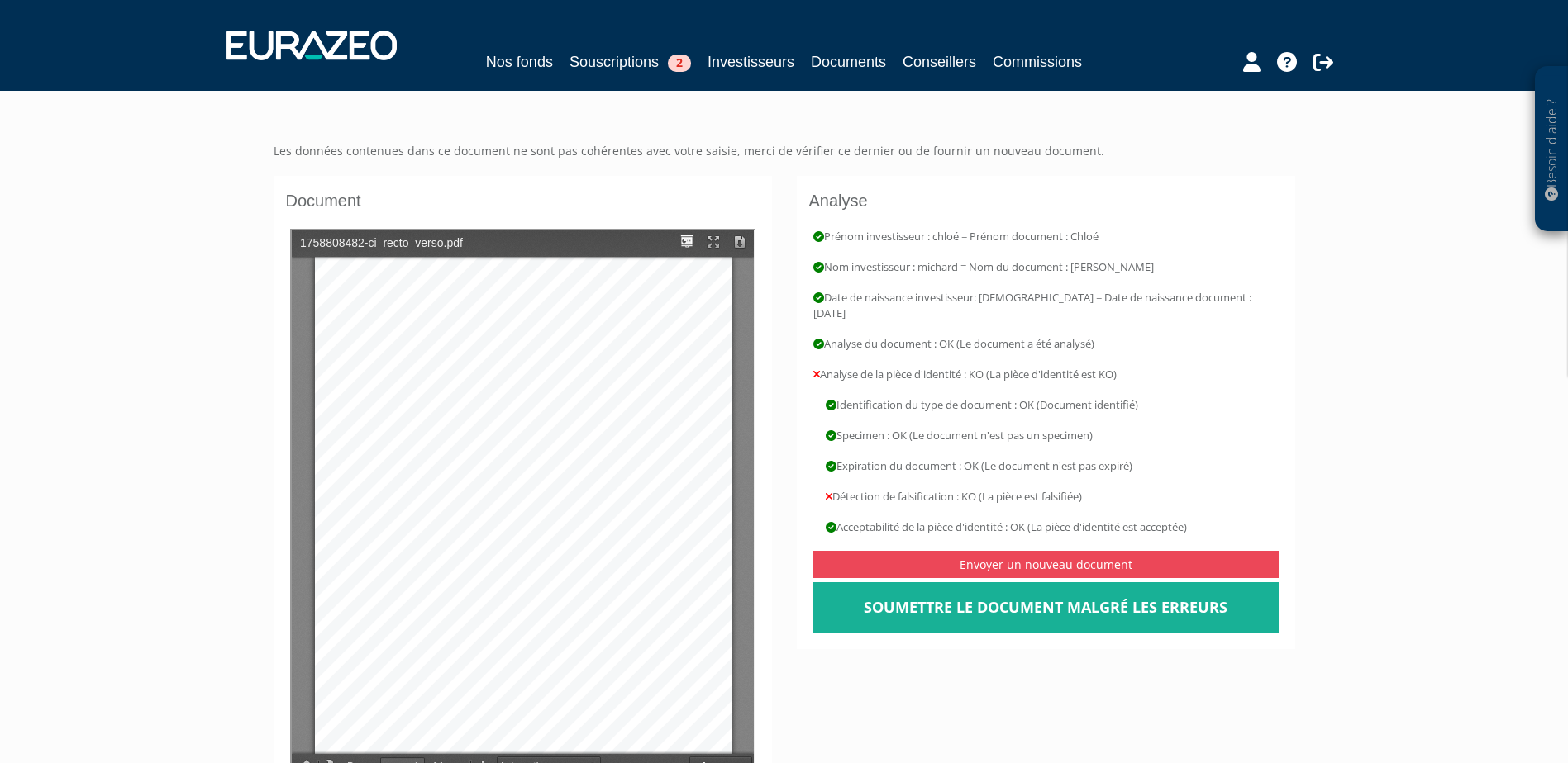
scroll to position [331, 0]
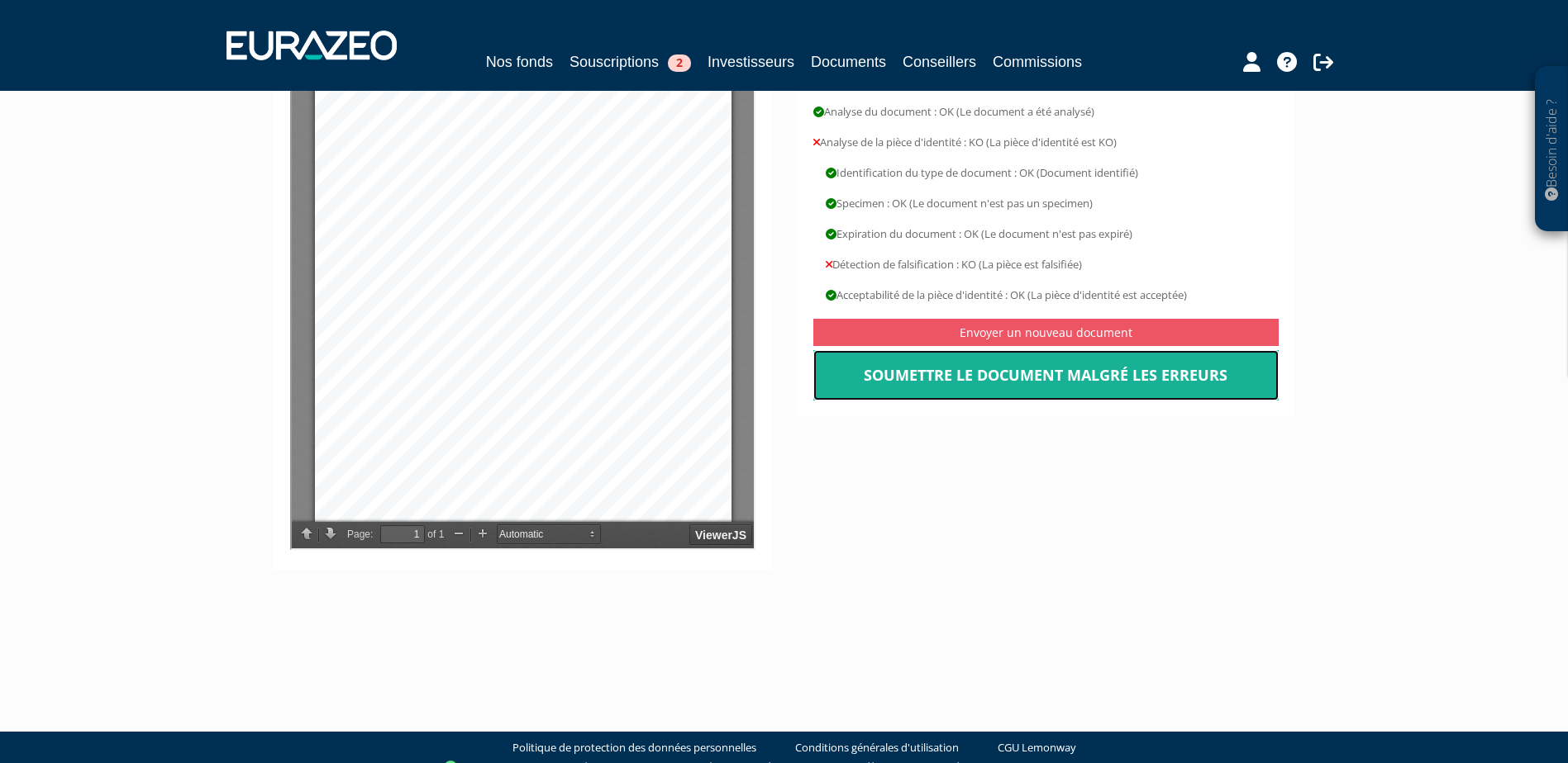
click at [999, 380] on link "Soumettre le document malgré les erreurs" at bounding box center [1046, 375] width 466 height 51
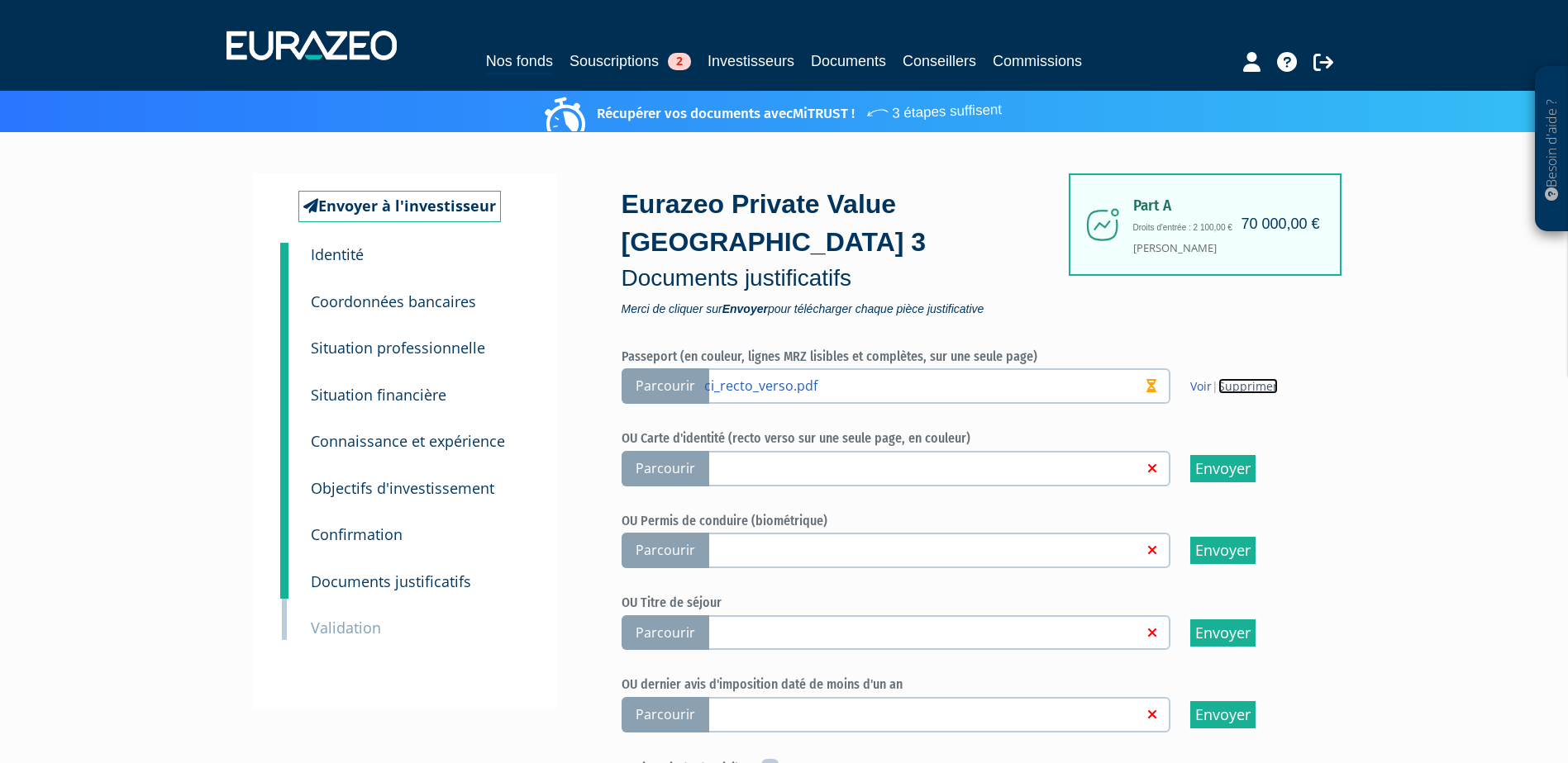
click at [1249, 379] on link "Supprimer" at bounding box center [1248, 387] width 60 height 16
click at [763, 451] on label "Parcourir" at bounding box center [896, 469] width 549 height 36
click at [0, 0] on input "Parcourir" at bounding box center [0, 0] width 0 height 0
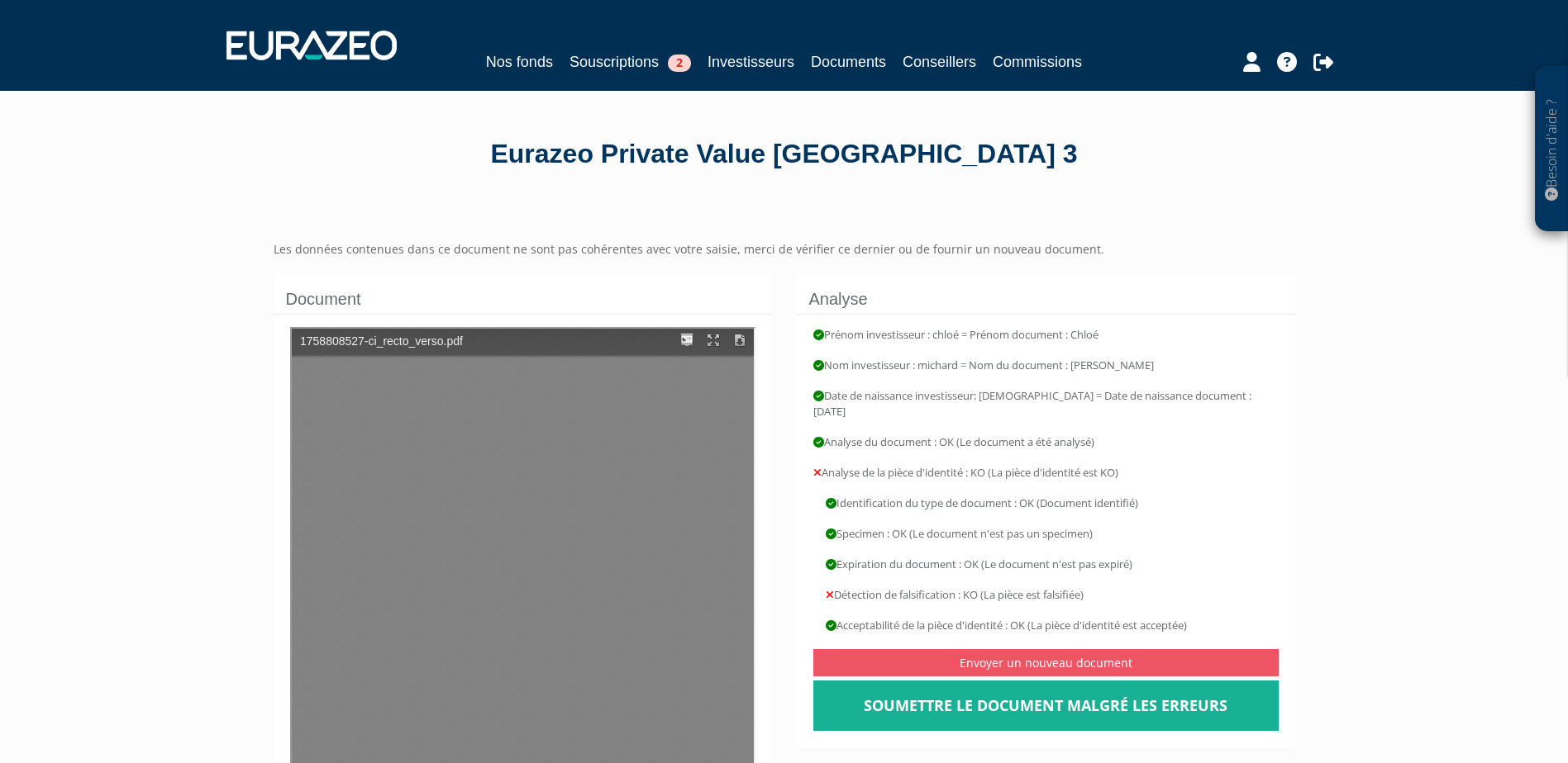
type input "1"
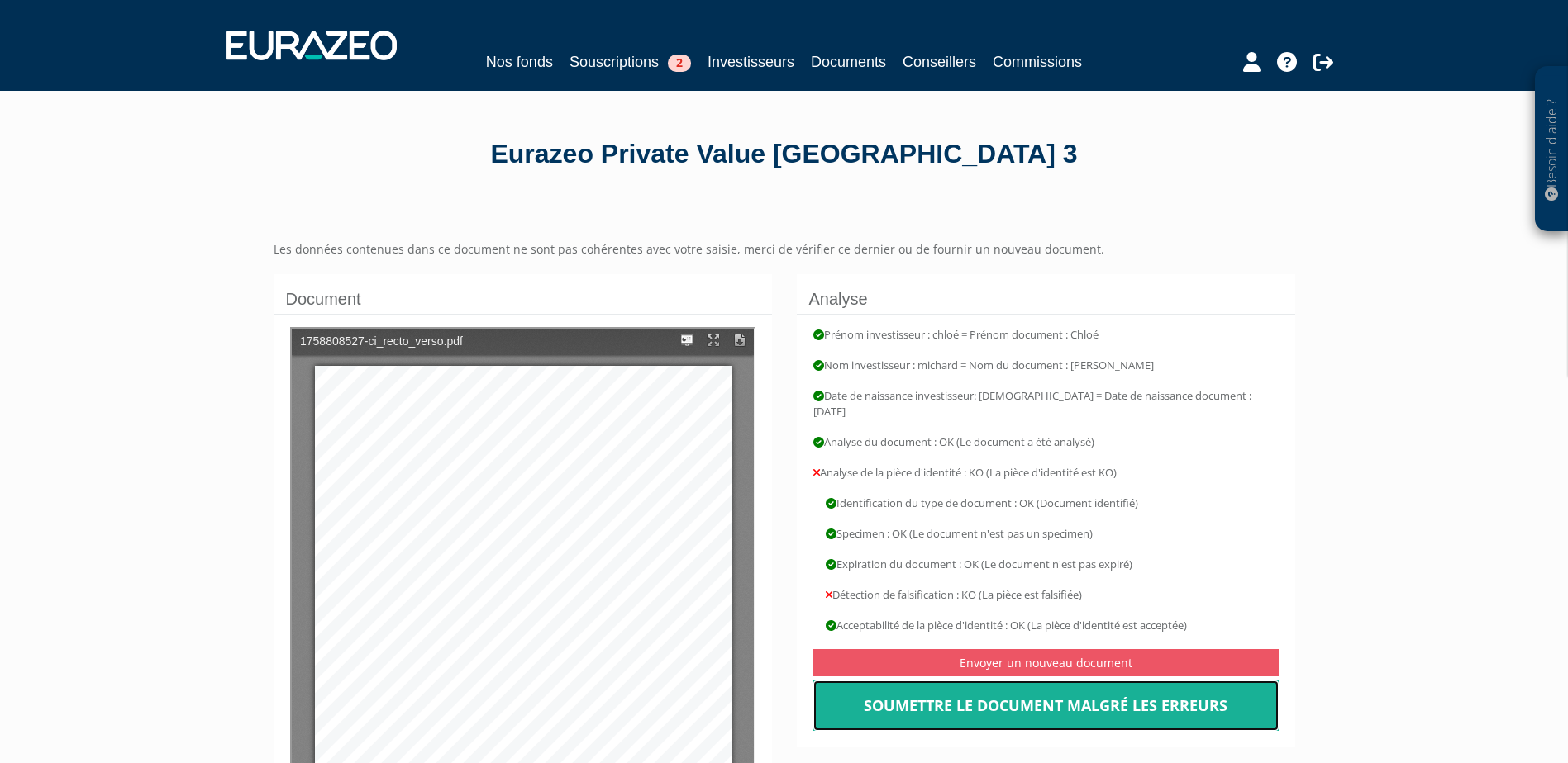
click at [1180, 705] on link "Soumettre le document malgré les erreurs" at bounding box center [1046, 706] width 466 height 51
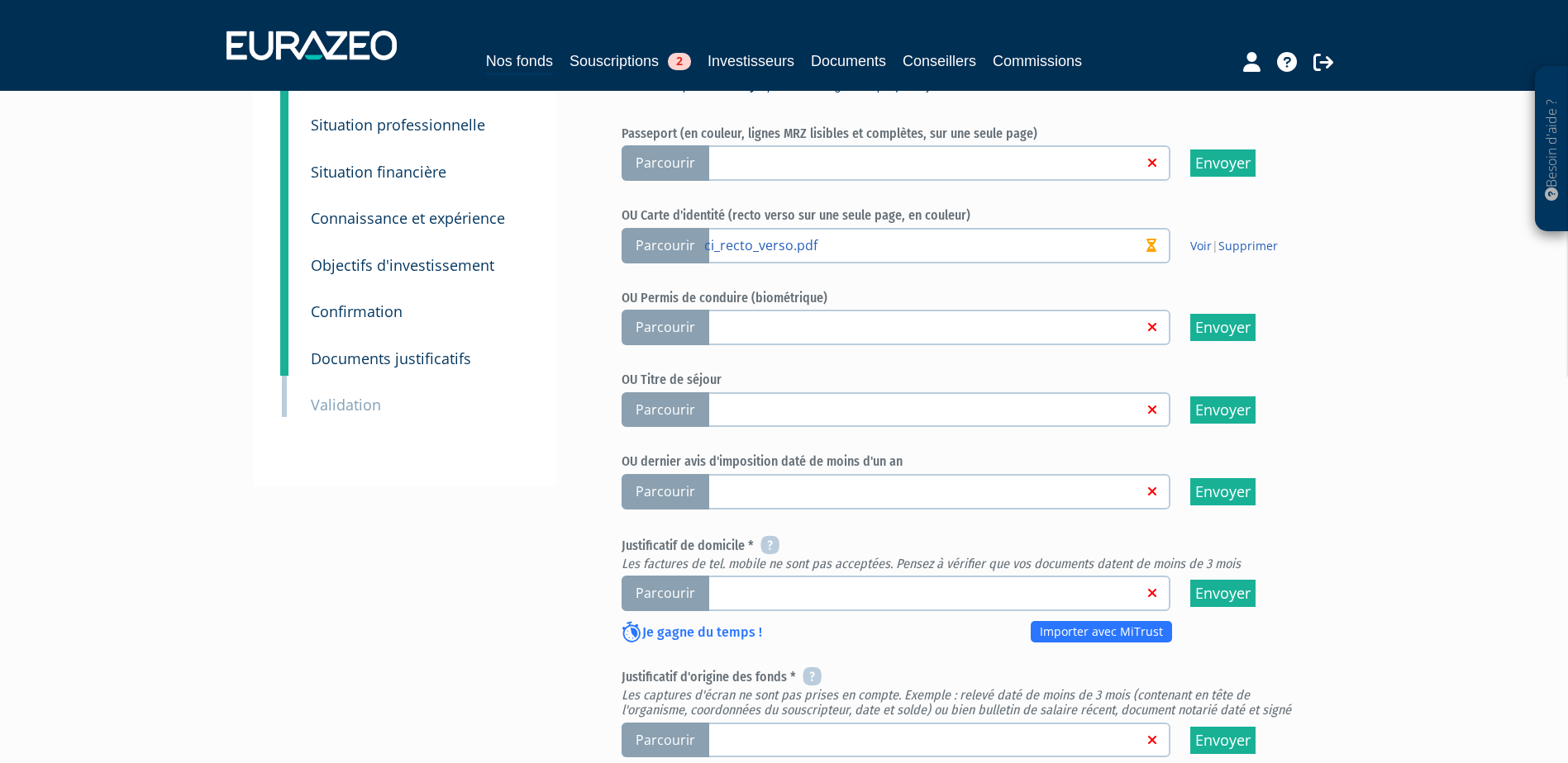
scroll to position [247, 0]
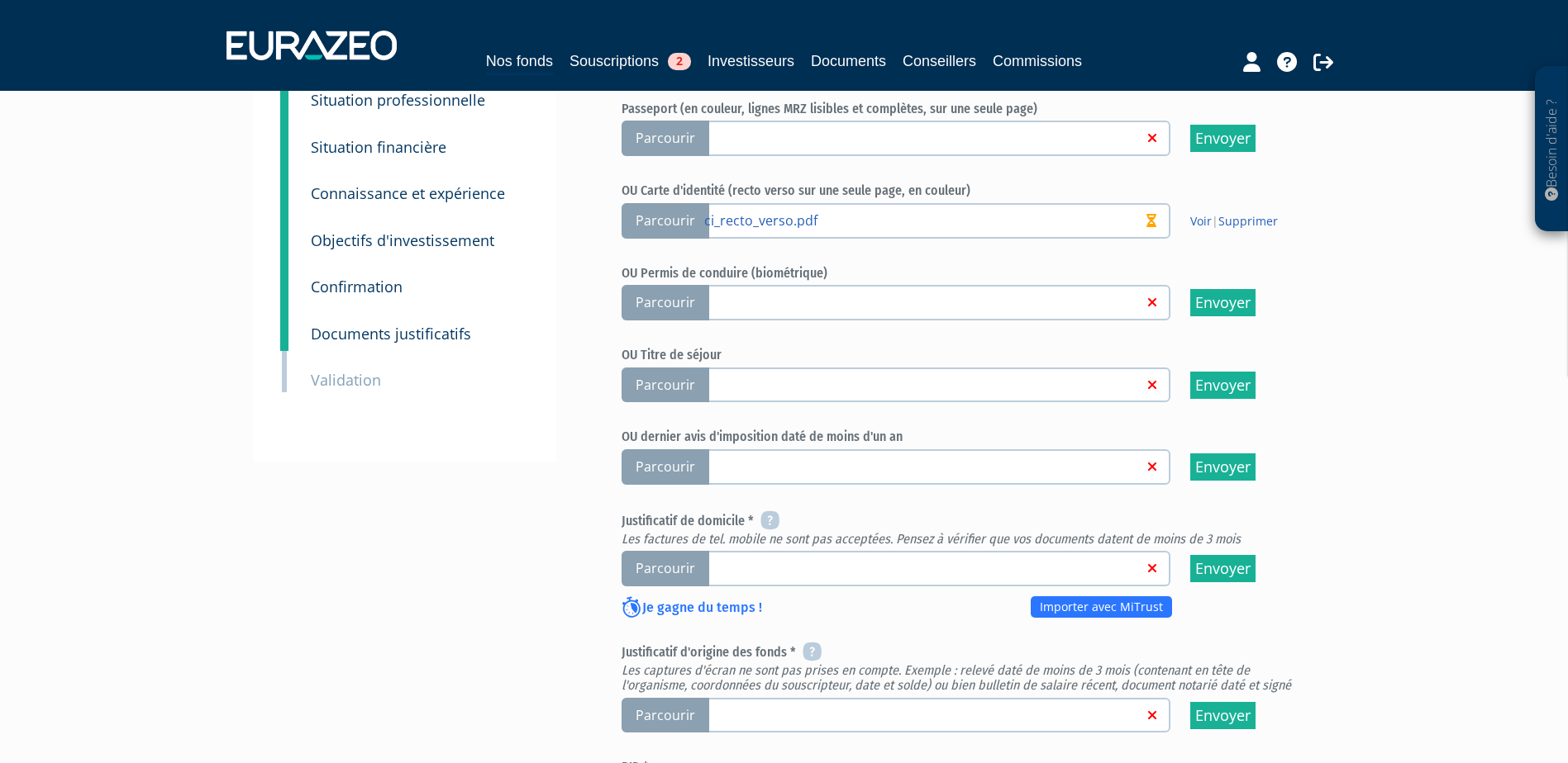
click at [833, 559] on link at bounding box center [923, 567] width 439 height 16
click at [0, 0] on input "Parcourir" at bounding box center [0, 0] width 0 height 0
click at [786, 559] on link at bounding box center [923, 567] width 439 height 16
click at [0, 0] on input "Parcourir" at bounding box center [0, 0] width 0 height 0
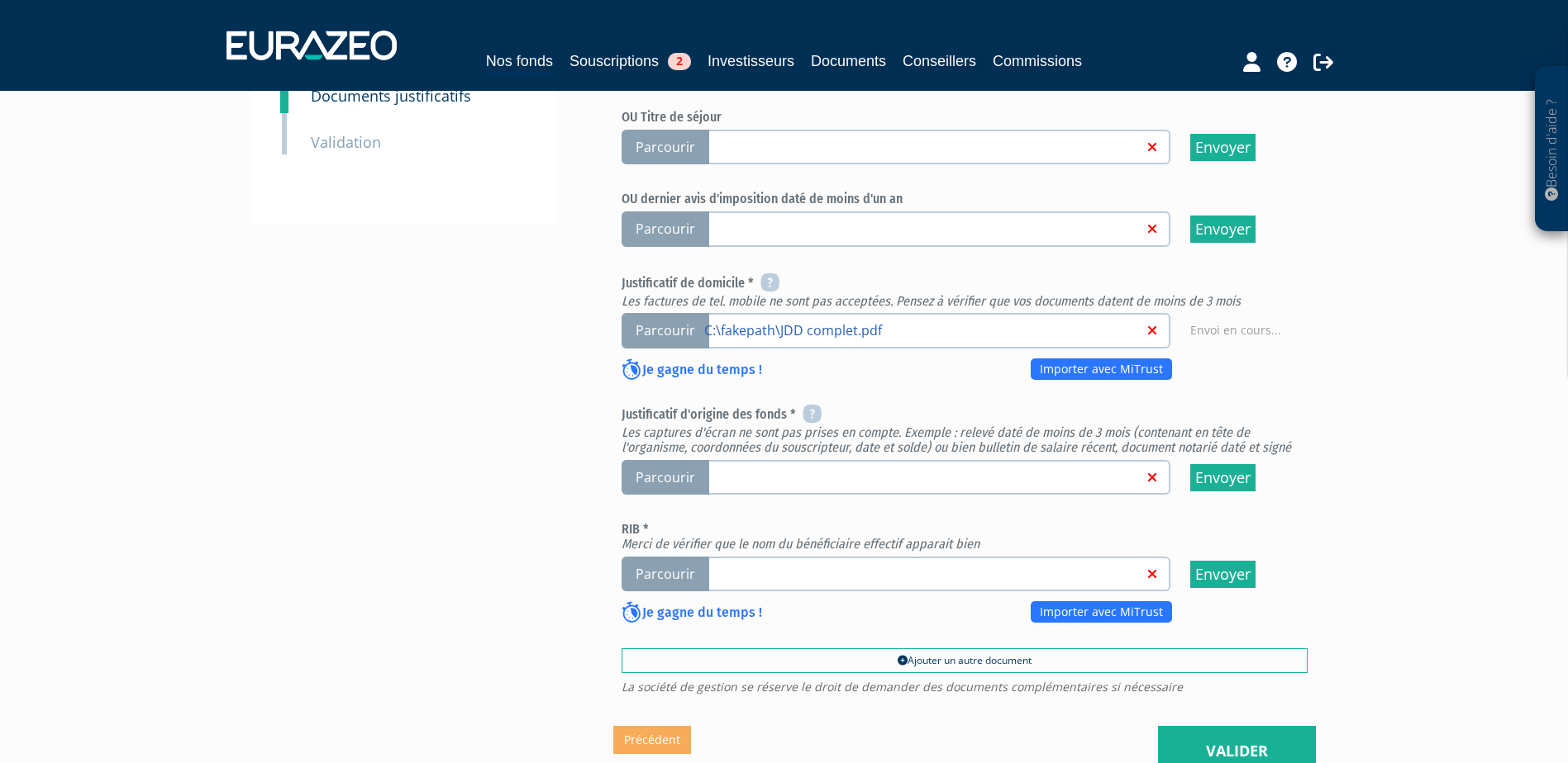
scroll to position [496, 0]
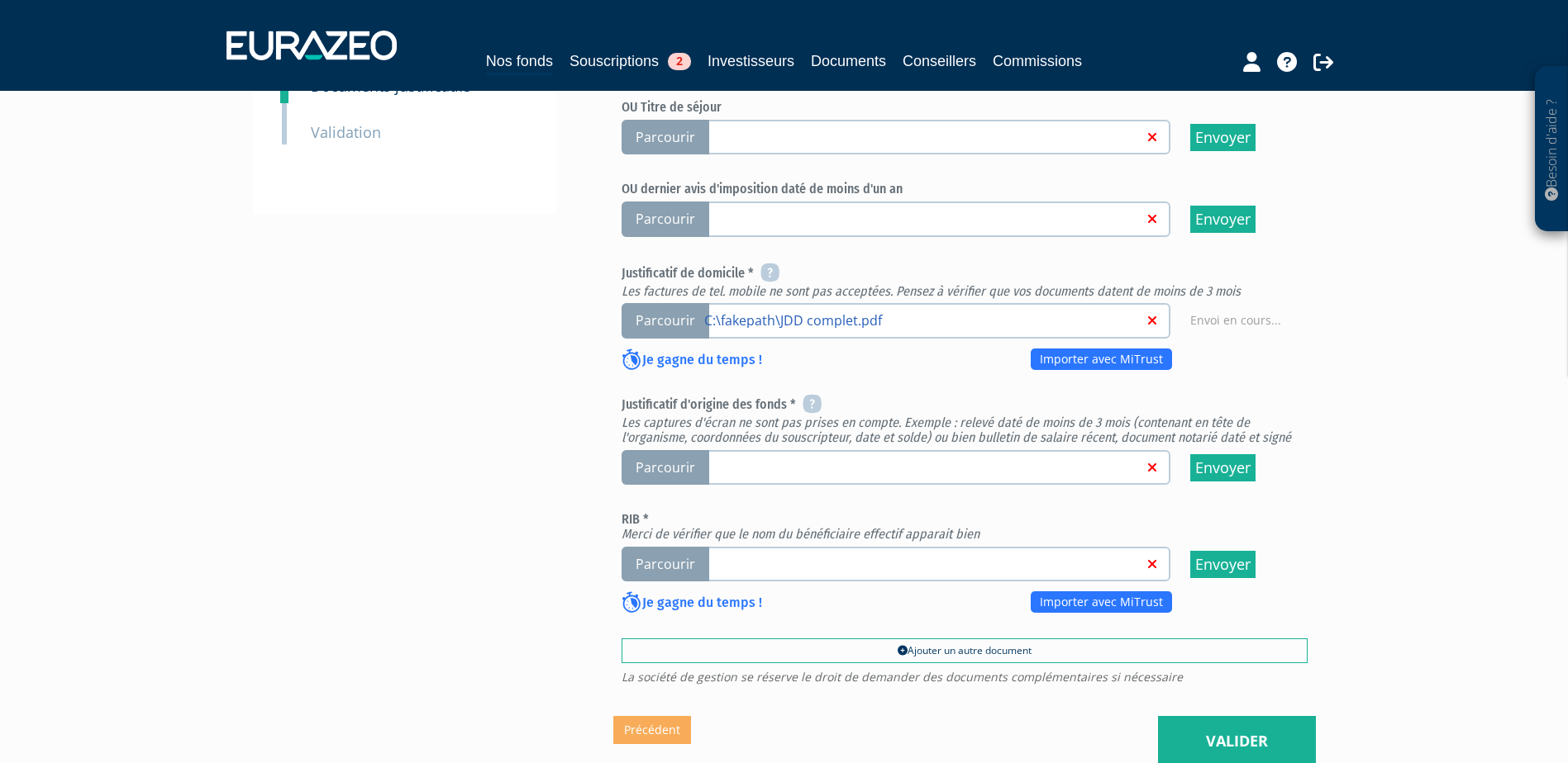
click at [757, 450] on label "Parcourir" at bounding box center [896, 468] width 549 height 36
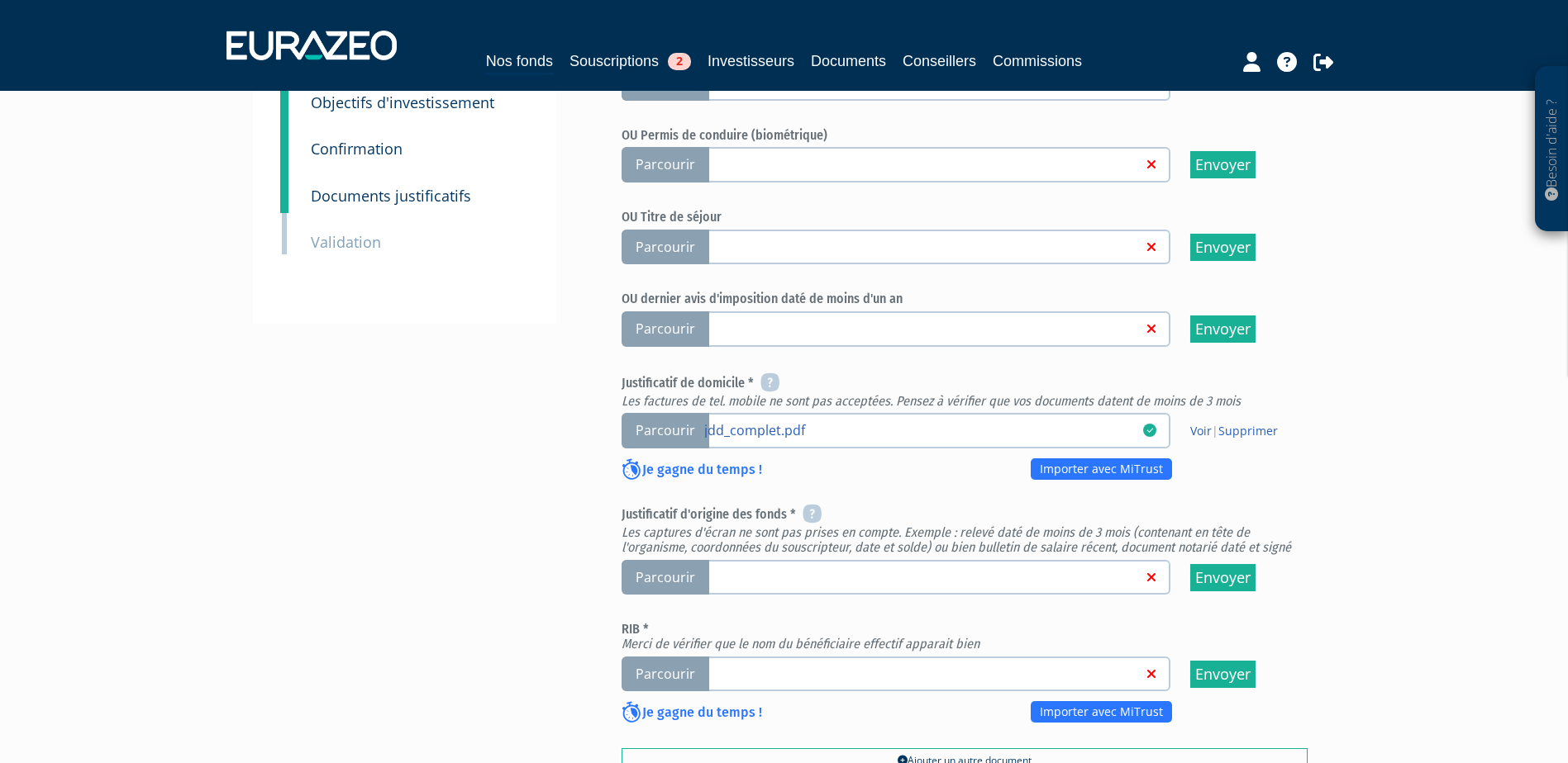
scroll to position [413, 0]
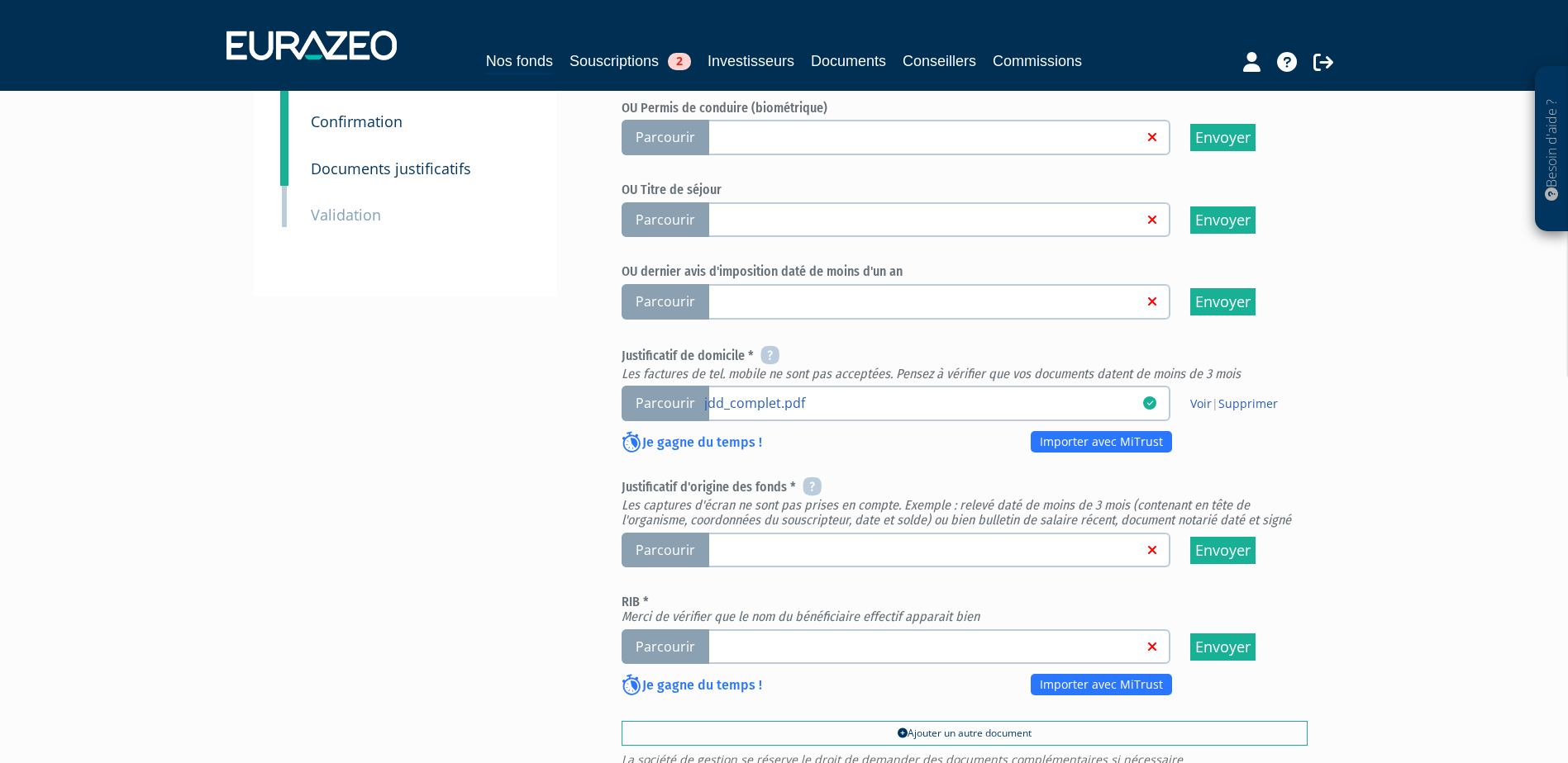
click at [746, 541] on link at bounding box center [923, 549] width 439 height 16
click at [0, 0] on input "Parcourir" at bounding box center [0, 0] width 0 height 0
click at [829, 630] on label "Parcourir" at bounding box center [896, 648] width 549 height 36
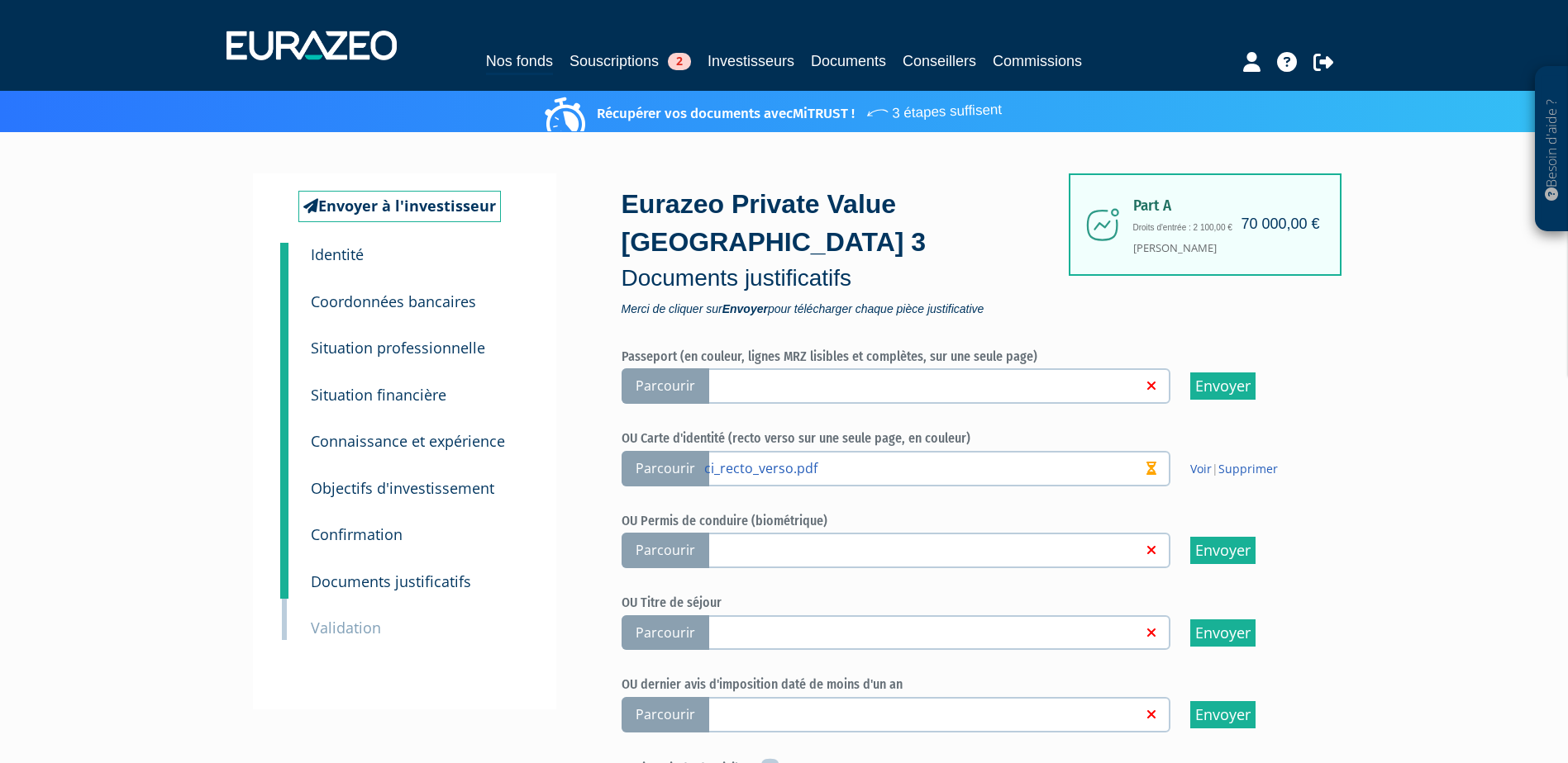
scroll to position [496, 0]
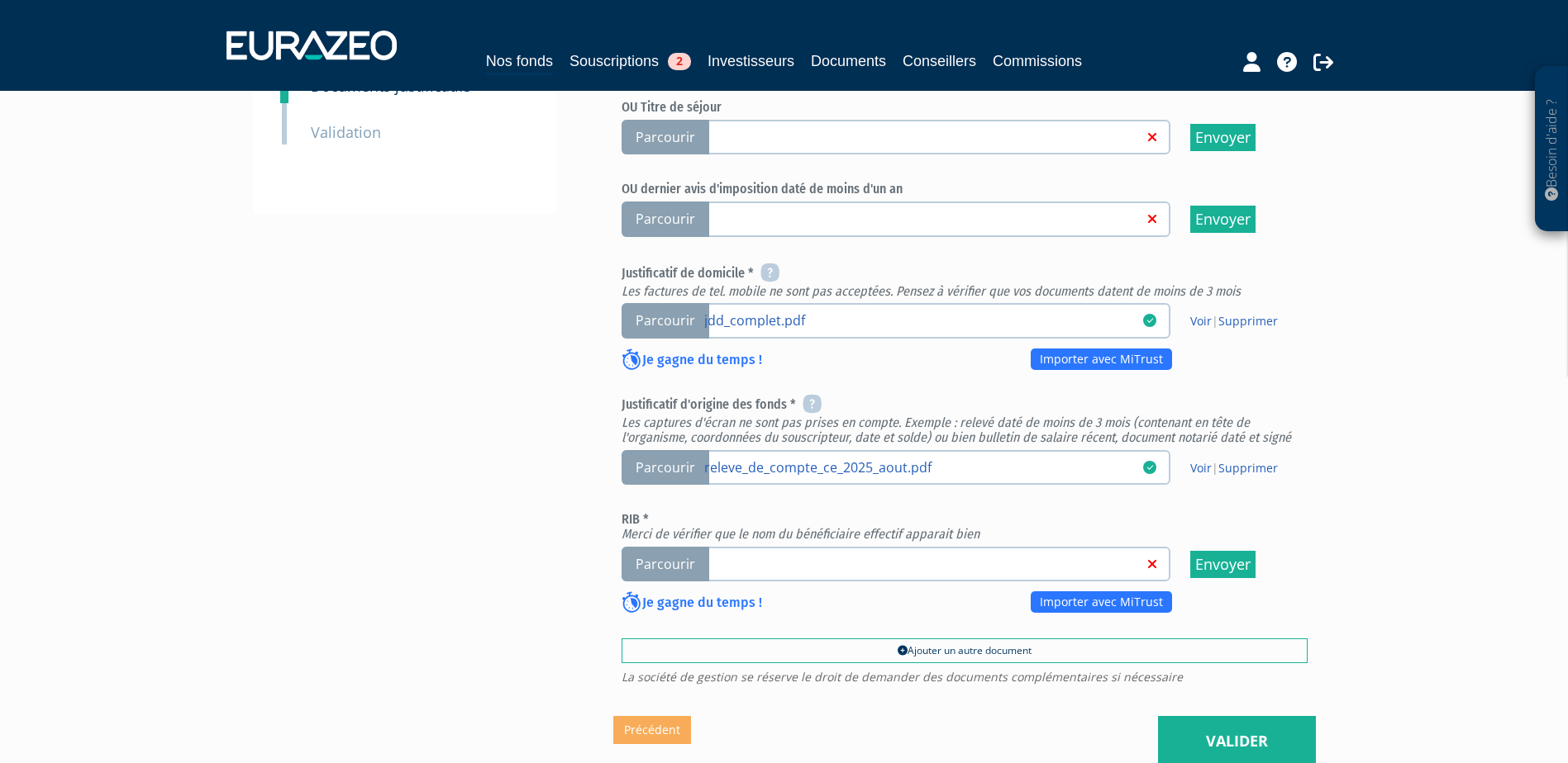
click at [836, 555] on link at bounding box center [923, 563] width 439 height 16
click at [0, 0] on input "Parcourir" at bounding box center [0, 0] width 0 height 0
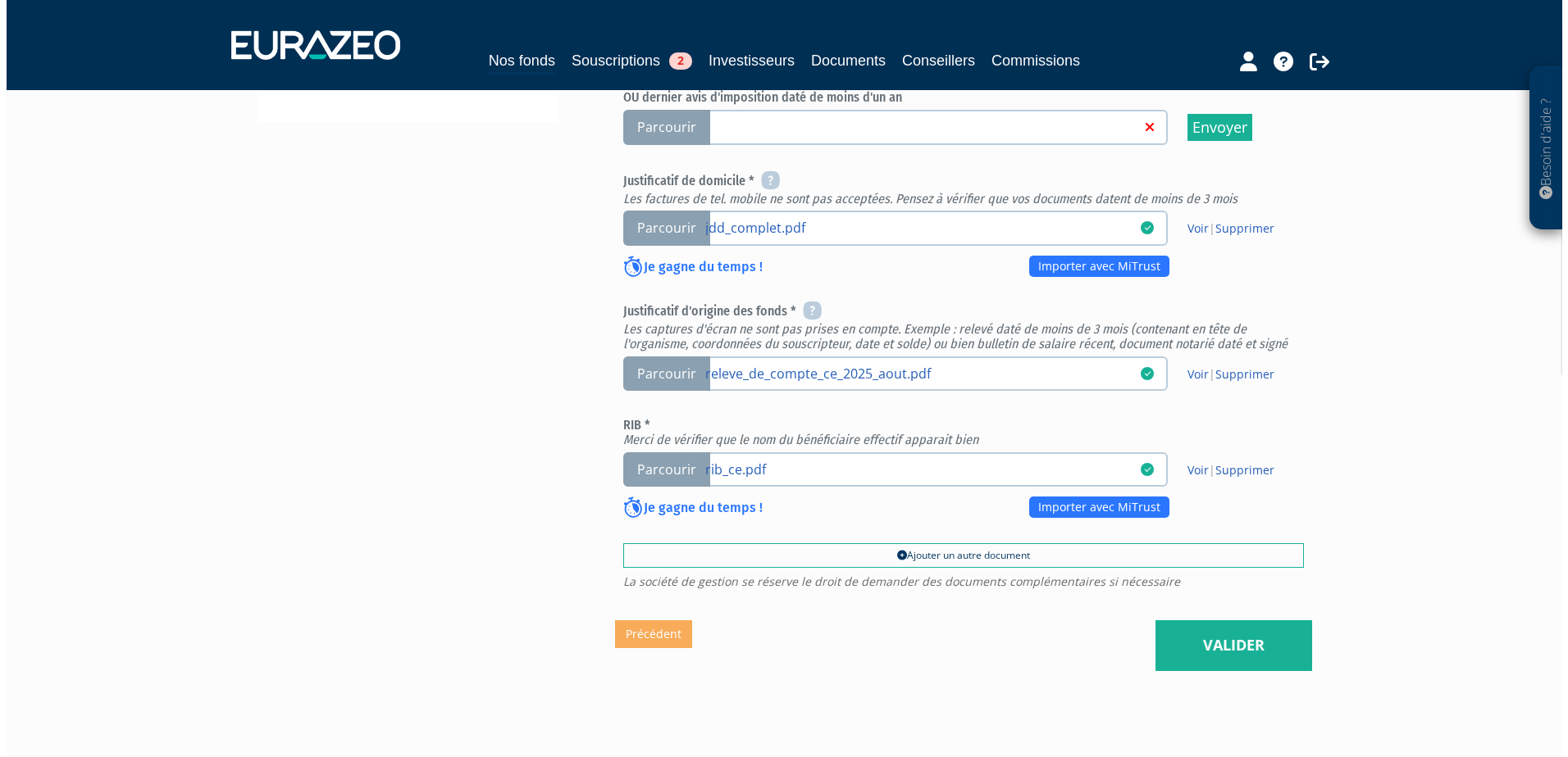
scroll to position [618, 0]
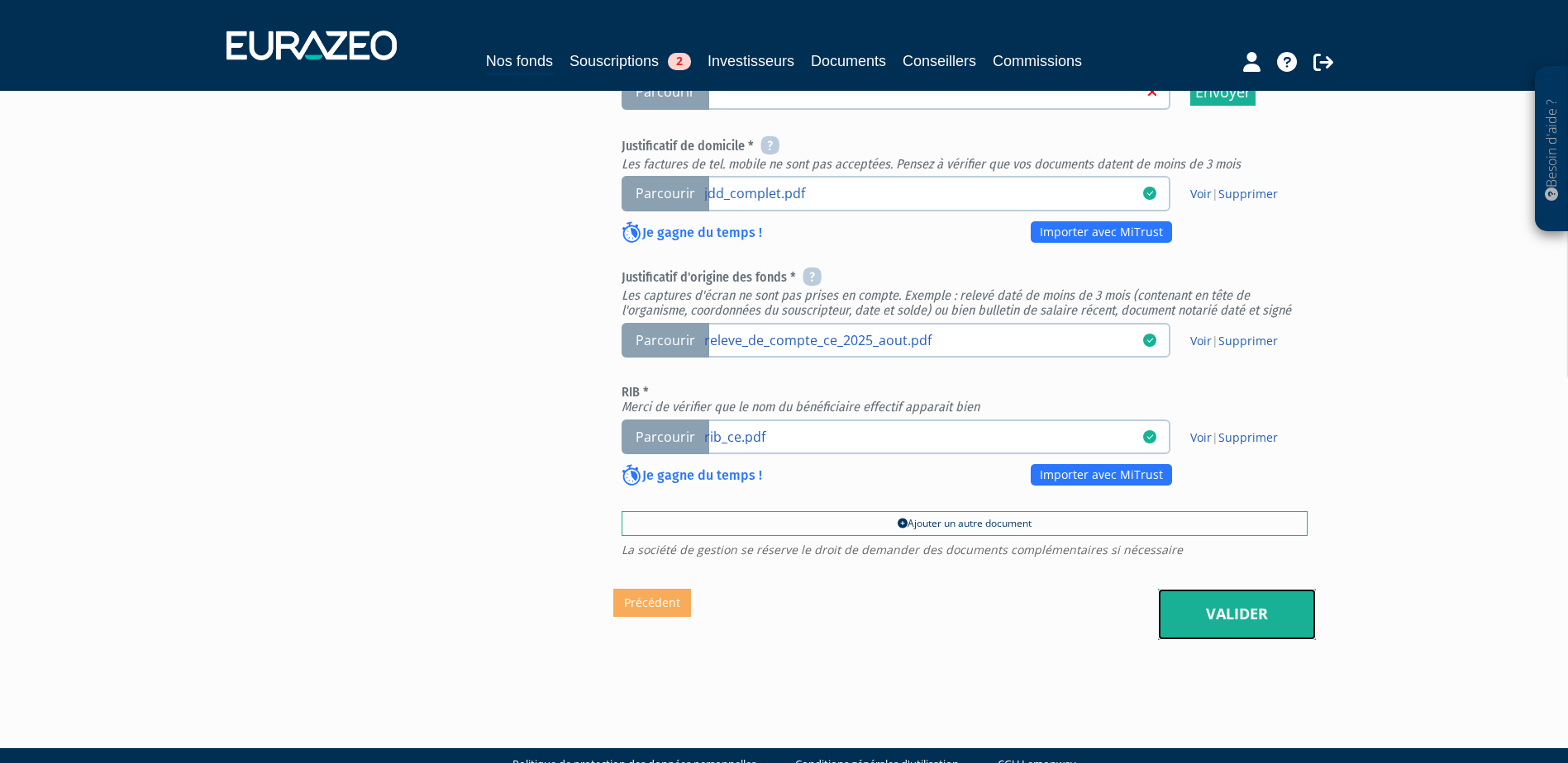
click at [1238, 591] on link "Valider" at bounding box center [1236, 614] width 158 height 51
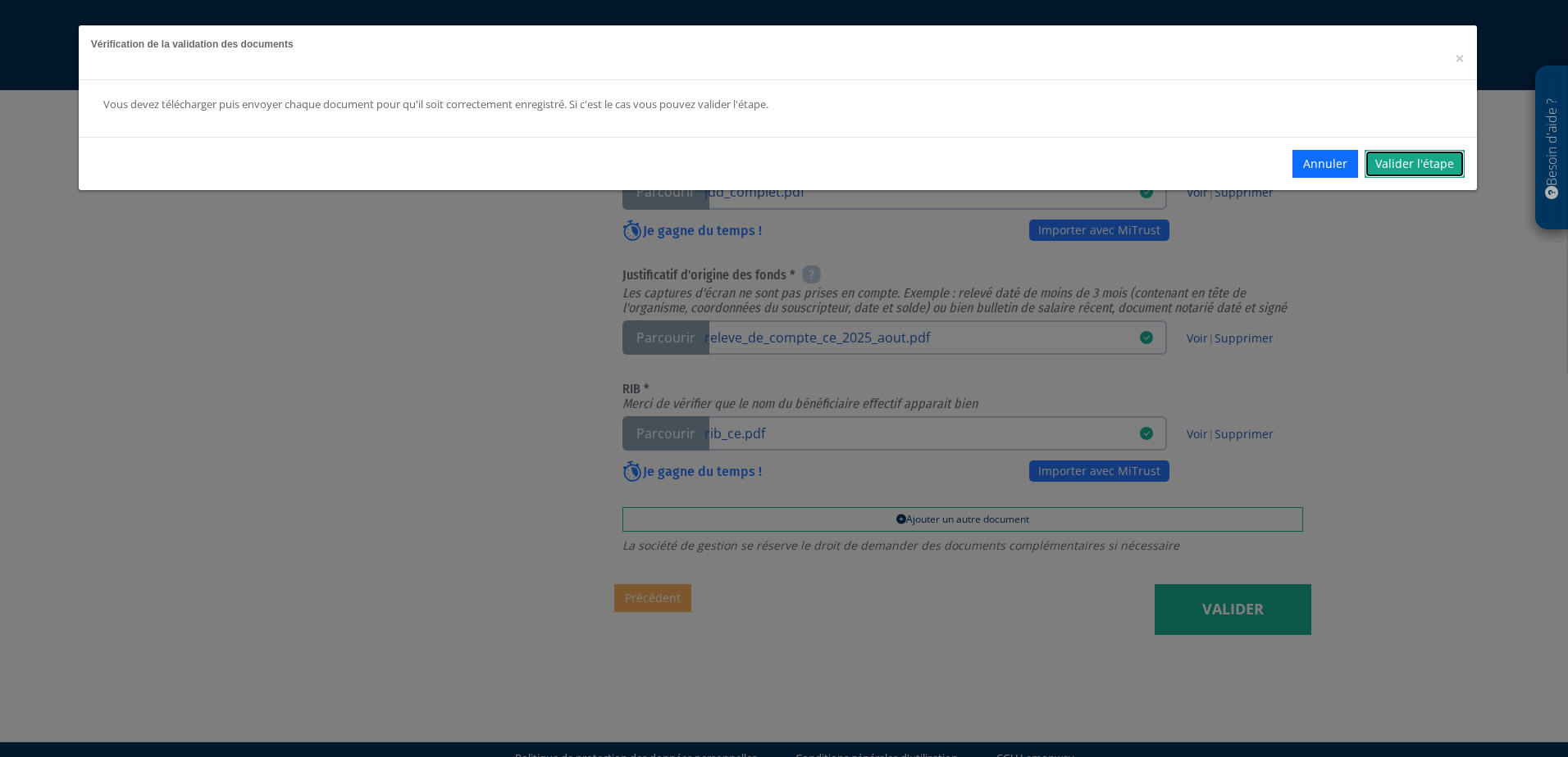
click at [1412, 166] on link "Valider l'étape" at bounding box center [1415, 163] width 100 height 27
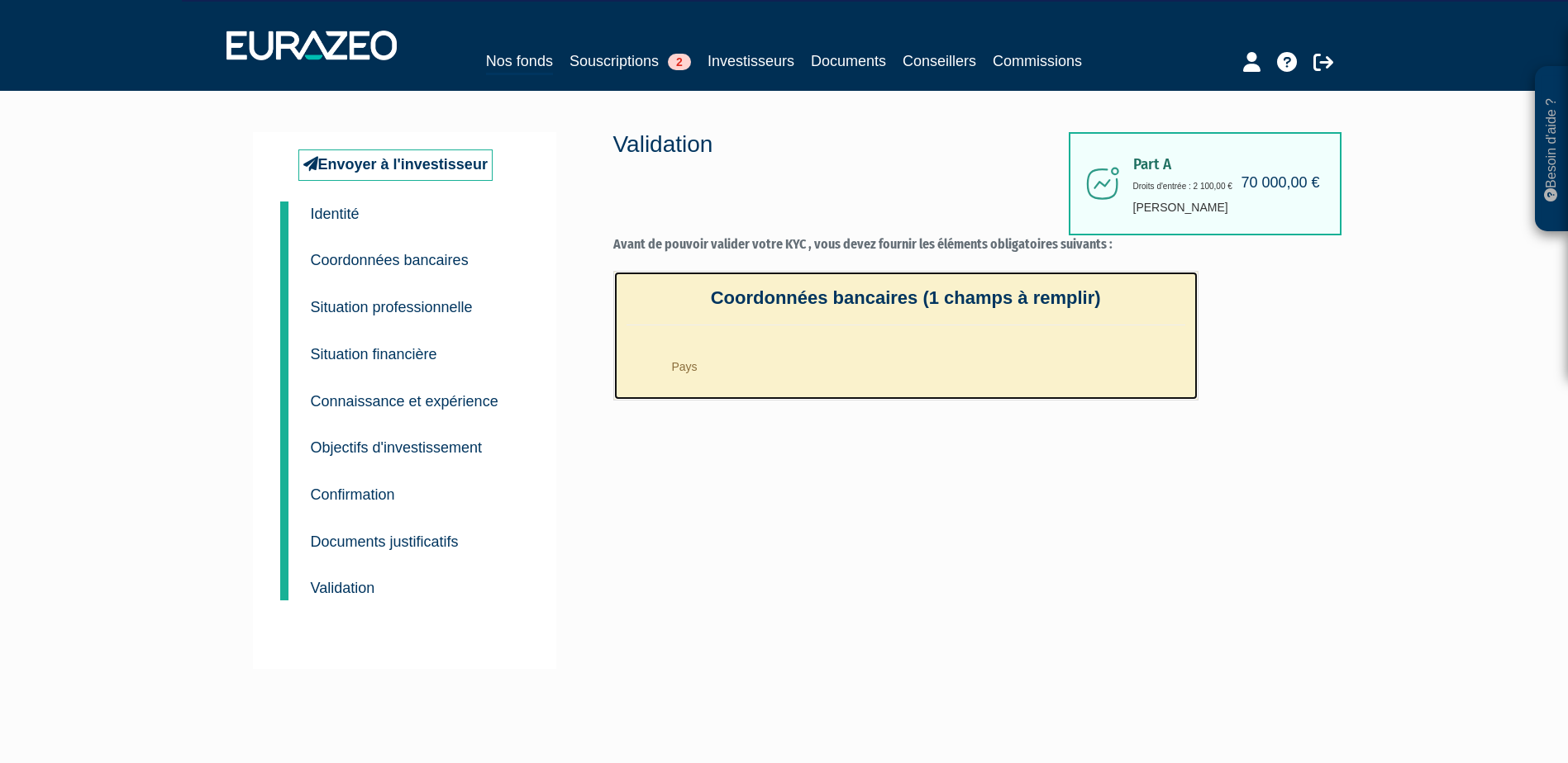
click at [686, 357] on li "Pays" at bounding box center [923, 363] width 526 height 41
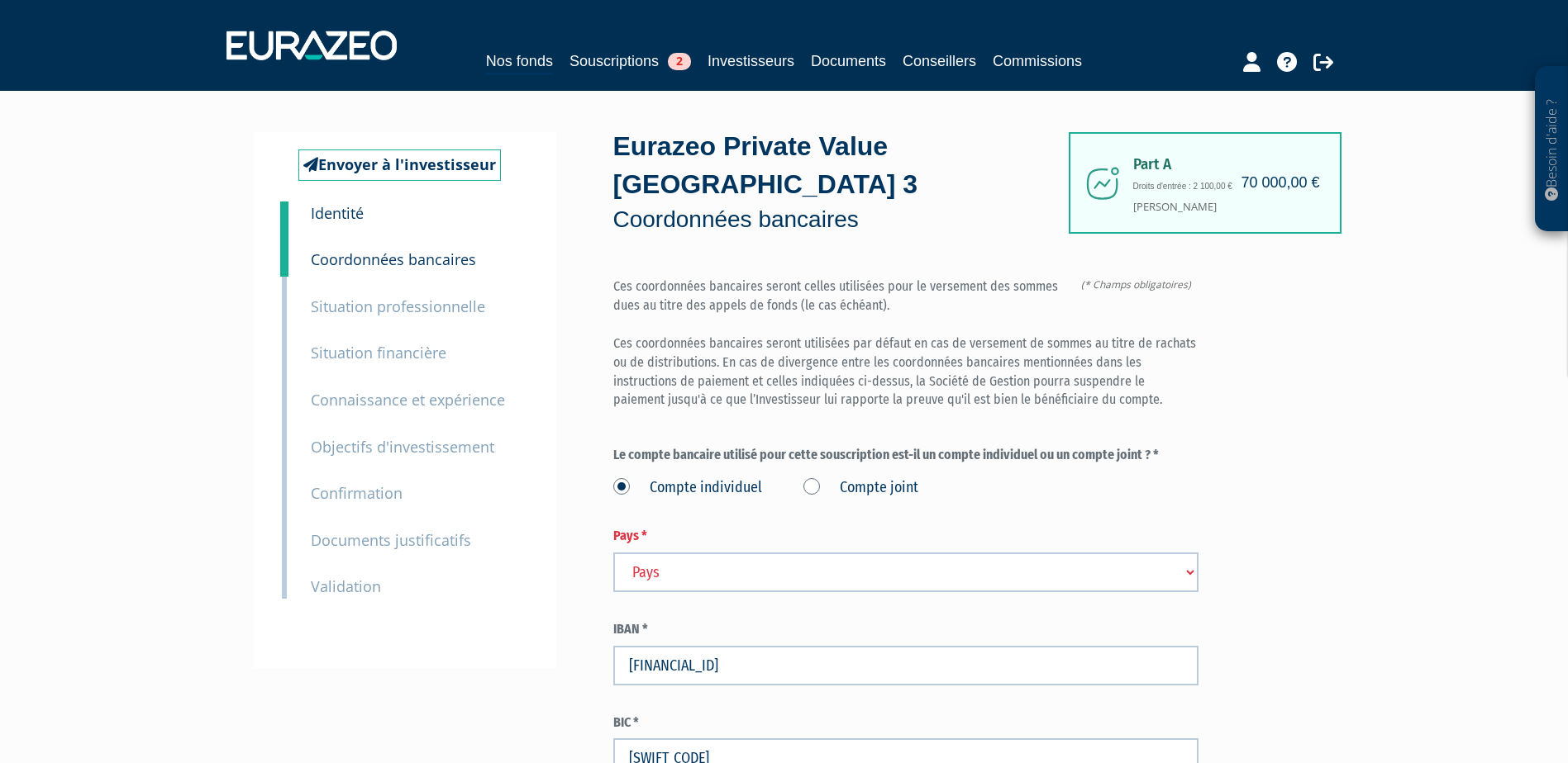
click at [721, 553] on select "Pays [GEOGRAPHIC_DATA] [GEOGRAPHIC_DATA] [GEOGRAPHIC_DATA] [GEOGRAPHIC_DATA] [G…" at bounding box center [906, 573] width 586 height 39
select select "75"
click at [613, 553] on select "Pays [GEOGRAPHIC_DATA] [GEOGRAPHIC_DATA] [GEOGRAPHIC_DATA] [GEOGRAPHIC_DATA] [G…" at bounding box center [906, 573] width 586 height 39
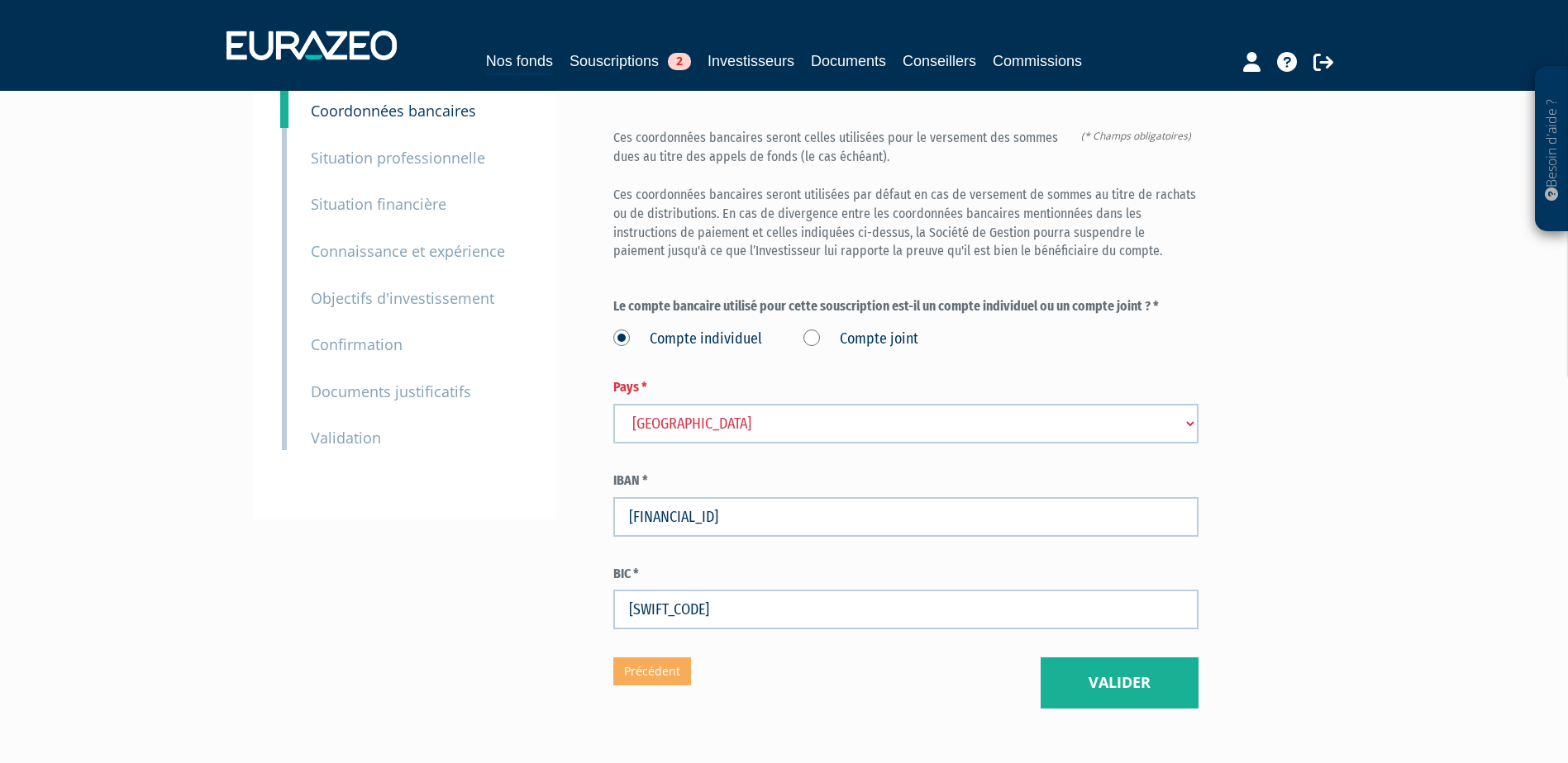
scroll to position [217, 0]
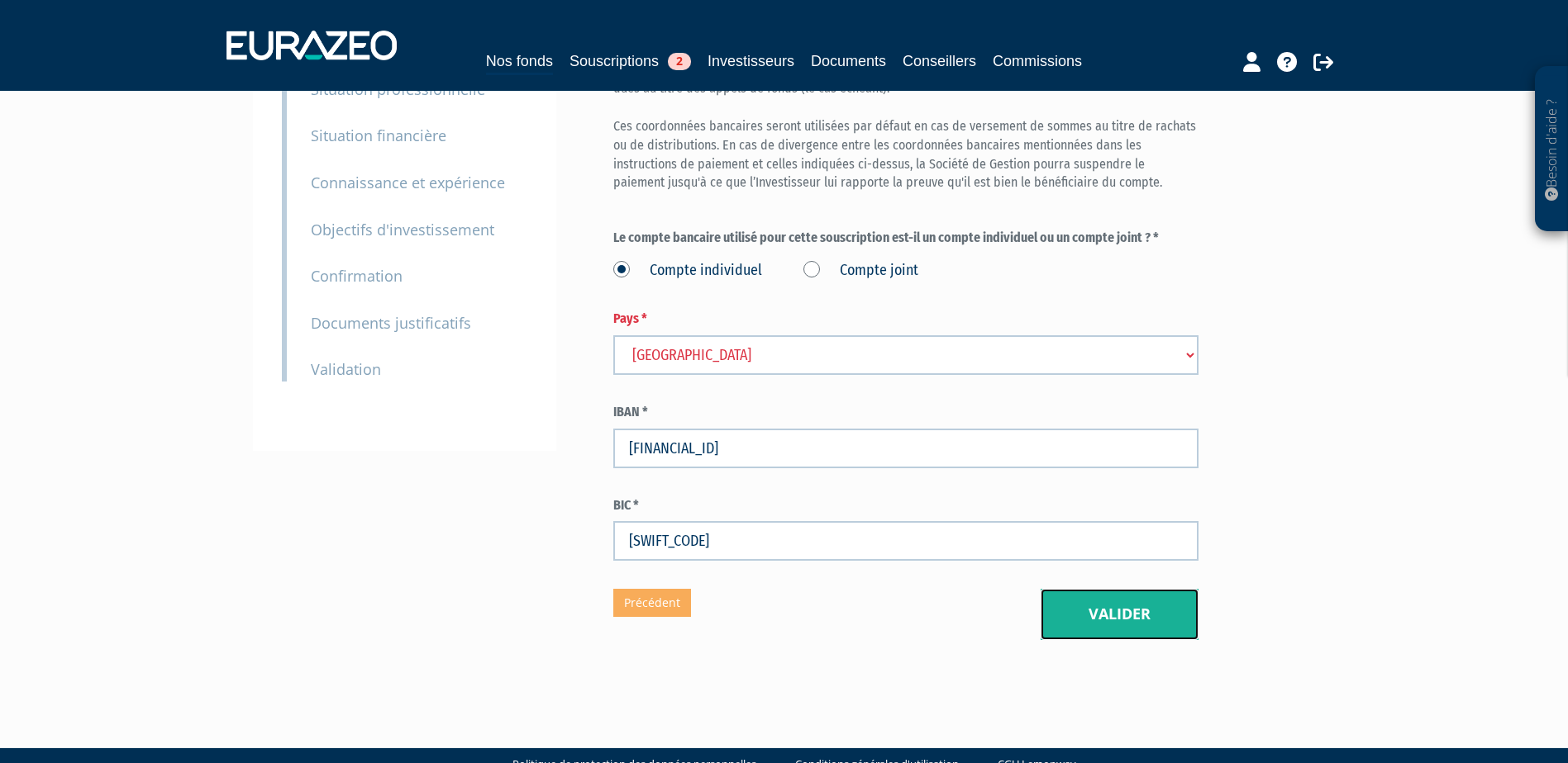
click at [1117, 589] on button "Valider" at bounding box center [1119, 614] width 158 height 51
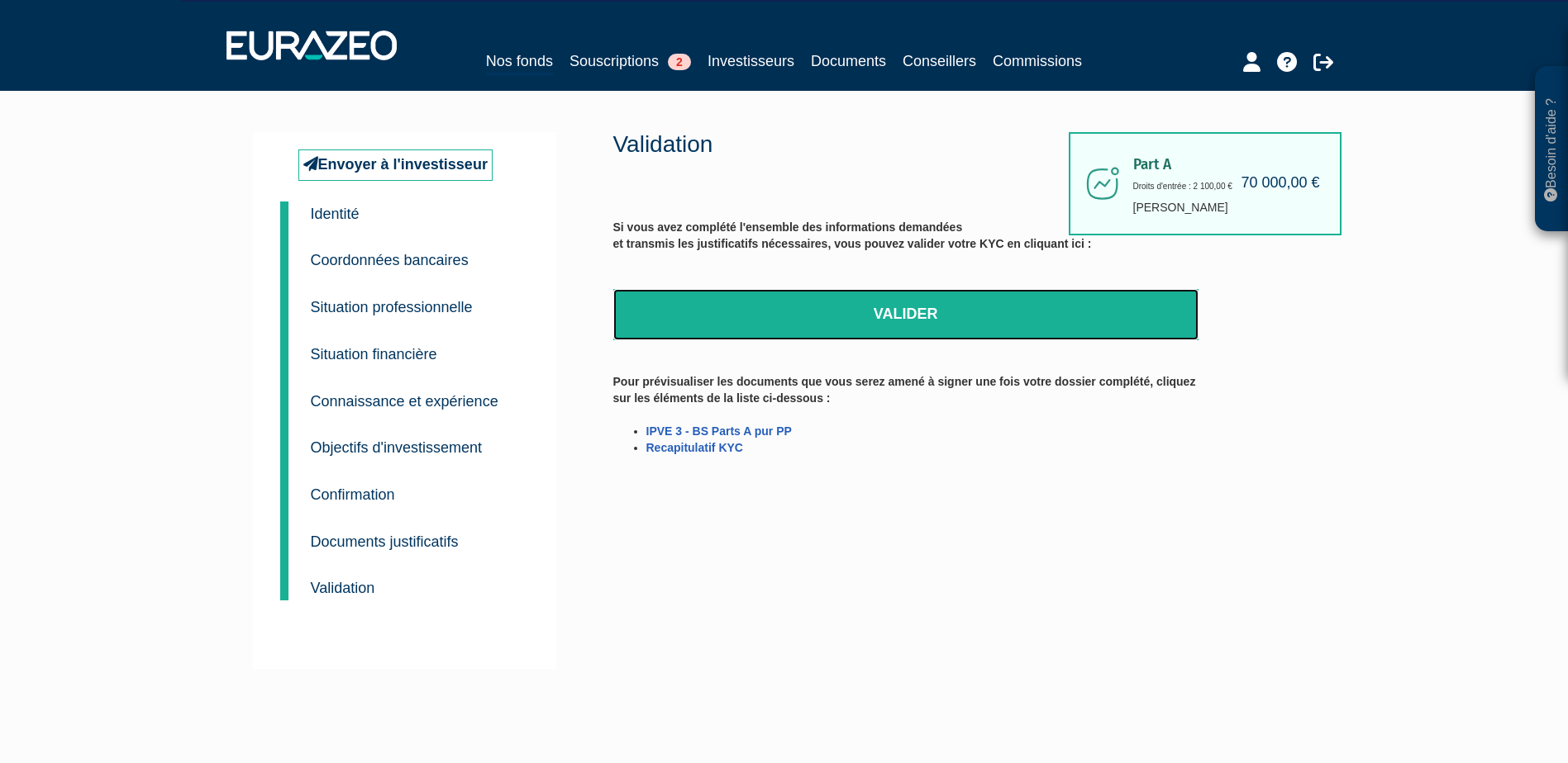
click at [816, 305] on link "Valider" at bounding box center [906, 314] width 586 height 51
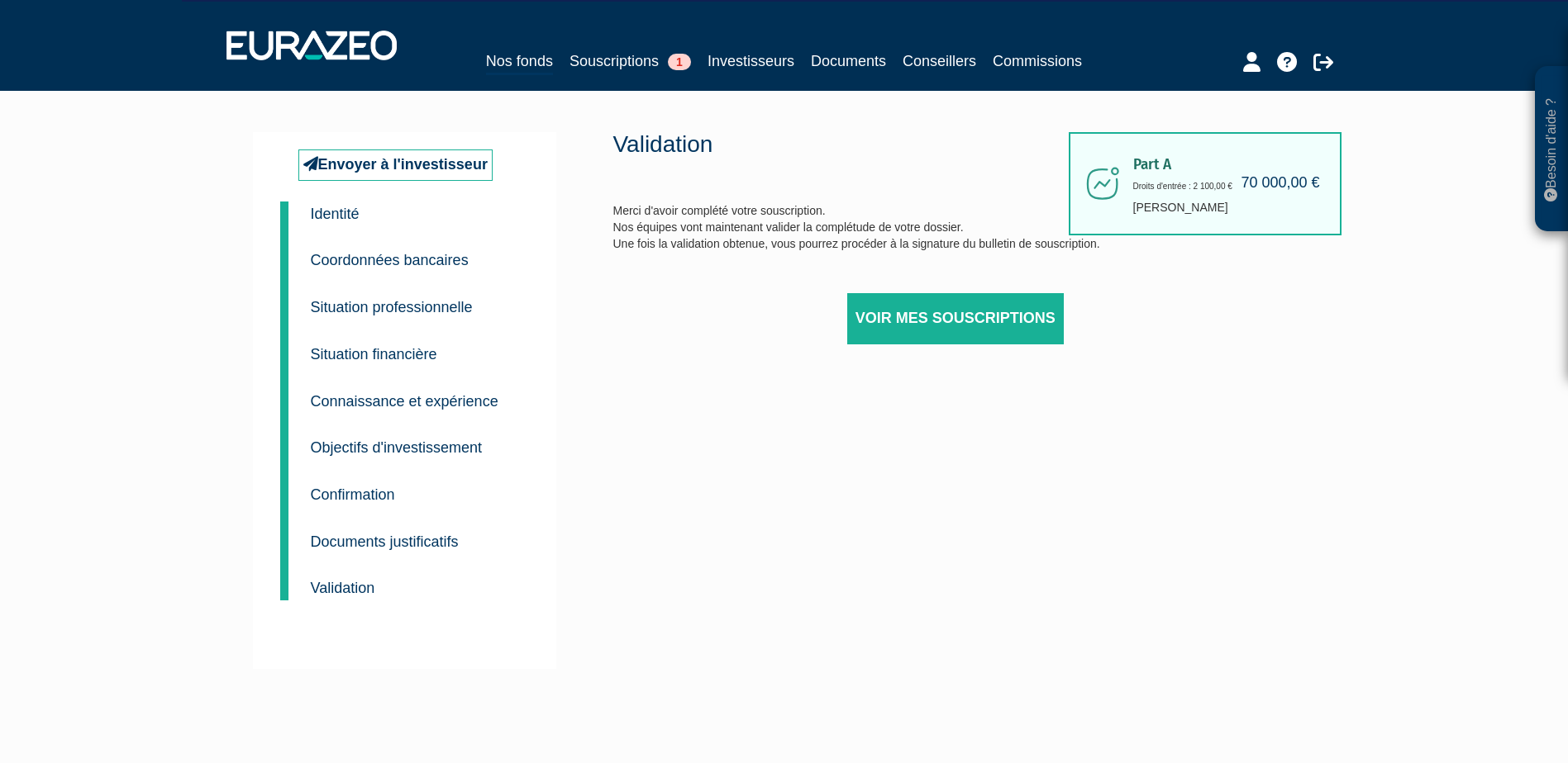
click at [1185, 187] on div "Validation Merci d'avoir complété votre souscription. Nos équipes vont maintena…" at bounding box center [906, 259] width 586 height 254
click at [361, 451] on small "Objectifs d'investissement" at bounding box center [397, 448] width 172 height 16
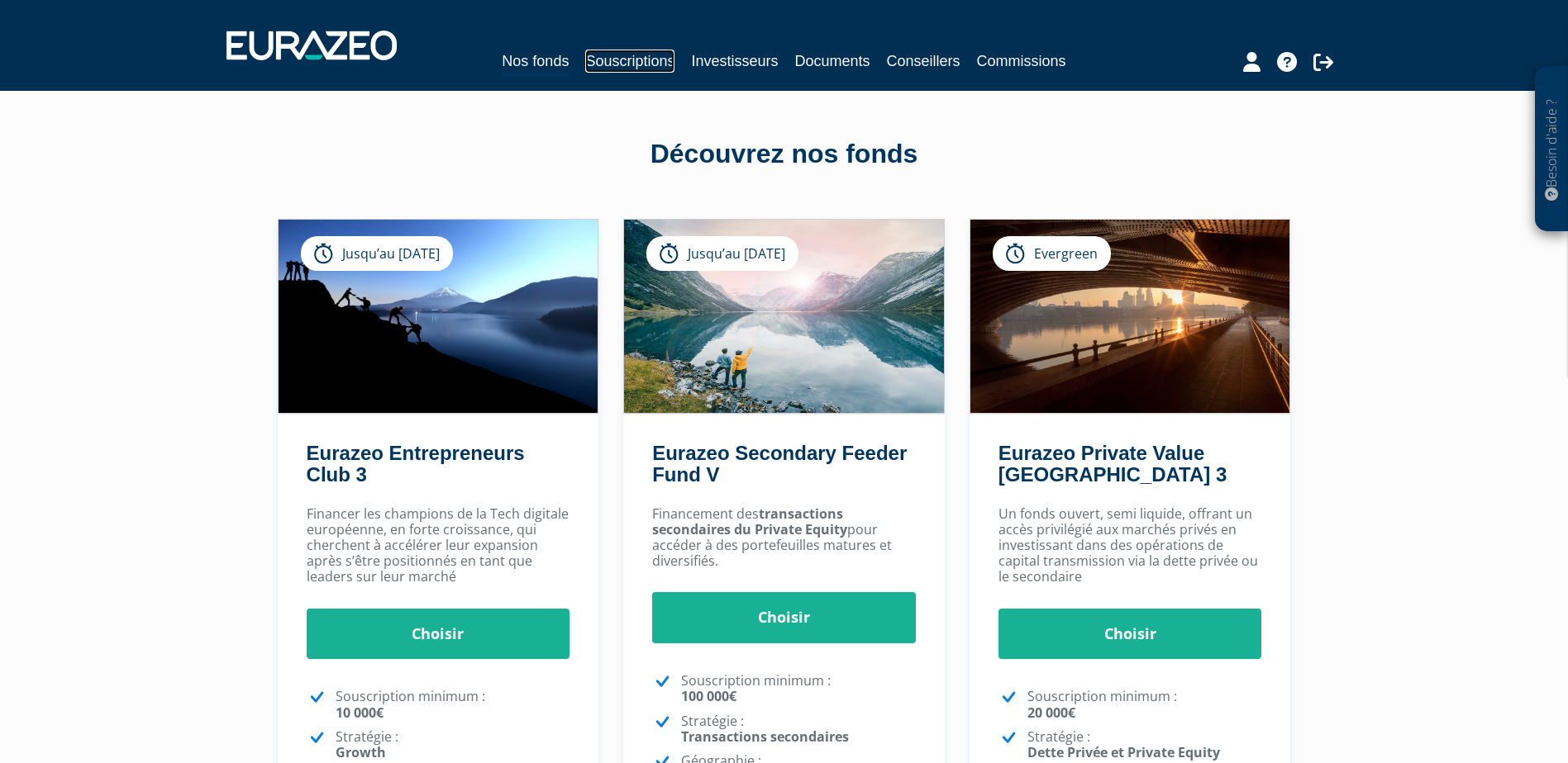
click at [631, 54] on link "Souscriptions" at bounding box center [630, 61] width 89 height 23
